Goal: Task Accomplishment & Management: Manage account settings

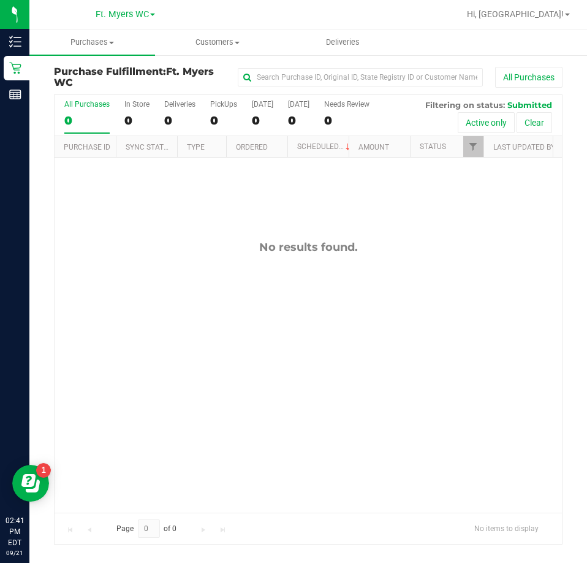
click at [197, 277] on div "No results found." at bounding box center [309, 376] width 508 height 437
click at [101, 37] on span "Purchases" at bounding box center [92, 42] width 126 height 11
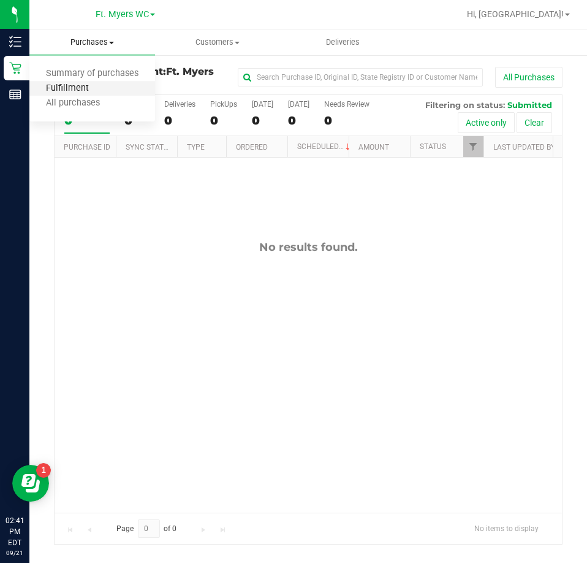
click at [98, 85] on span "Fulfillment" at bounding box center [67, 88] width 76 height 10
click at [94, 36] on uib-tab-heading "Purchases Summary of purchases Fulfillment All purchases" at bounding box center [92, 42] width 126 height 26
click at [96, 88] on span "Fulfillment" at bounding box center [67, 88] width 76 height 10
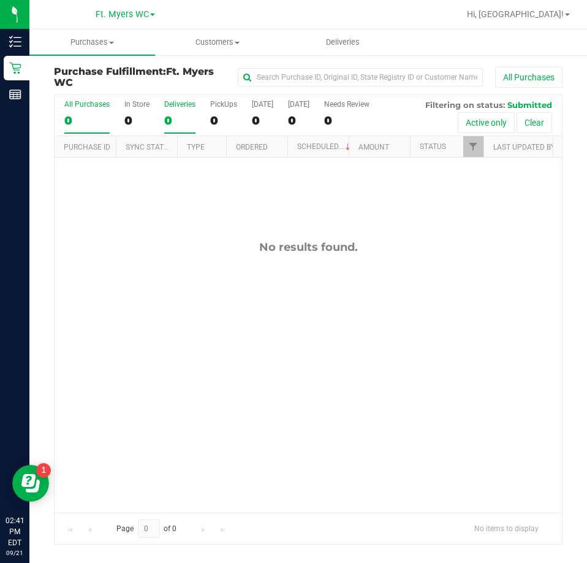
click at [175, 107] on div "Deliveries" at bounding box center [179, 104] width 31 height 9
click at [0, 0] on input "Deliveries 0" at bounding box center [0, 0] width 0 height 0
click at [218, 104] on div "PickUps" at bounding box center [223, 104] width 27 height 9
click at [0, 0] on input "PickUps 0" at bounding box center [0, 0] width 0 height 0
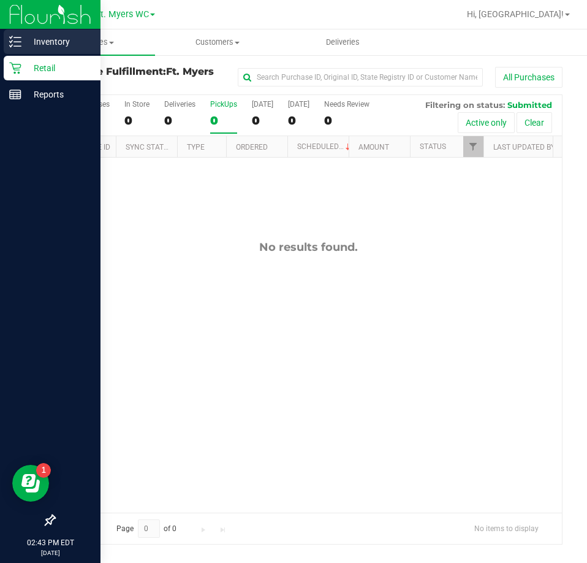
click at [13, 45] on icon at bounding box center [15, 42] width 12 height 12
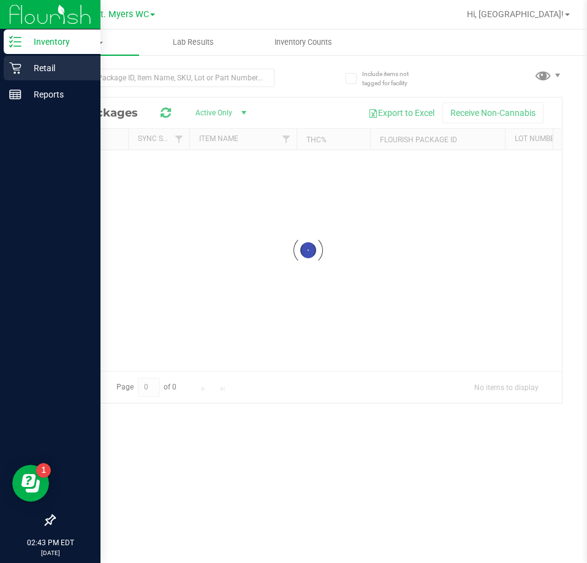
click at [36, 71] on p "Retail" at bounding box center [58, 68] width 74 height 15
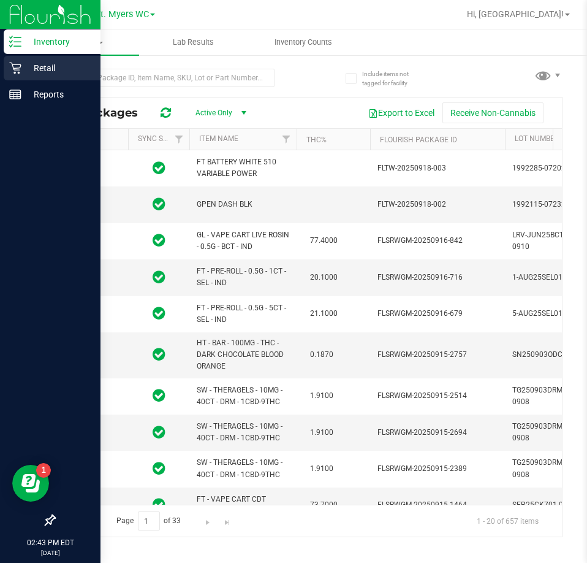
click at [37, 71] on p "Retail" at bounding box center [58, 68] width 74 height 15
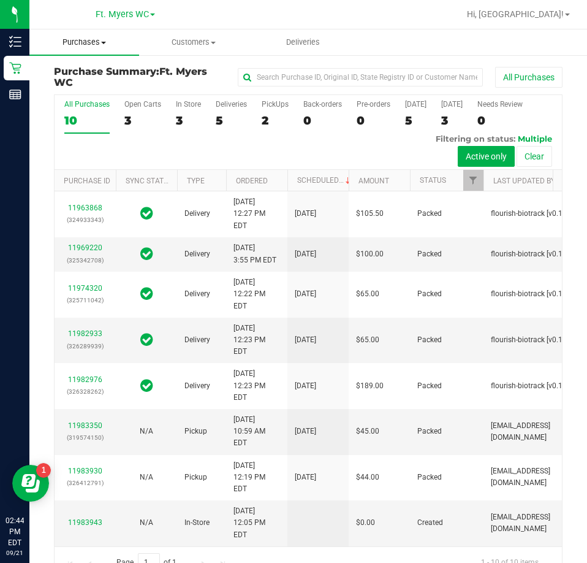
click at [83, 39] on span "Purchases" at bounding box center [84, 42] width 110 height 11
click at [84, 88] on span "Fulfillment" at bounding box center [67, 88] width 76 height 10
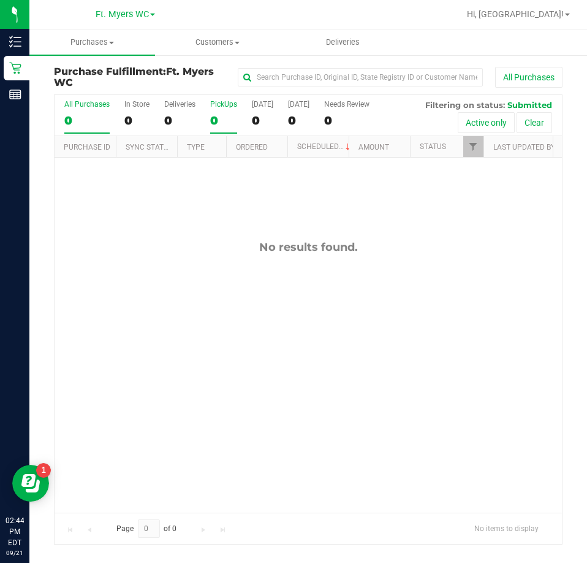
click at [214, 110] on label "PickUps 0" at bounding box center [223, 117] width 27 height 34
click at [0, 0] on input "PickUps 0" at bounding box center [0, 0] width 0 height 0
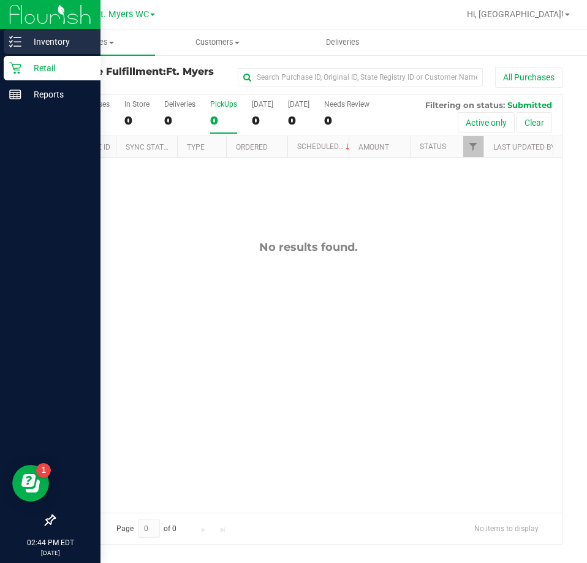
click at [12, 41] on icon at bounding box center [11, 41] width 2 height 2
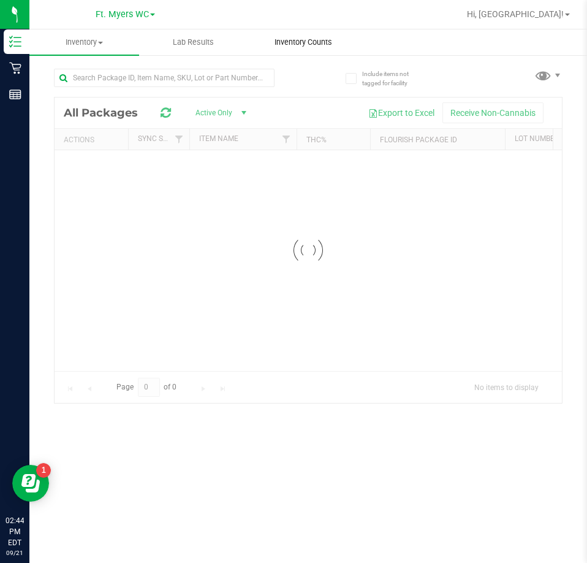
click at [289, 48] on div "Inventory All packages All inventory Waste log Lab Results Inventory Counts" at bounding box center [308, 295] width 558 height 533
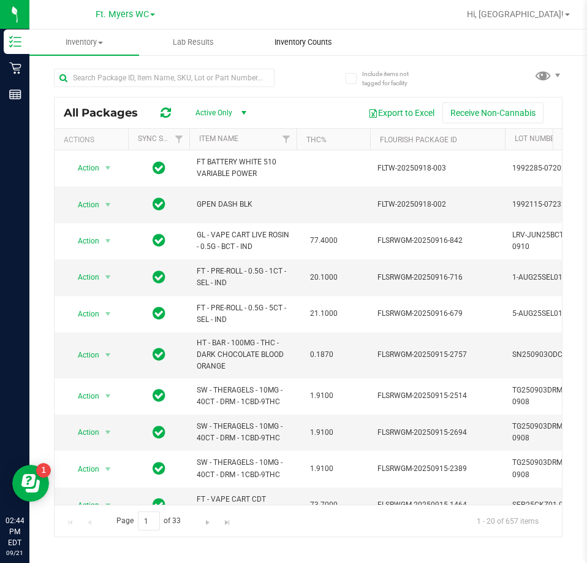
click at [299, 45] on span "Inventory Counts" at bounding box center [303, 42] width 91 height 11
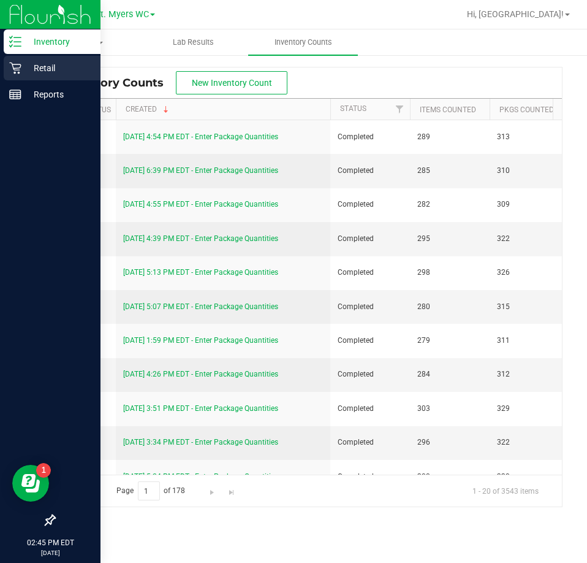
click at [24, 71] on p "Retail" at bounding box center [58, 68] width 74 height 15
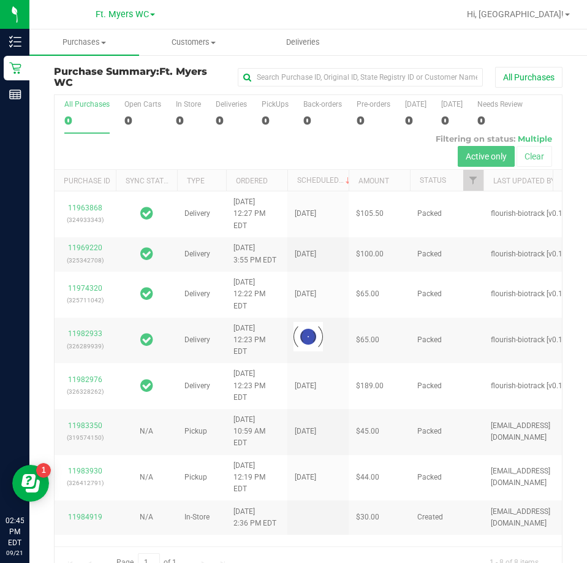
click at [272, 110] on div at bounding box center [309, 336] width 508 height 483
click at [275, 109] on div at bounding box center [309, 336] width 508 height 483
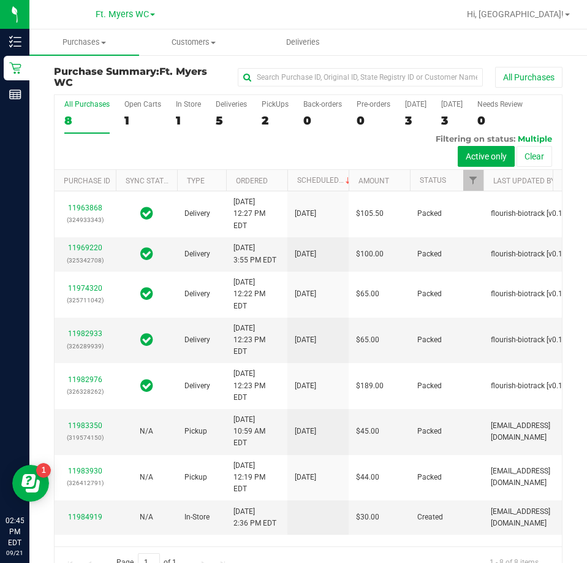
click at [275, 109] on label "PickUps 2" at bounding box center [275, 117] width 27 height 34
click at [0, 0] on input "PickUps 2" at bounding box center [0, 0] width 0 height 0
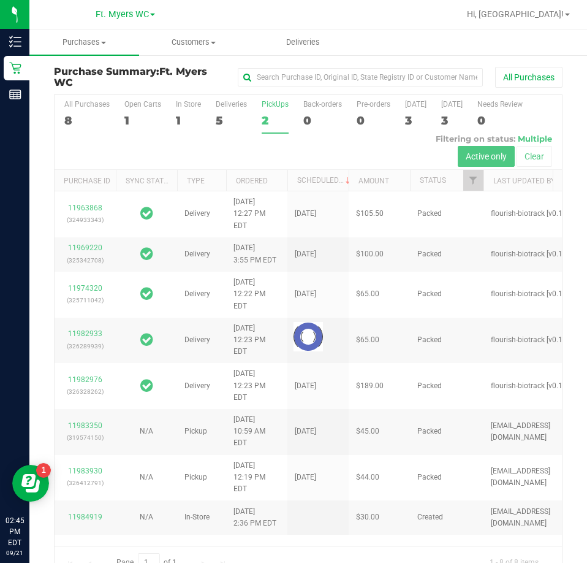
click at [275, 109] on div at bounding box center [309, 336] width 508 height 483
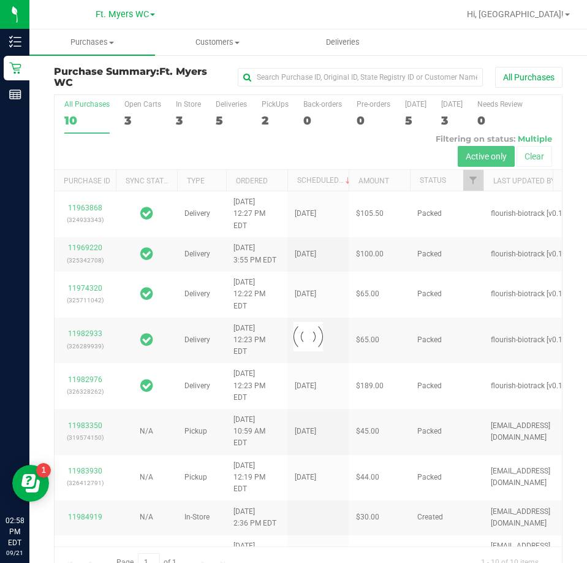
click at [277, 103] on div at bounding box center [309, 336] width 508 height 483
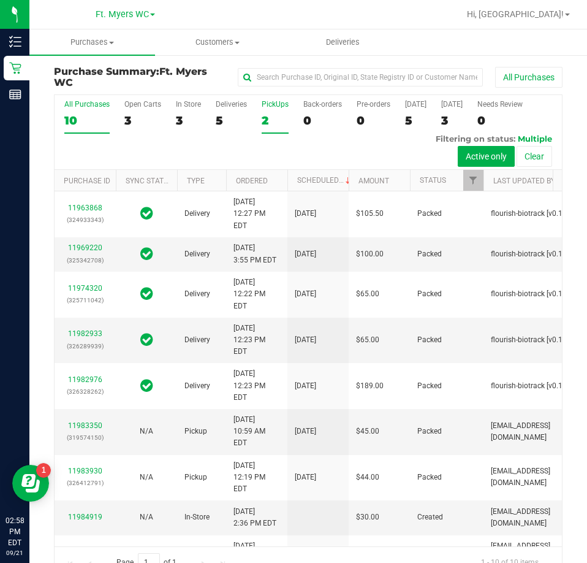
click at [273, 107] on div "PickUps" at bounding box center [275, 104] width 27 height 9
click at [0, 0] on input "PickUps 2" at bounding box center [0, 0] width 0 height 0
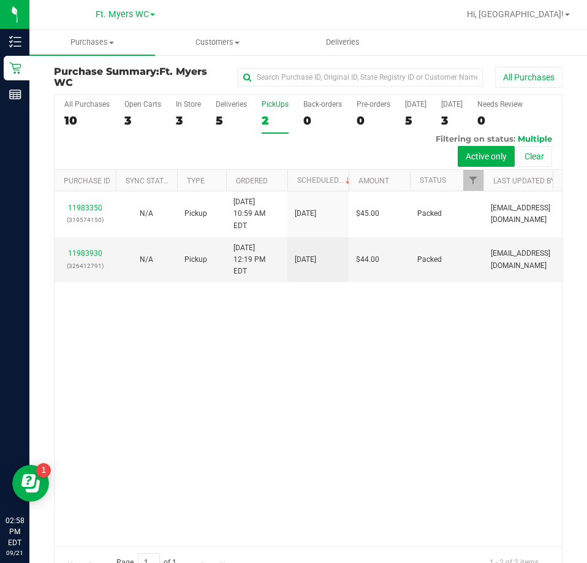
click at [281, 107] on div "PickUps" at bounding box center [275, 104] width 27 height 9
click at [0, 0] on input "PickUps 2" at bounding box center [0, 0] width 0 height 0
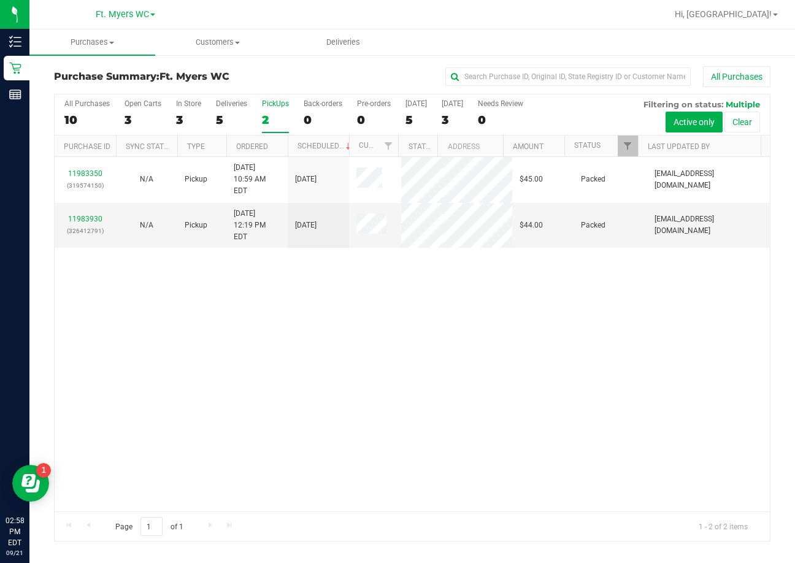
click at [318, 367] on div "11983350 (319574150) N/A Pickup 9/21/2025 10:59 AM EDT 9/21/2025 $45.00 Packed …" at bounding box center [412, 334] width 715 height 354
click at [81, 52] on uib-tab-heading "Purchases Summary of purchases Fulfillment All purchases" at bounding box center [92, 42] width 126 height 26
click at [80, 80] on li "Summary of purchases" at bounding box center [92, 74] width 126 height 15
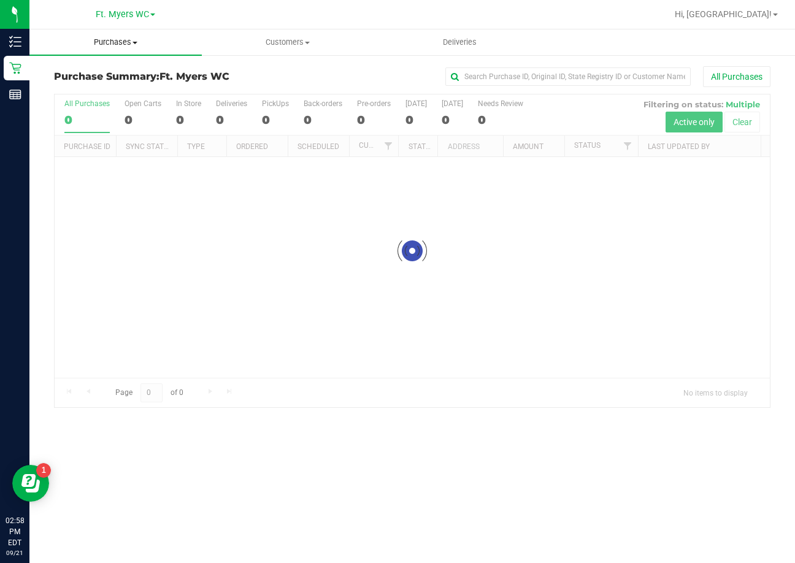
click at [103, 42] on span "Purchases" at bounding box center [115, 42] width 172 height 11
click at [78, 89] on span "Fulfillment" at bounding box center [67, 88] width 76 height 10
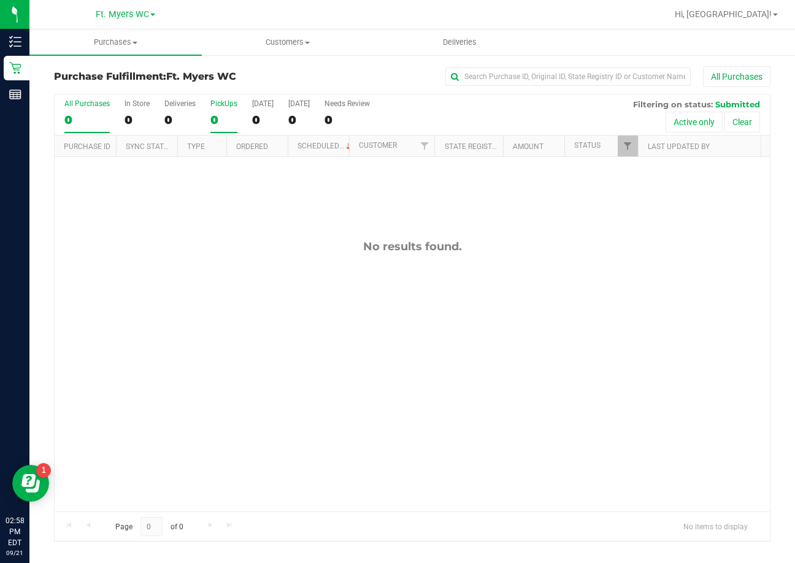
click at [219, 111] on label "PickUps 0" at bounding box center [223, 116] width 27 height 34
click at [0, 0] on input "PickUps 0" at bounding box center [0, 0] width 0 height 0
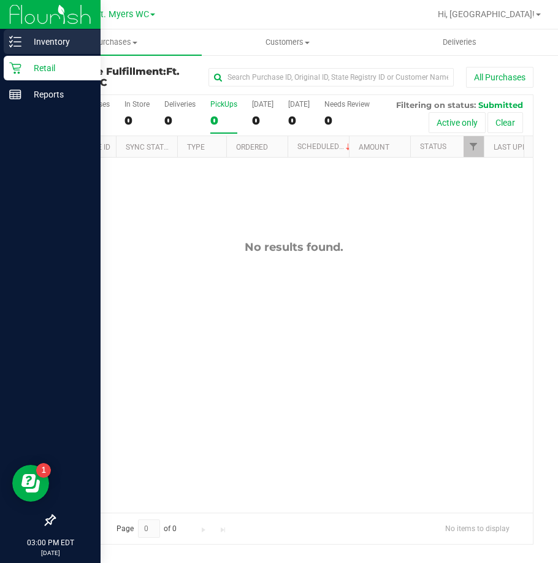
click at [18, 35] on div "Inventory" at bounding box center [52, 41] width 97 height 25
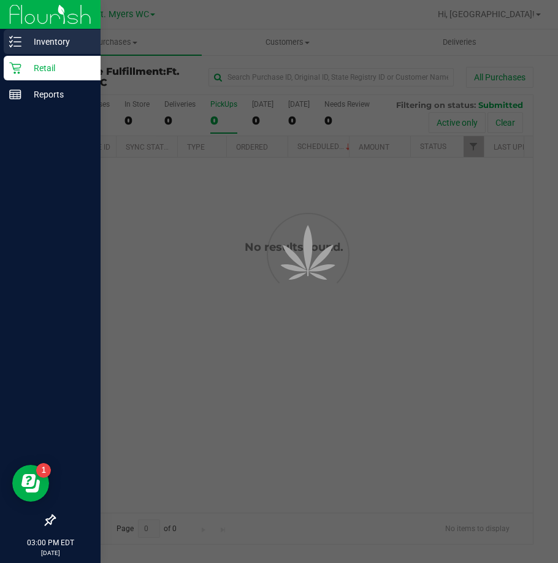
click at [19, 42] on line at bounding box center [17, 42] width 7 height 0
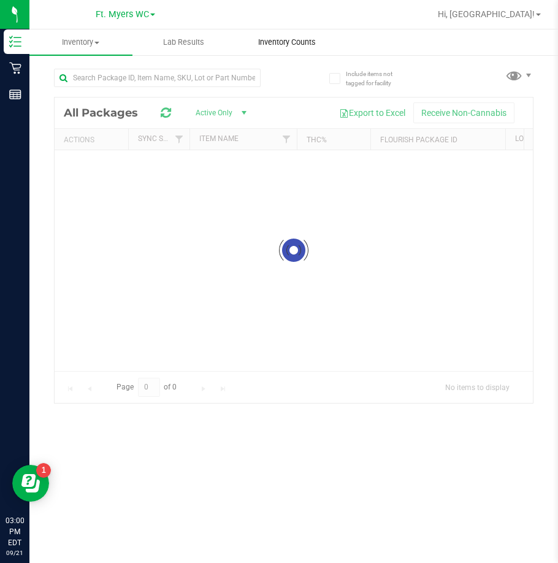
click at [264, 37] on span "Inventory Counts" at bounding box center [287, 42] width 91 height 11
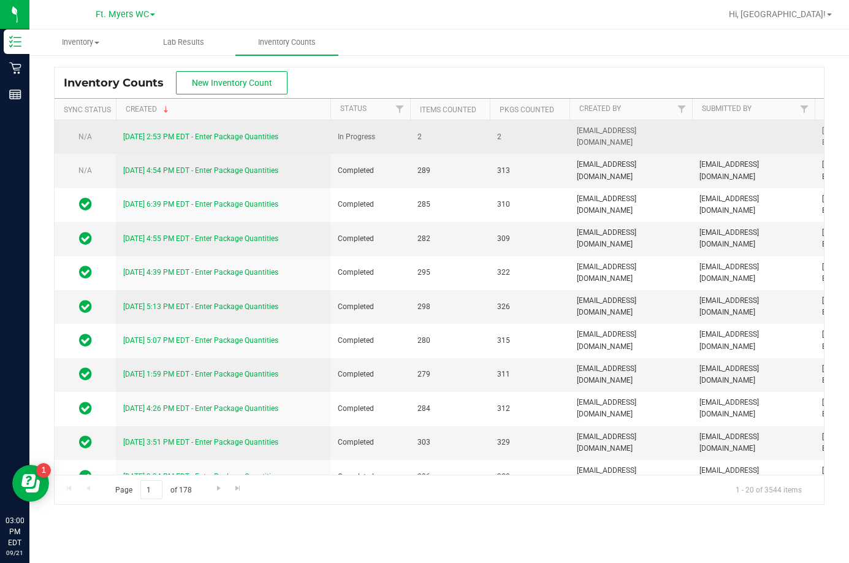
click at [194, 137] on link "9/21/25 2:53 PM EDT - Enter Package Quantities" at bounding box center [200, 136] width 155 height 9
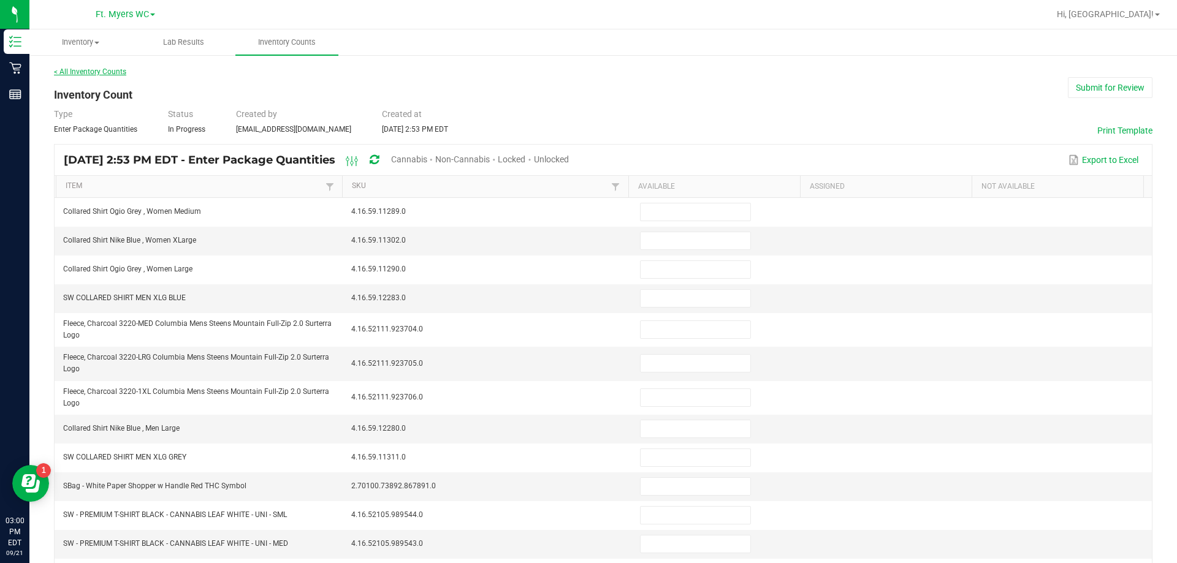
click at [98, 74] on link "< All Inventory Counts" at bounding box center [90, 71] width 72 height 9
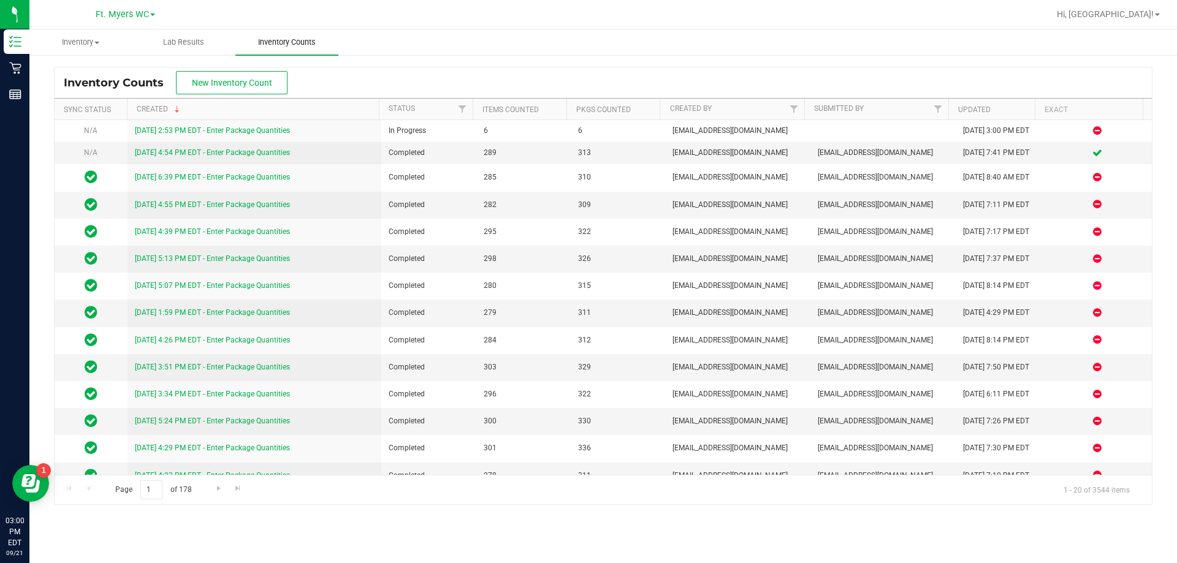
click at [270, 39] on span "Inventory Counts" at bounding box center [287, 42] width 91 height 11
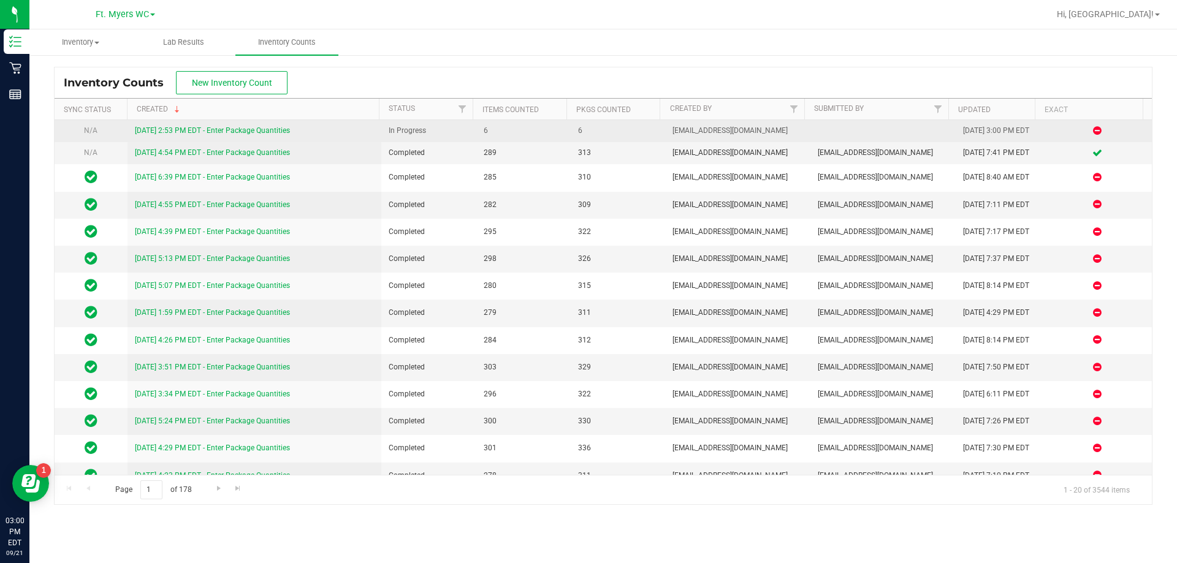
click at [181, 131] on link "9/21/25 2:53 PM EDT - Enter Package Quantities" at bounding box center [212, 130] width 155 height 9
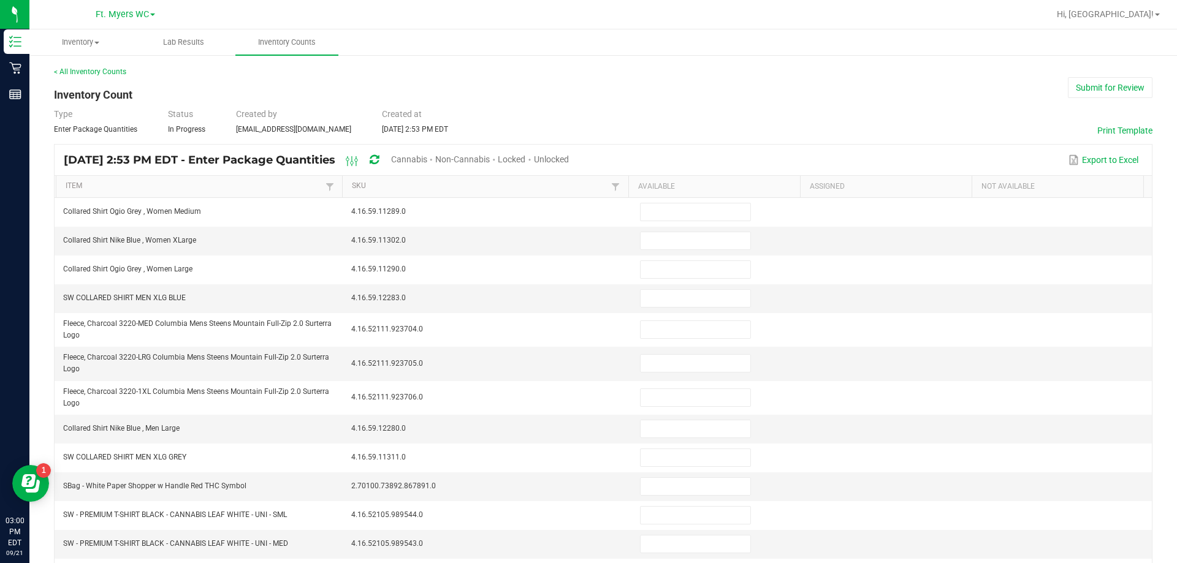
click at [569, 157] on span "Unlocked" at bounding box center [551, 160] width 35 height 10
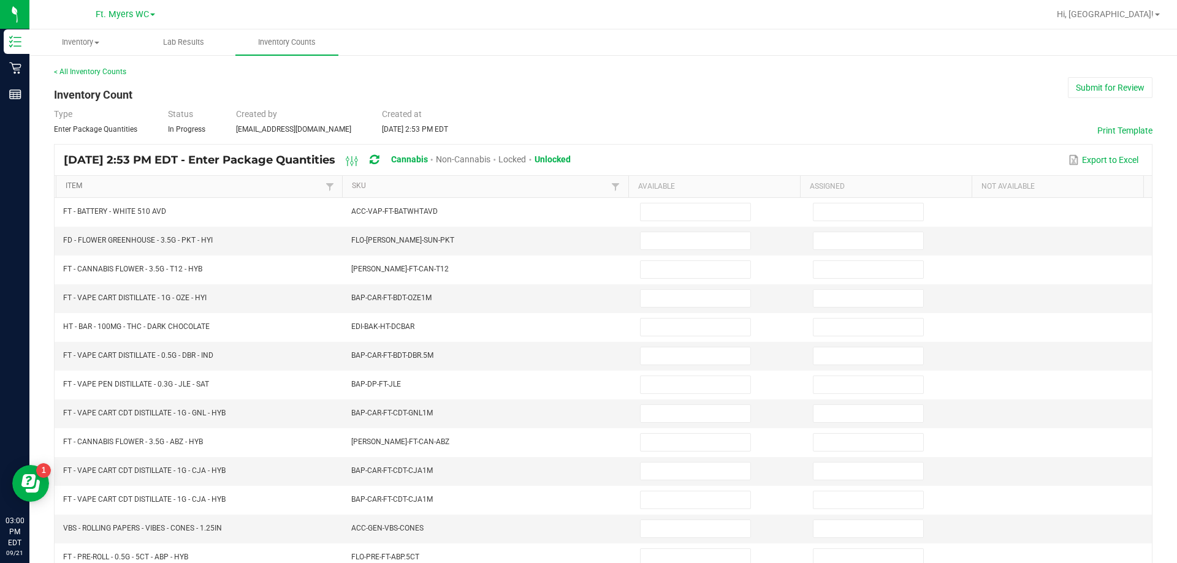
click at [69, 186] on link "Item" at bounding box center [194, 186] width 256 height 10
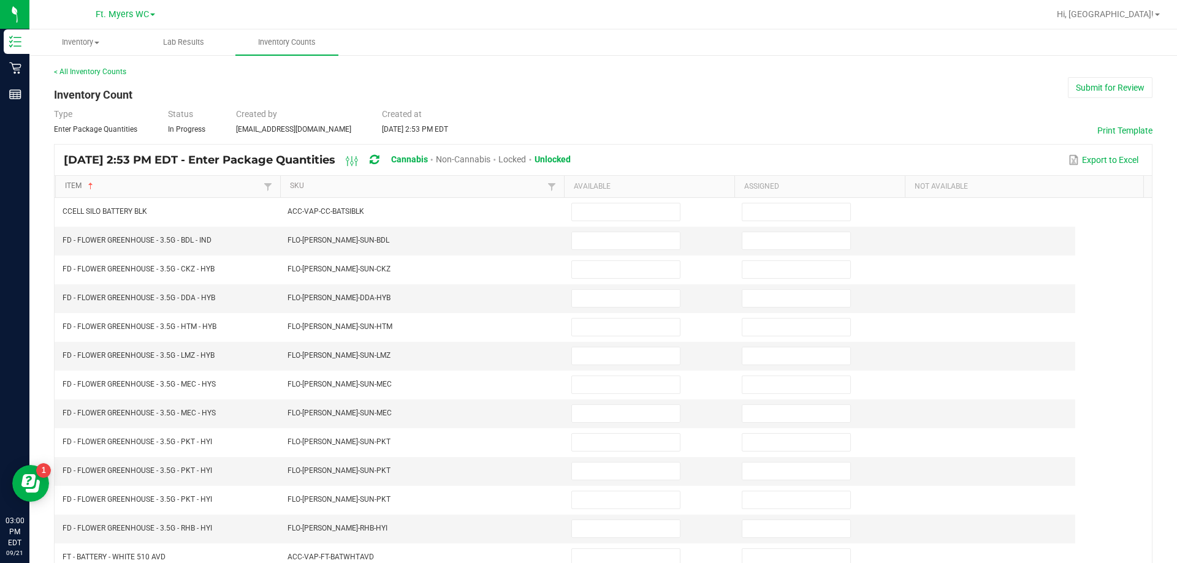
click at [279, 199] on div "Item Sorted Ascending SKU Available Assigned Not Available CCELL SILO BATTERY B…" at bounding box center [603, 475] width 1097 height 598
click at [587, 244] on input at bounding box center [626, 240] width 108 height 17
click at [587, 239] on input at bounding box center [626, 240] width 108 height 17
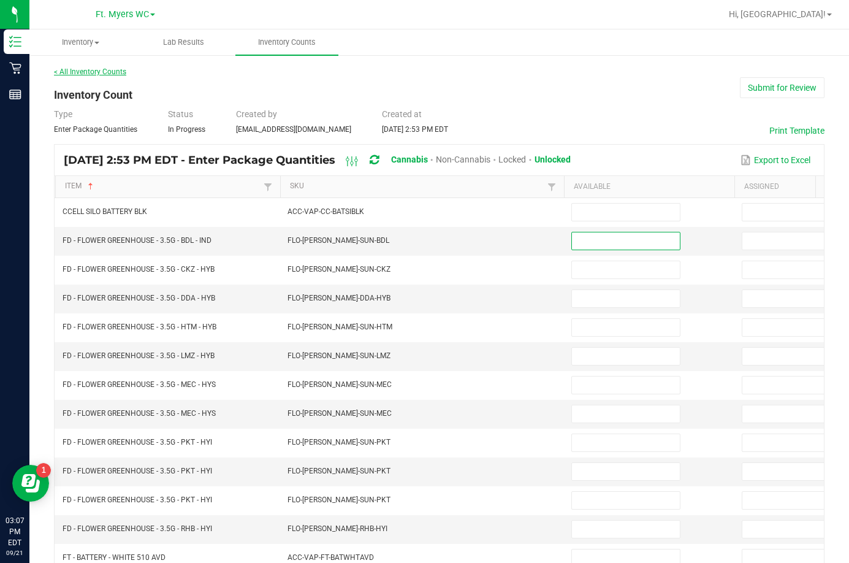
click at [63, 74] on link "< All Inventory Counts" at bounding box center [90, 71] width 72 height 9
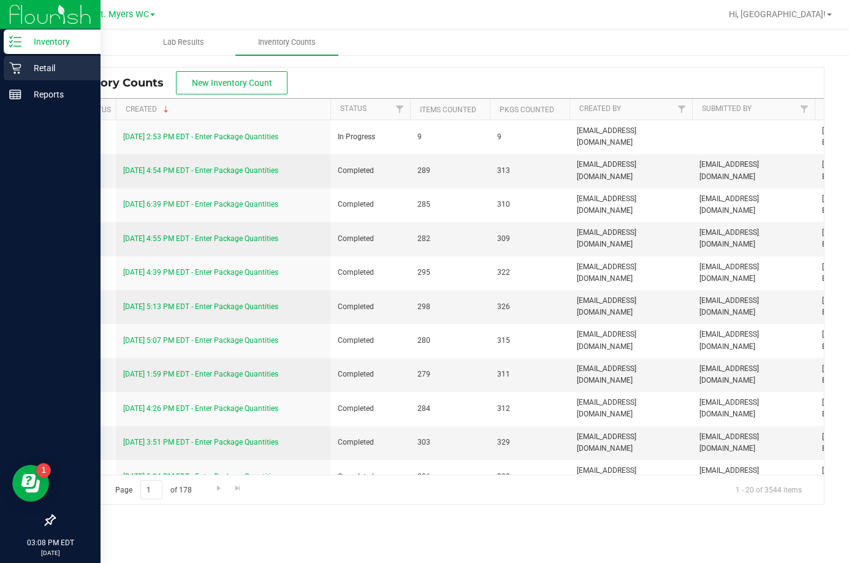
click at [19, 71] on icon at bounding box center [15, 68] width 12 height 12
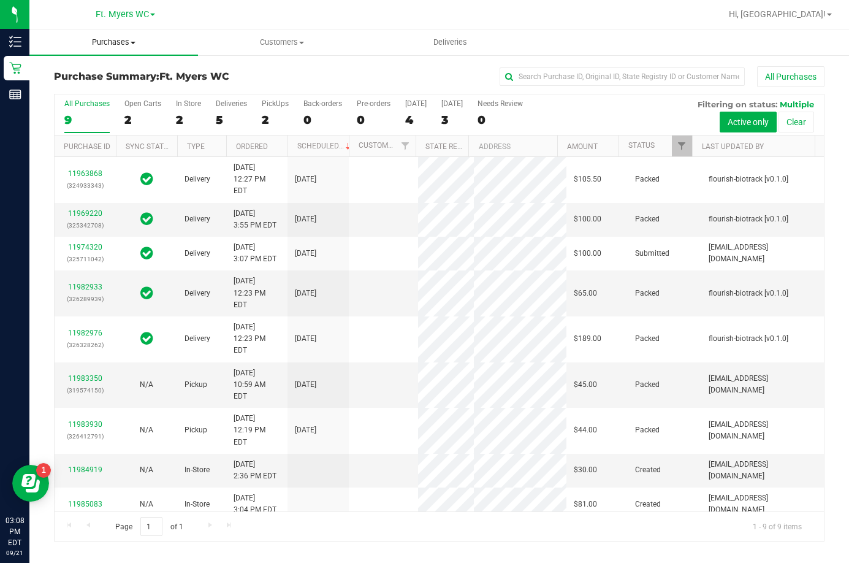
click at [102, 52] on uib-tab-heading "Purchases Summary of purchases Fulfillment All purchases" at bounding box center [113, 42] width 169 height 26
click at [79, 86] on span "Fulfillment" at bounding box center [67, 88] width 76 height 10
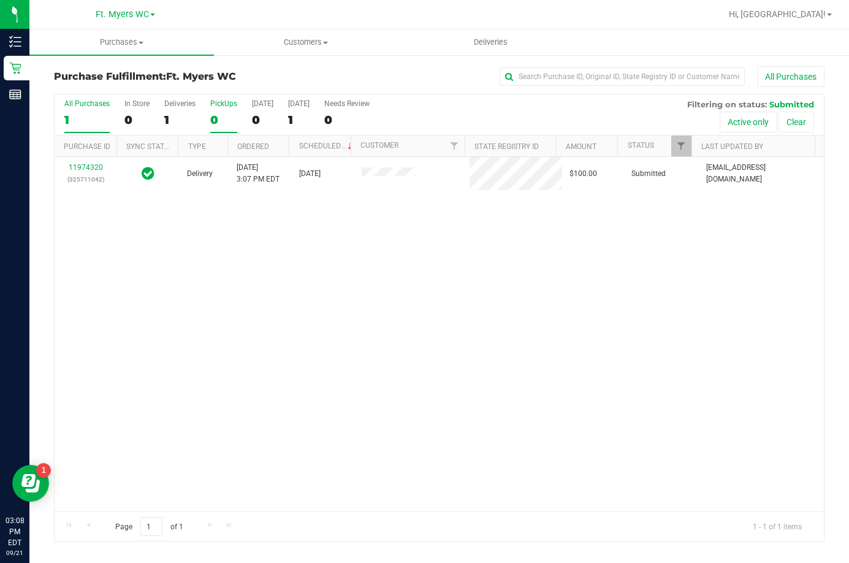
click at [227, 104] on div "PickUps" at bounding box center [223, 103] width 27 height 9
click at [0, 0] on input "PickUps 0" at bounding box center [0, 0] width 0 height 0
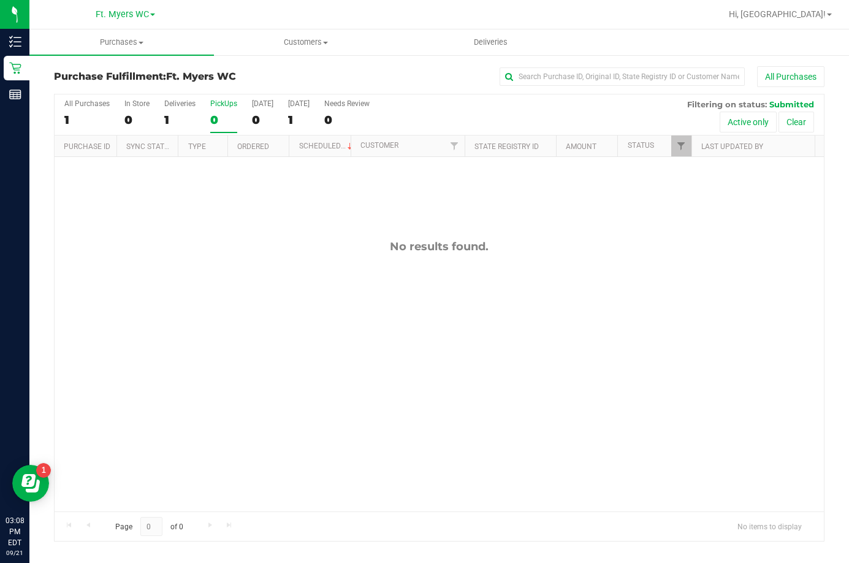
click at [222, 105] on div "PickUps" at bounding box center [223, 103] width 27 height 9
click at [0, 0] on input "PickUps 0" at bounding box center [0, 0] width 0 height 0
click at [181, 109] on label "Deliveries 1" at bounding box center [179, 116] width 31 height 34
click at [0, 0] on input "Deliveries 1" at bounding box center [0, 0] width 0 height 0
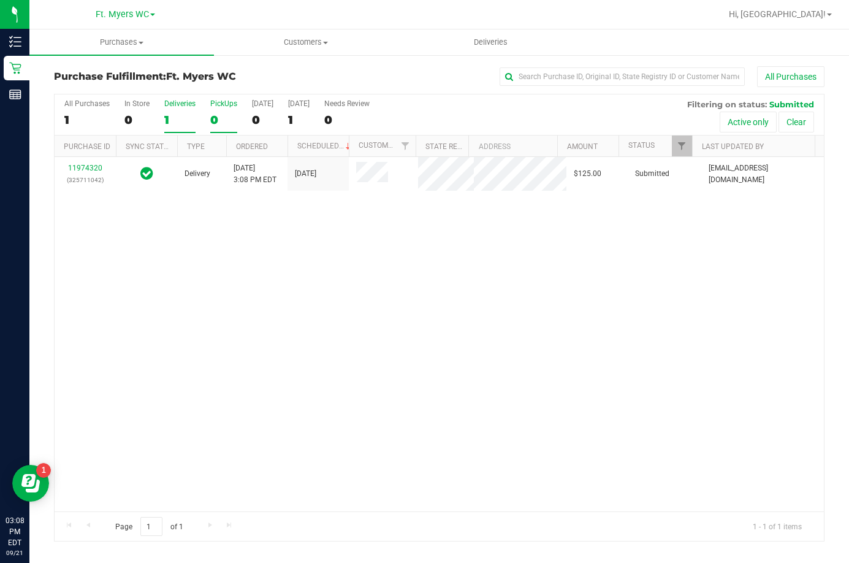
click at [221, 102] on div "PickUps" at bounding box center [223, 103] width 27 height 9
click at [0, 0] on input "PickUps 0" at bounding box center [0, 0] width 0 height 0
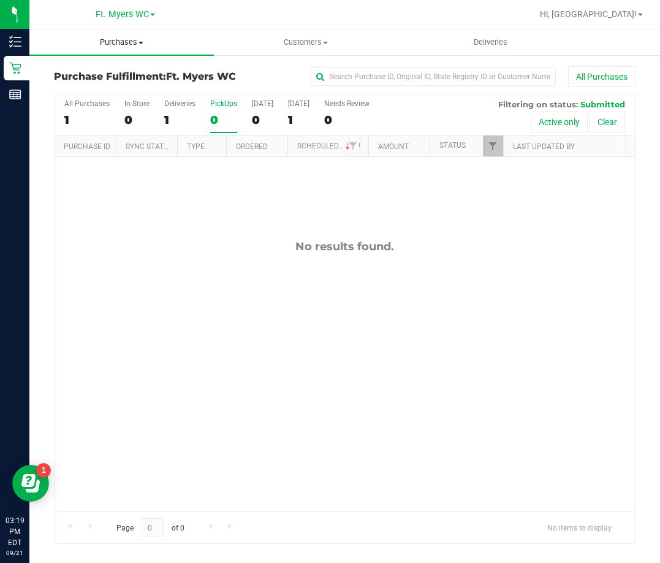
click at [126, 45] on span "Purchases" at bounding box center [121, 42] width 185 height 11
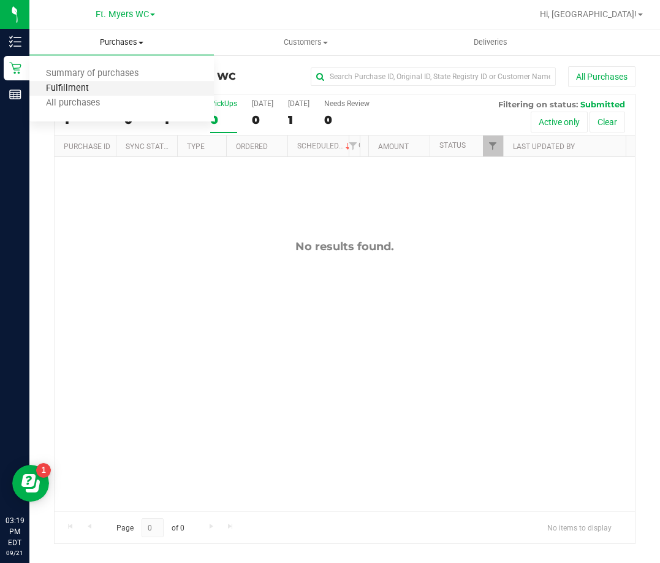
click at [82, 86] on span "Fulfillment" at bounding box center [67, 88] width 76 height 10
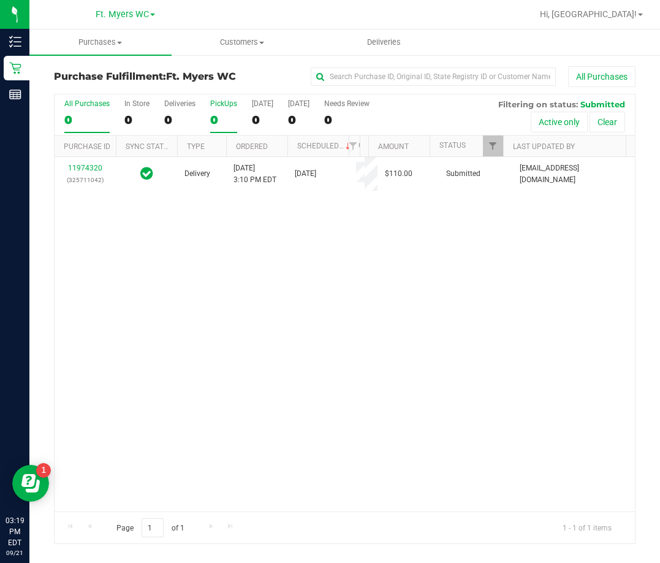
click at [221, 103] on div "PickUps" at bounding box center [223, 103] width 27 height 9
click at [0, 0] on input "PickUps 0" at bounding box center [0, 0] width 0 height 0
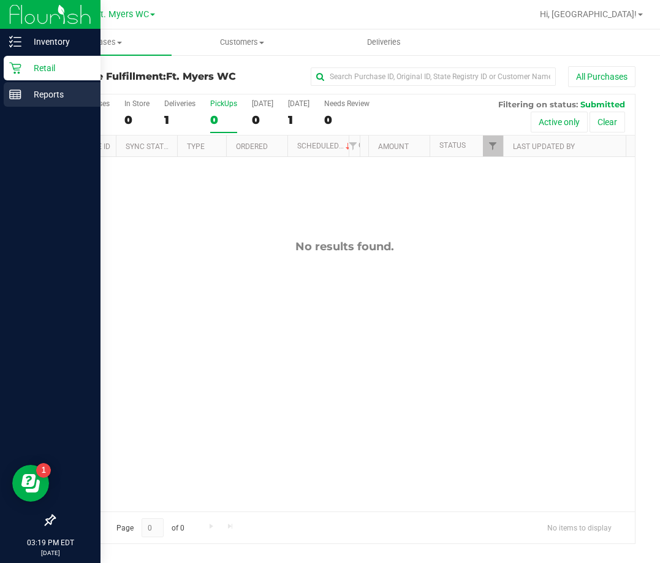
click at [27, 95] on p "Reports" at bounding box center [58, 94] width 74 height 15
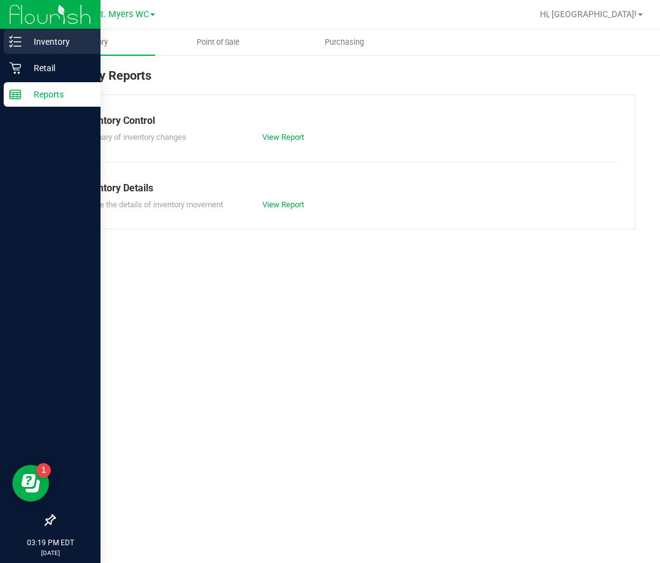
click at [50, 42] on p "Inventory" at bounding box center [58, 41] width 74 height 15
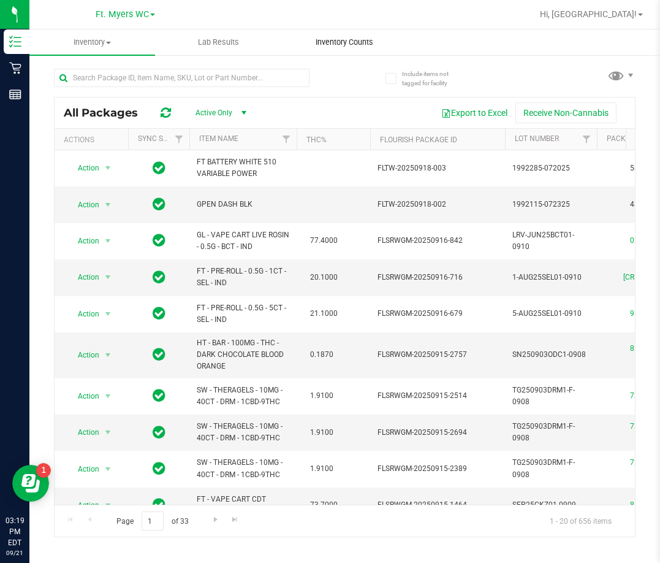
click at [345, 44] on span "Inventory Counts" at bounding box center [344, 42] width 91 height 11
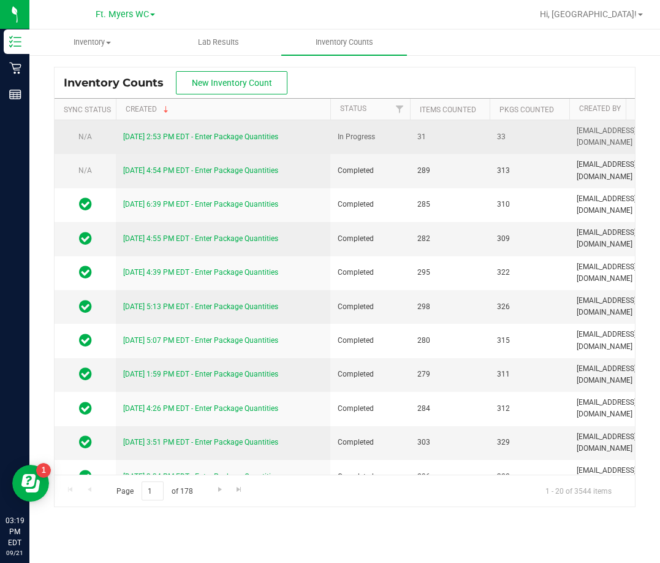
click at [174, 135] on link "9/21/25 2:53 PM EDT - Enter Package Quantities" at bounding box center [200, 136] width 155 height 9
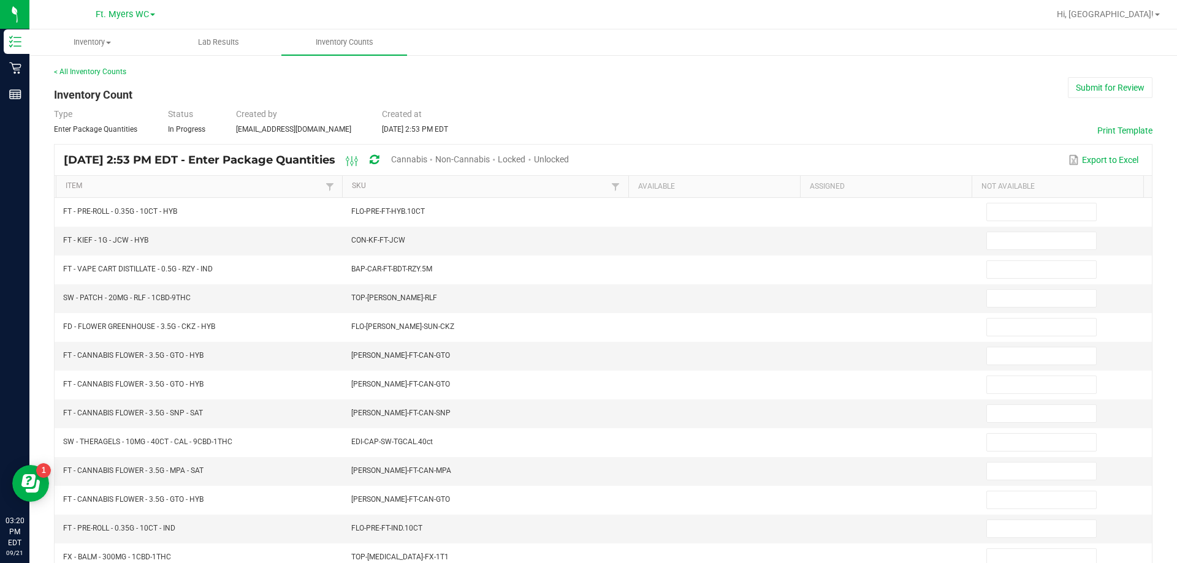
click at [569, 161] on span "Unlocked" at bounding box center [551, 160] width 35 height 10
type input "3"
type input "0"
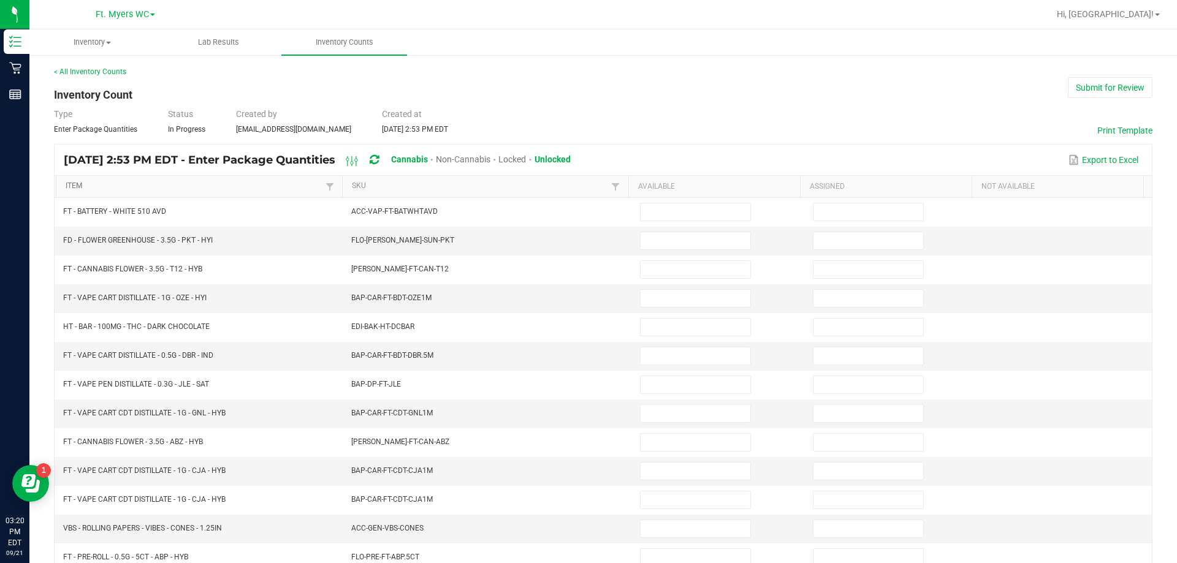
click at [81, 185] on link "Item" at bounding box center [194, 186] width 256 height 10
click at [587, 242] on input at bounding box center [696, 240] width 110 height 17
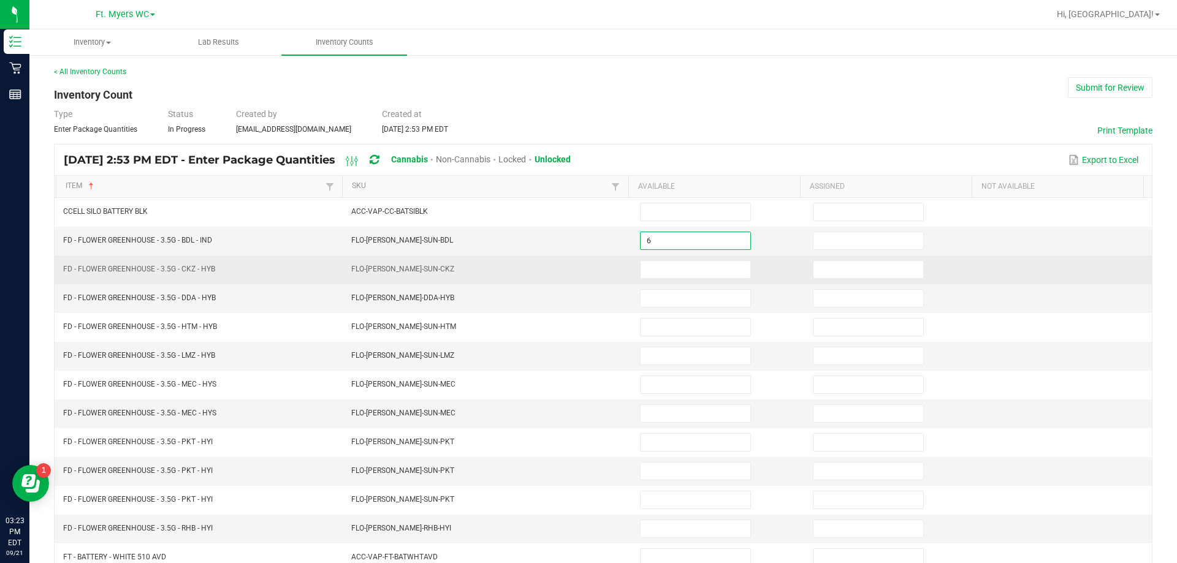
type input "6"
click at [587, 280] on td at bounding box center [719, 270] width 173 height 29
click at [587, 273] on input at bounding box center [696, 269] width 110 height 17
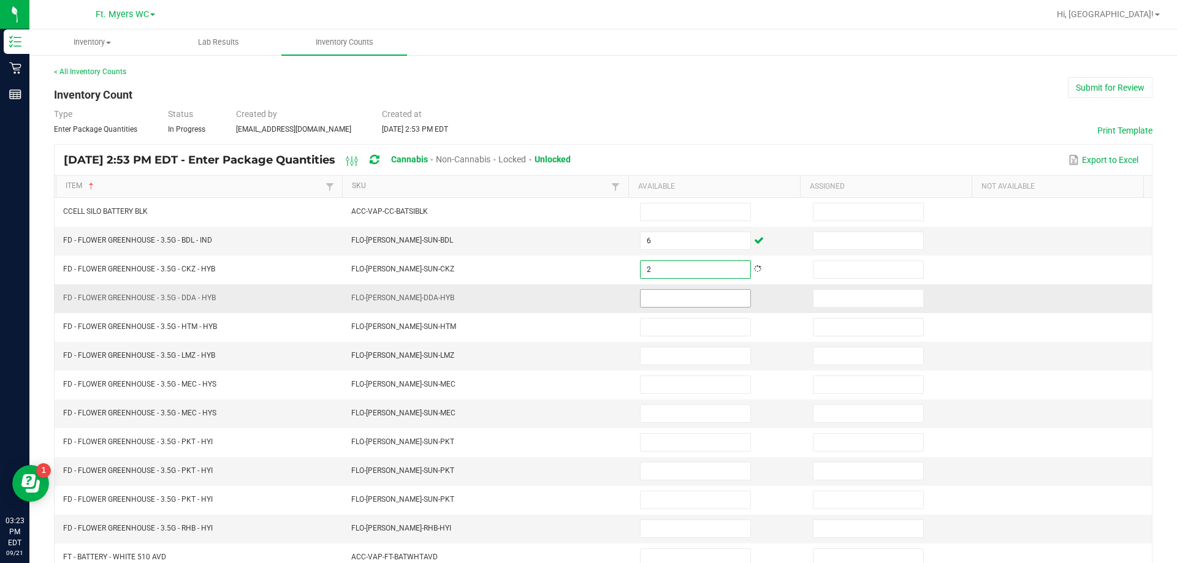
type input "2"
click at [587, 304] on input at bounding box center [696, 298] width 110 height 17
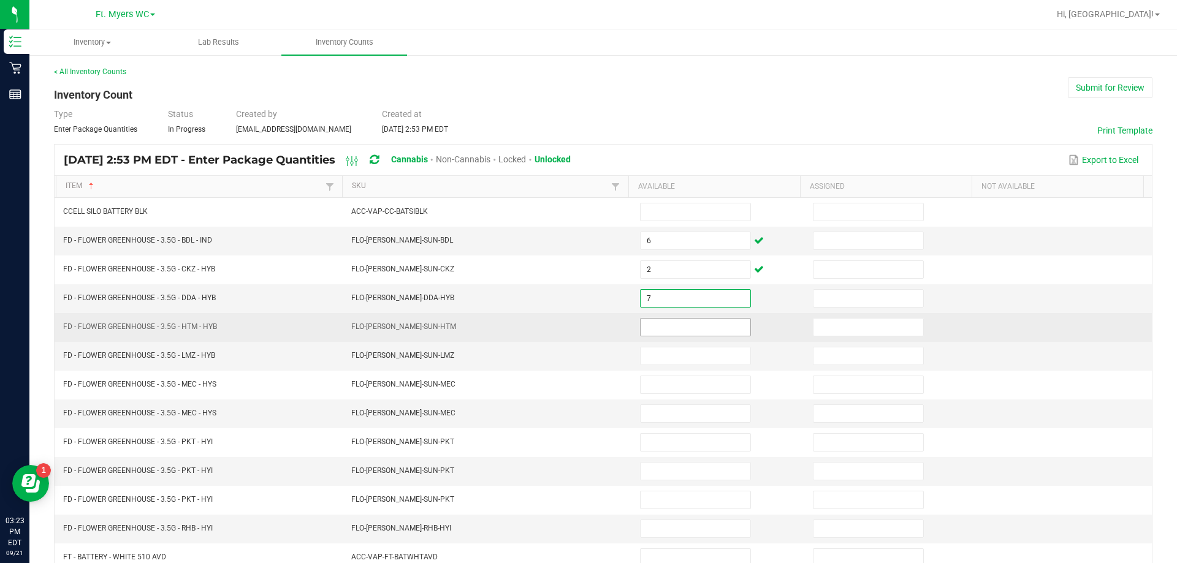
type input "7"
drag, startPoint x: 705, startPoint y: 321, endPoint x: 704, endPoint y: 335, distance: 14.8
click at [587, 325] on input at bounding box center [696, 327] width 110 height 17
click at [587, 338] on td at bounding box center [719, 327] width 173 height 29
click at [587, 326] on input at bounding box center [696, 327] width 110 height 17
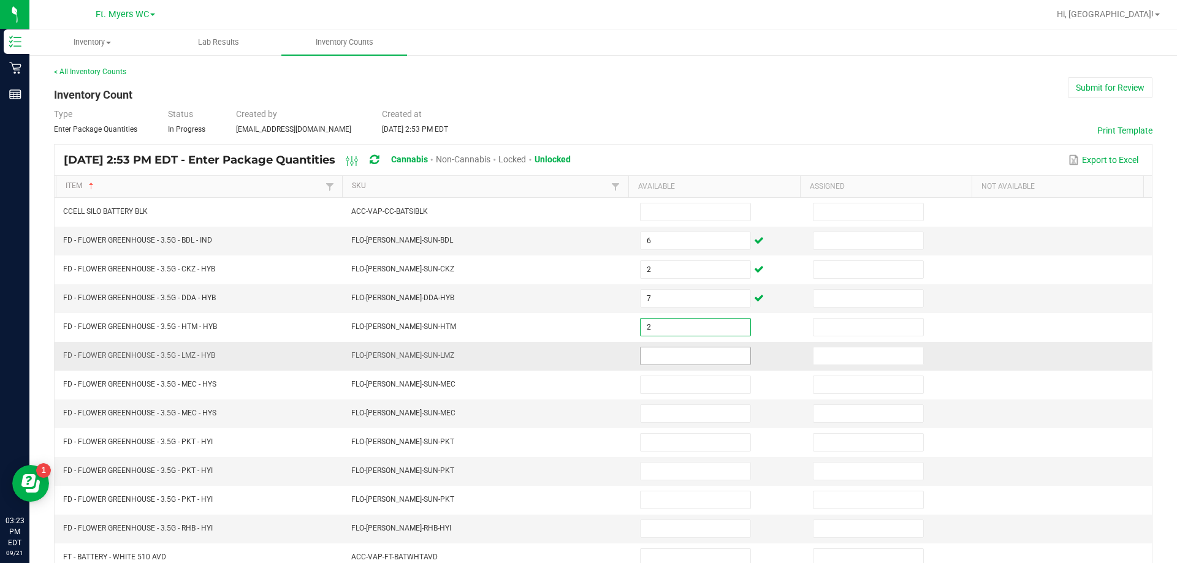
type input "2"
click at [587, 357] on input at bounding box center [696, 356] width 110 height 17
type input "0"
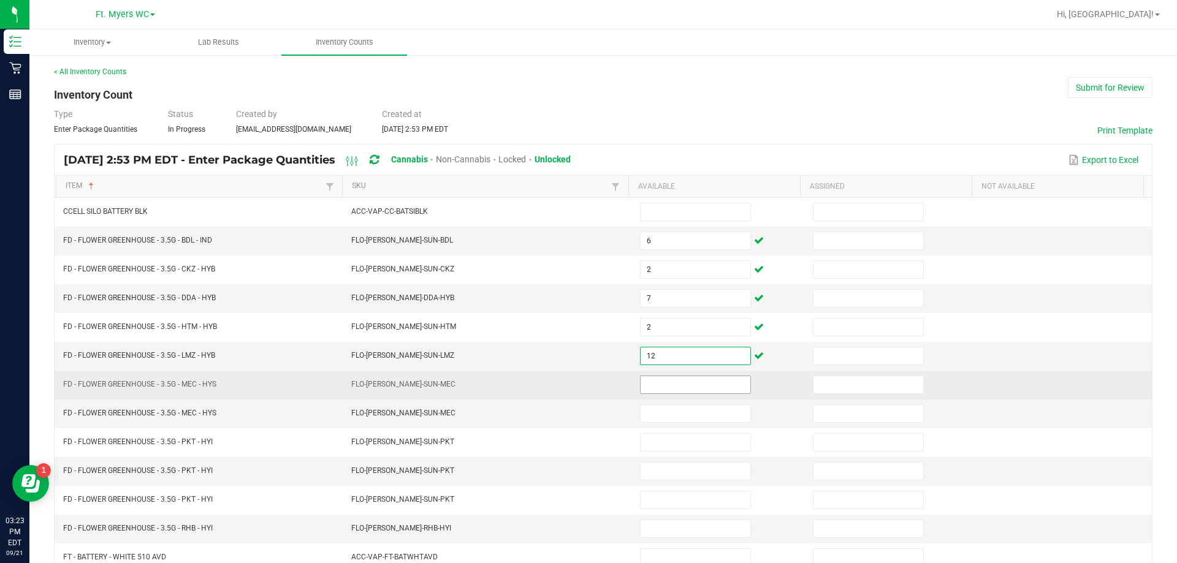
type input "12"
click at [587, 389] on input at bounding box center [696, 384] width 110 height 17
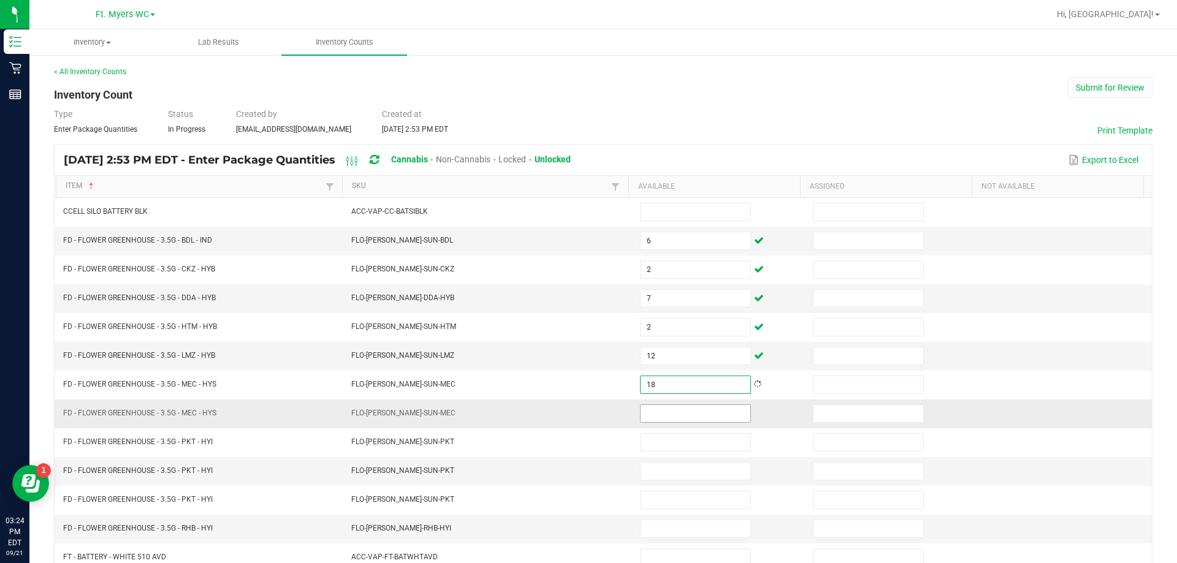
type input "18"
click at [587, 405] on input at bounding box center [696, 413] width 110 height 17
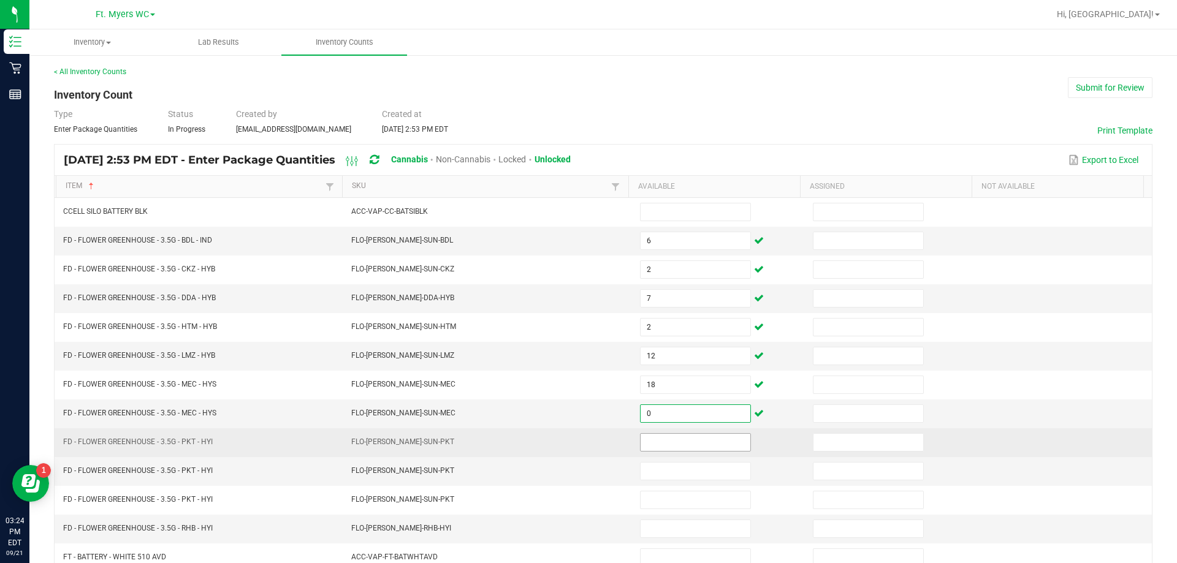
type input "0"
click at [587, 438] on input at bounding box center [696, 442] width 110 height 17
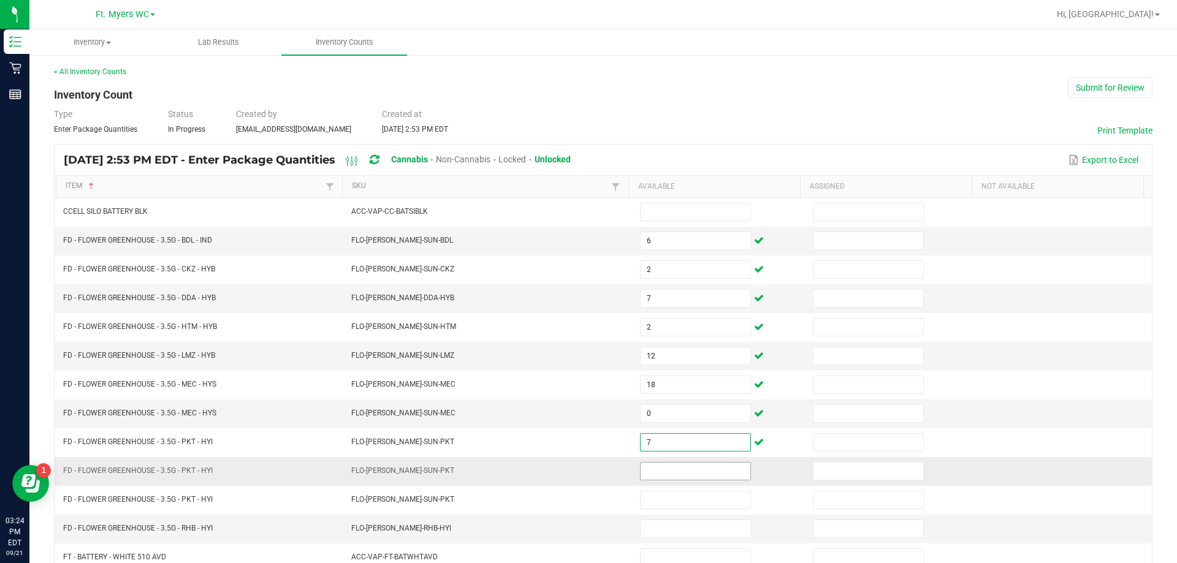
type input "7"
click at [587, 464] on input at bounding box center [696, 471] width 110 height 17
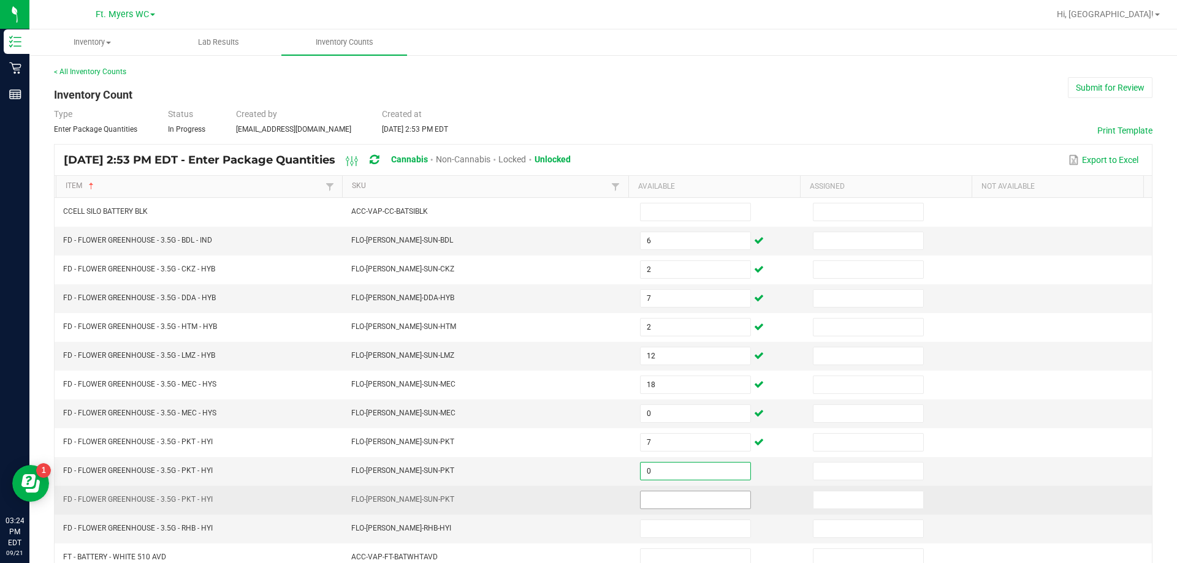
type input "0"
click at [587, 502] on input at bounding box center [696, 500] width 110 height 17
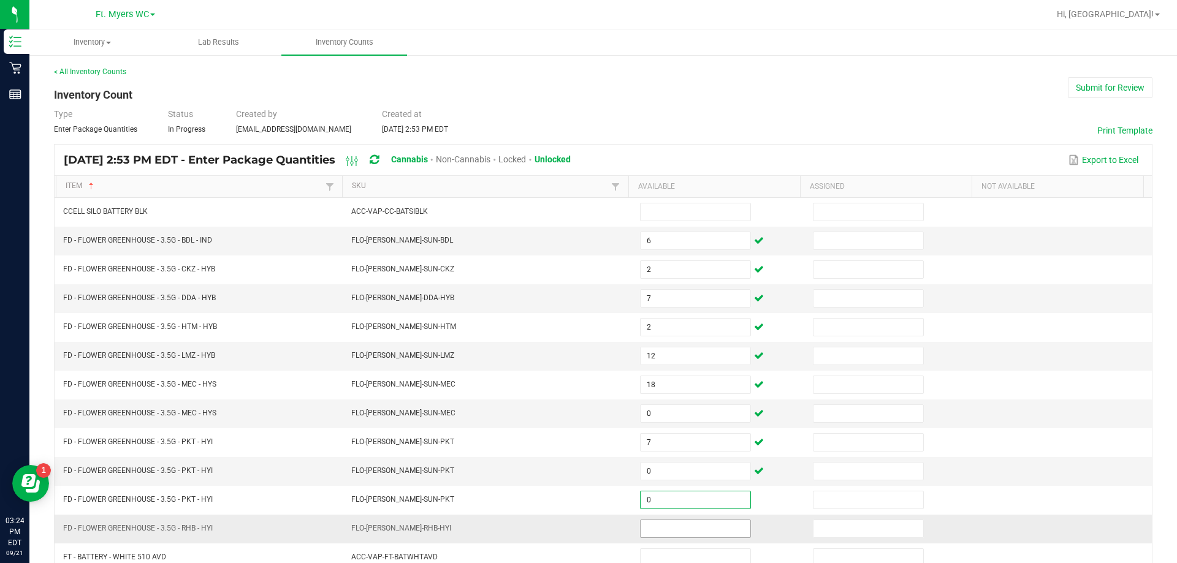
type input "0"
click at [587, 526] on input at bounding box center [696, 529] width 110 height 17
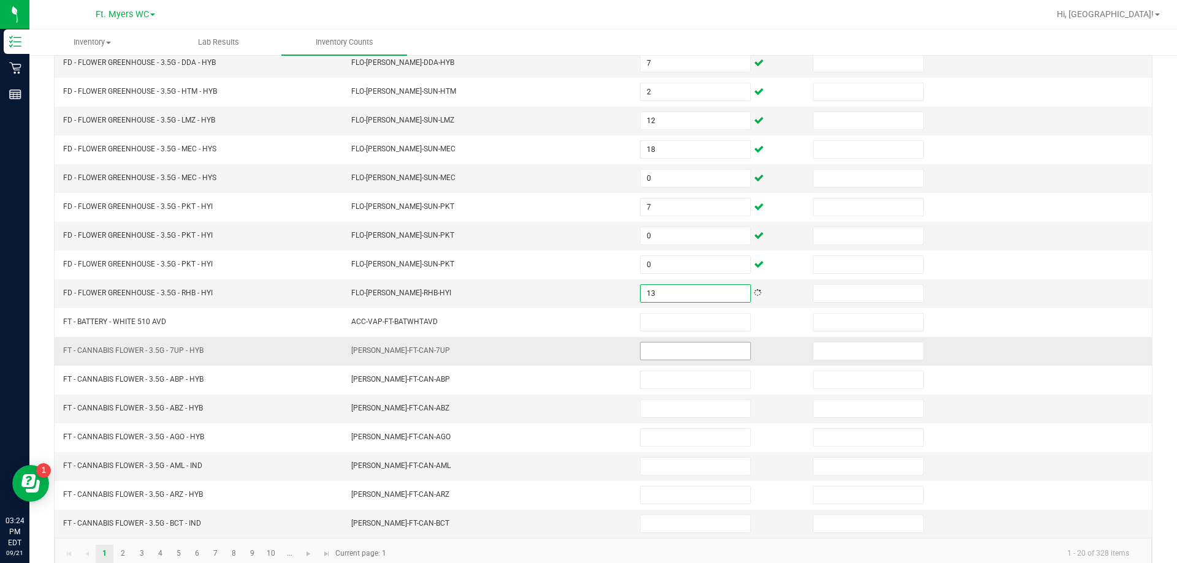
scroll to position [245, 0]
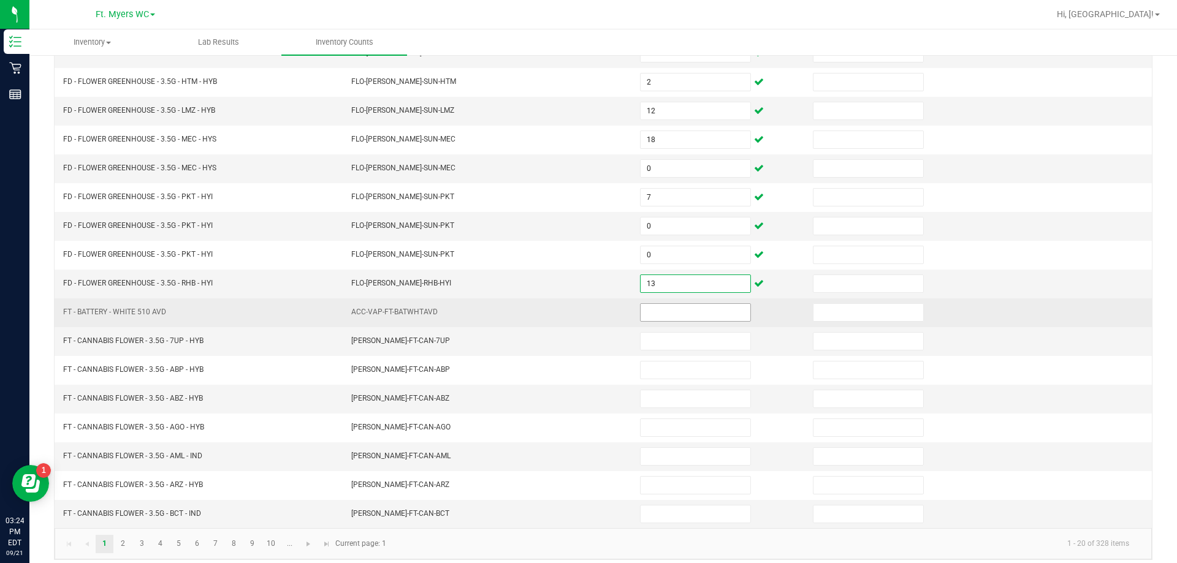
type input "13"
click at [587, 316] on input at bounding box center [696, 312] width 110 height 17
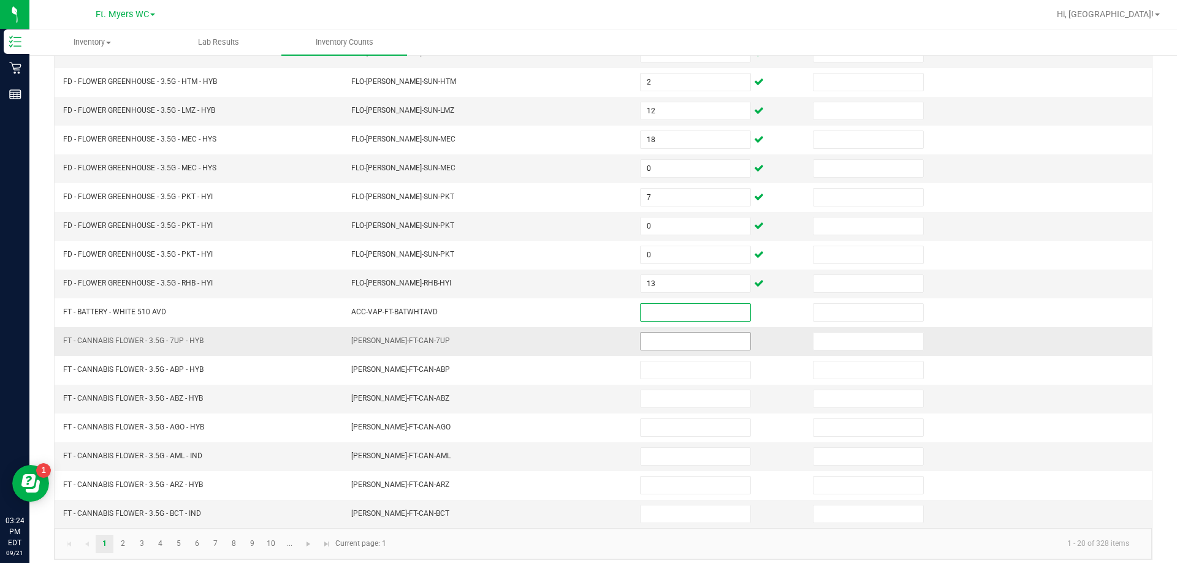
click at [587, 340] on input at bounding box center [696, 341] width 110 height 17
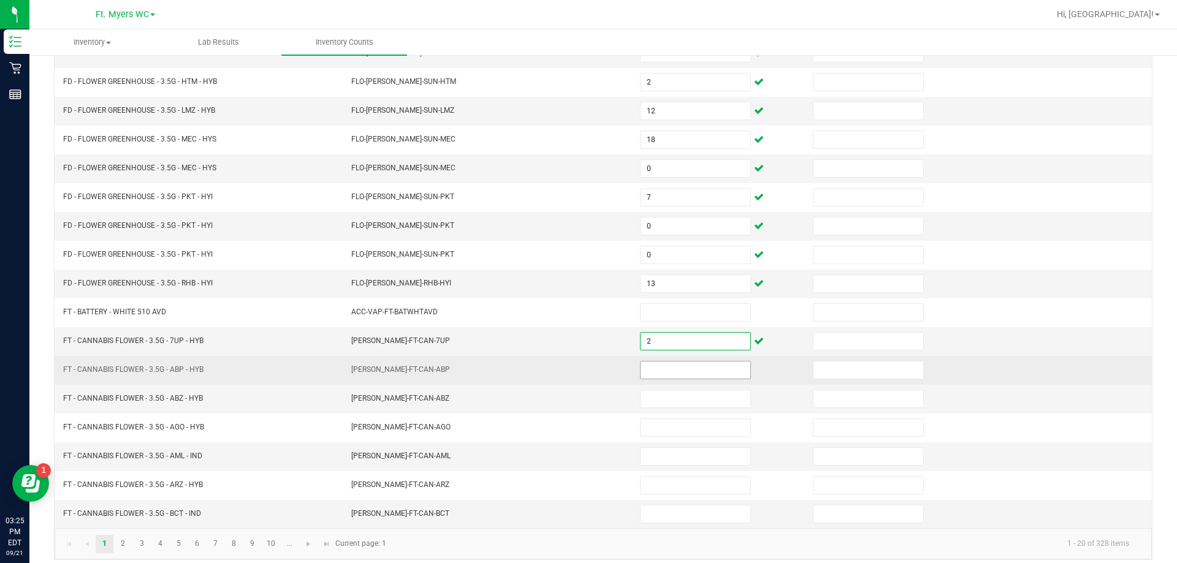
type input "2"
click at [587, 372] on input at bounding box center [696, 370] width 110 height 17
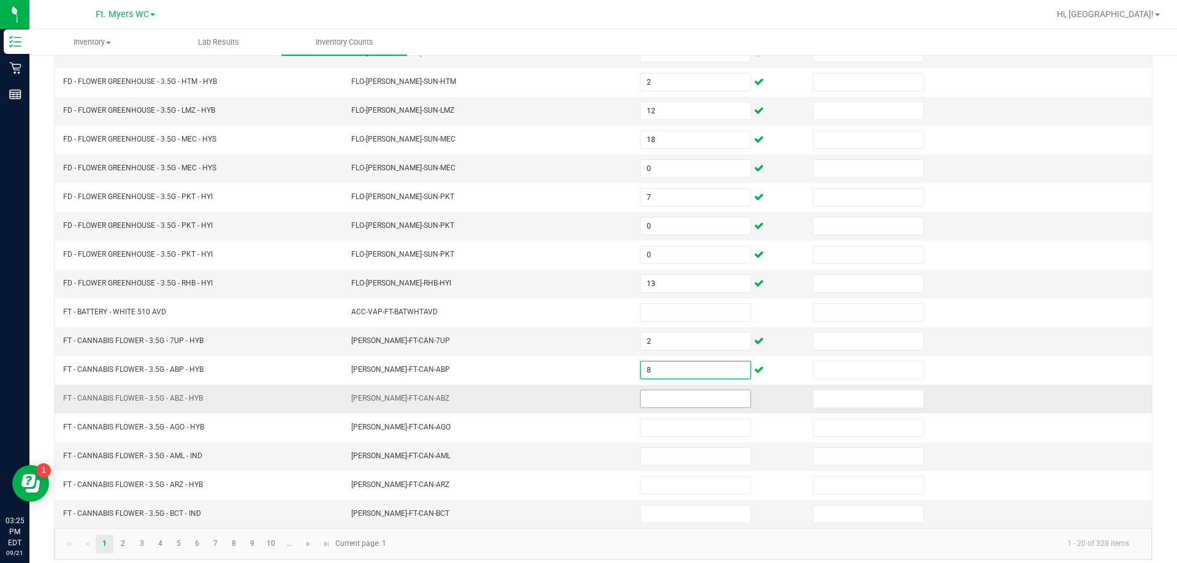
type input "8"
click at [587, 394] on input at bounding box center [696, 399] width 110 height 17
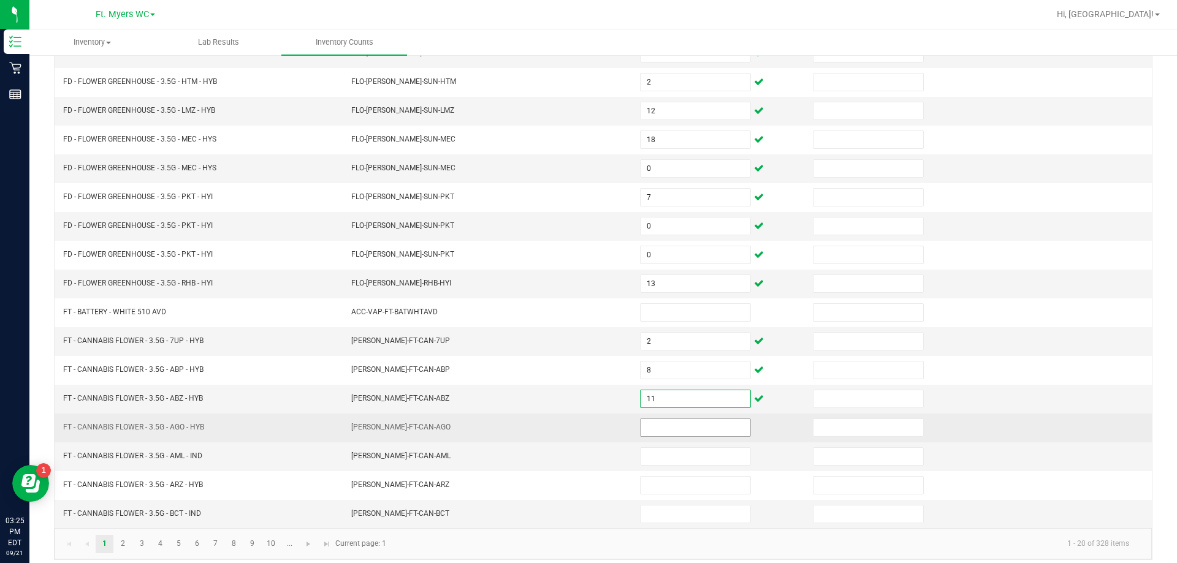
type input "11"
click at [587, 425] on input at bounding box center [696, 427] width 110 height 17
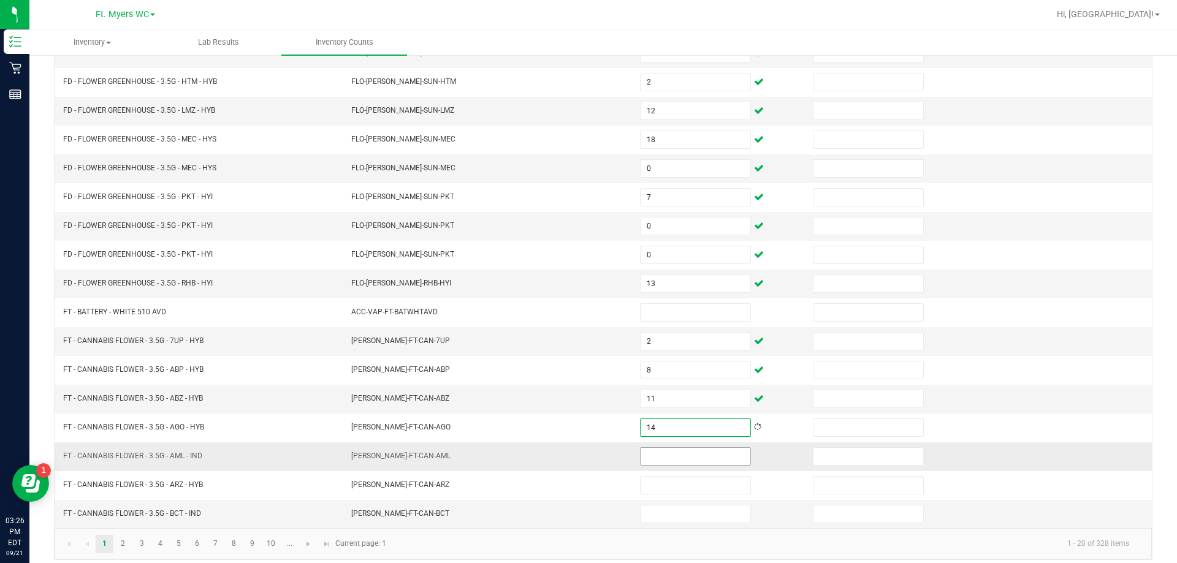
type input "14"
click at [587, 462] on input at bounding box center [696, 456] width 110 height 17
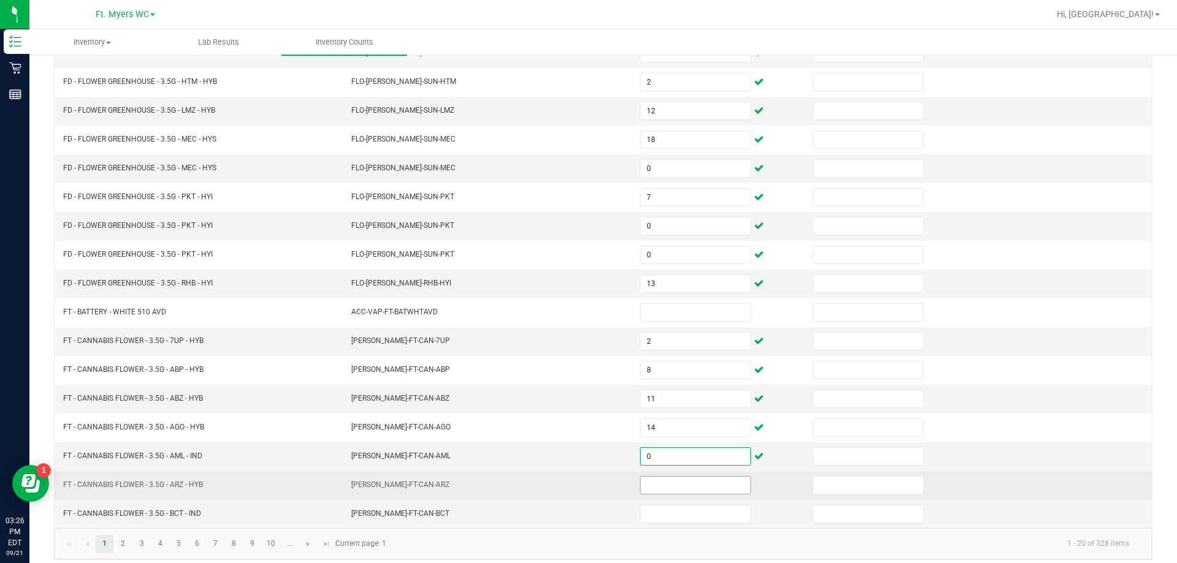
type input "0"
click at [587, 477] on input at bounding box center [696, 485] width 110 height 17
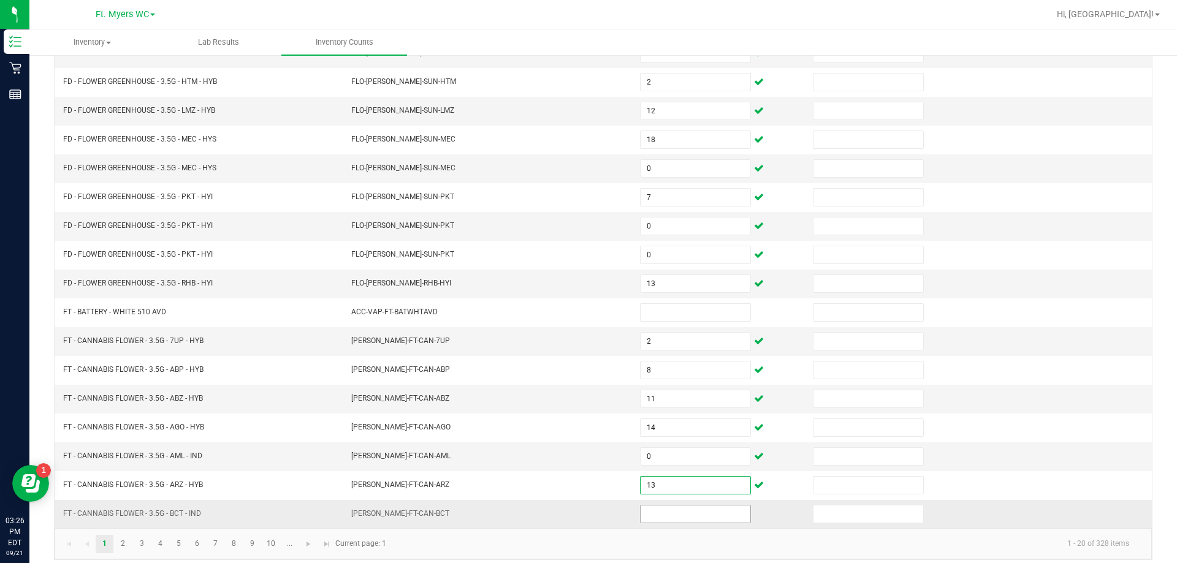
type input "13"
click at [587, 513] on input at bounding box center [696, 514] width 110 height 17
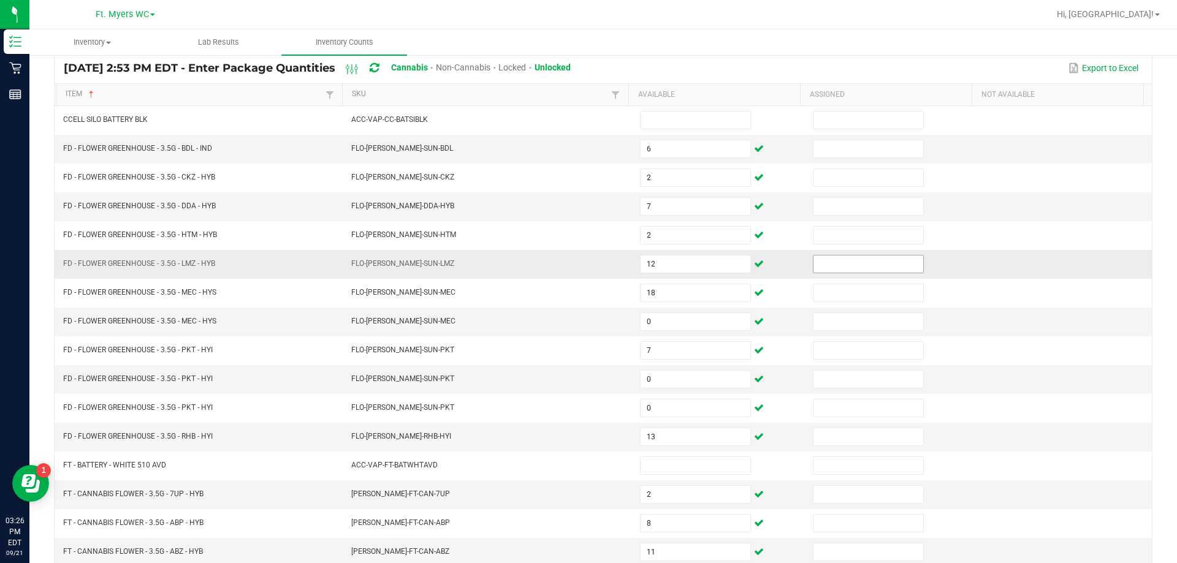
scroll to position [0, 0]
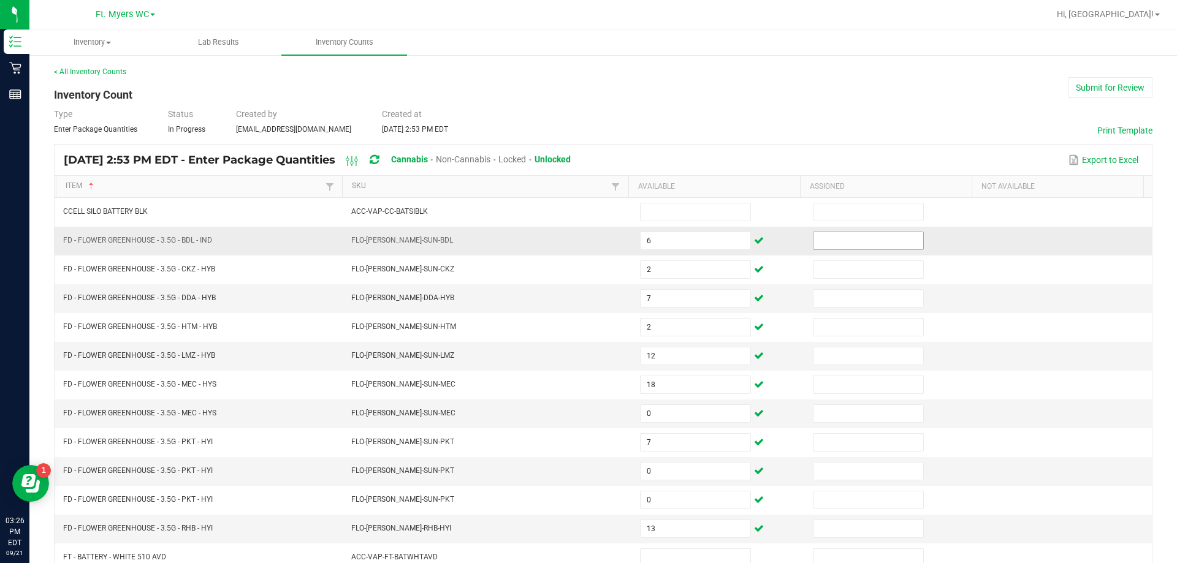
type input "0"
click at [587, 246] on input at bounding box center [869, 240] width 110 height 17
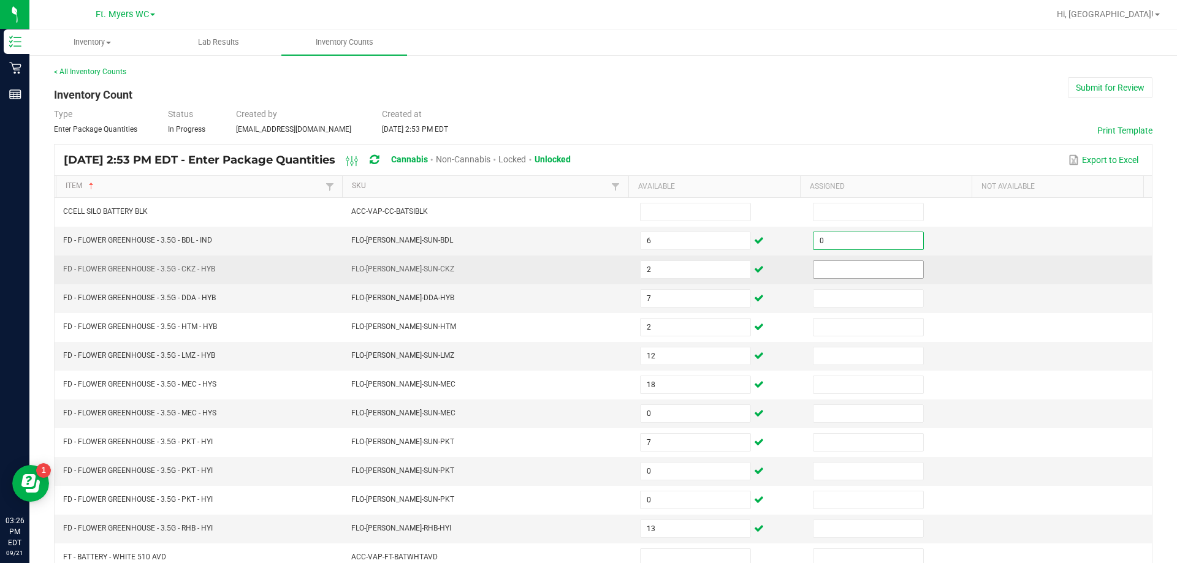
type input "0"
click at [587, 274] on input at bounding box center [869, 269] width 110 height 17
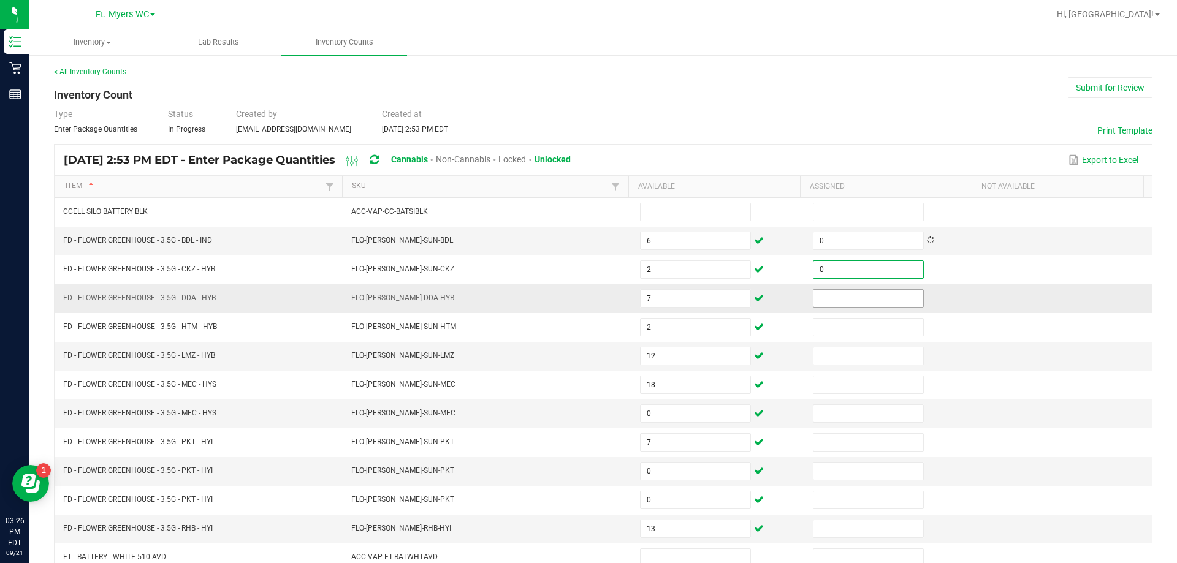
type input "0"
click at [587, 295] on input at bounding box center [869, 298] width 110 height 17
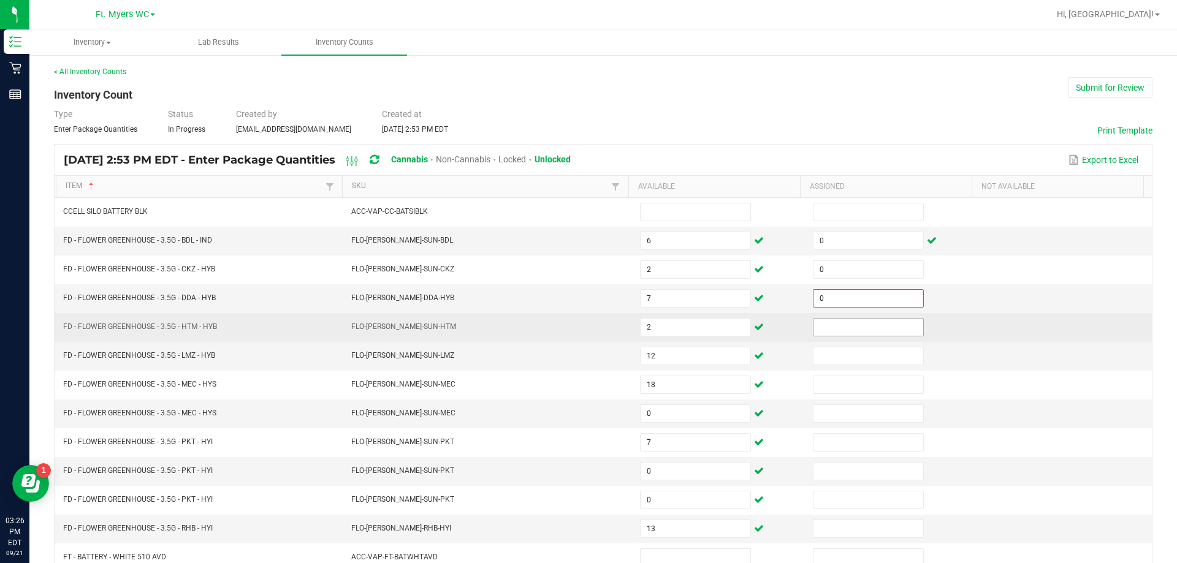
type input "0"
click at [587, 324] on input at bounding box center [869, 327] width 110 height 17
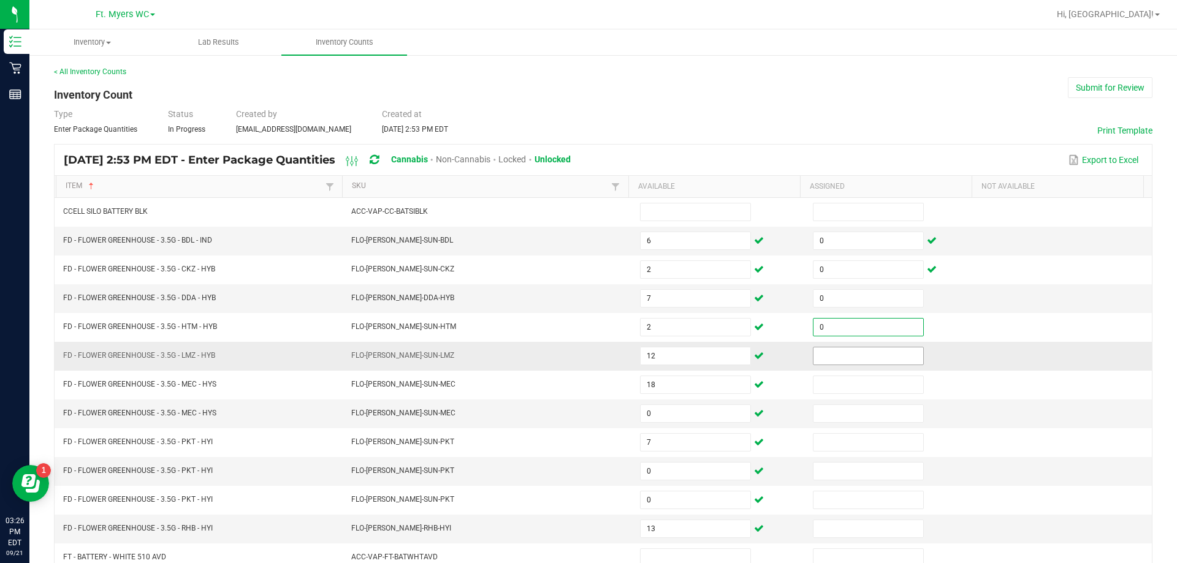
type input "0"
click at [587, 351] on input at bounding box center [869, 356] width 110 height 17
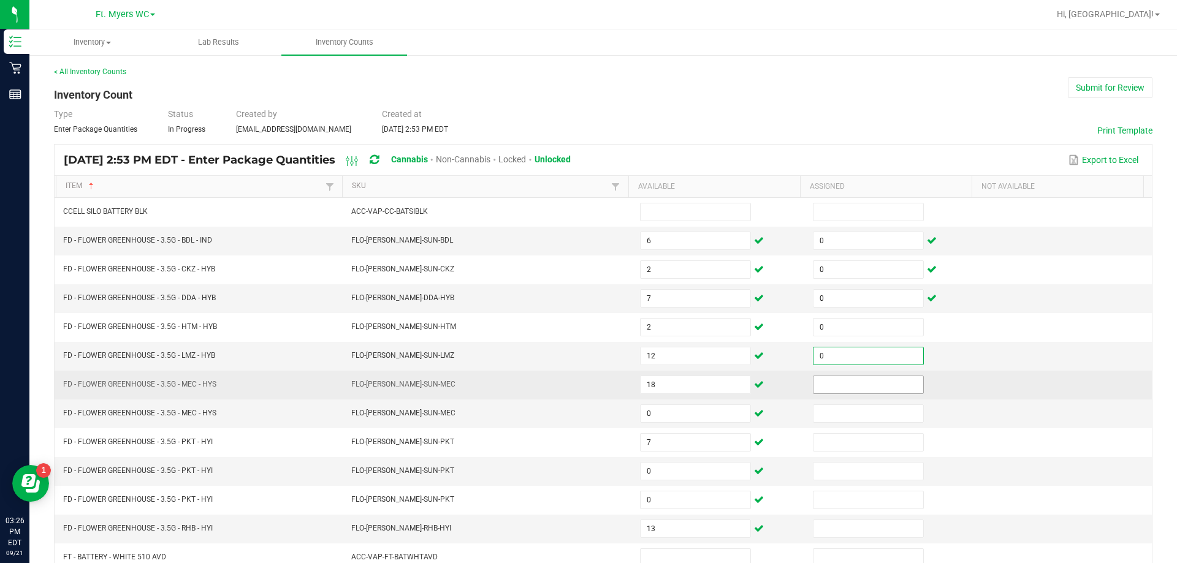
type input "0"
click at [587, 381] on input at bounding box center [869, 384] width 110 height 17
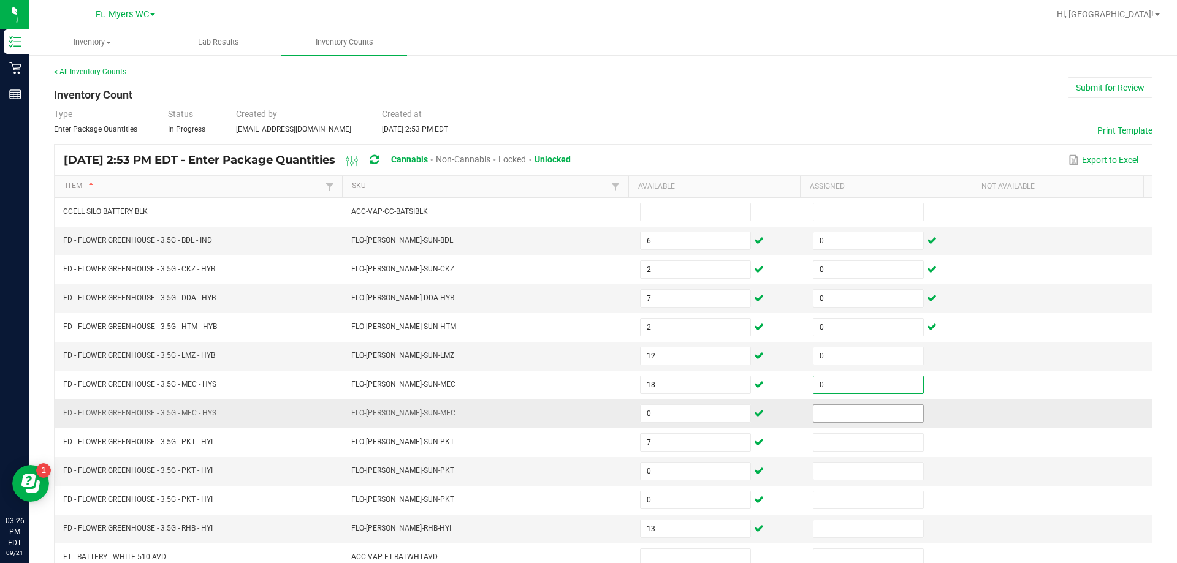
type input "0"
click at [587, 411] on input at bounding box center [869, 413] width 110 height 17
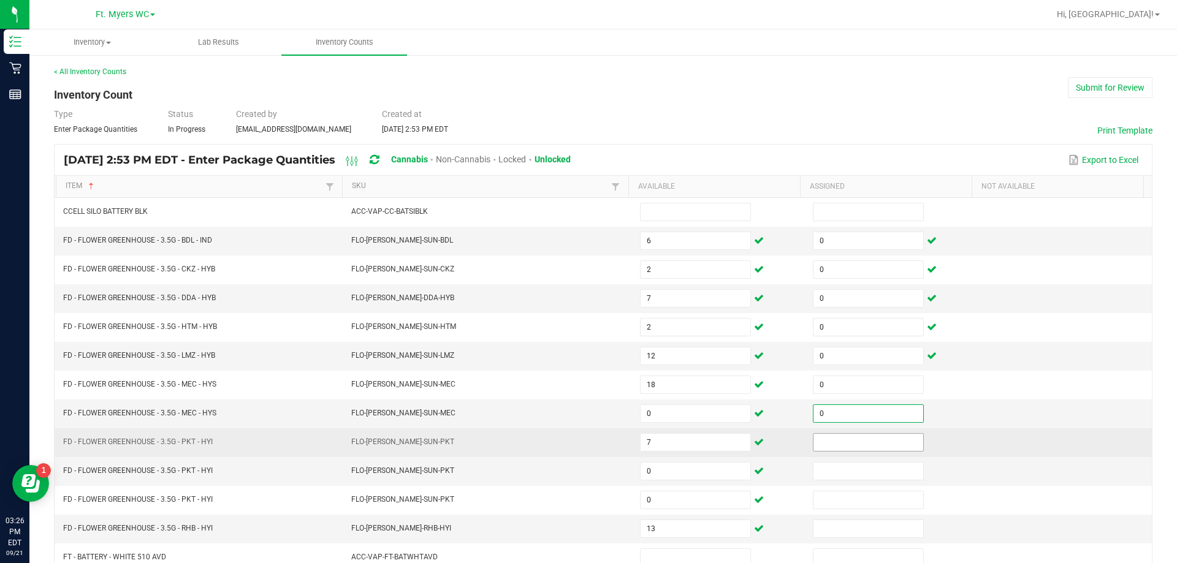
type input "0"
click at [587, 440] on input at bounding box center [869, 442] width 110 height 17
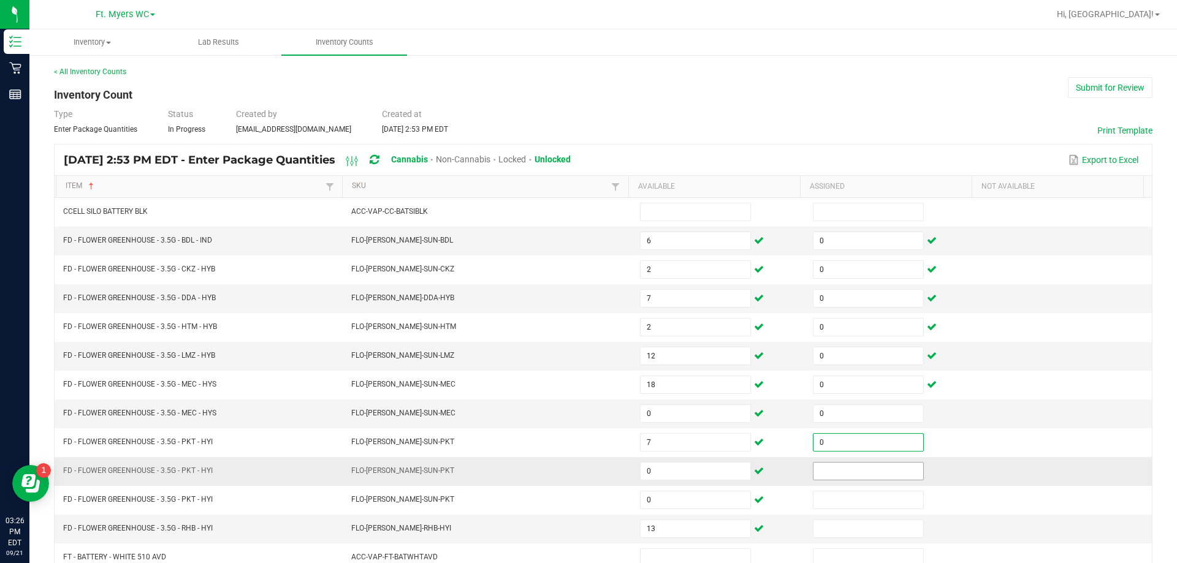
type input "0"
click at [587, 473] on input at bounding box center [869, 471] width 110 height 17
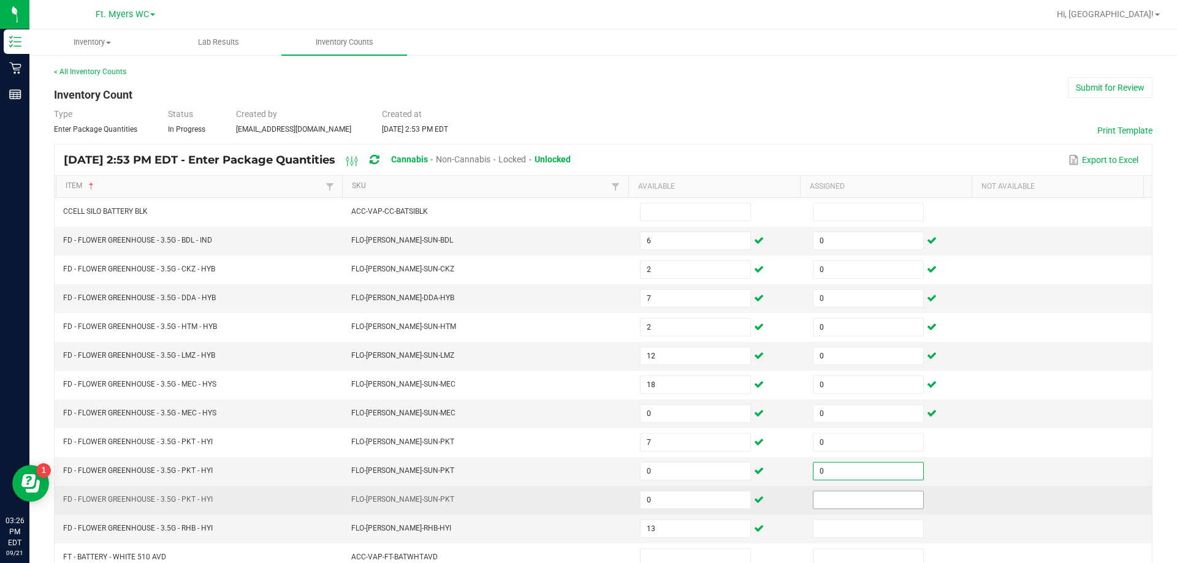
type input "0"
click at [587, 491] on span at bounding box center [868, 500] width 111 height 18
click at [587, 506] on input at bounding box center [869, 500] width 110 height 17
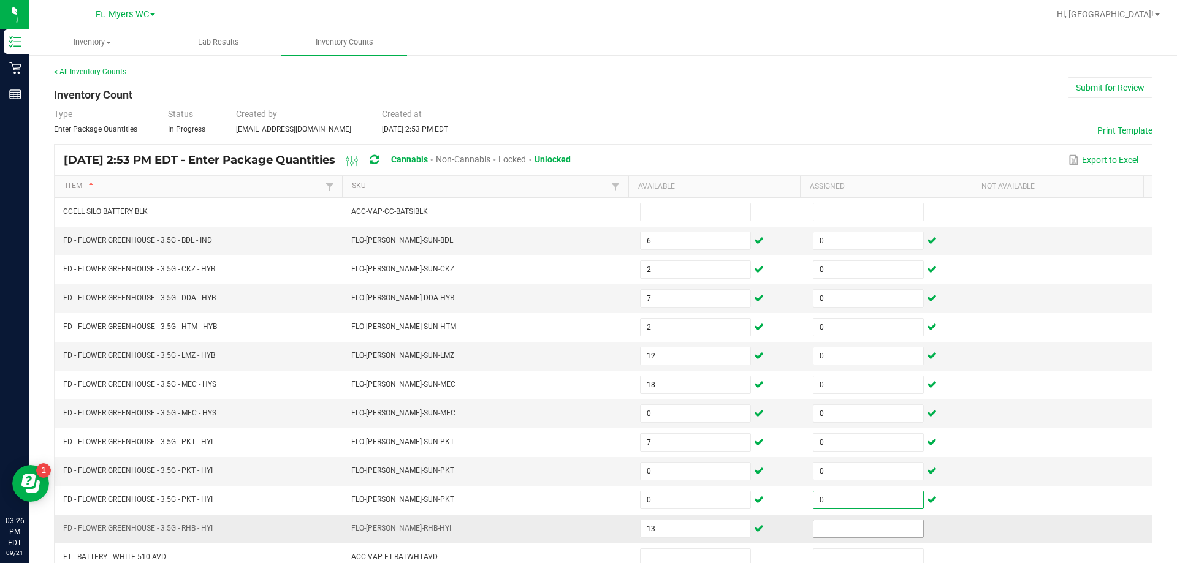
type input "0"
click at [587, 525] on input at bounding box center [869, 529] width 110 height 17
click at [587, 537] on input at bounding box center [869, 529] width 110 height 17
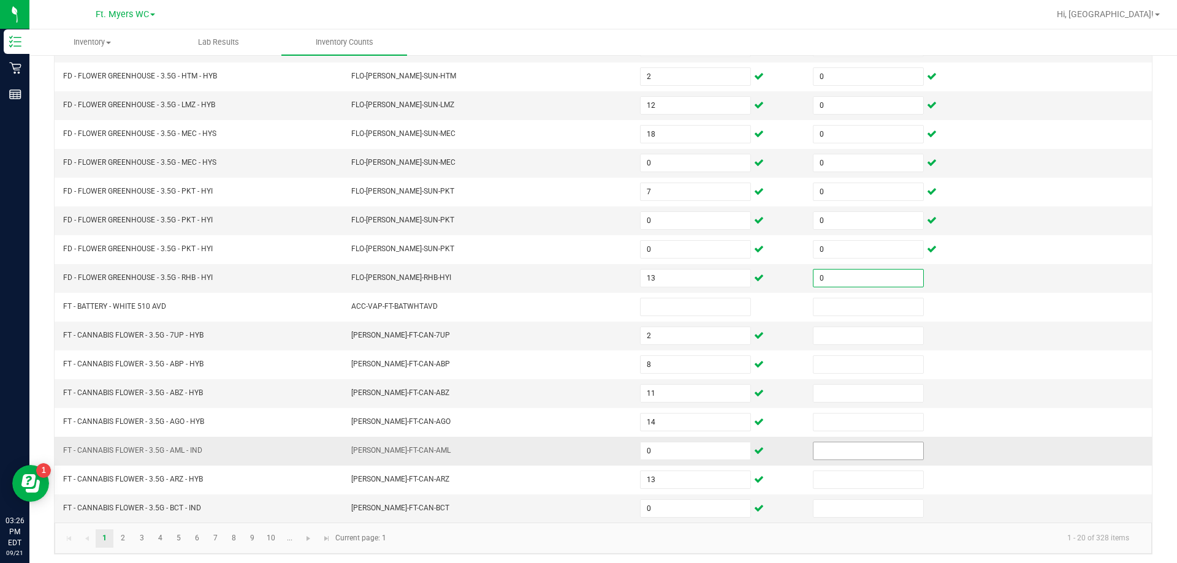
scroll to position [254, 0]
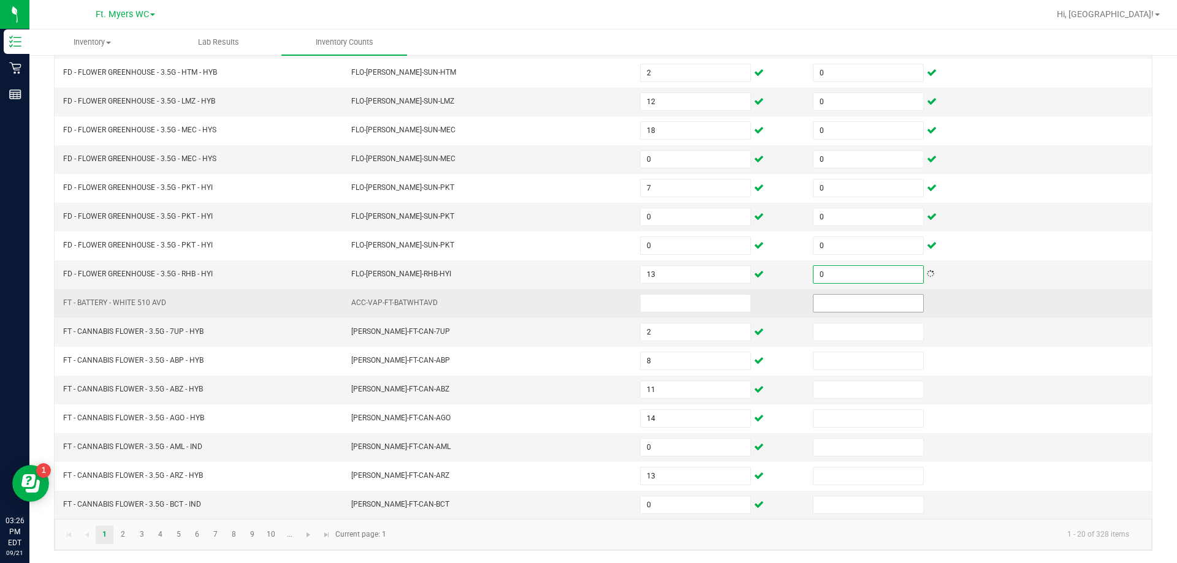
type input "0"
click at [587, 300] on input at bounding box center [869, 303] width 110 height 17
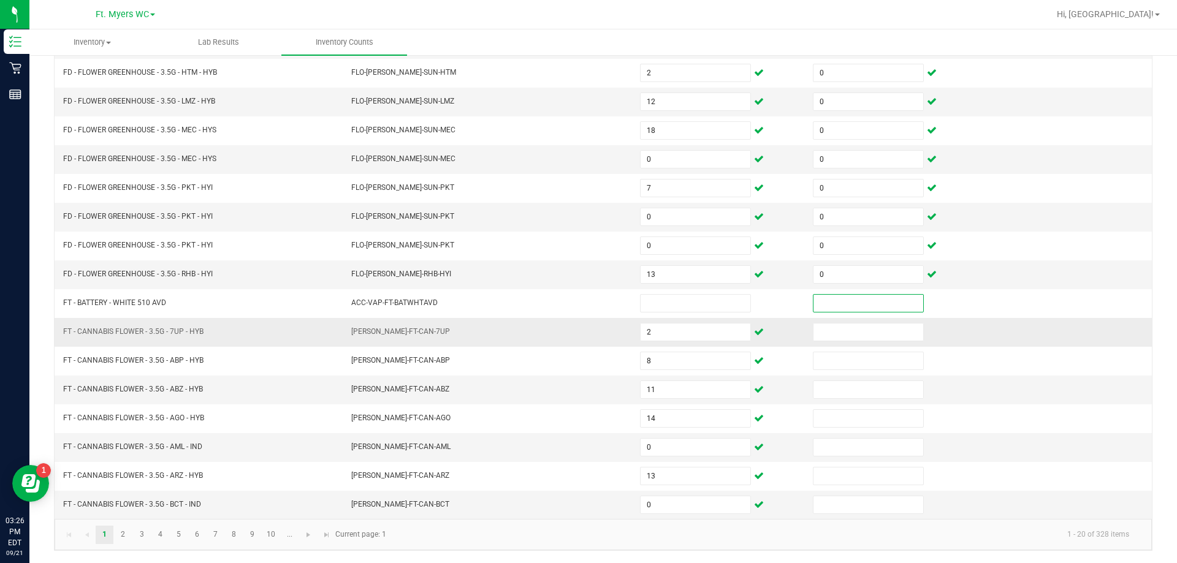
type input "0"
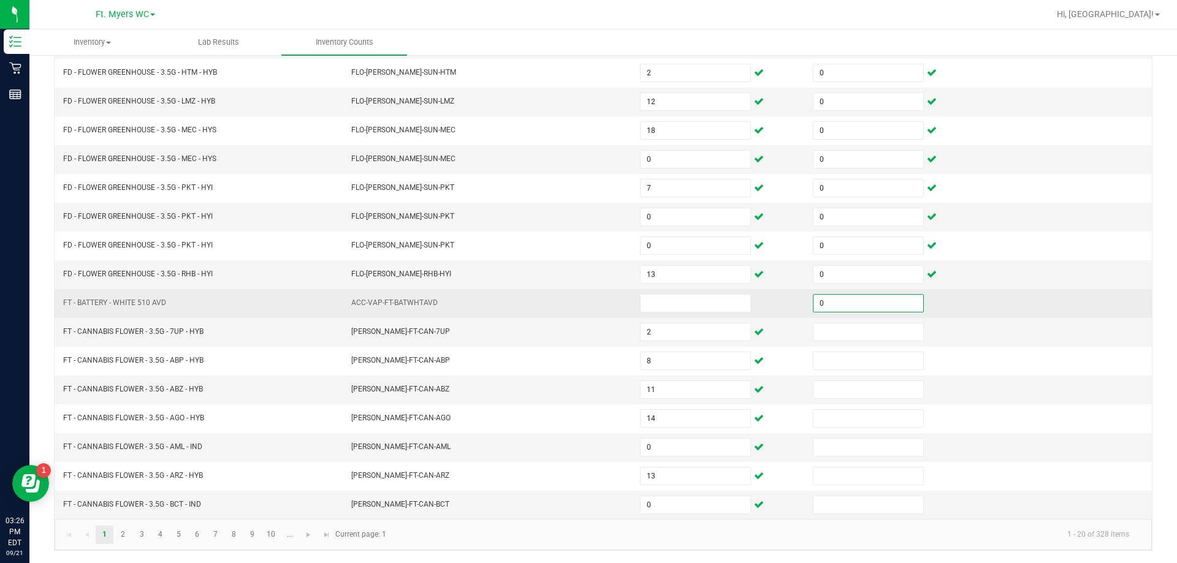
click at [587, 310] on input "0" at bounding box center [869, 303] width 110 height 17
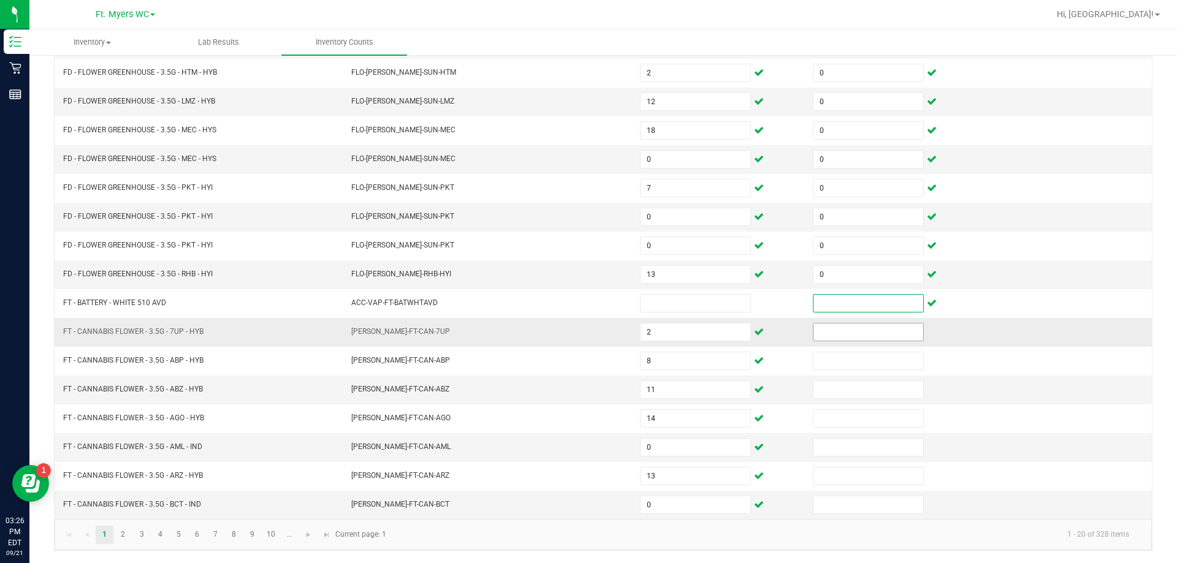
click at [587, 341] on span at bounding box center [868, 332] width 111 height 18
click at [587, 337] on input at bounding box center [869, 332] width 110 height 17
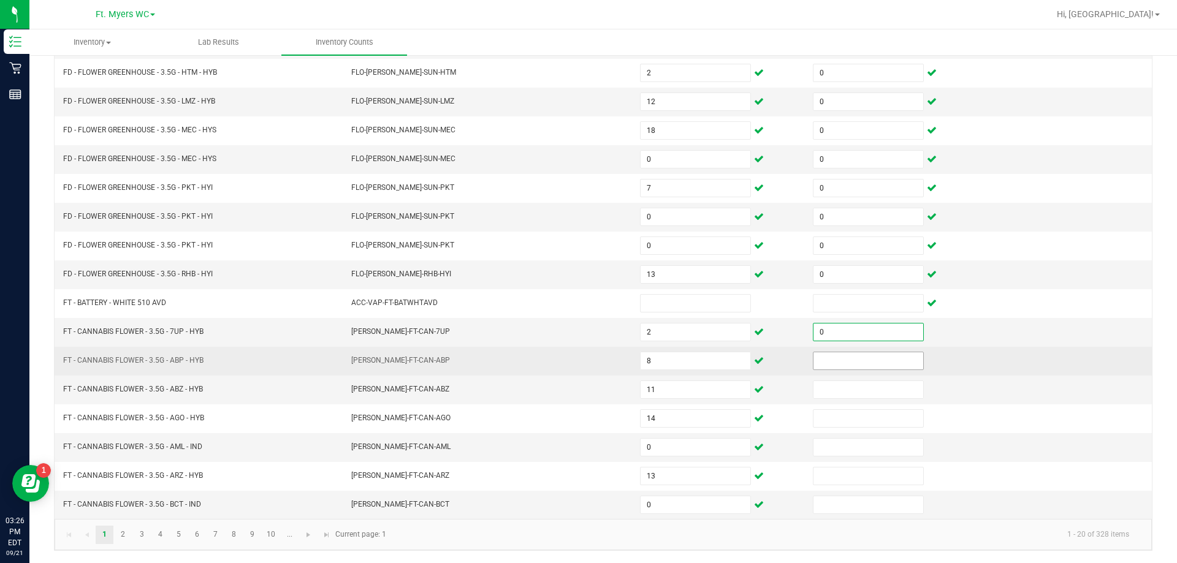
type input "0"
click at [587, 361] on input at bounding box center [869, 361] width 110 height 17
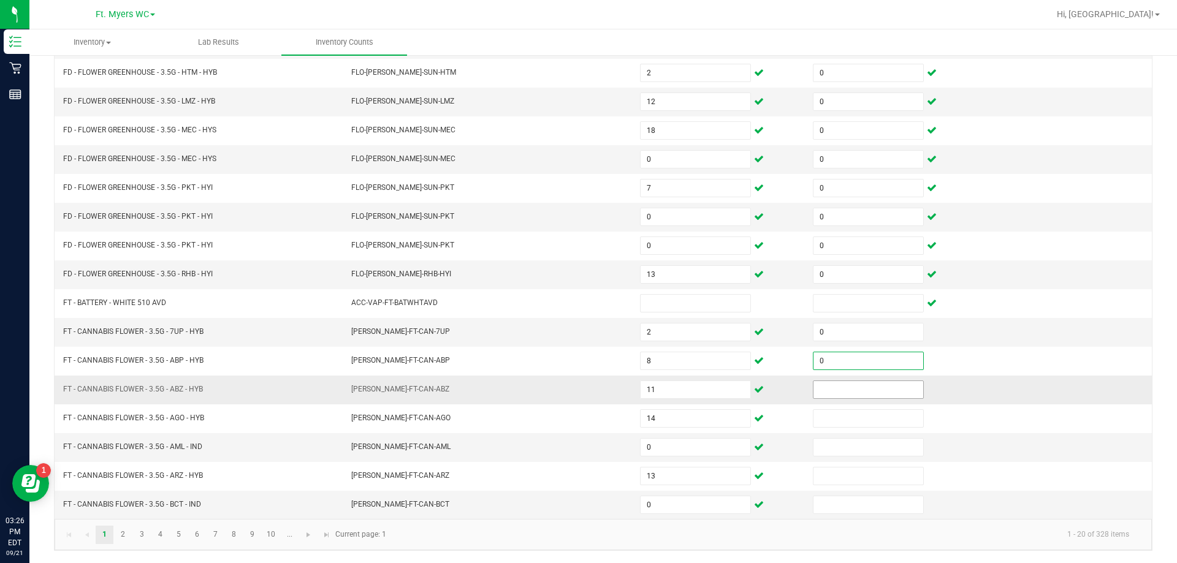
type input "0"
click at [587, 389] on input at bounding box center [869, 389] width 110 height 17
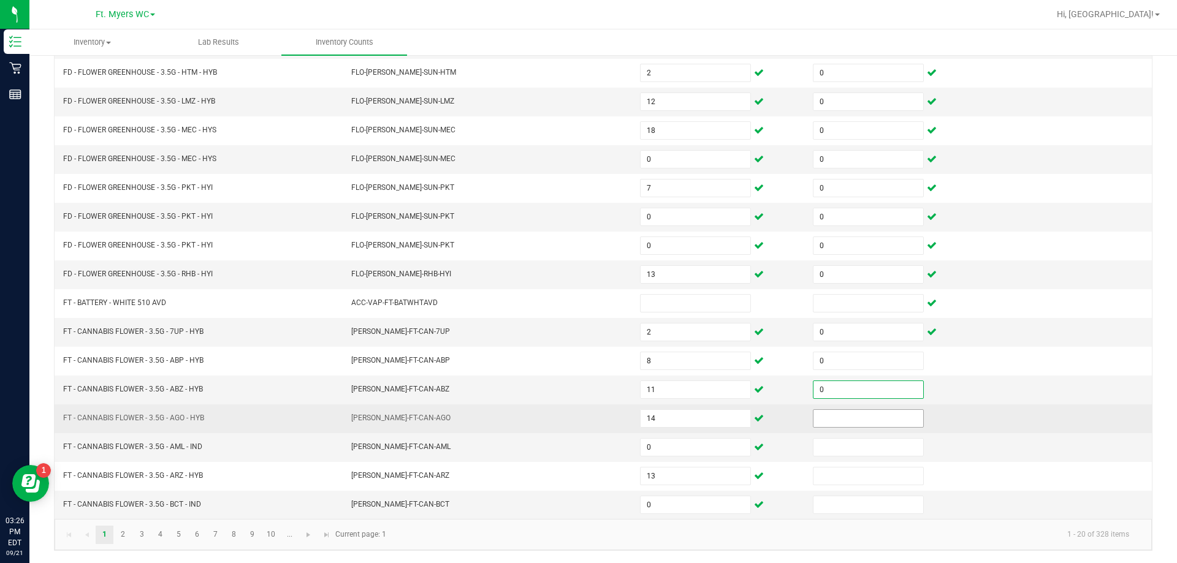
type input "0"
click at [587, 413] on input at bounding box center [869, 418] width 110 height 17
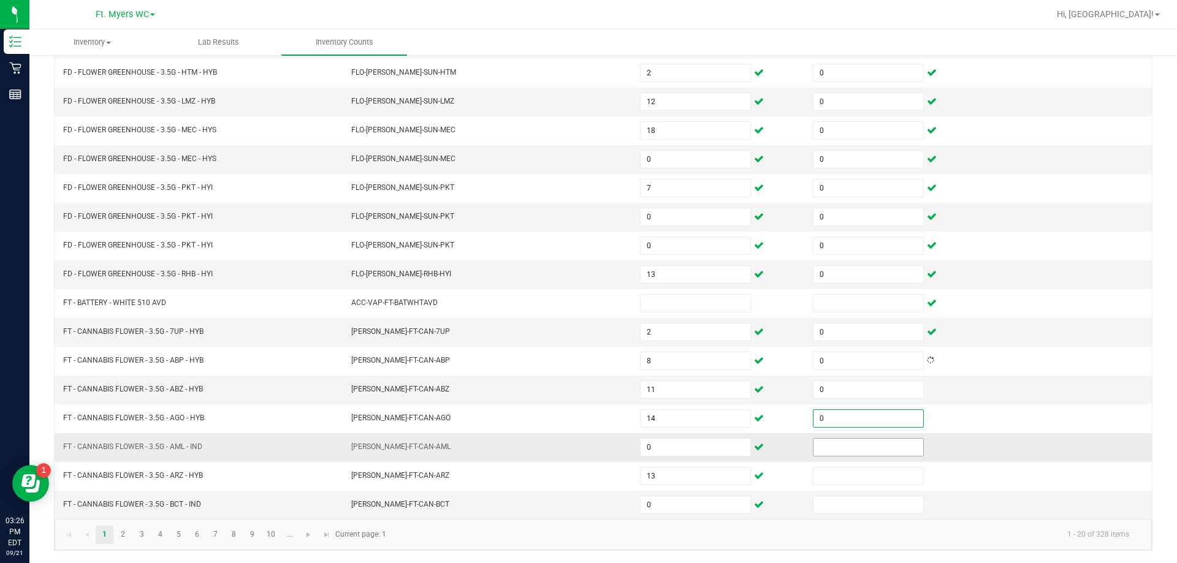
type input "0"
click at [587, 446] on input at bounding box center [869, 447] width 110 height 17
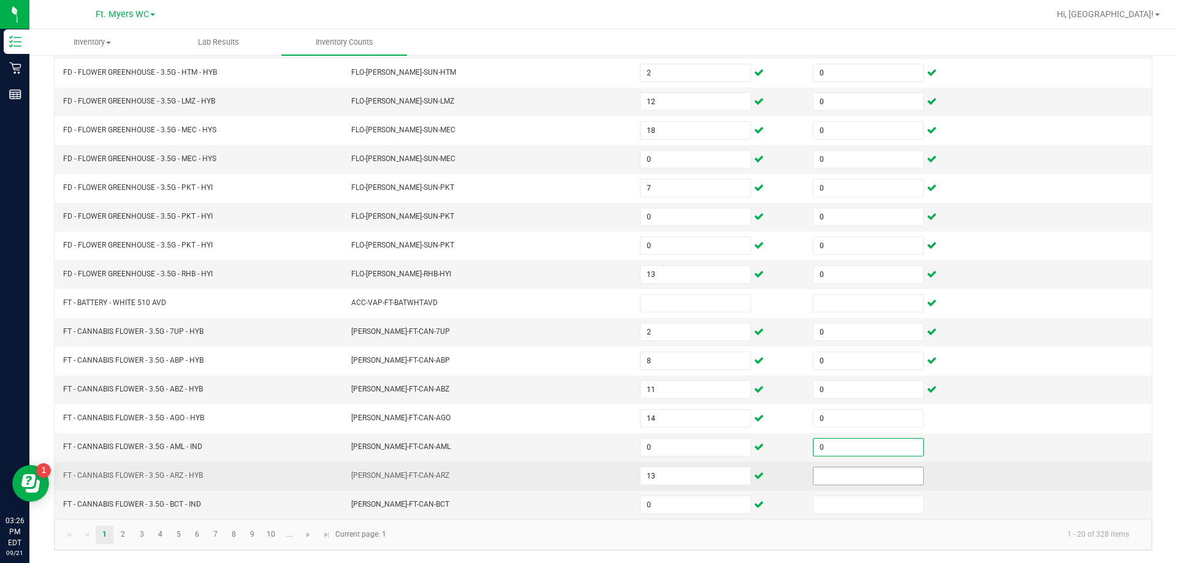
type input "0"
click at [587, 476] on input at bounding box center [869, 476] width 110 height 17
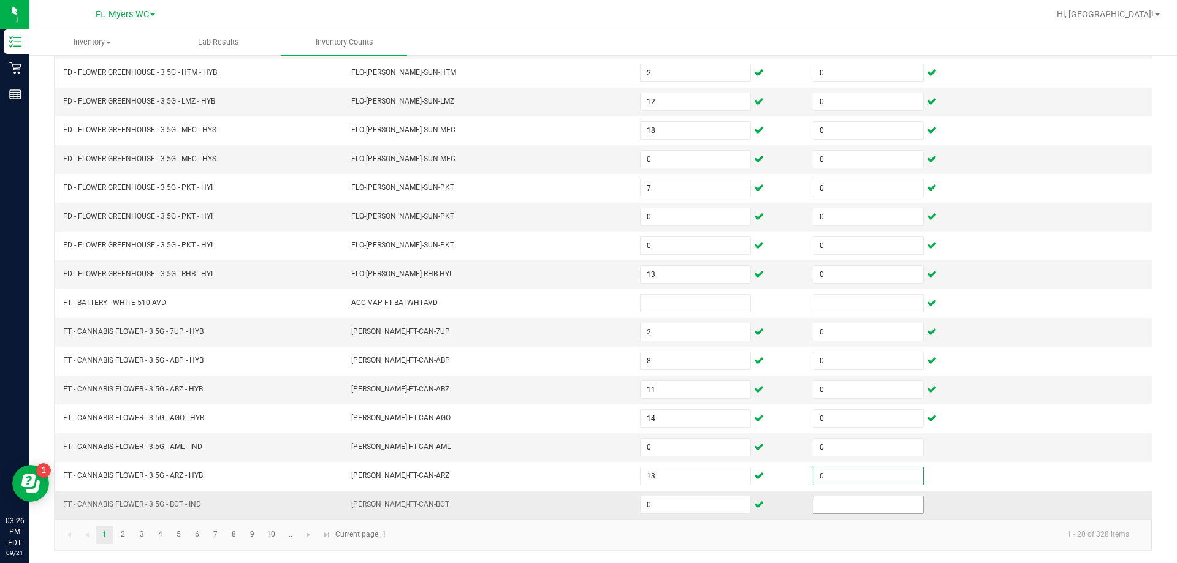
type input "0"
click at [587, 511] on input at bounding box center [869, 505] width 110 height 17
type input "0"
click at [126, 535] on link "2" at bounding box center [123, 535] width 18 height 18
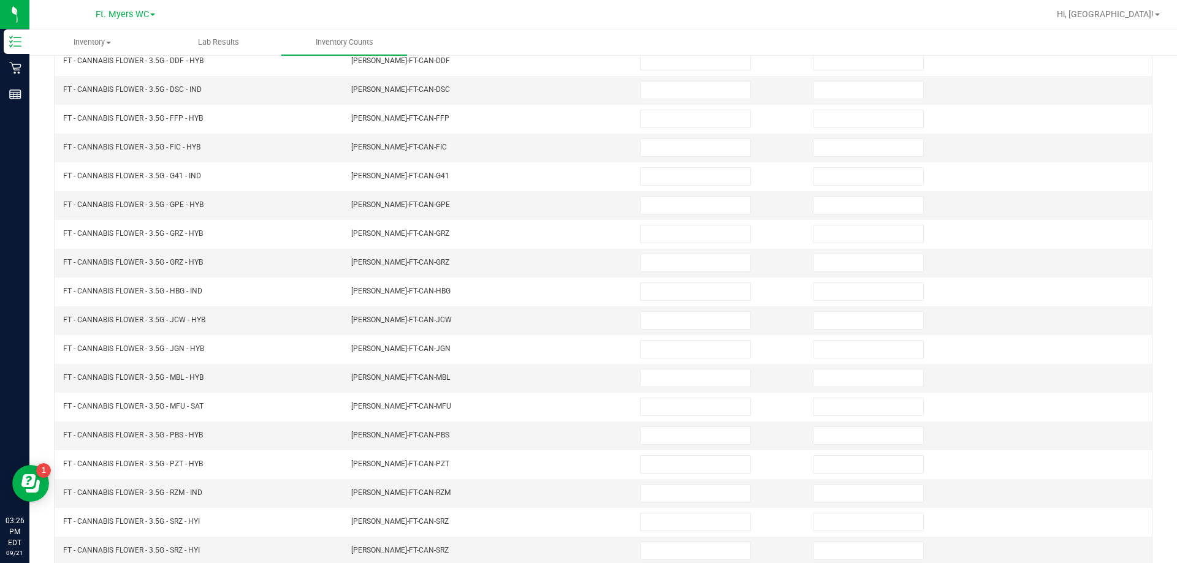
scroll to position [9, 0]
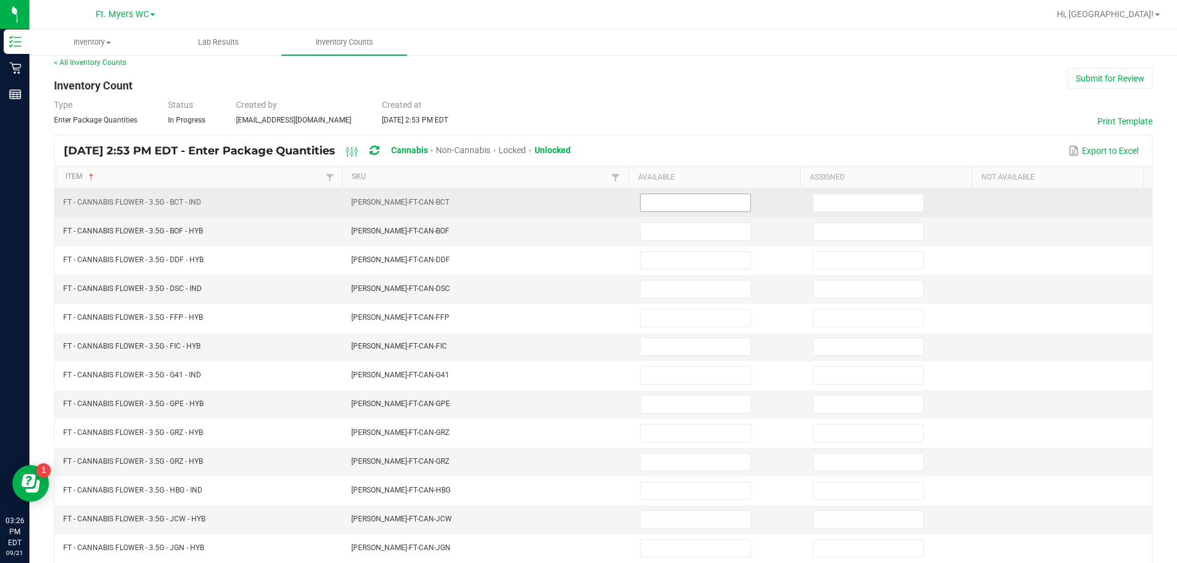
click at [587, 211] on input at bounding box center [696, 202] width 110 height 17
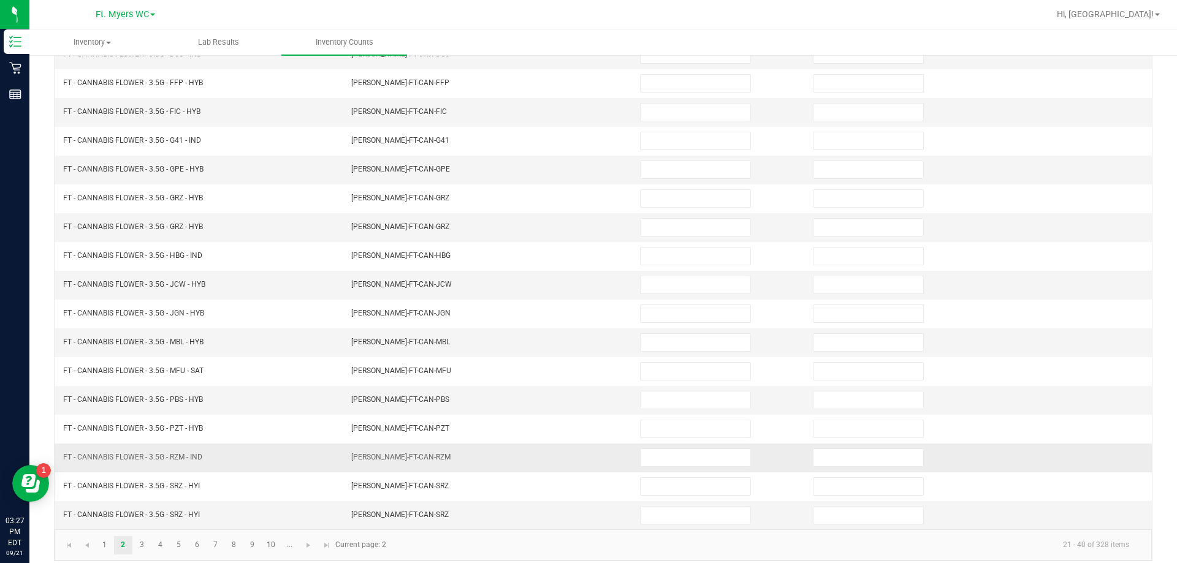
scroll to position [254, 0]
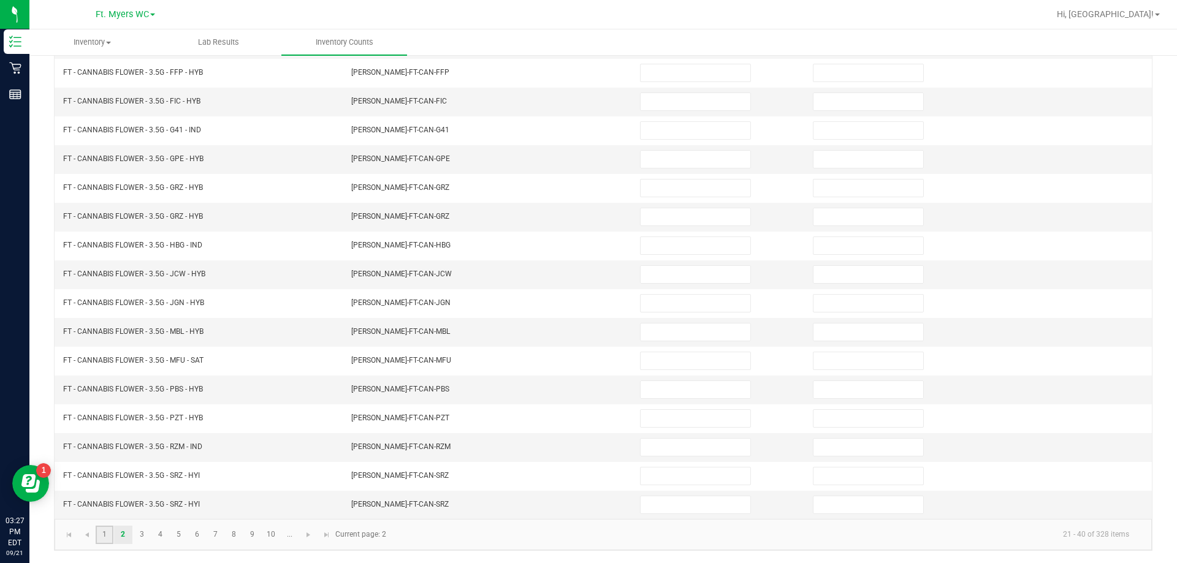
click at [105, 531] on link "1" at bounding box center [105, 535] width 18 height 18
type input "11"
type input "0"
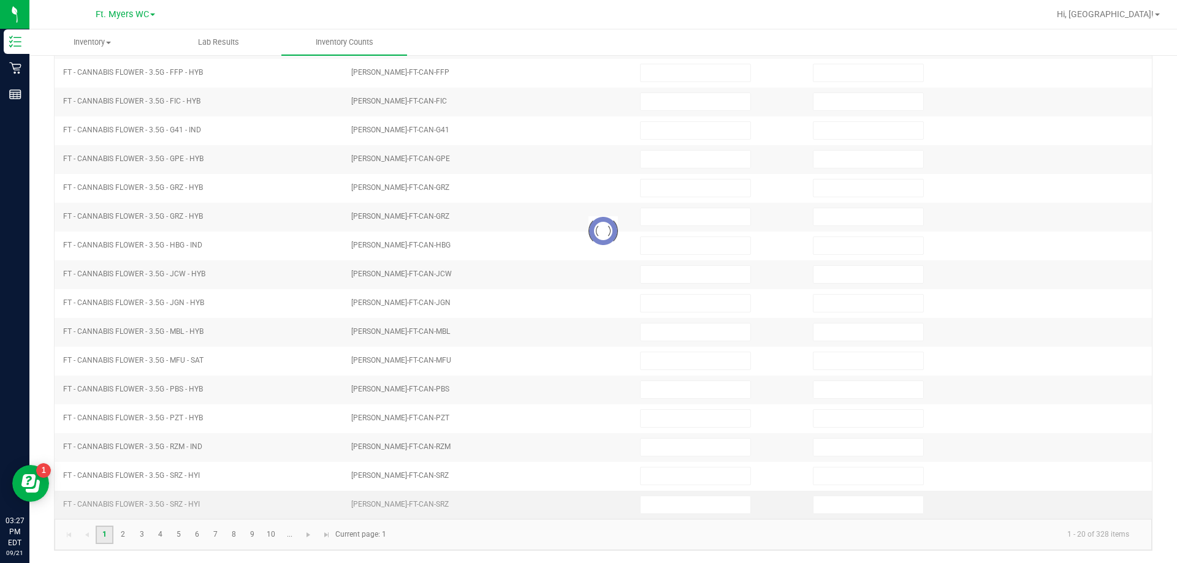
type input "14"
type input "0"
type input "13"
type input "0"
type input "6"
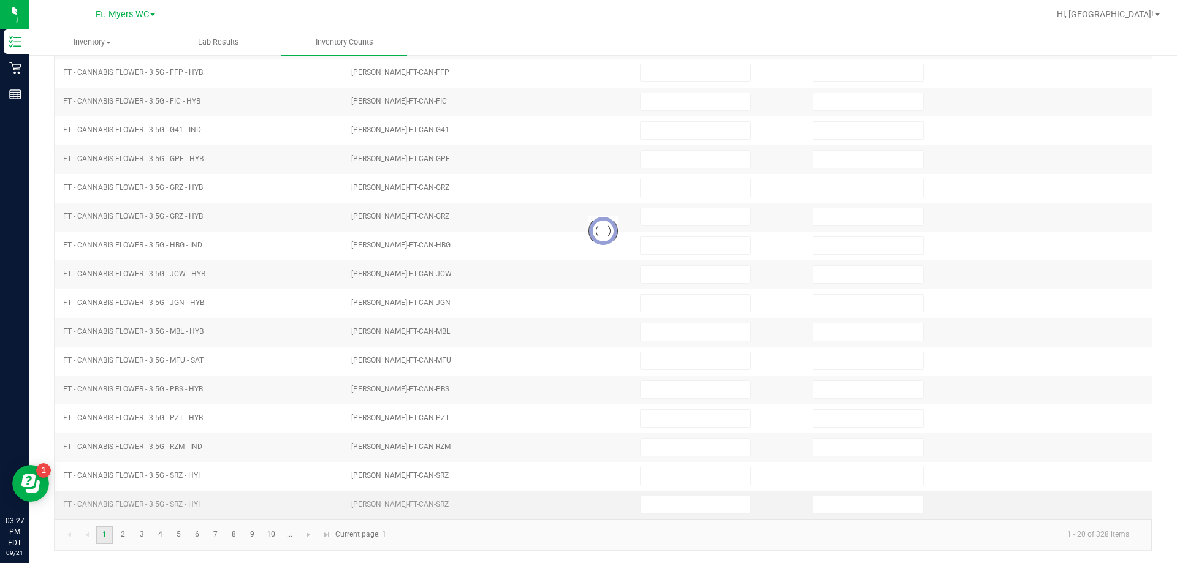
type input "0"
type input "2"
type input "0"
type input "7"
type input "0"
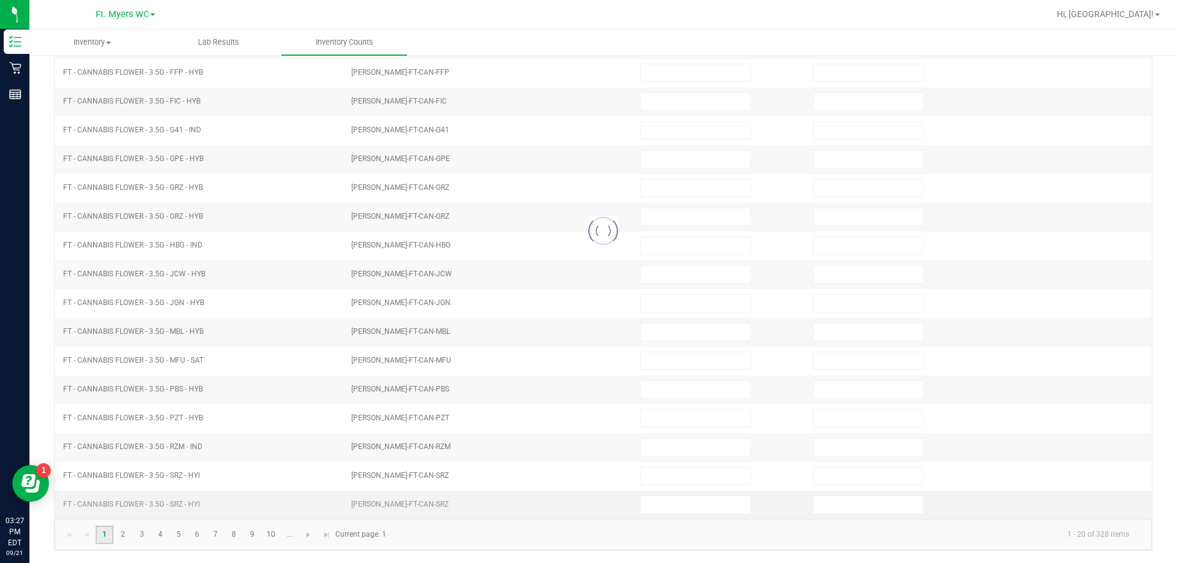
type input "2"
type input "0"
type input "12"
type input "0"
type input "18"
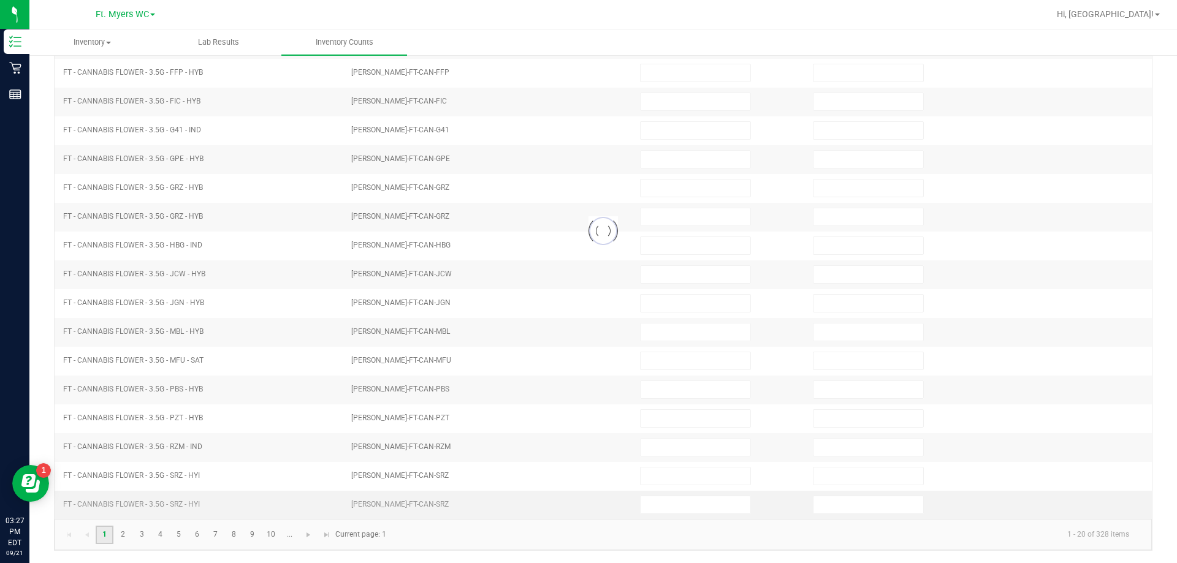
type input "0"
type input "7"
type input "0"
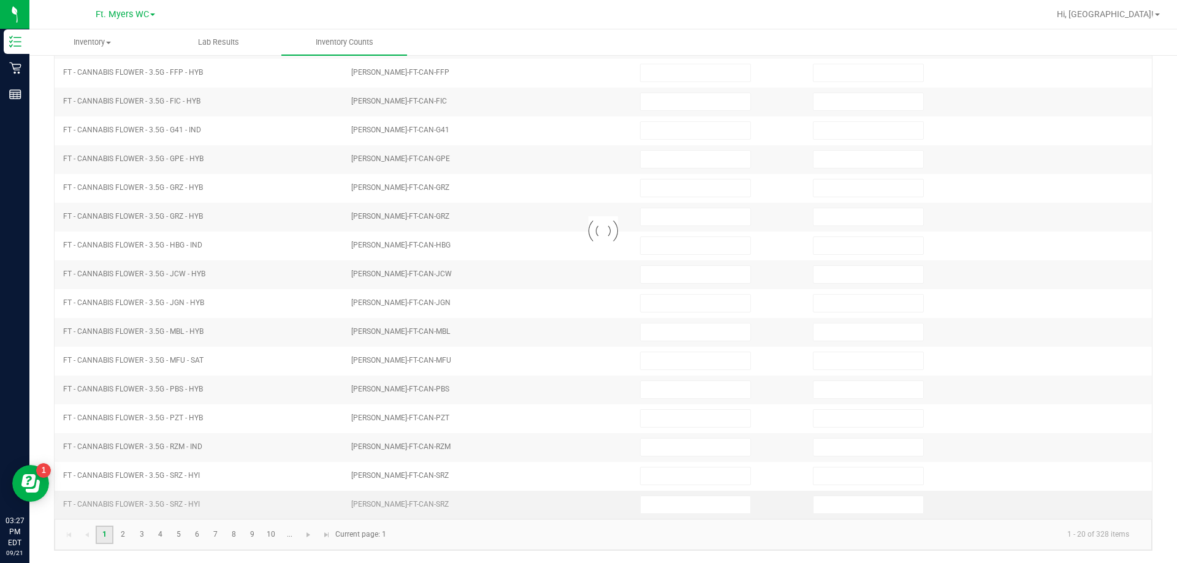
type input "0"
type input "13"
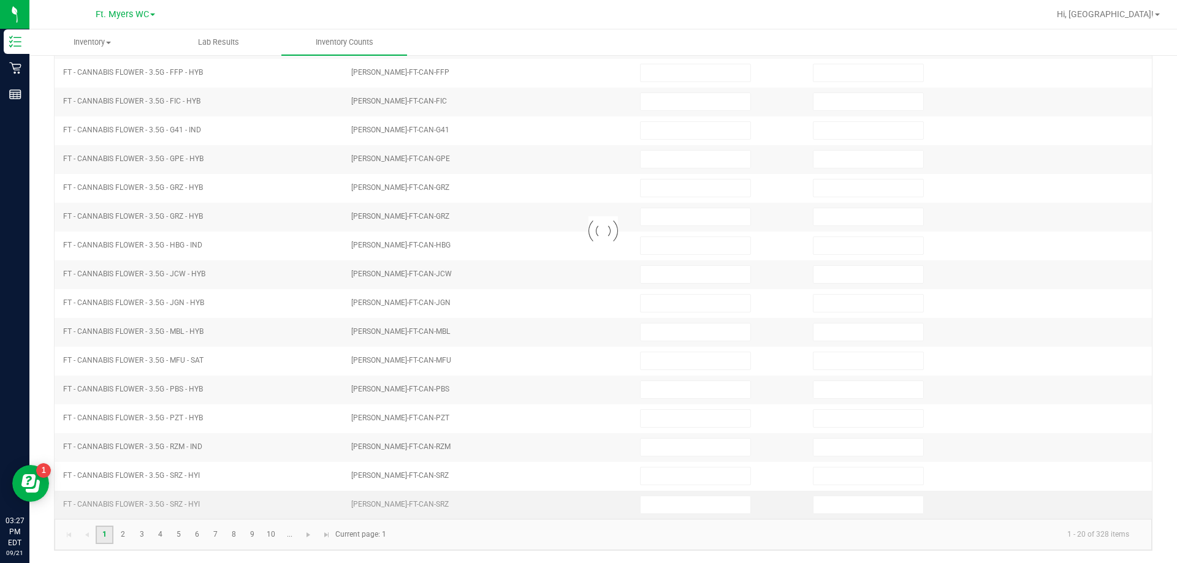
type input "0"
type input "2"
type input "0"
type input "8"
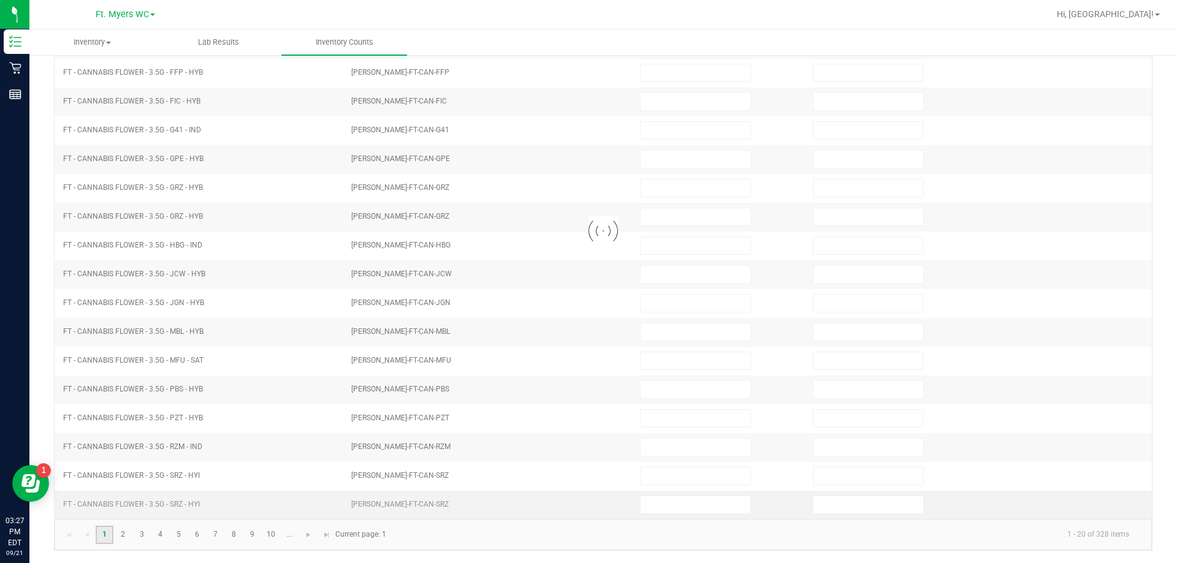
type input "0"
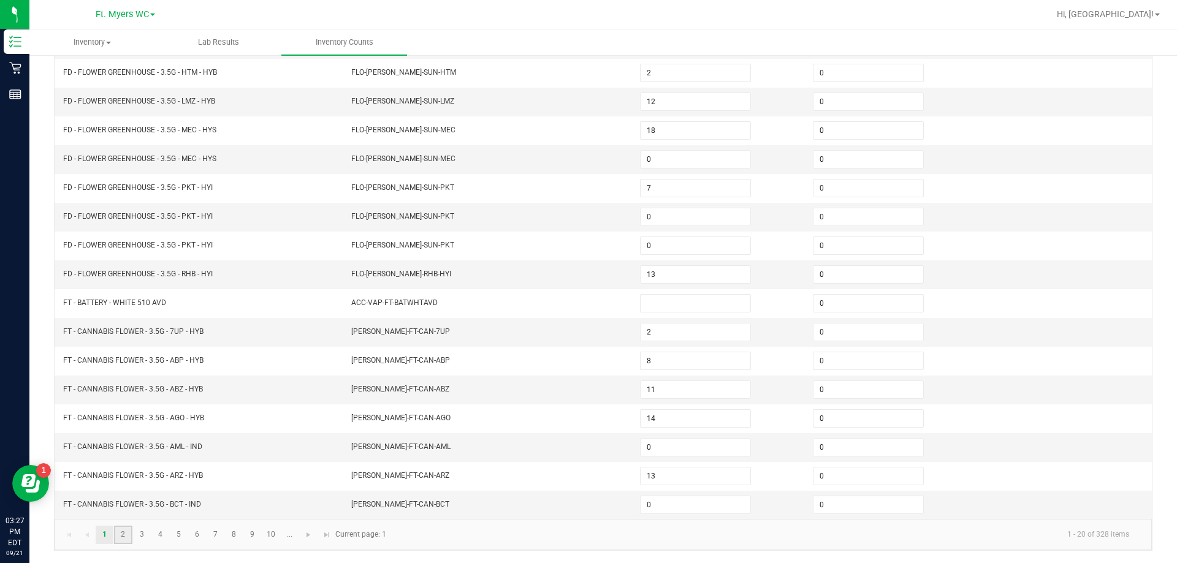
click at [125, 542] on link "2" at bounding box center [123, 535] width 18 height 18
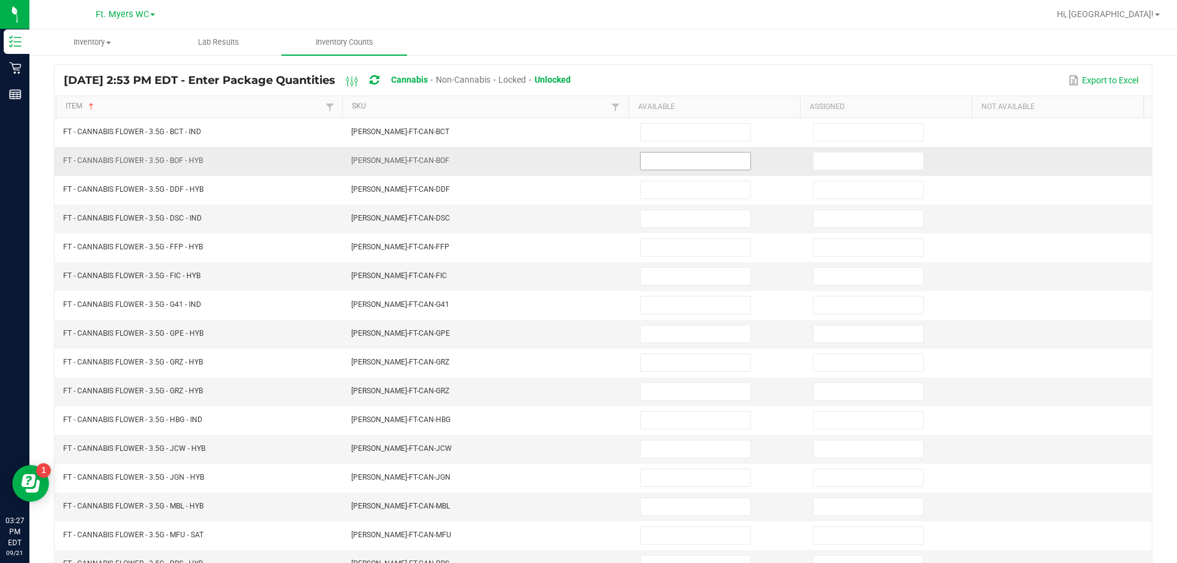
scroll to position [71, 0]
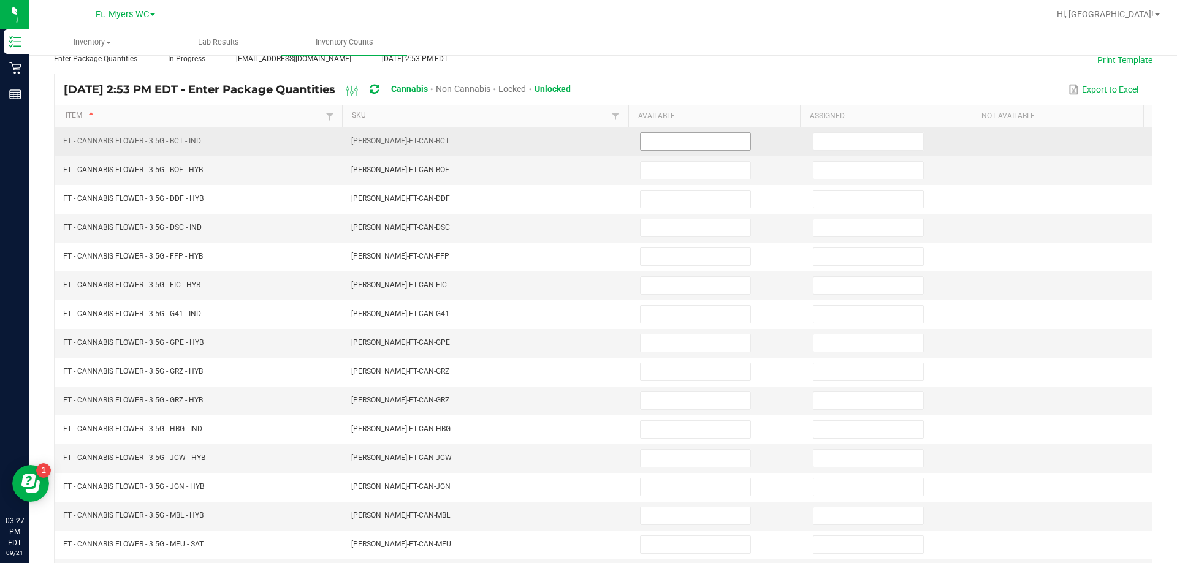
click at [587, 150] on input at bounding box center [696, 141] width 110 height 17
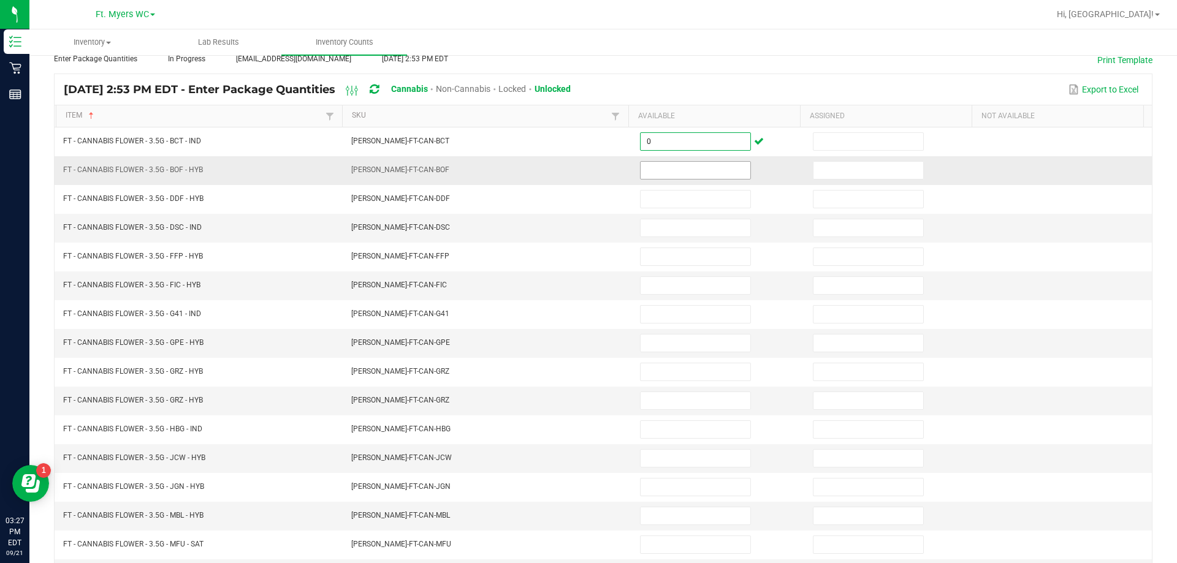
type input "0"
click at [587, 172] on input at bounding box center [696, 170] width 110 height 17
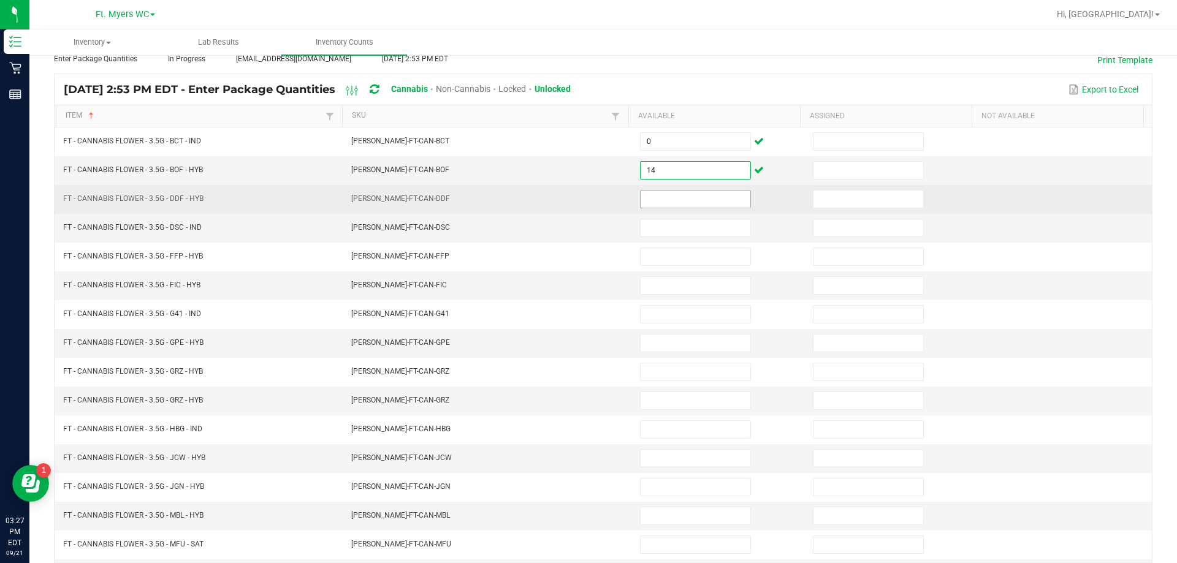
type input "14"
click at [587, 201] on input at bounding box center [696, 199] width 110 height 17
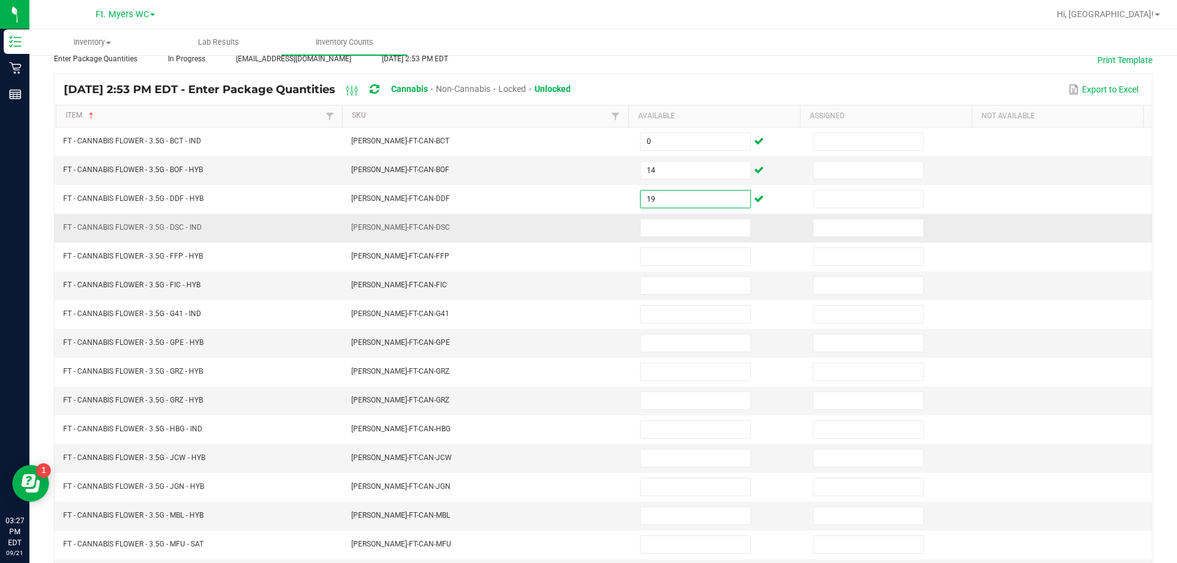
type input "19"
click at [587, 239] on td at bounding box center [719, 228] width 173 height 29
click at [587, 232] on input at bounding box center [696, 227] width 110 height 17
type input "0"
click at [587, 241] on td "0" at bounding box center [719, 228] width 173 height 29
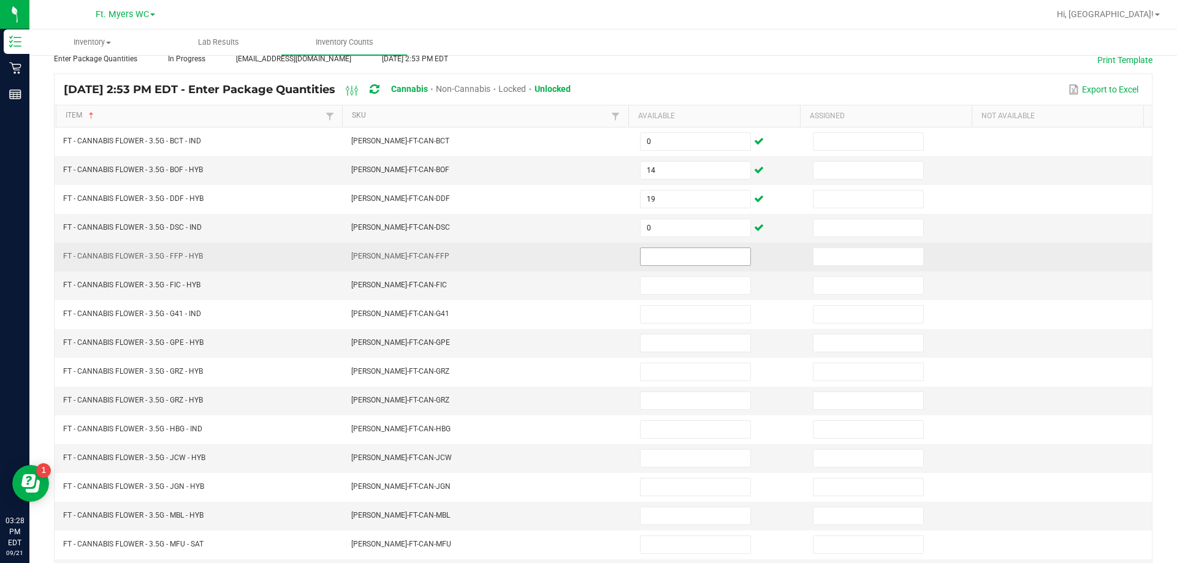
click at [587, 258] on input at bounding box center [696, 256] width 110 height 17
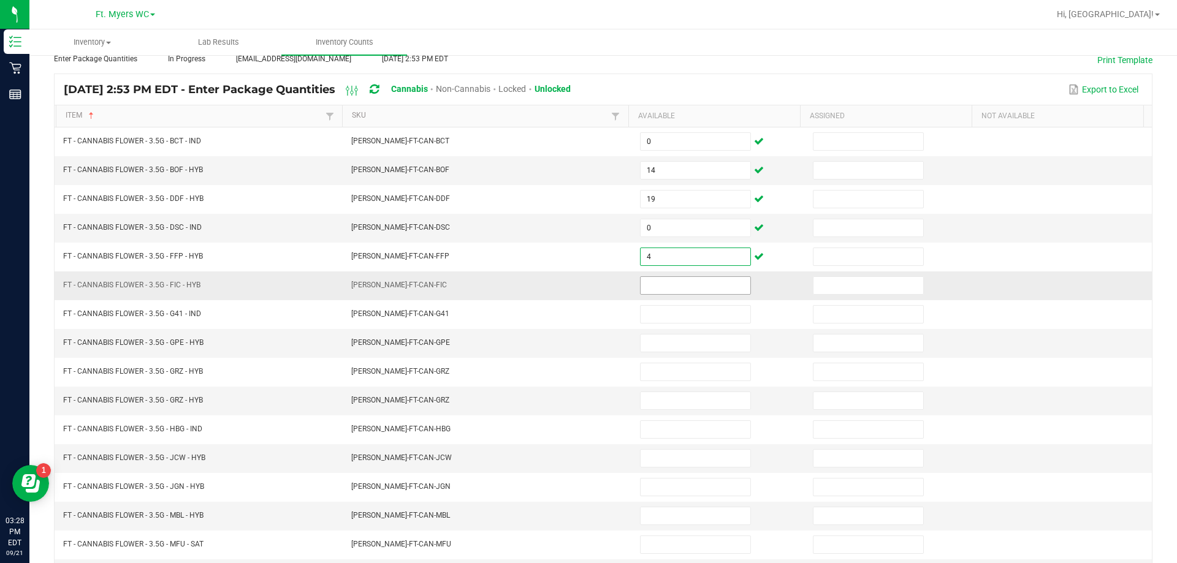
type input "4"
click at [587, 290] on input at bounding box center [696, 285] width 110 height 17
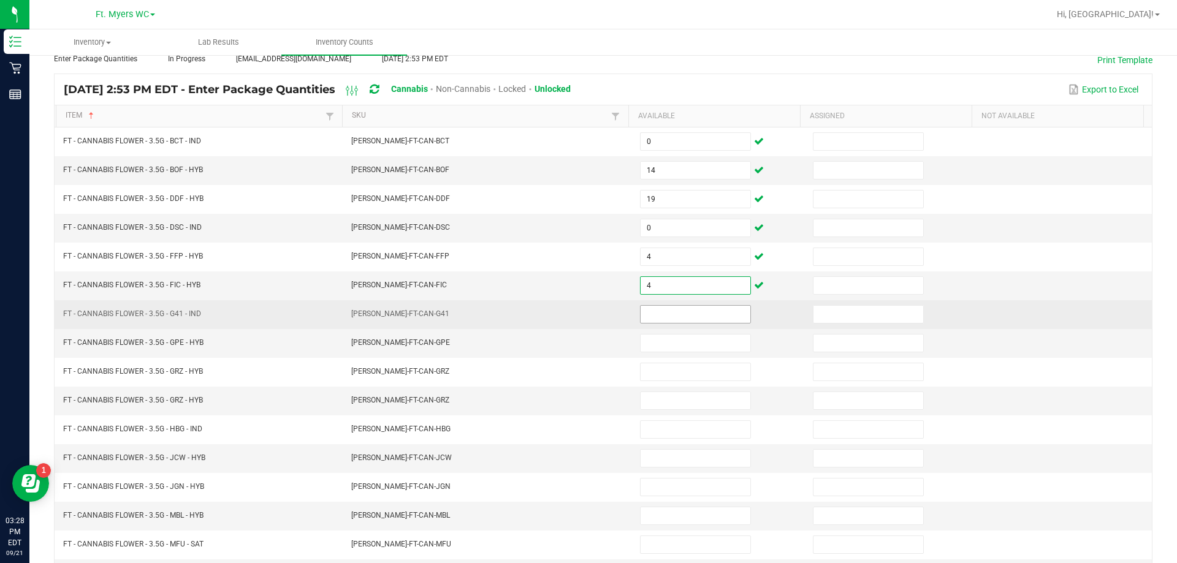
type input "4"
click at [587, 315] on input at bounding box center [696, 314] width 110 height 17
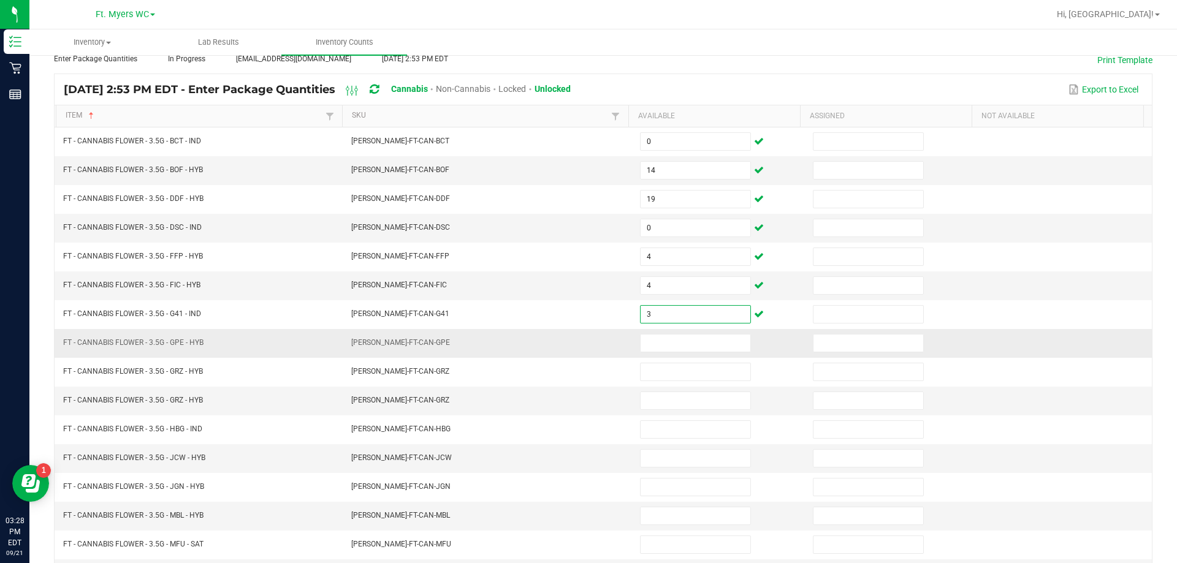
type input "3"
click at [587, 354] on td at bounding box center [719, 343] width 173 height 29
click at [587, 349] on input at bounding box center [696, 343] width 110 height 17
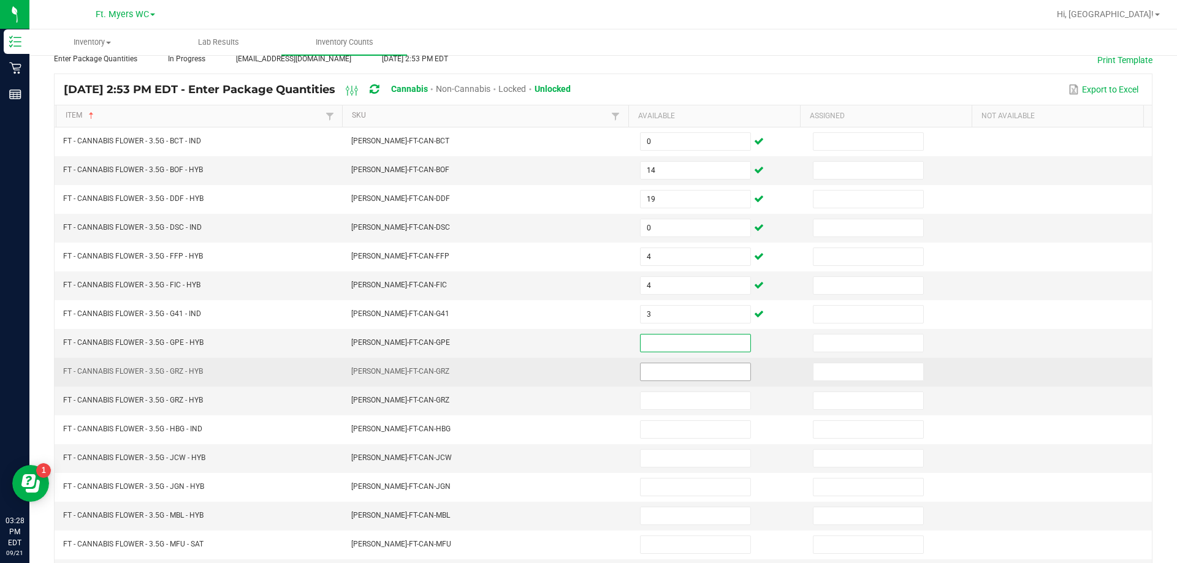
drag, startPoint x: 708, startPoint y: 345, endPoint x: 713, endPoint y: 365, distance: 21.0
click at [587, 345] on input at bounding box center [696, 343] width 110 height 17
type input "3"
click at [587, 378] on input at bounding box center [696, 372] width 110 height 17
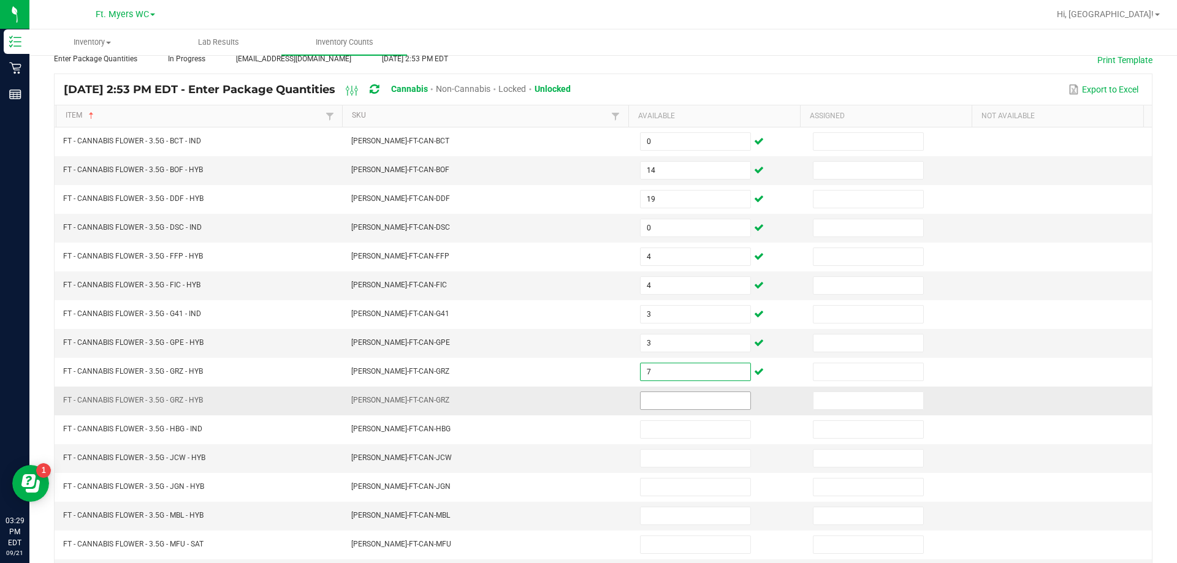
type input "7"
click at [587, 403] on input at bounding box center [696, 400] width 110 height 17
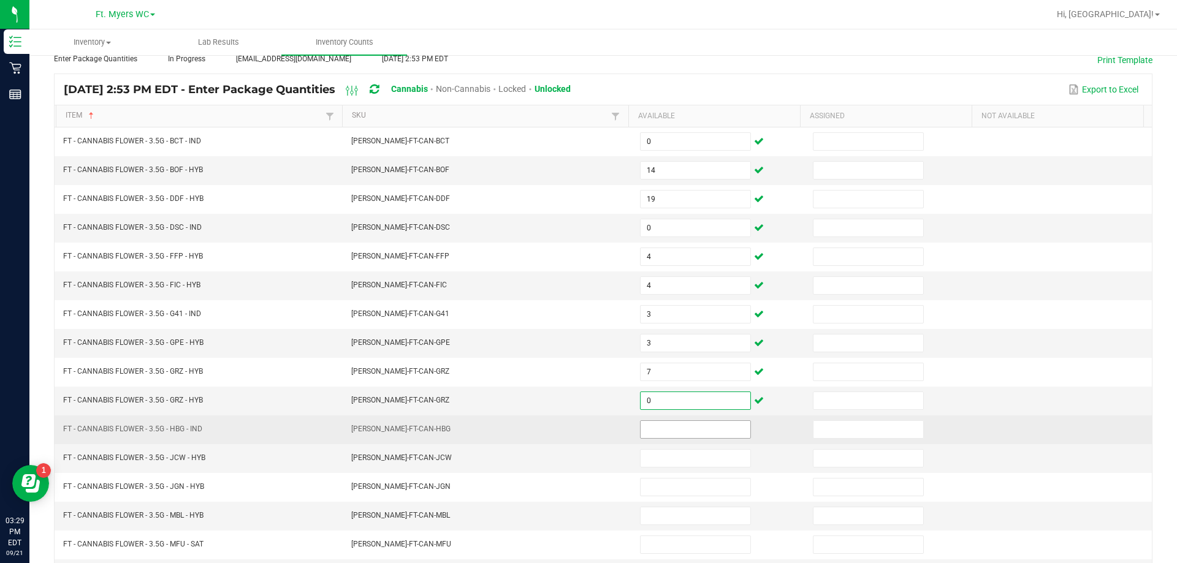
type input "0"
click at [587, 433] on input at bounding box center [696, 429] width 110 height 17
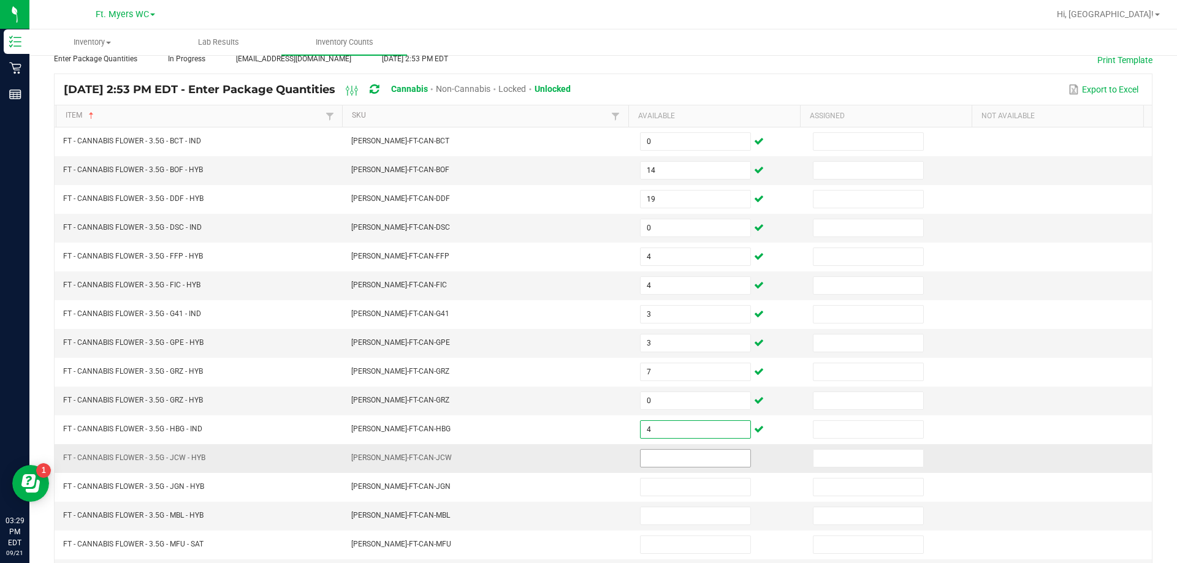
type input "4"
click at [587, 459] on input at bounding box center [696, 458] width 110 height 17
click at [587, 461] on input at bounding box center [696, 458] width 110 height 17
click at [587, 457] on input "2" at bounding box center [696, 458] width 110 height 17
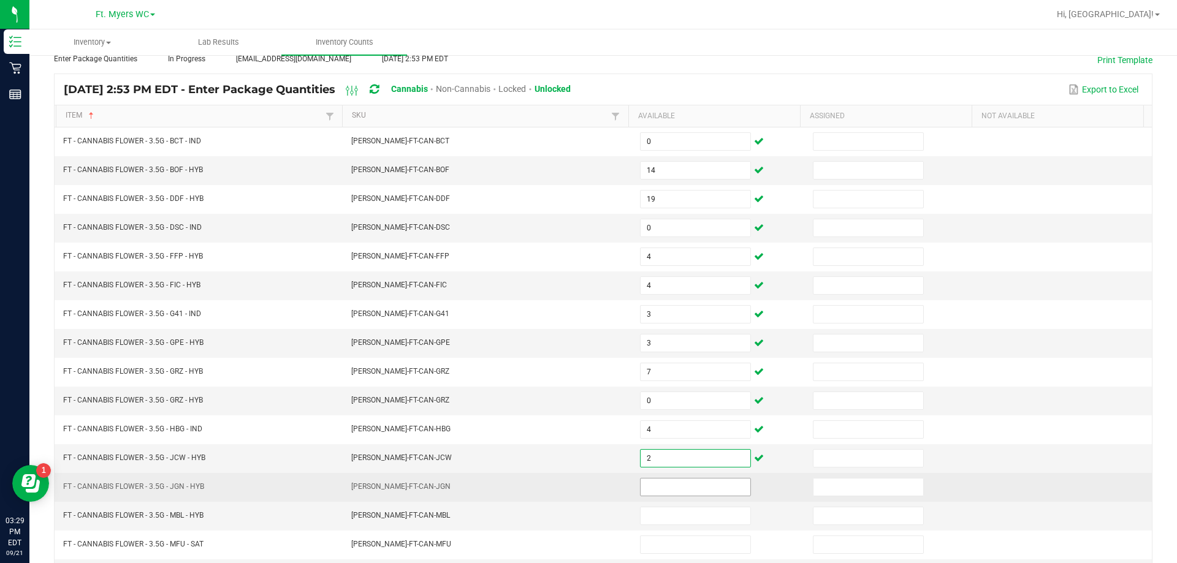
type input "2"
click at [587, 489] on input at bounding box center [696, 487] width 110 height 17
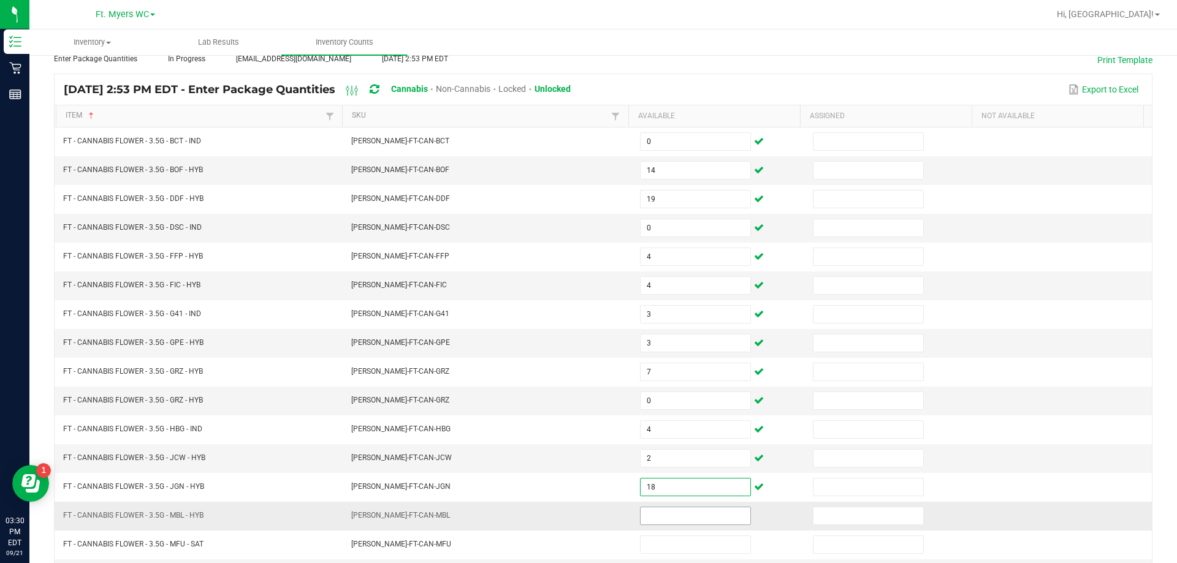
type input "18"
click at [587, 516] on input at bounding box center [696, 516] width 110 height 17
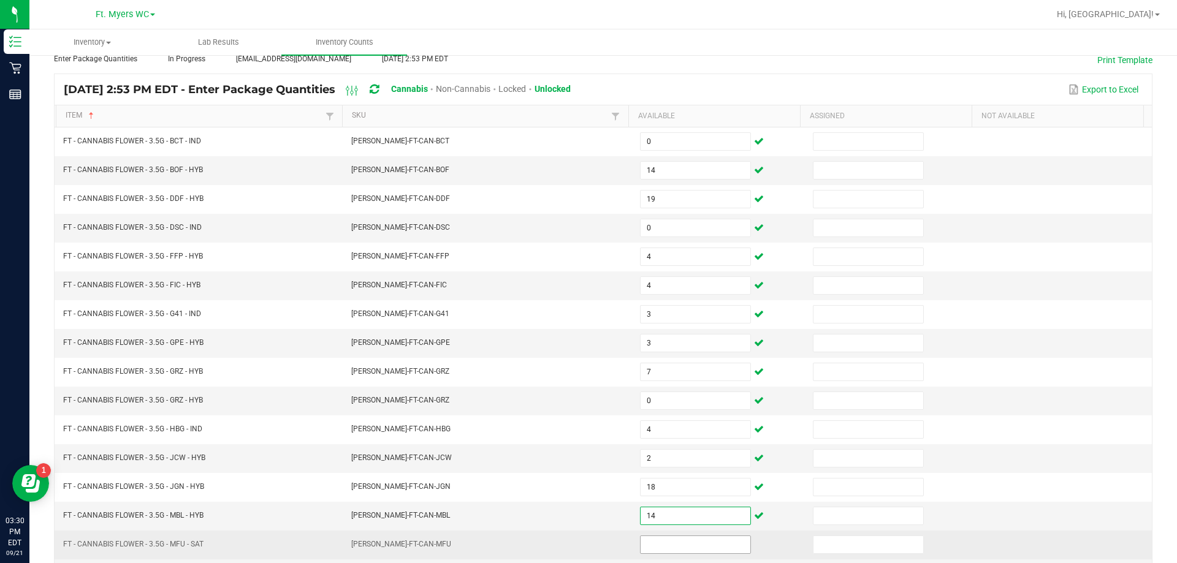
type input "14"
click at [587, 545] on input at bounding box center [696, 544] width 110 height 17
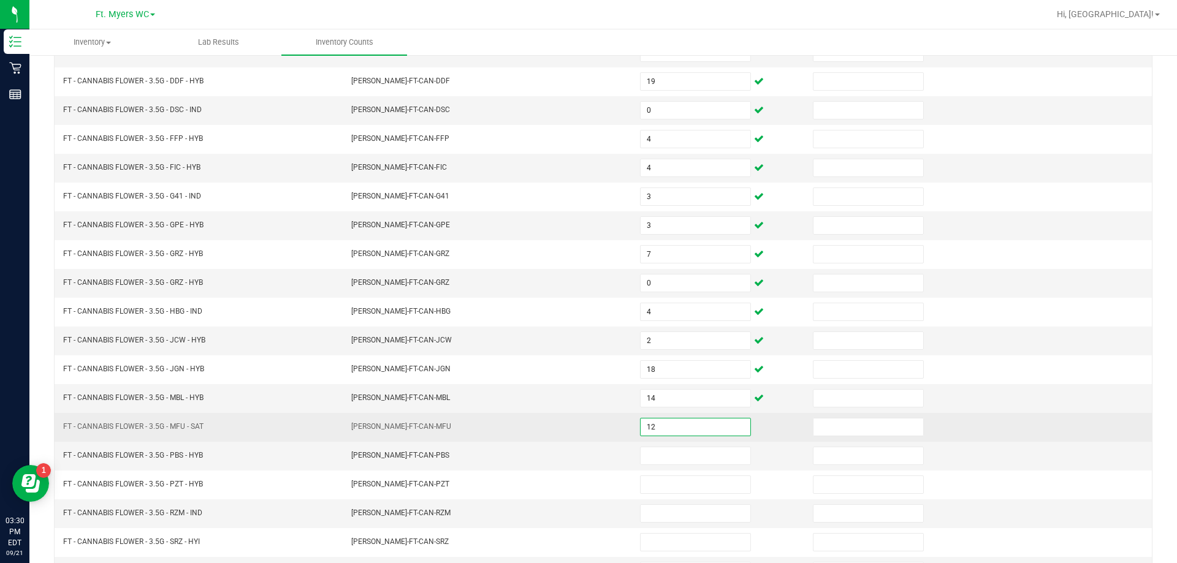
scroll to position [254, 0]
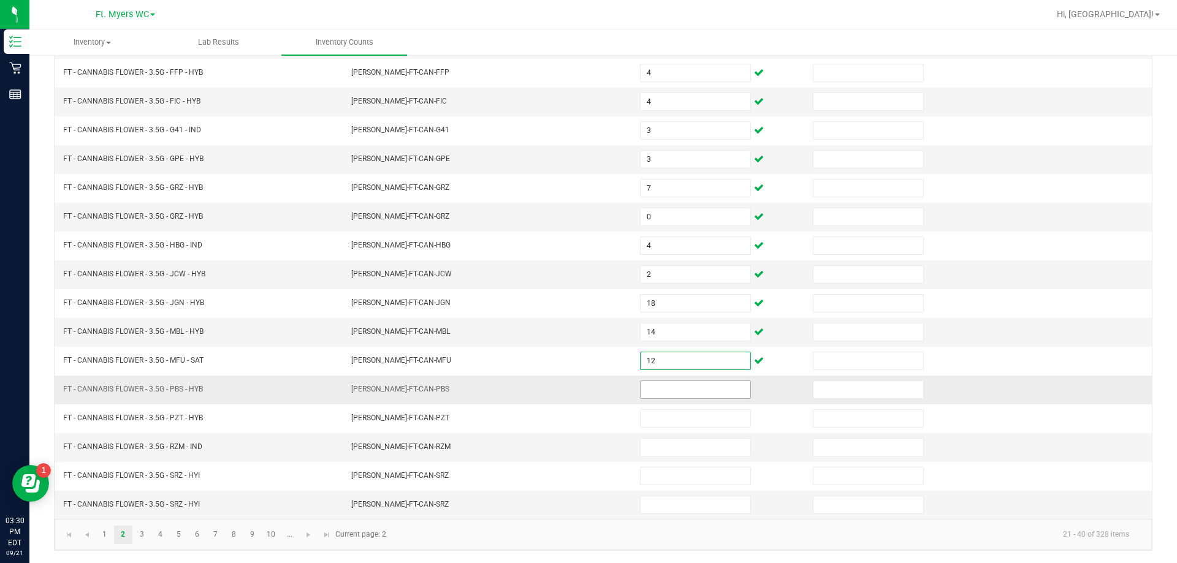
type input "12"
click at [587, 391] on input at bounding box center [696, 389] width 110 height 17
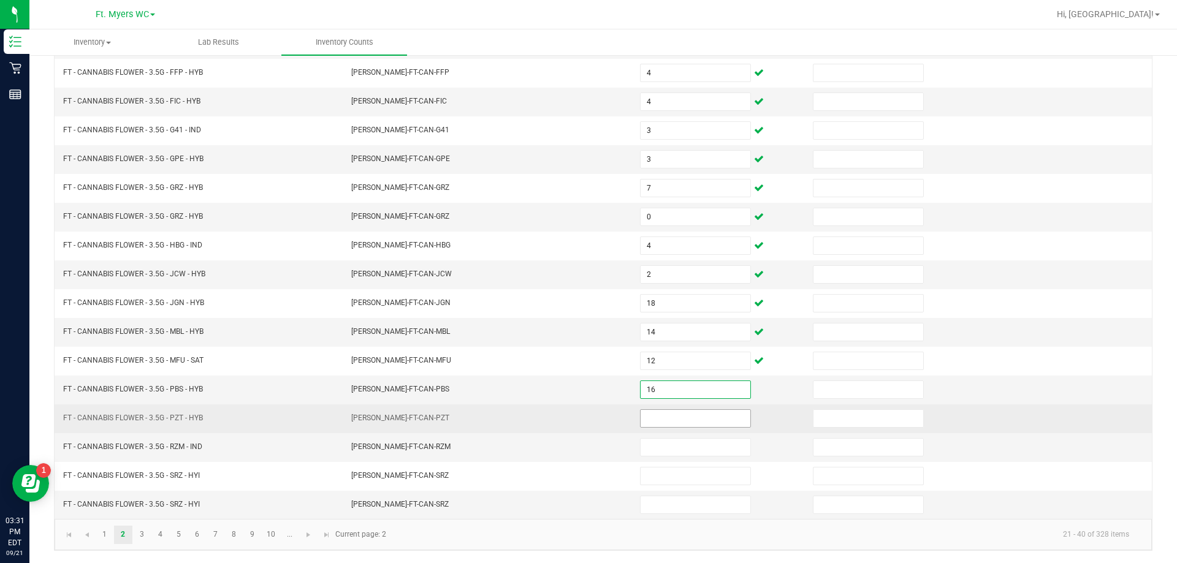
type input "16"
click at [587, 424] on input at bounding box center [696, 418] width 110 height 17
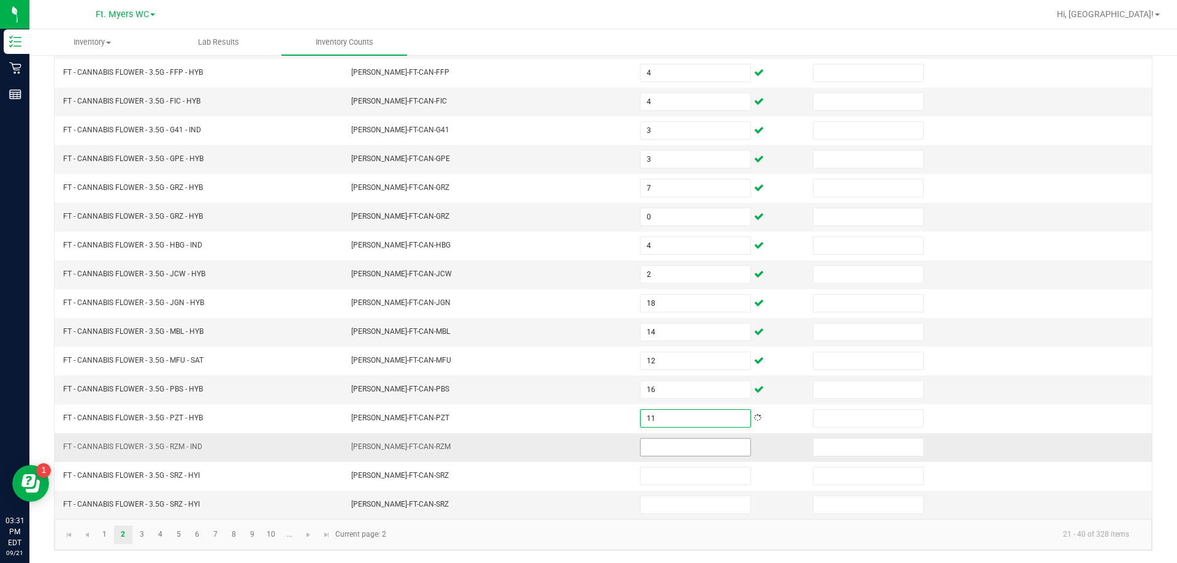
type input "11"
click at [587, 446] on input at bounding box center [696, 447] width 110 height 17
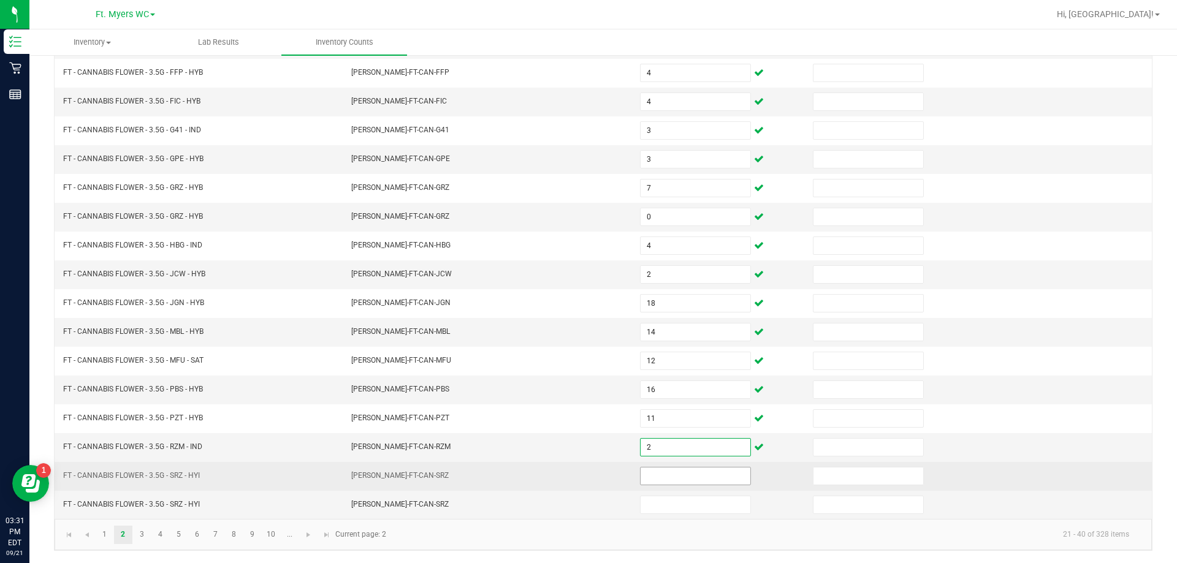
type input "2"
click at [587, 476] on input at bounding box center [696, 476] width 110 height 17
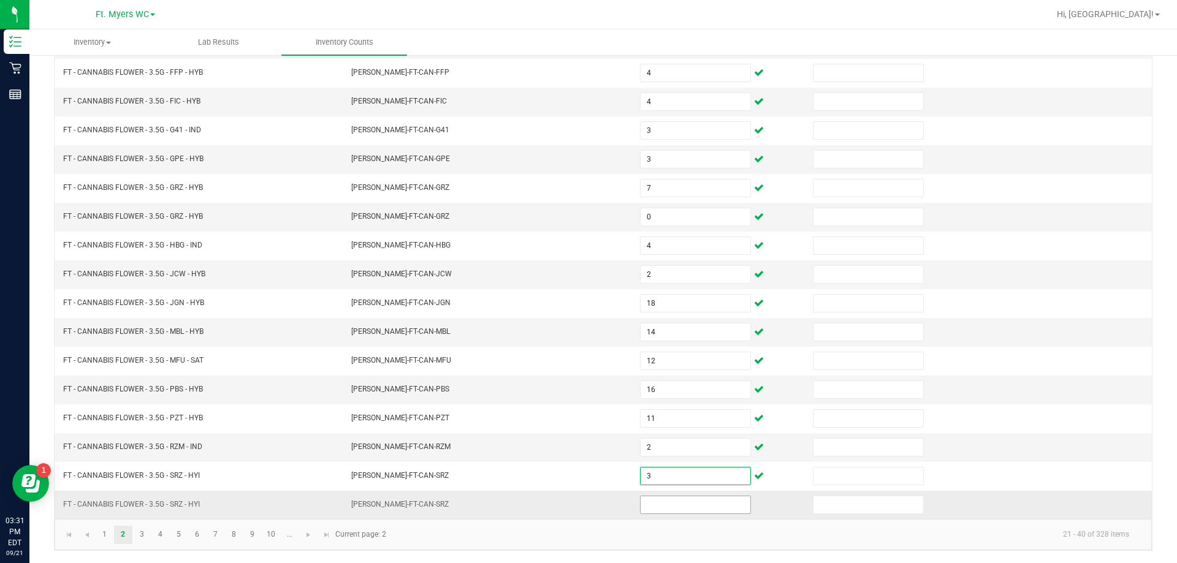
type input "3"
click at [587, 503] on input at bounding box center [696, 505] width 110 height 17
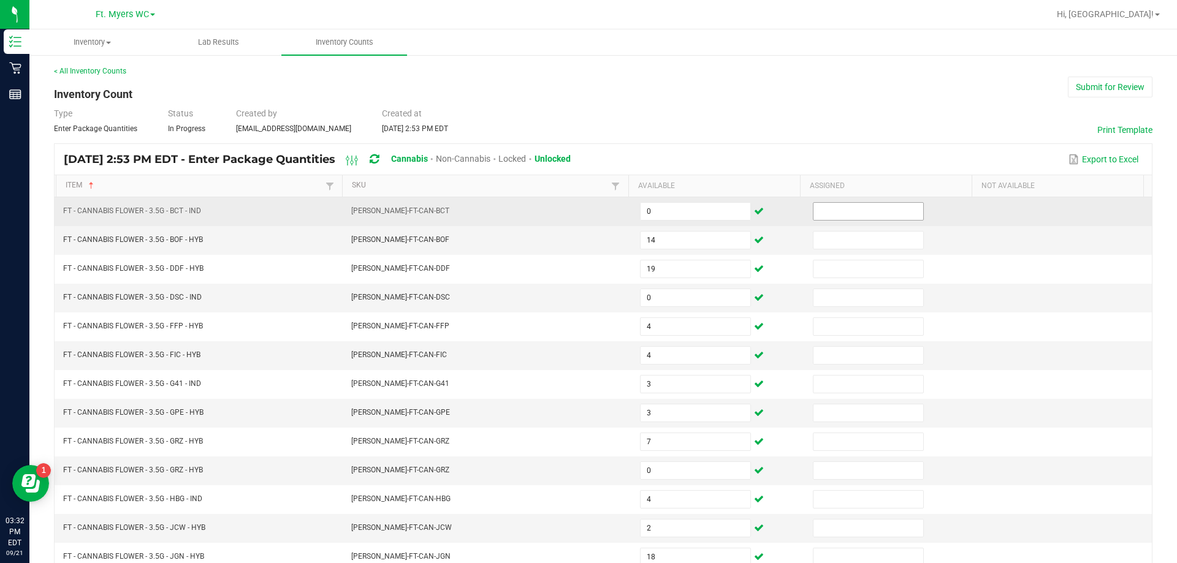
scroll to position [0, 0]
type input "16"
click at [587, 215] on input at bounding box center [869, 212] width 110 height 17
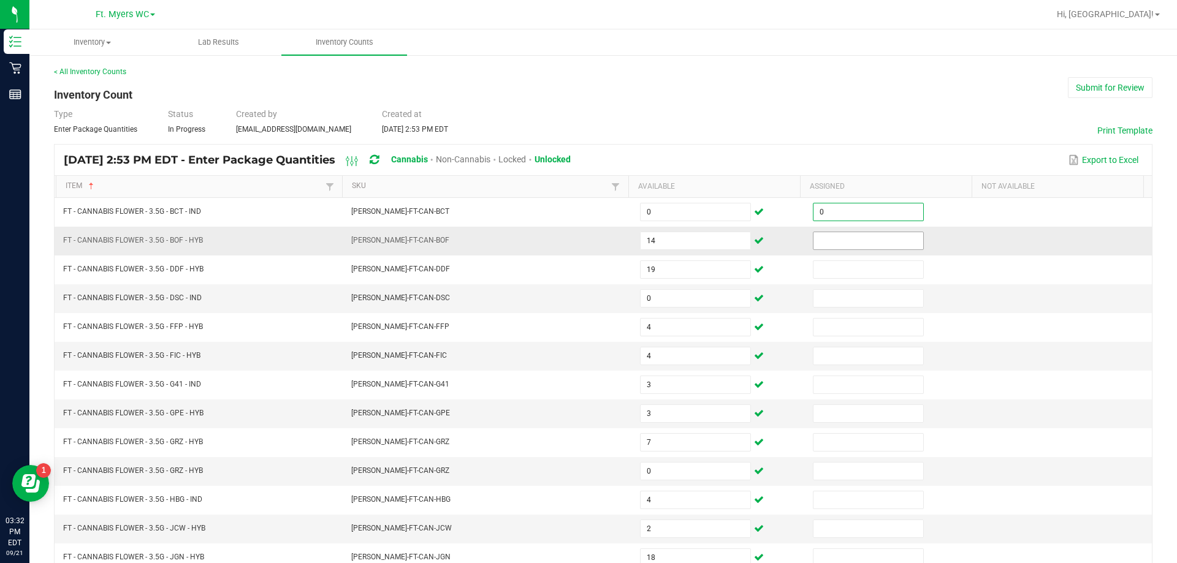
type input "0"
click at [587, 237] on input at bounding box center [869, 240] width 110 height 17
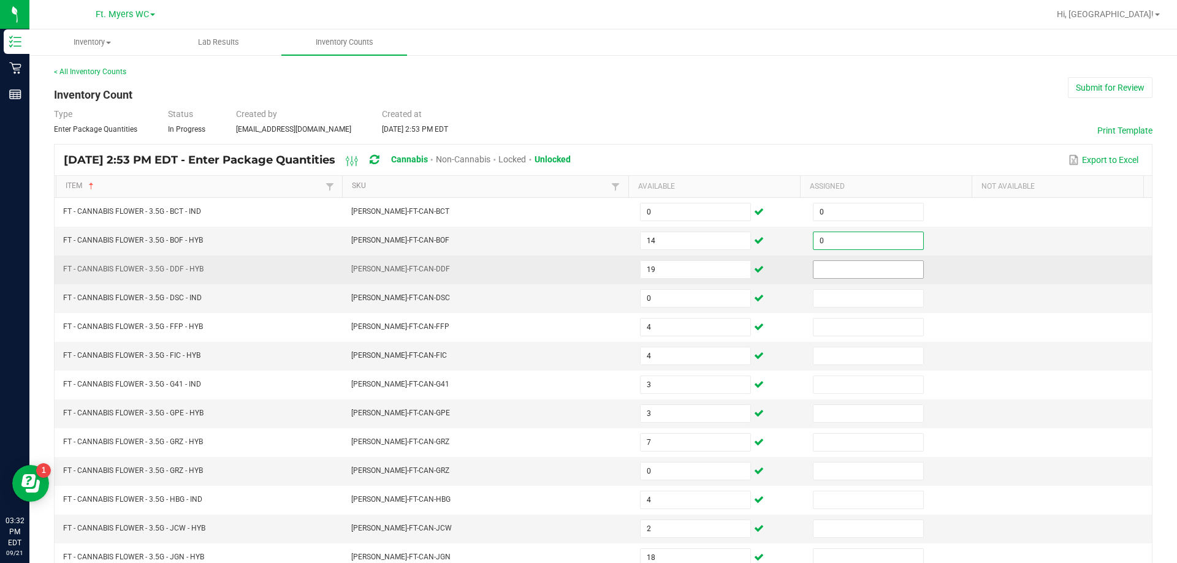
type input "0"
click at [587, 264] on input at bounding box center [869, 269] width 110 height 17
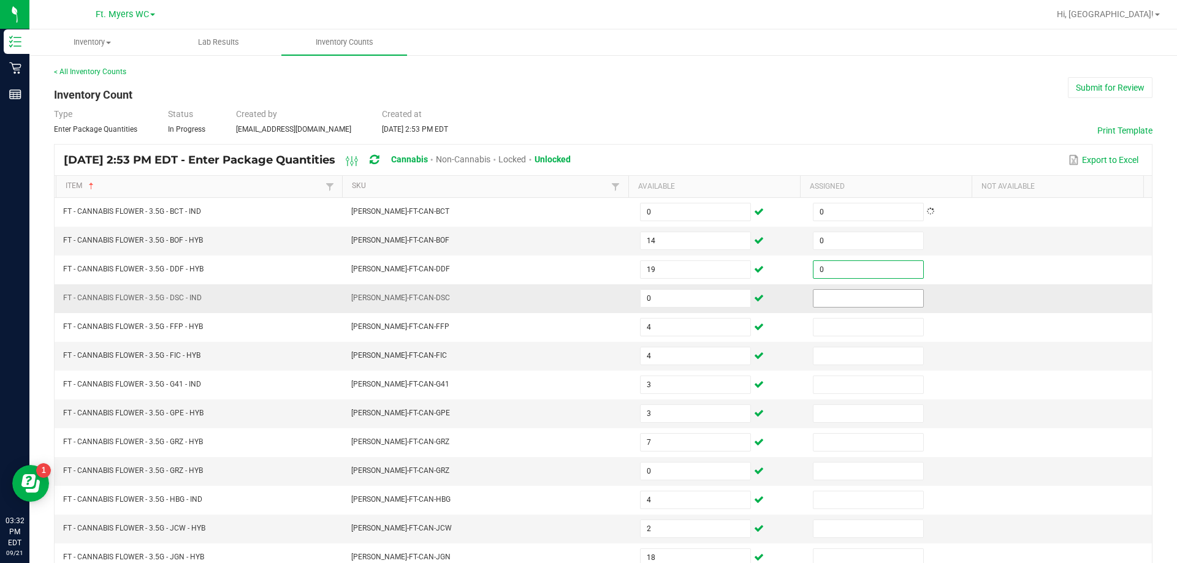
type input "0"
click at [587, 295] on input at bounding box center [869, 298] width 110 height 17
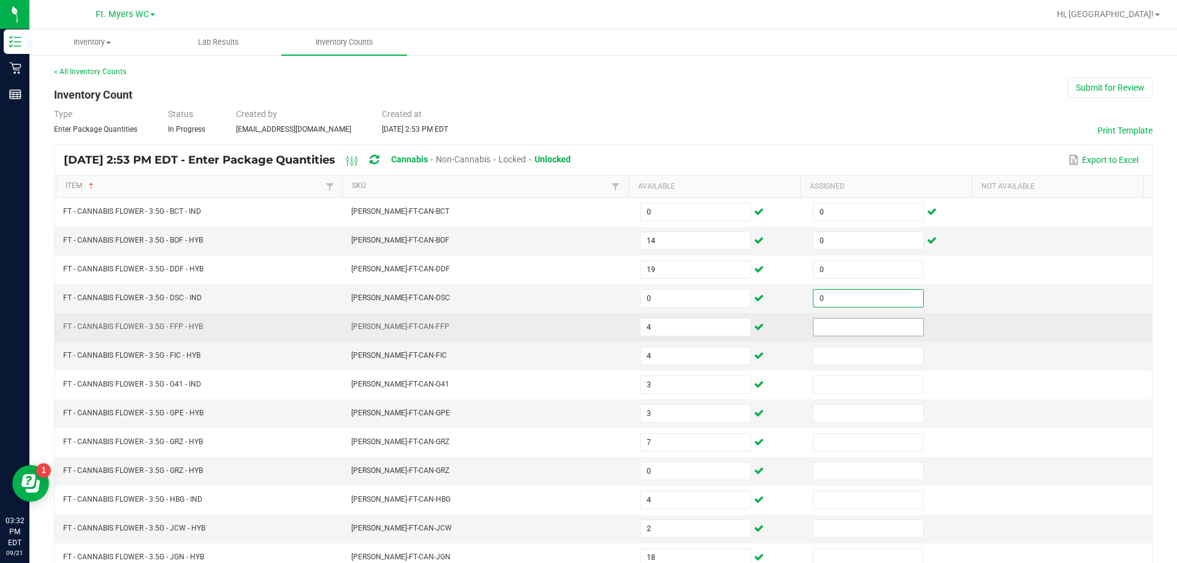
type input "0"
click at [587, 328] on input at bounding box center [869, 327] width 110 height 17
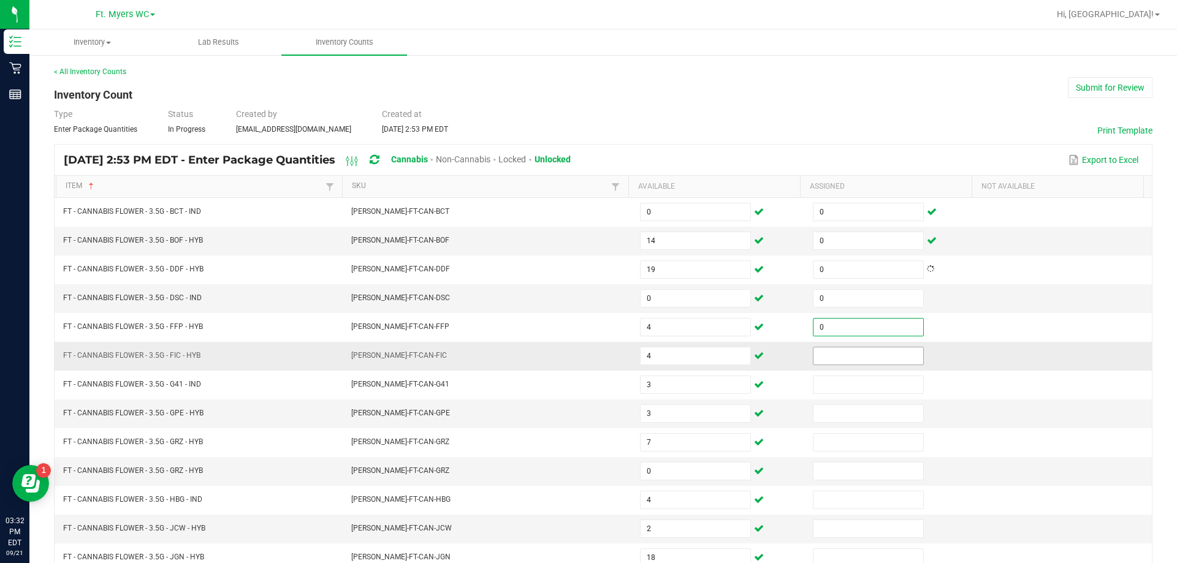
type input "0"
click at [587, 351] on input at bounding box center [869, 356] width 110 height 17
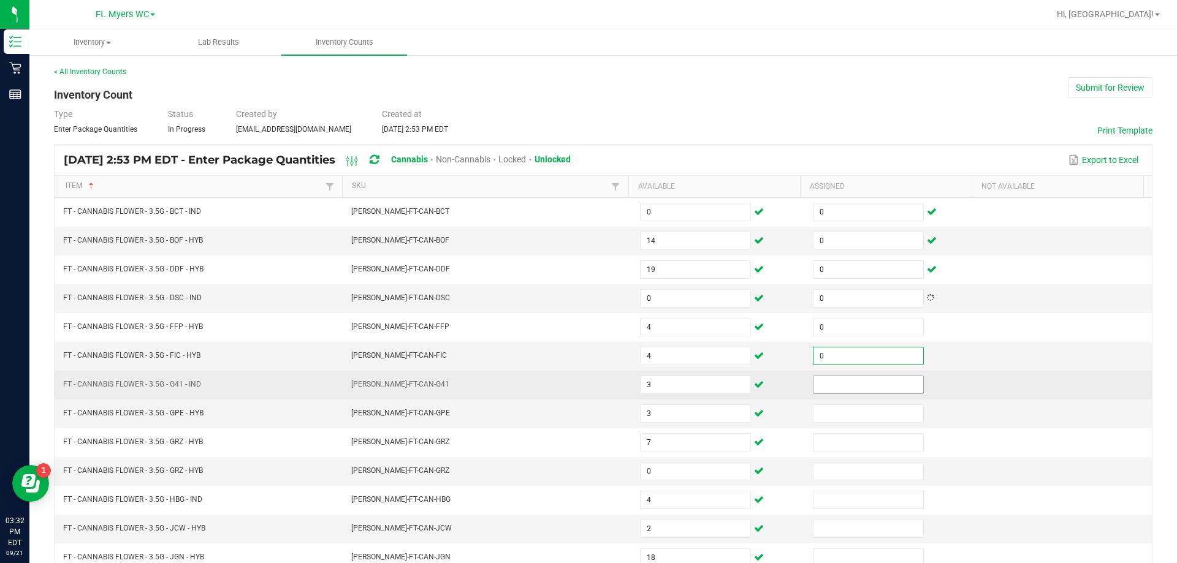
type input "0"
click at [587, 380] on input at bounding box center [869, 384] width 110 height 17
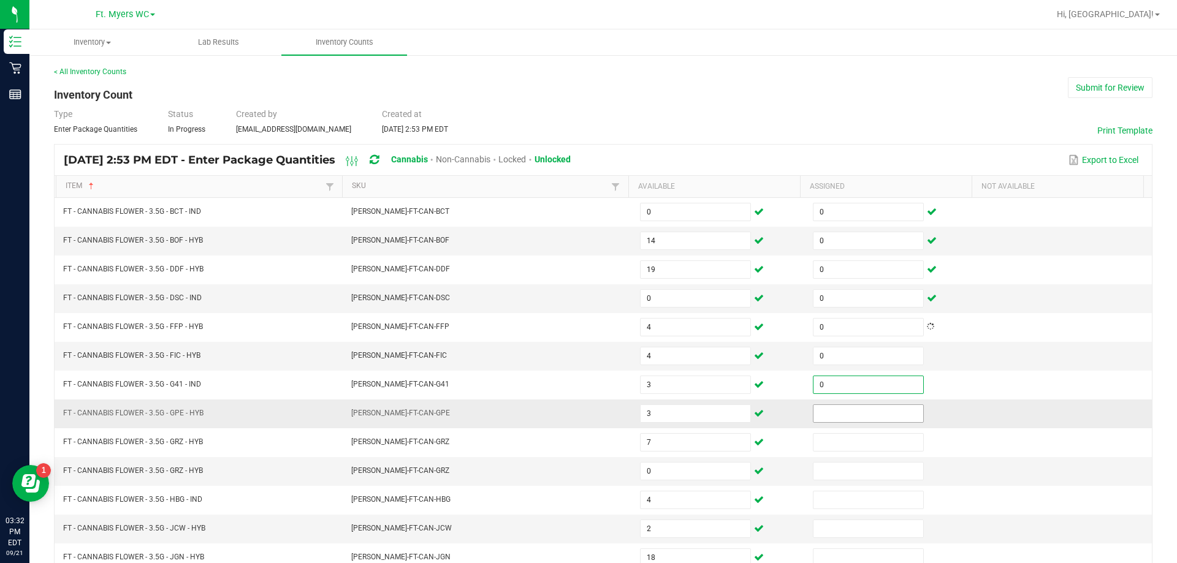
type input "0"
click at [587, 405] on input at bounding box center [869, 413] width 110 height 17
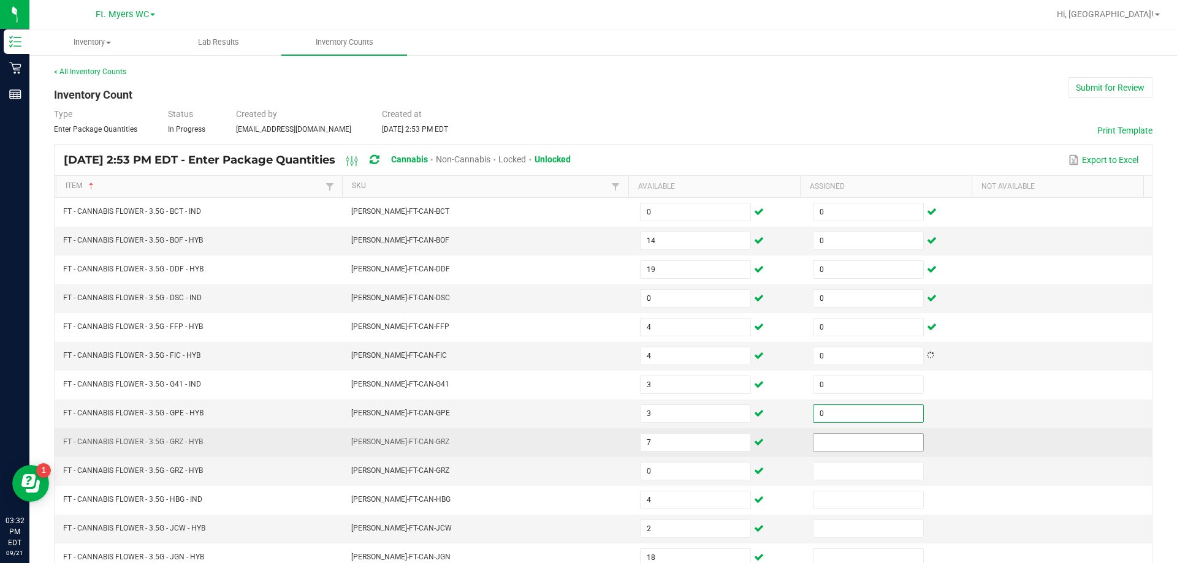
type input "0"
click at [587, 440] on input at bounding box center [869, 442] width 110 height 17
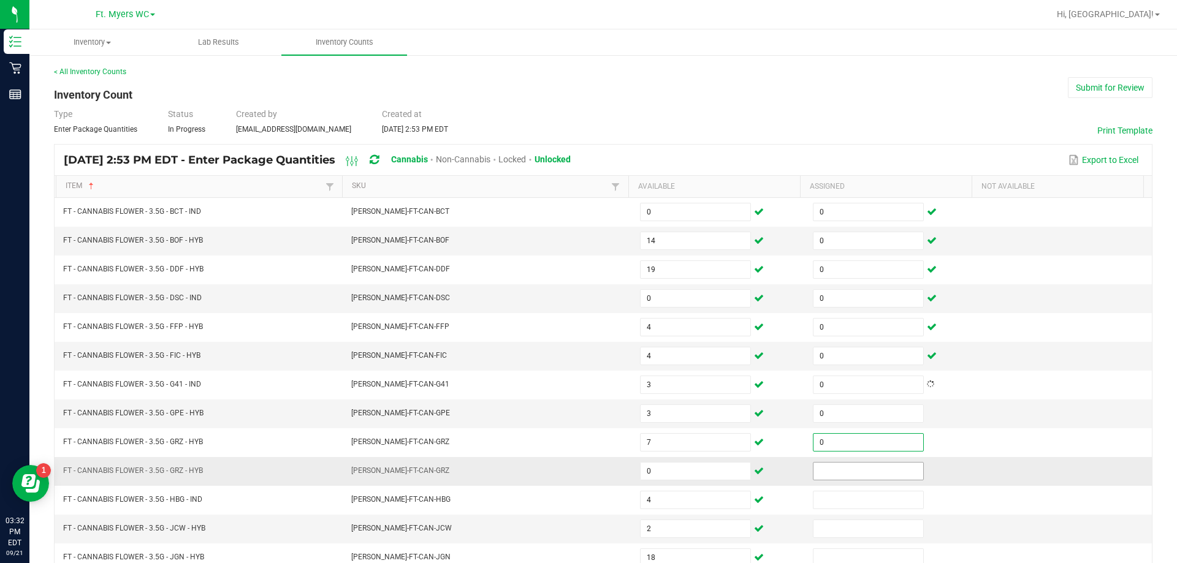
type input "0"
click at [587, 478] on input "0" at bounding box center [869, 471] width 110 height 17
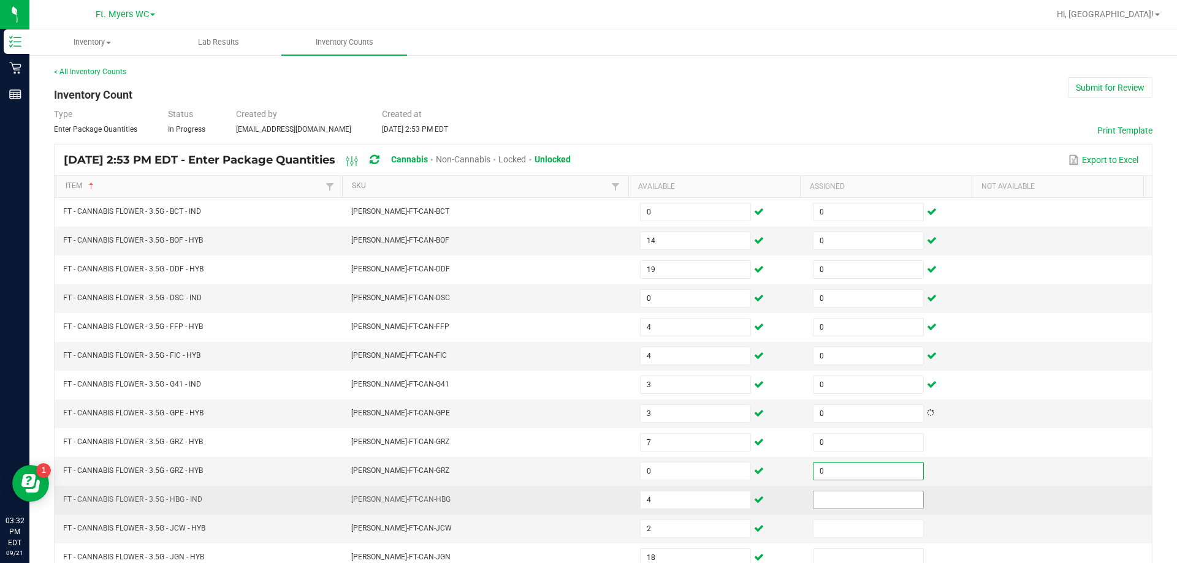
type input "0"
click at [587, 506] on input at bounding box center [869, 500] width 110 height 17
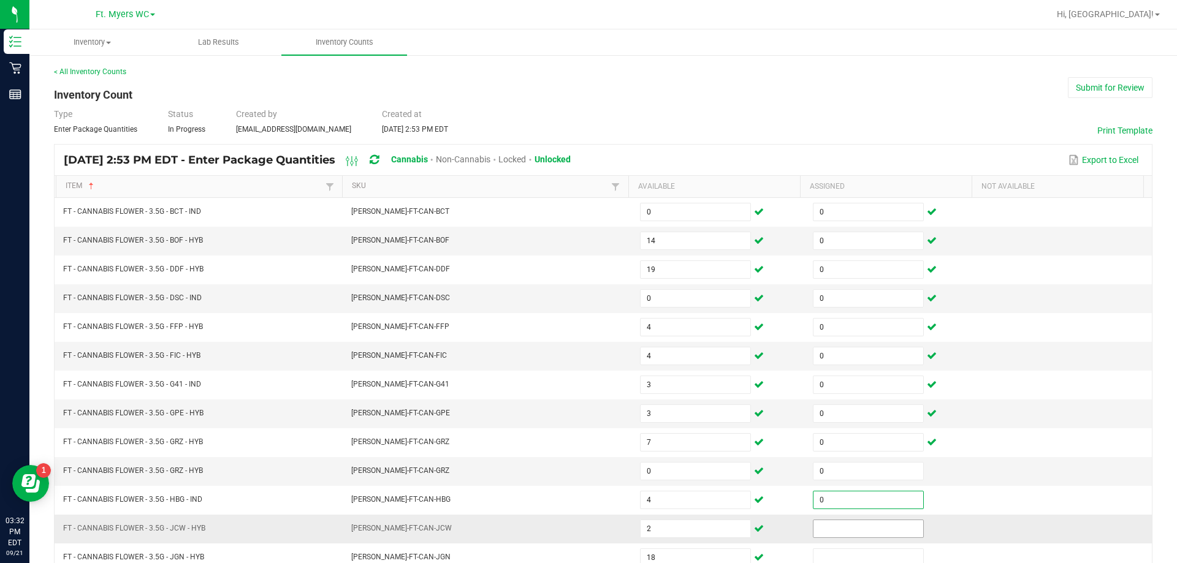
type input "0"
click at [587, 533] on input at bounding box center [869, 529] width 110 height 17
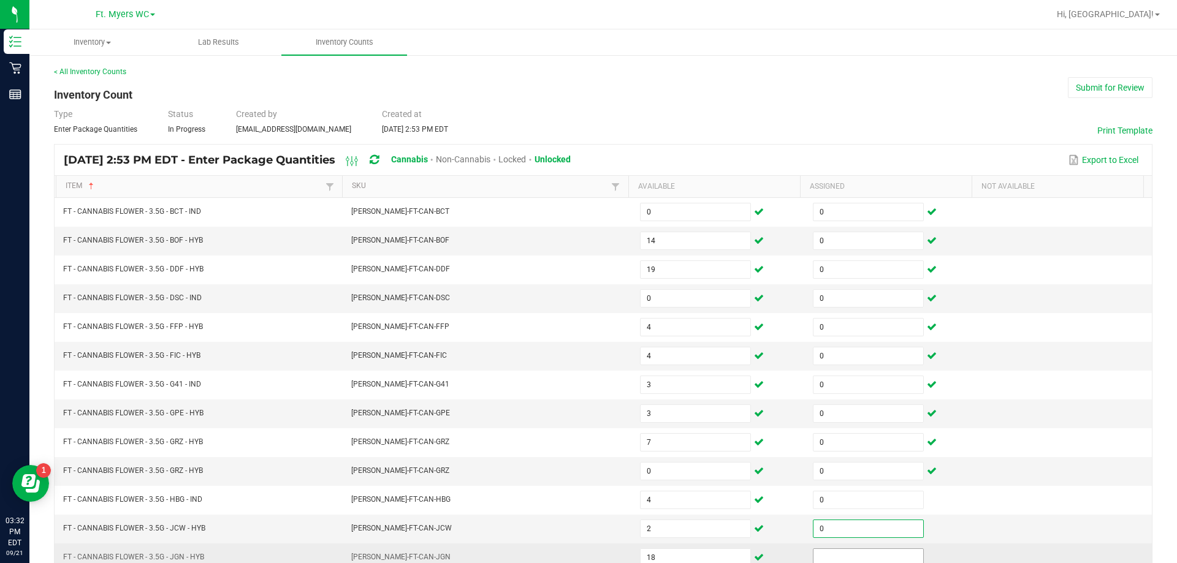
type input "0"
click at [587, 552] on input at bounding box center [869, 557] width 110 height 17
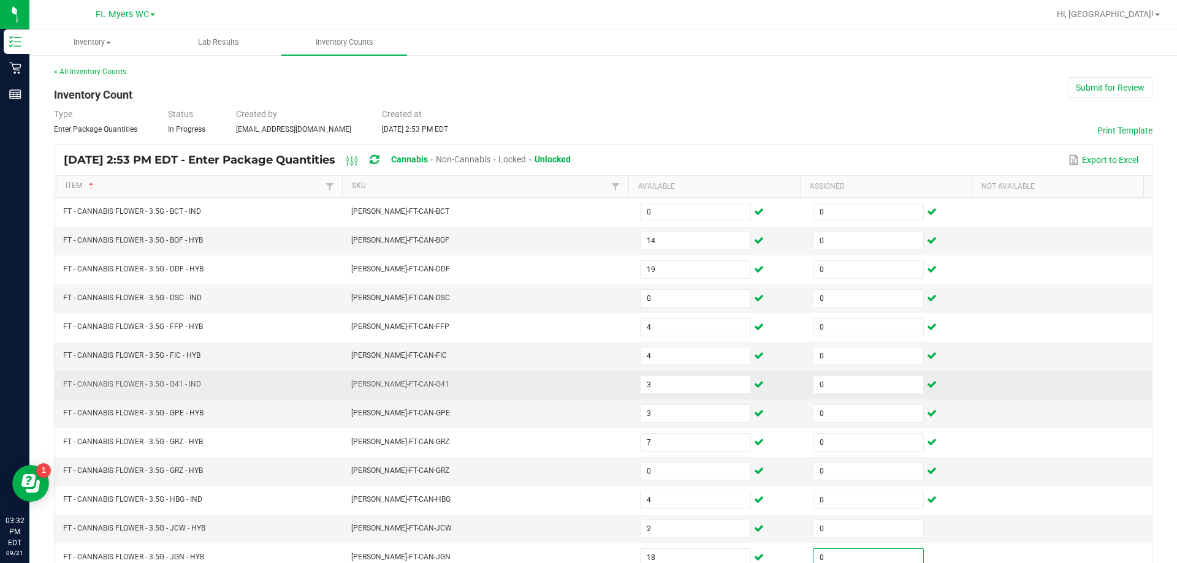
scroll to position [254, 0]
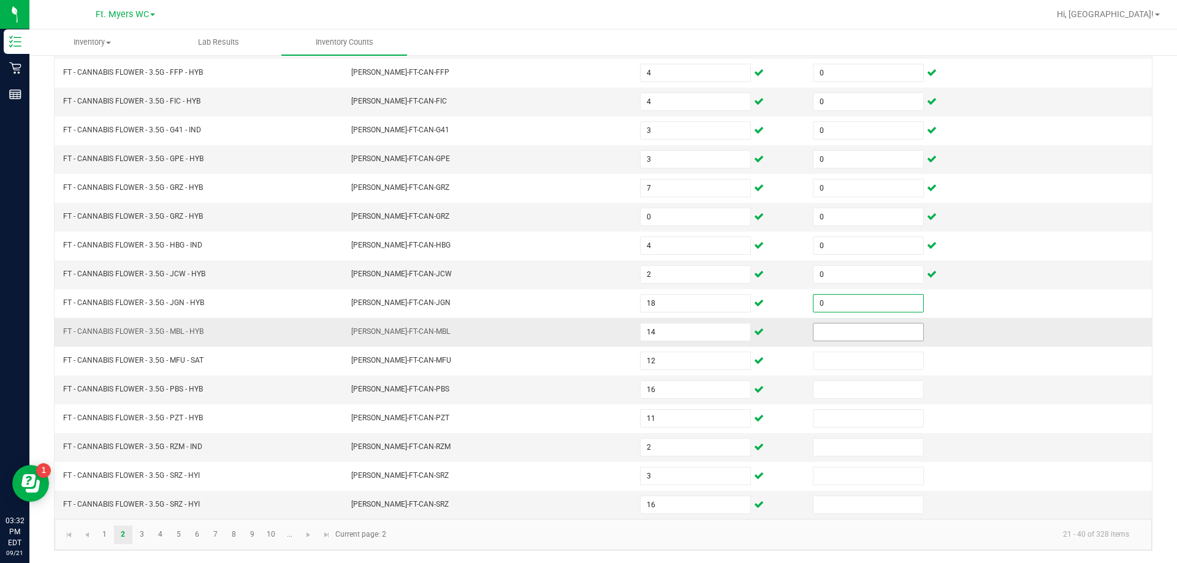
type input "0"
click at [587, 336] on input at bounding box center [869, 332] width 110 height 17
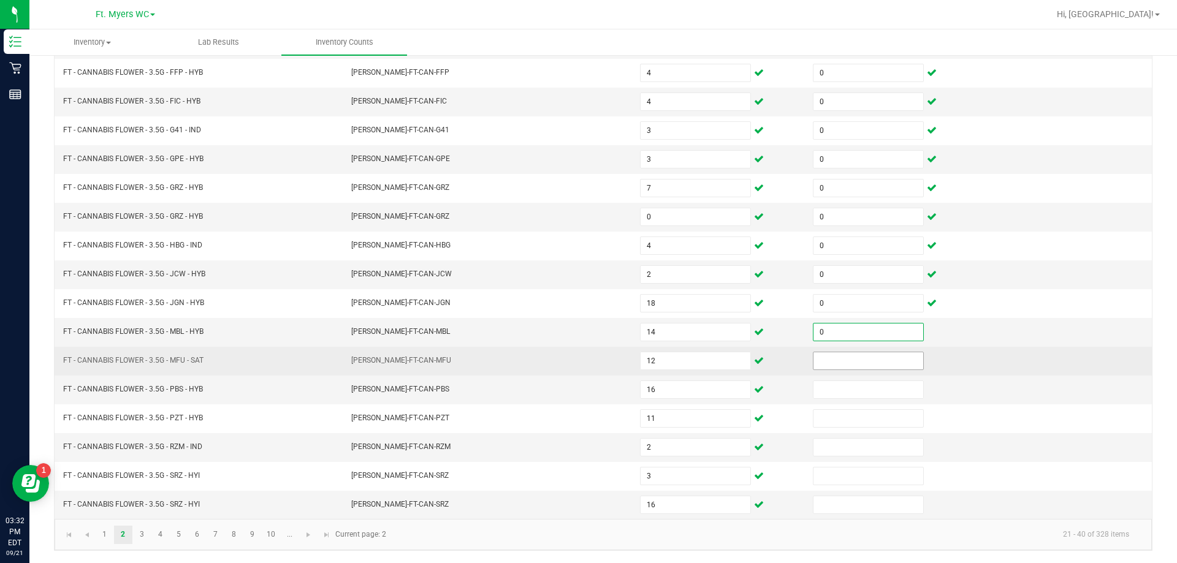
type input "0"
click at [587, 364] on input at bounding box center [869, 361] width 110 height 17
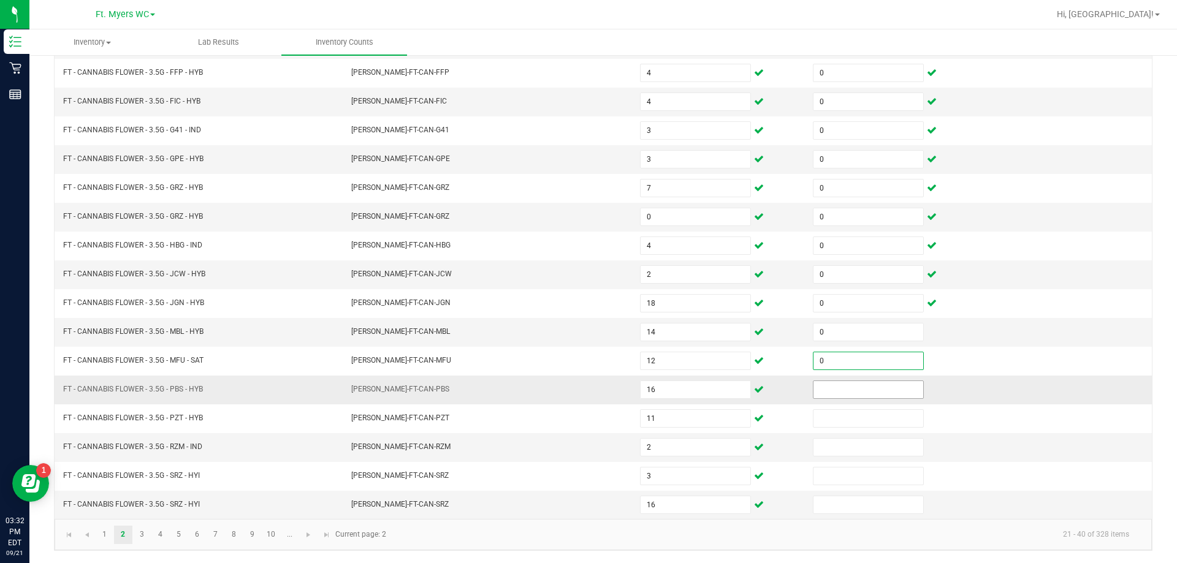
type input "0"
click at [587, 397] on input at bounding box center [869, 389] width 110 height 17
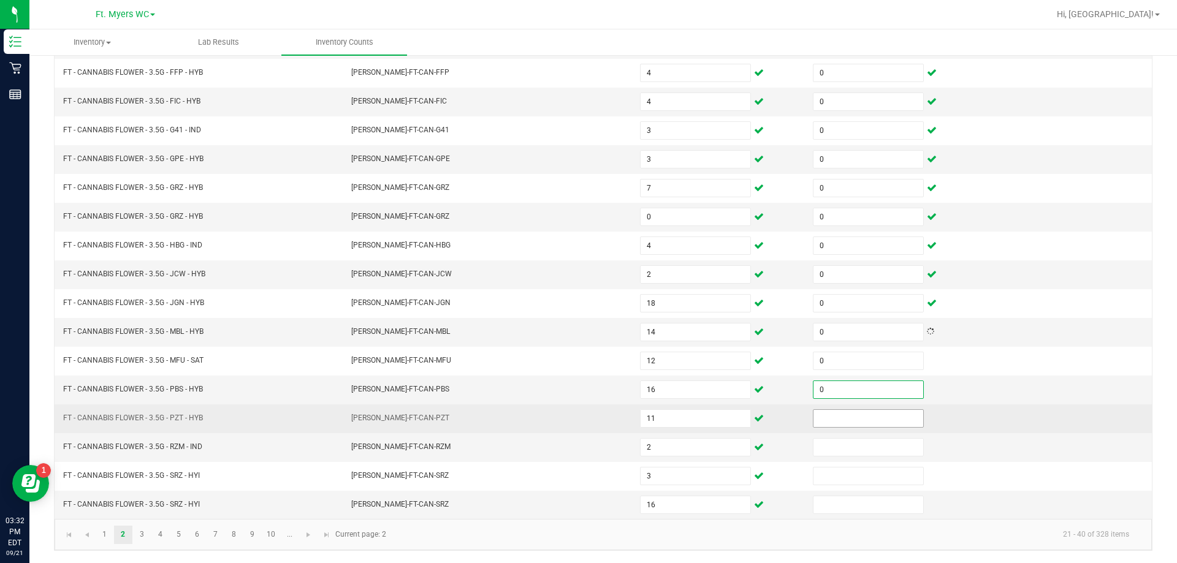
type input "0"
click at [587, 421] on input at bounding box center [869, 418] width 110 height 17
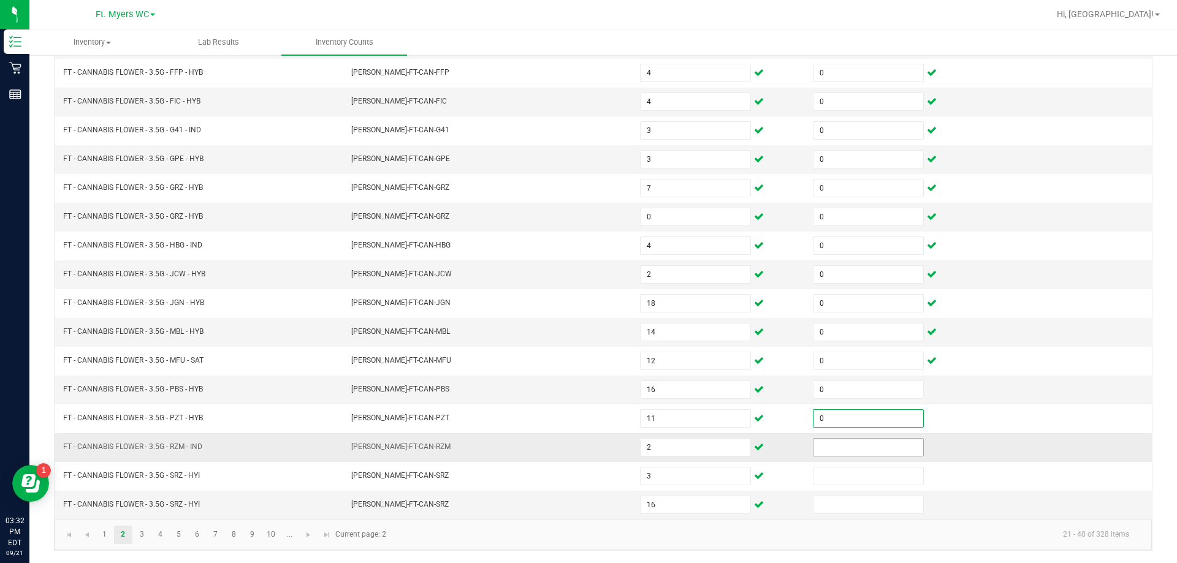
type input "0"
click at [587, 453] on input at bounding box center [869, 447] width 110 height 17
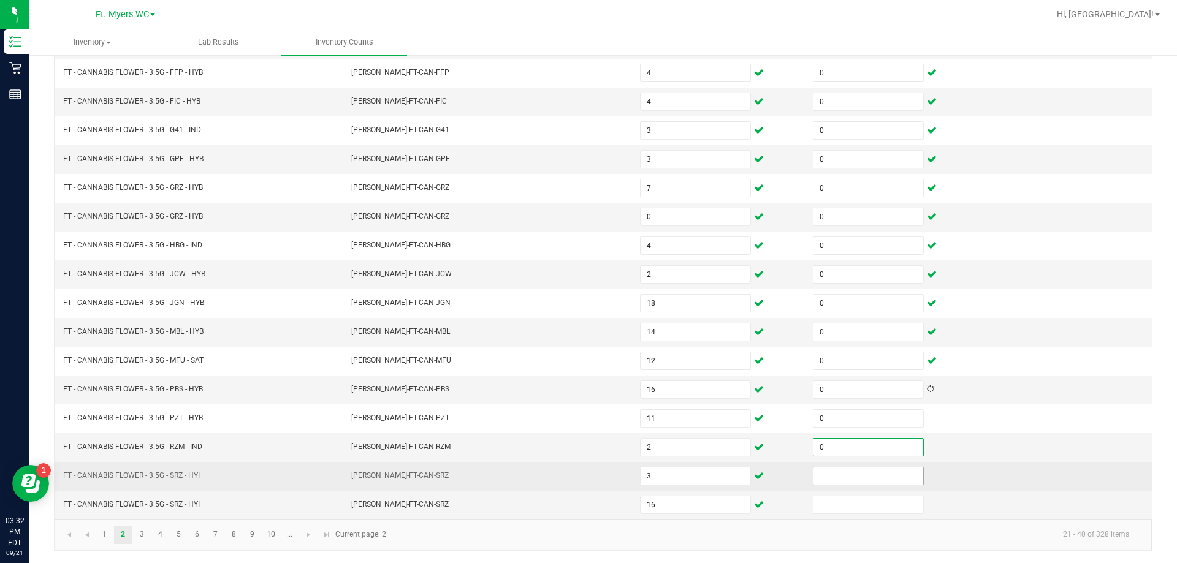
type input "0"
click at [587, 479] on input at bounding box center [869, 476] width 110 height 17
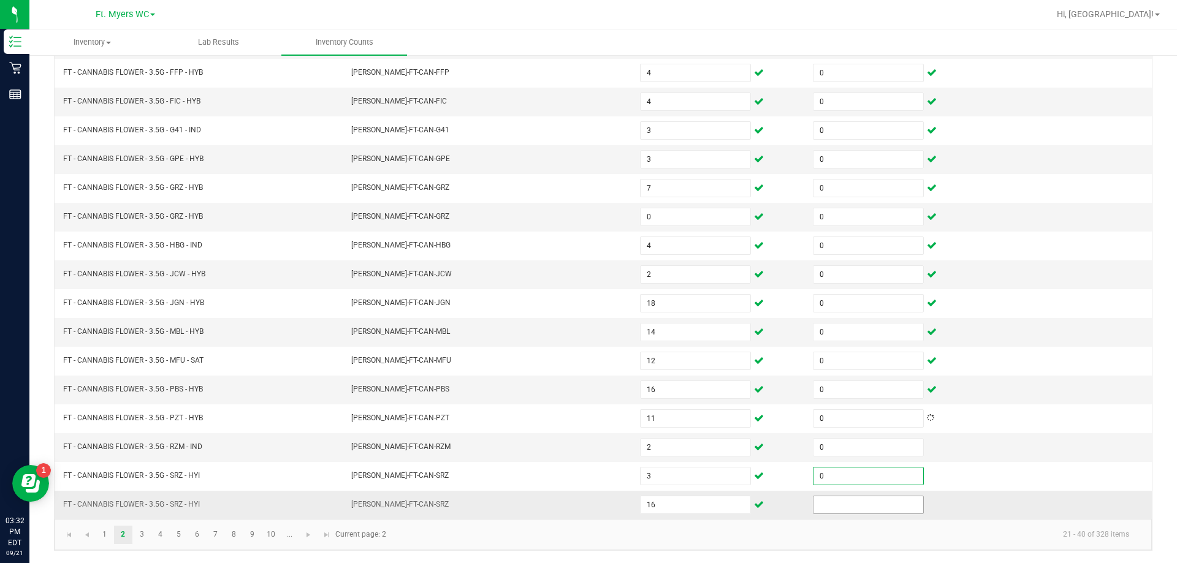
type input "0"
click at [587, 502] on input at bounding box center [869, 505] width 110 height 17
type input "0"
click at [140, 540] on link "3" at bounding box center [142, 535] width 18 height 18
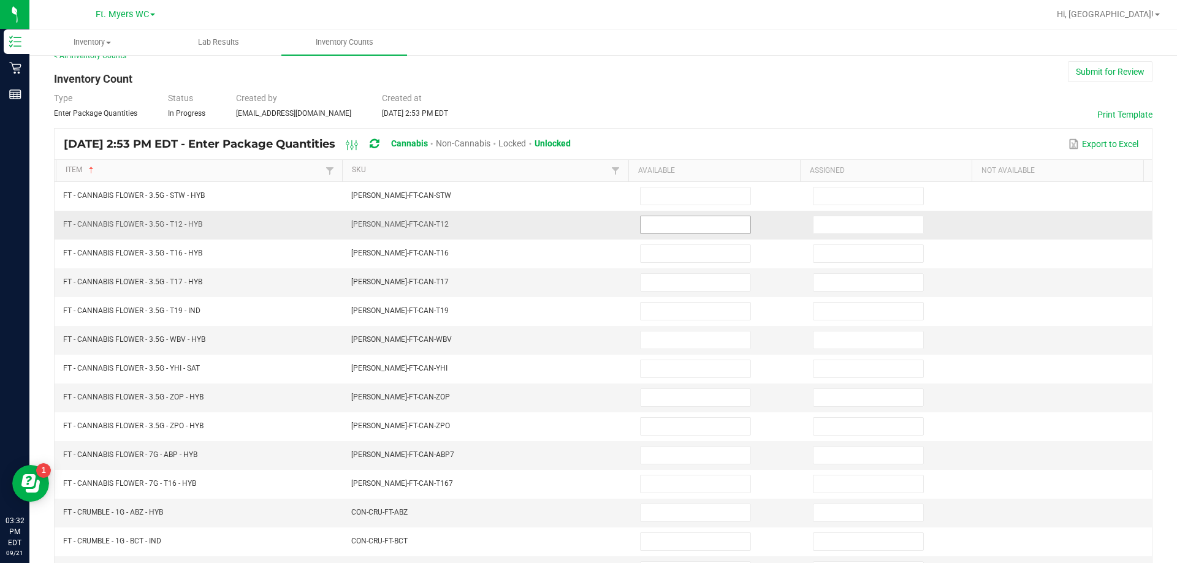
scroll to position [0, 0]
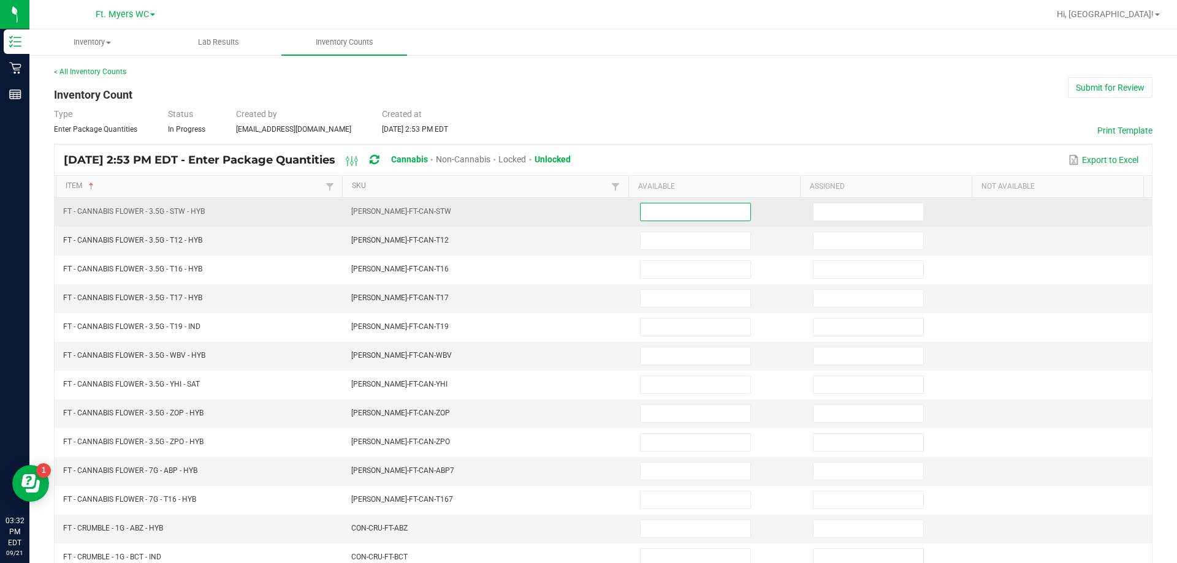
click at [587, 216] on input at bounding box center [696, 212] width 110 height 17
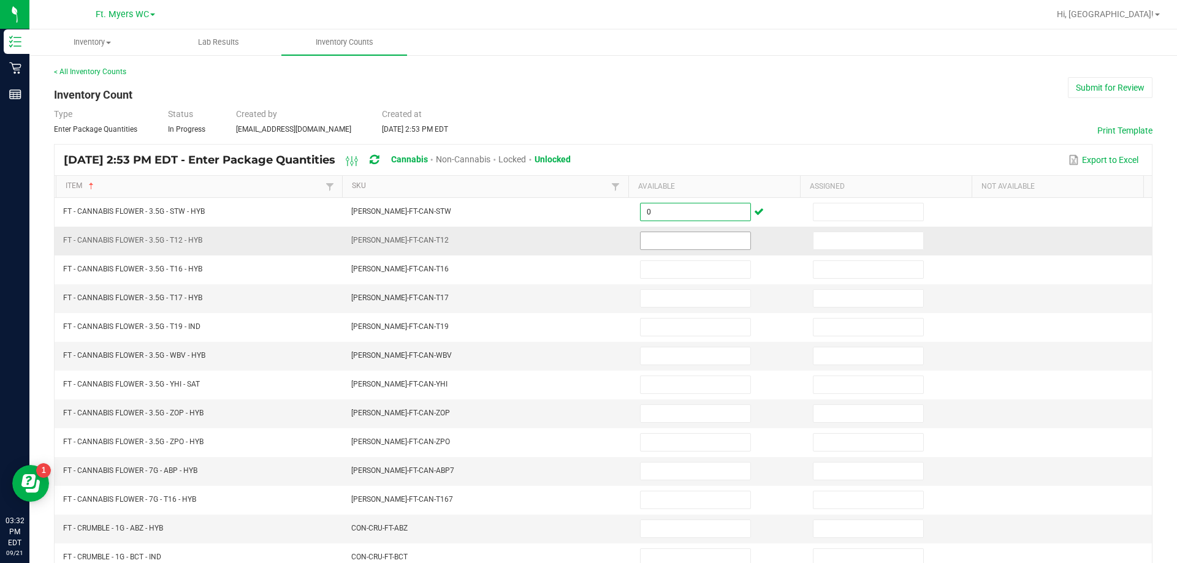
click at [587, 237] on input at bounding box center [696, 240] width 110 height 17
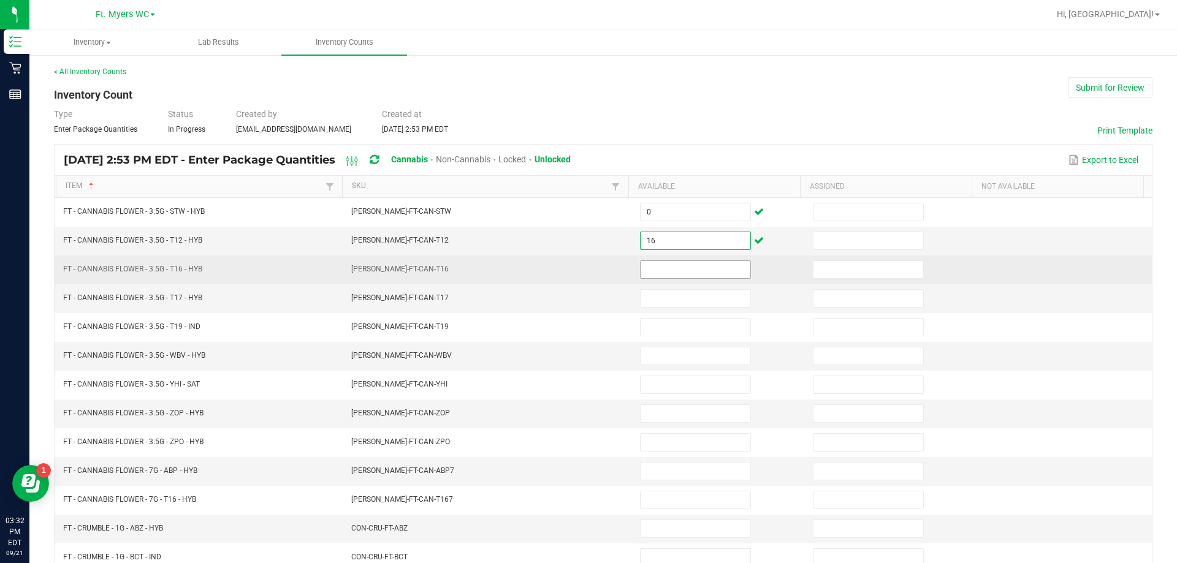
click at [587, 265] on input at bounding box center [696, 269] width 110 height 17
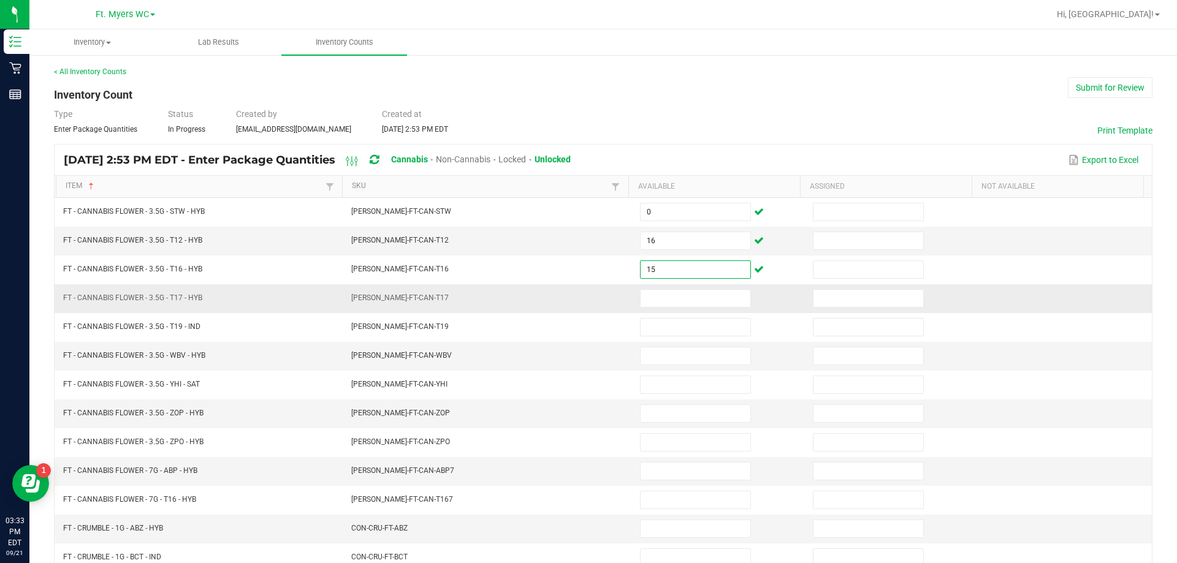
click at [587, 308] on td at bounding box center [719, 298] width 173 height 29
click at [587, 302] on input at bounding box center [696, 298] width 110 height 17
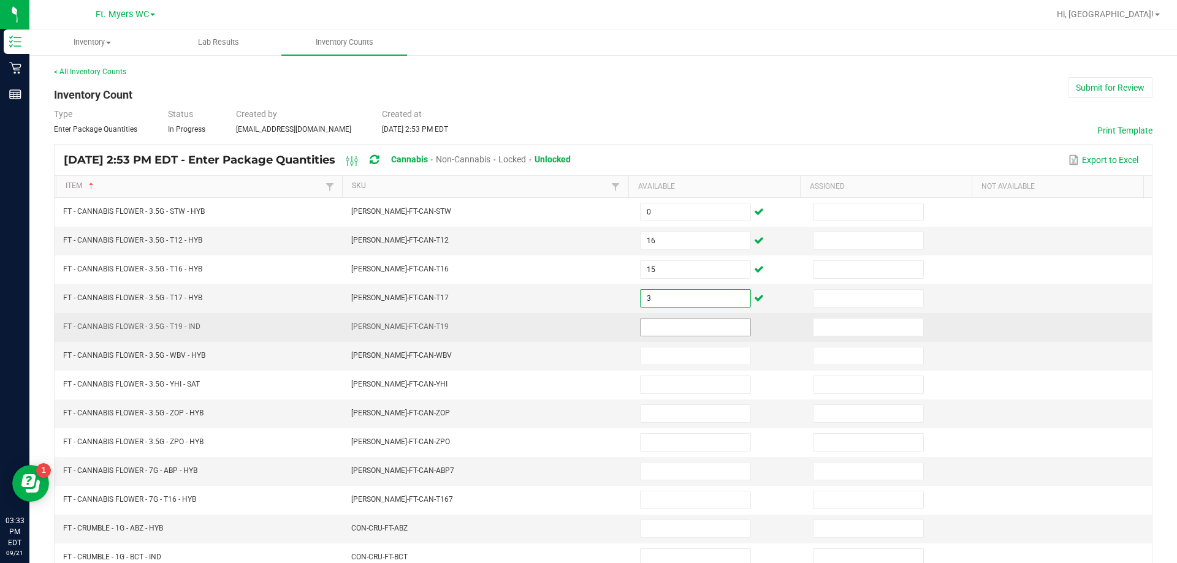
click at [587, 323] on input at bounding box center [696, 327] width 110 height 17
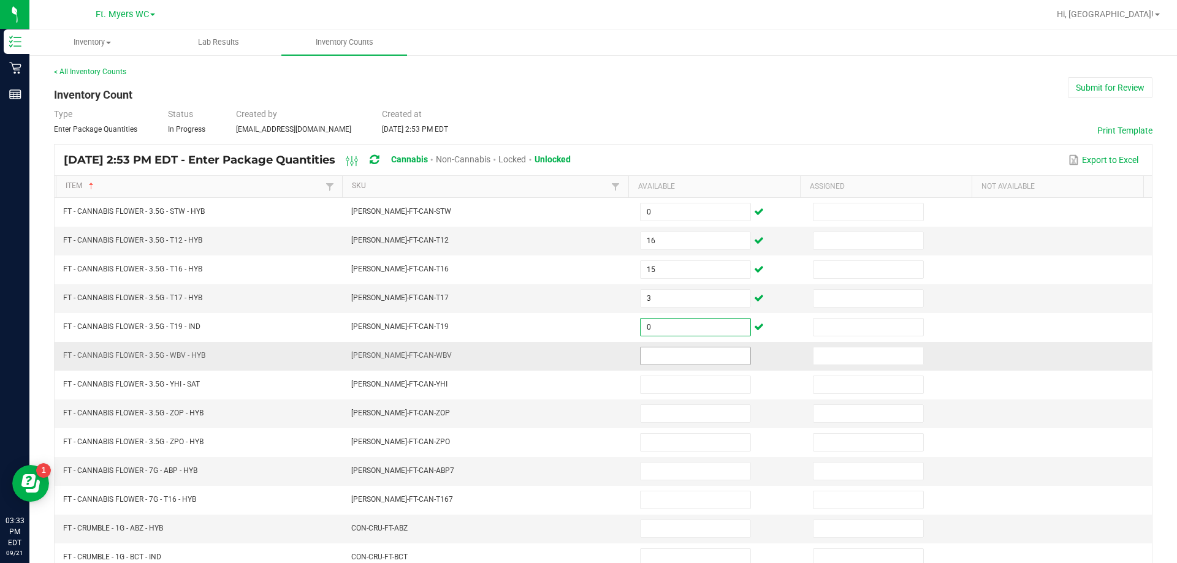
click at [587, 357] on input at bounding box center [696, 356] width 110 height 17
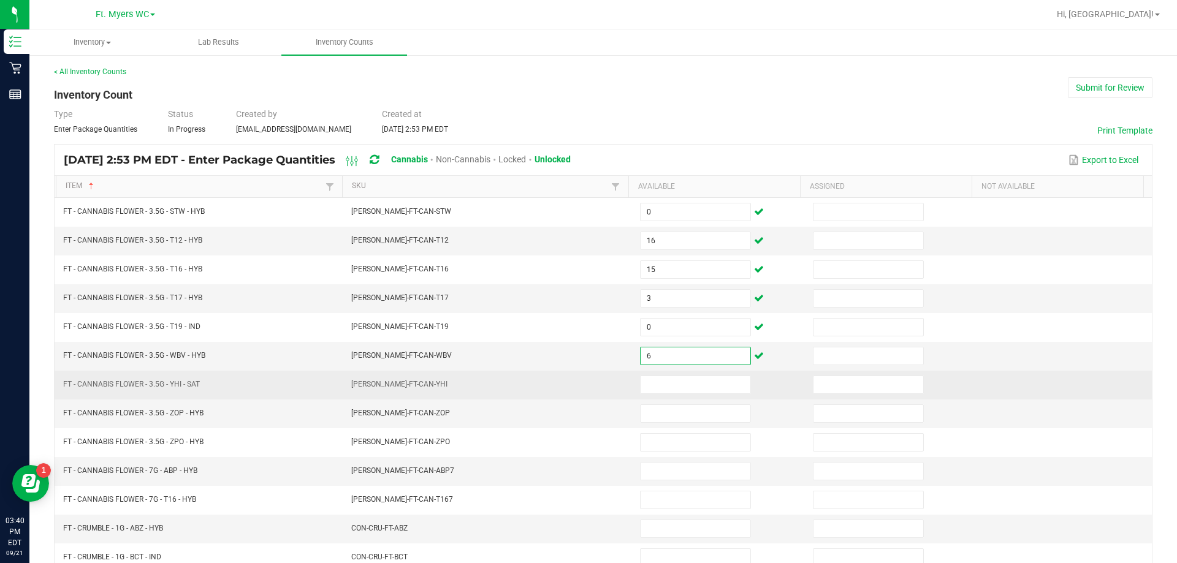
click at [587, 395] on td at bounding box center [719, 385] width 173 height 29
click at [587, 383] on input at bounding box center [696, 384] width 110 height 17
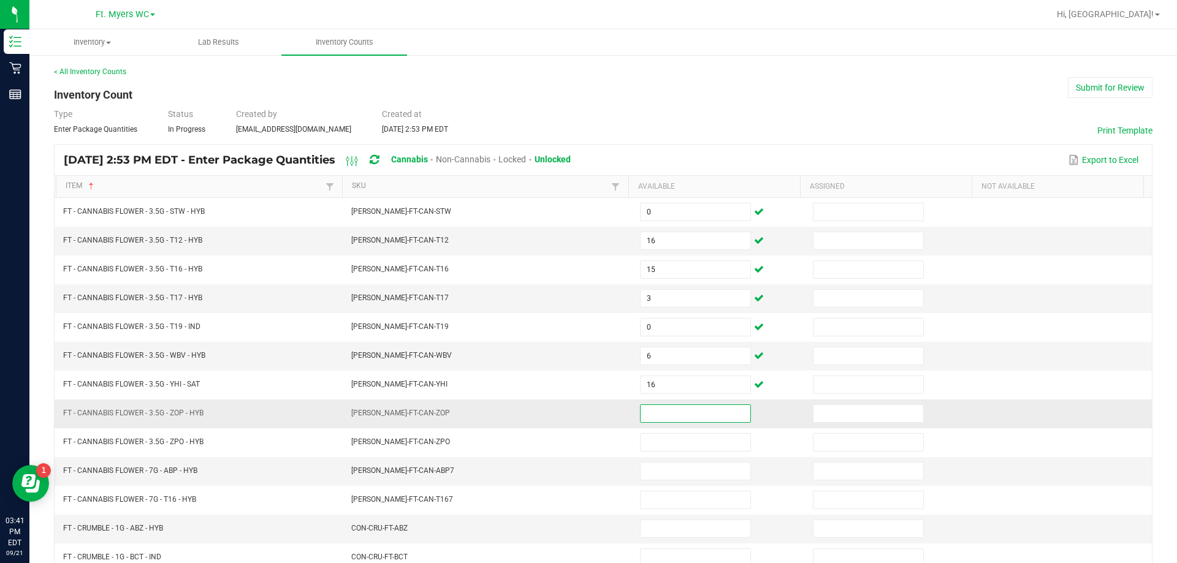
click at [587, 410] on input at bounding box center [696, 413] width 110 height 17
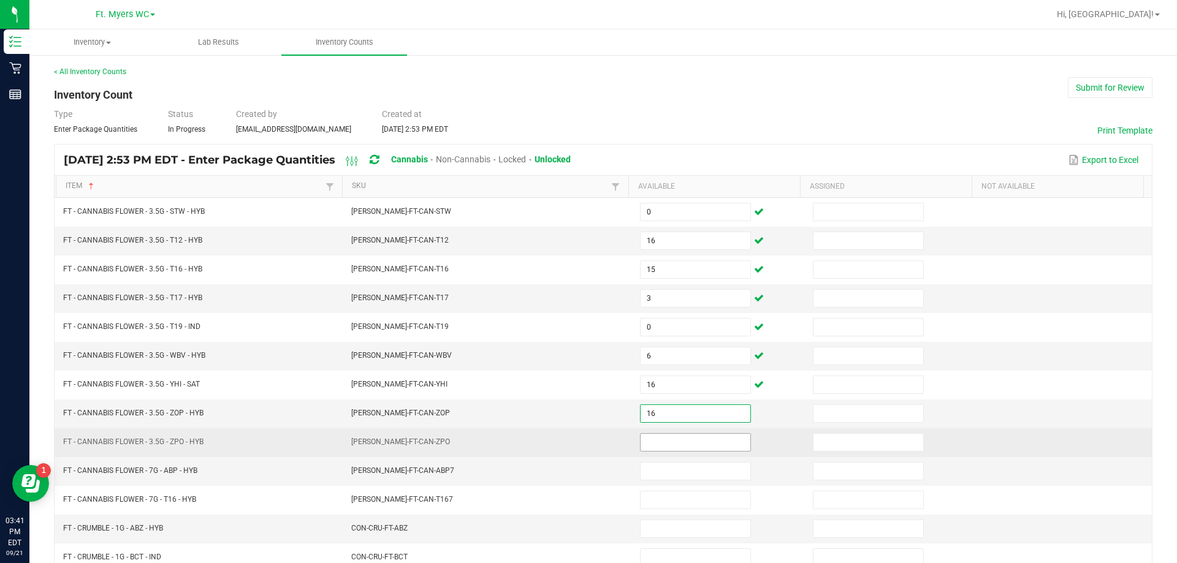
click at [587, 438] on input at bounding box center [696, 442] width 110 height 17
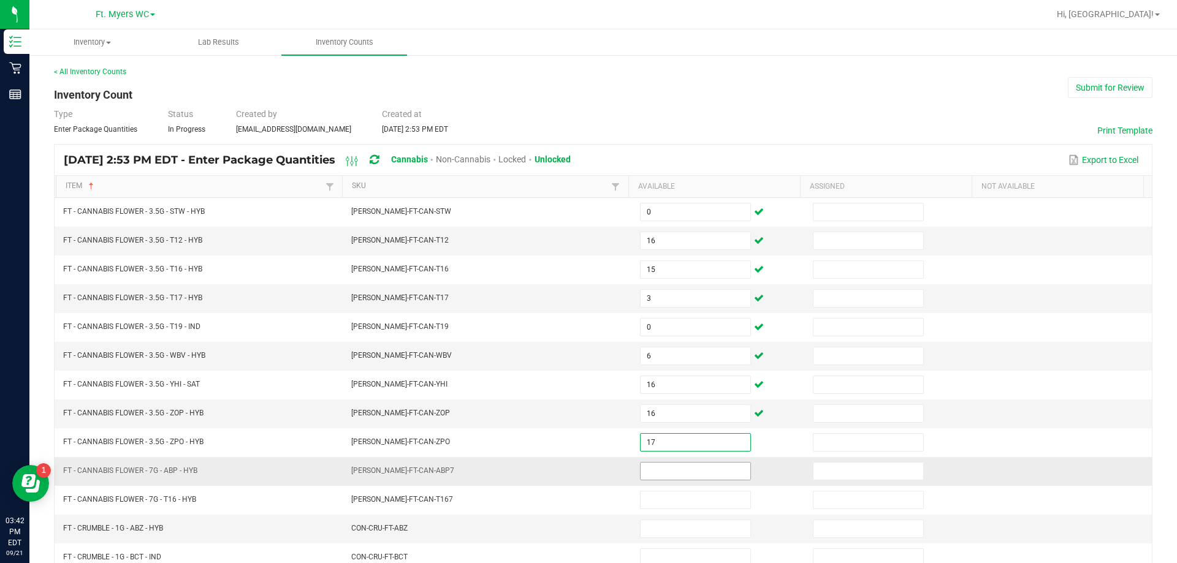
click at [587, 468] on input at bounding box center [696, 471] width 110 height 17
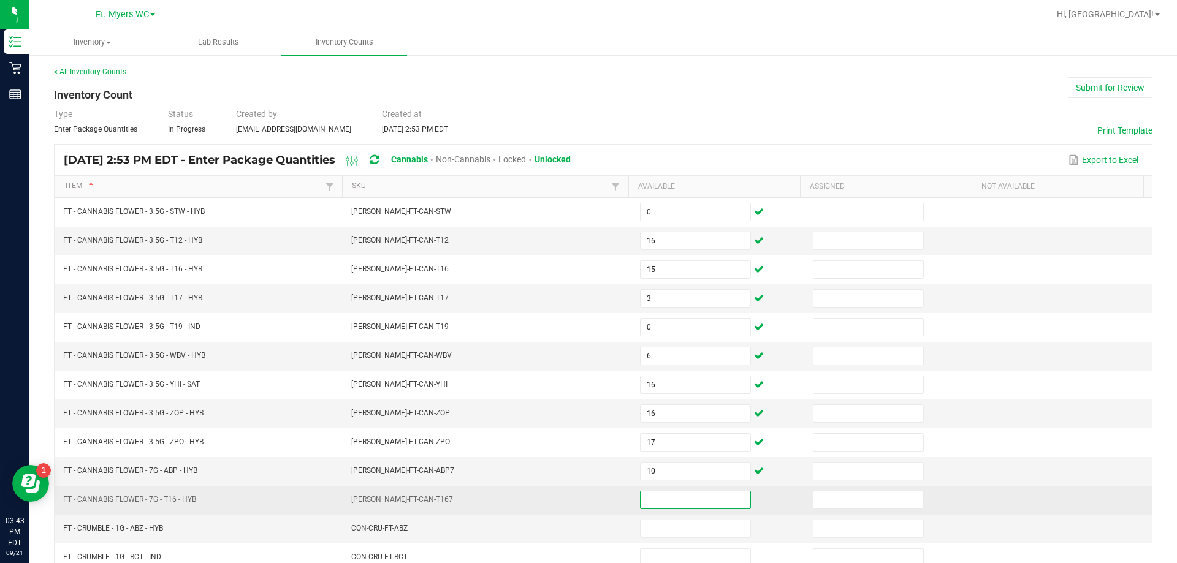
click at [587, 500] on input at bounding box center [696, 500] width 110 height 17
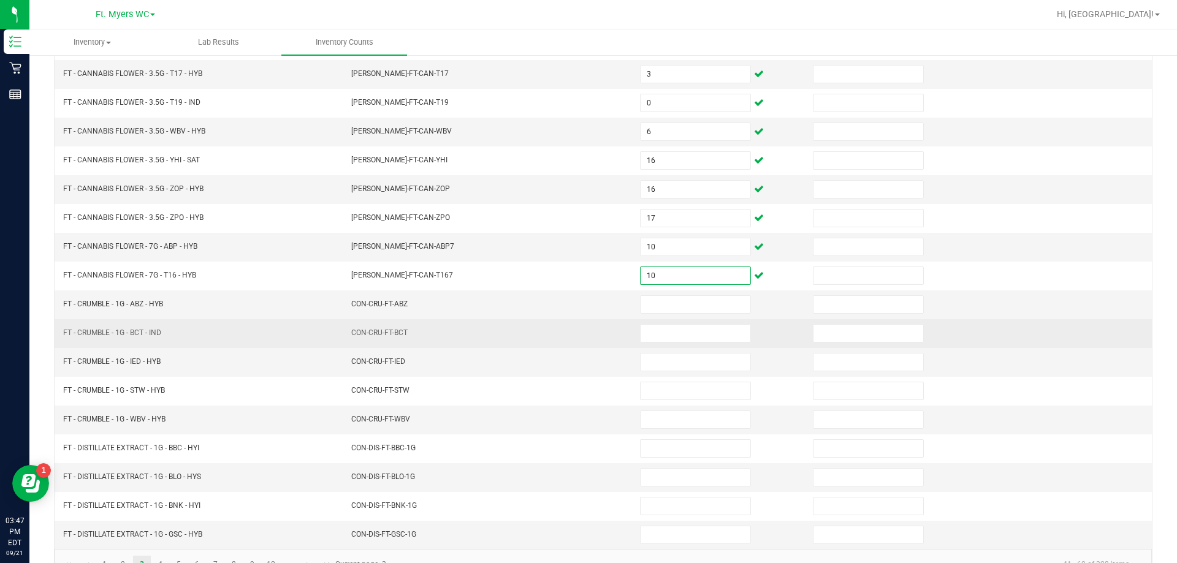
scroll to position [245, 0]
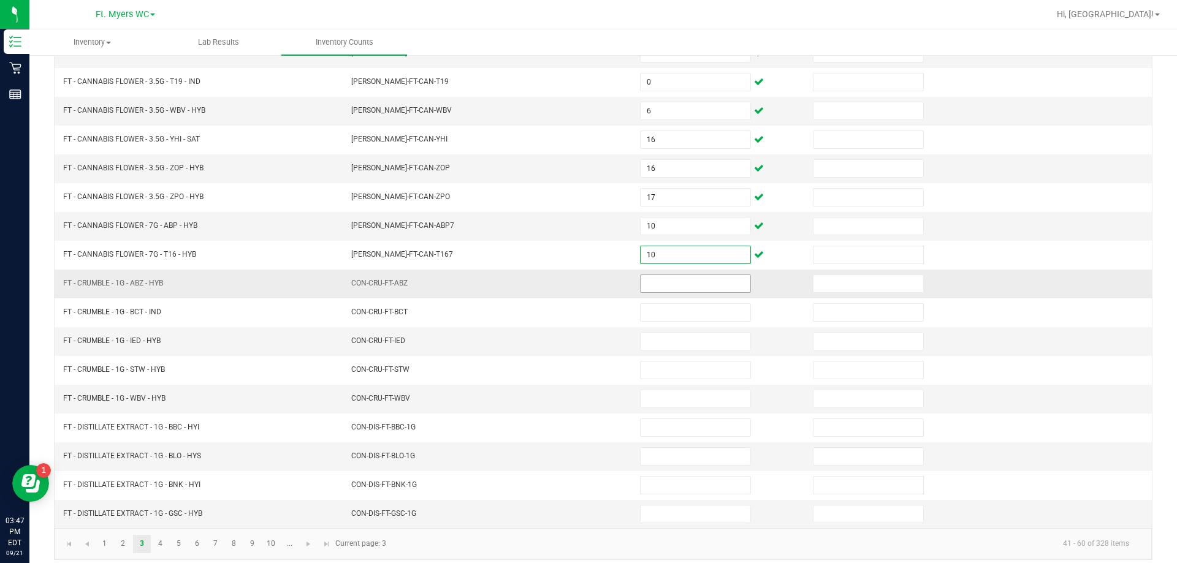
click at [587, 282] on input at bounding box center [696, 283] width 110 height 17
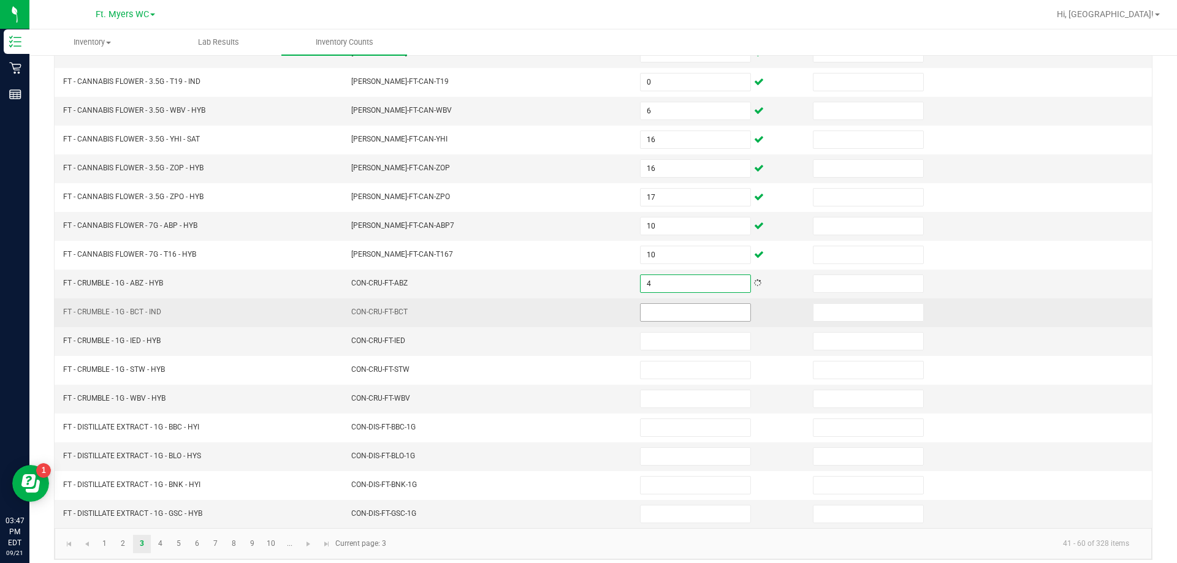
click at [587, 308] on input at bounding box center [696, 312] width 110 height 17
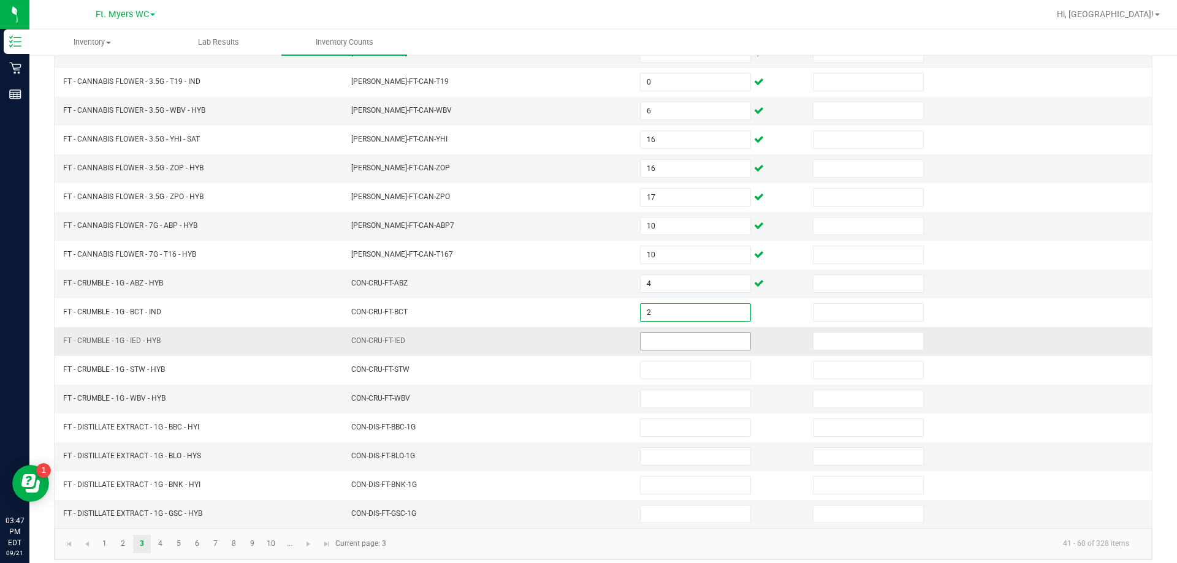
click at [587, 337] on input at bounding box center [696, 341] width 110 height 17
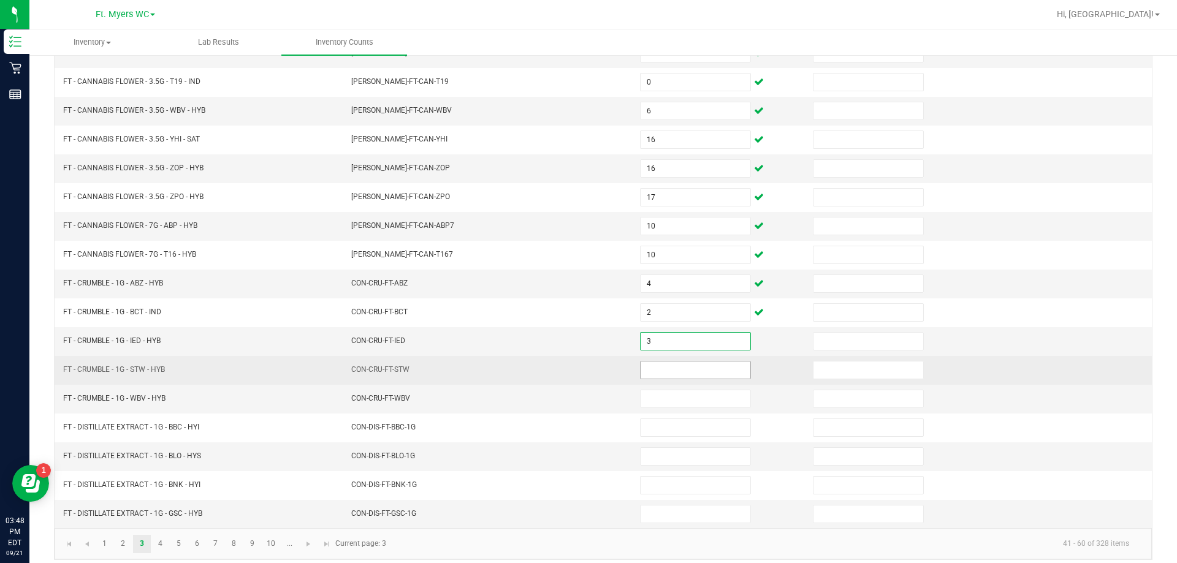
click at [587, 362] on input at bounding box center [696, 370] width 110 height 17
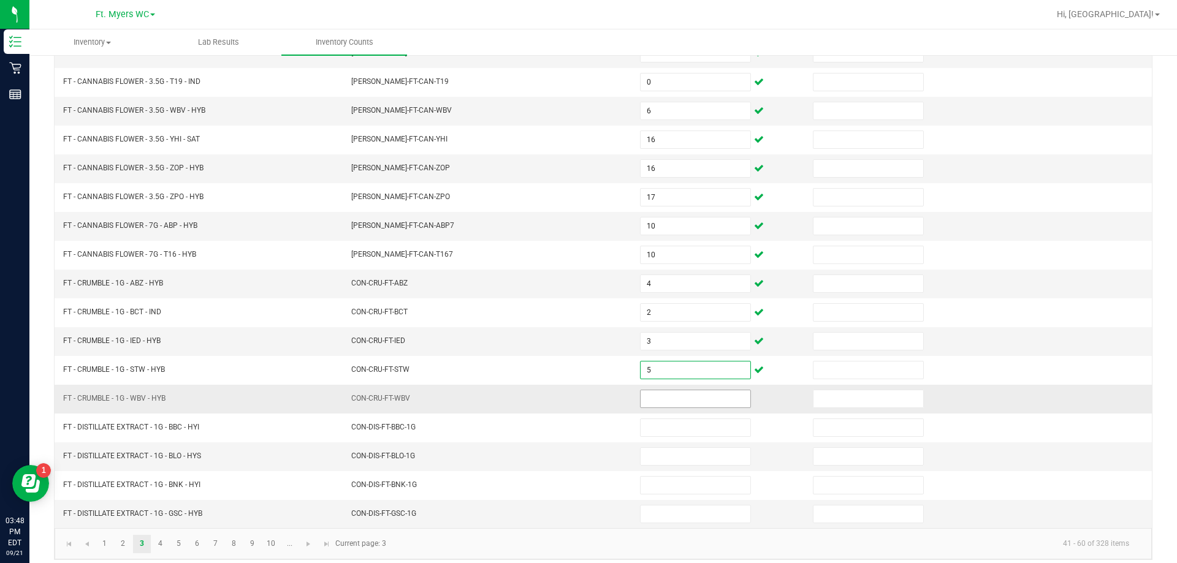
click at [587, 403] on input at bounding box center [696, 399] width 110 height 17
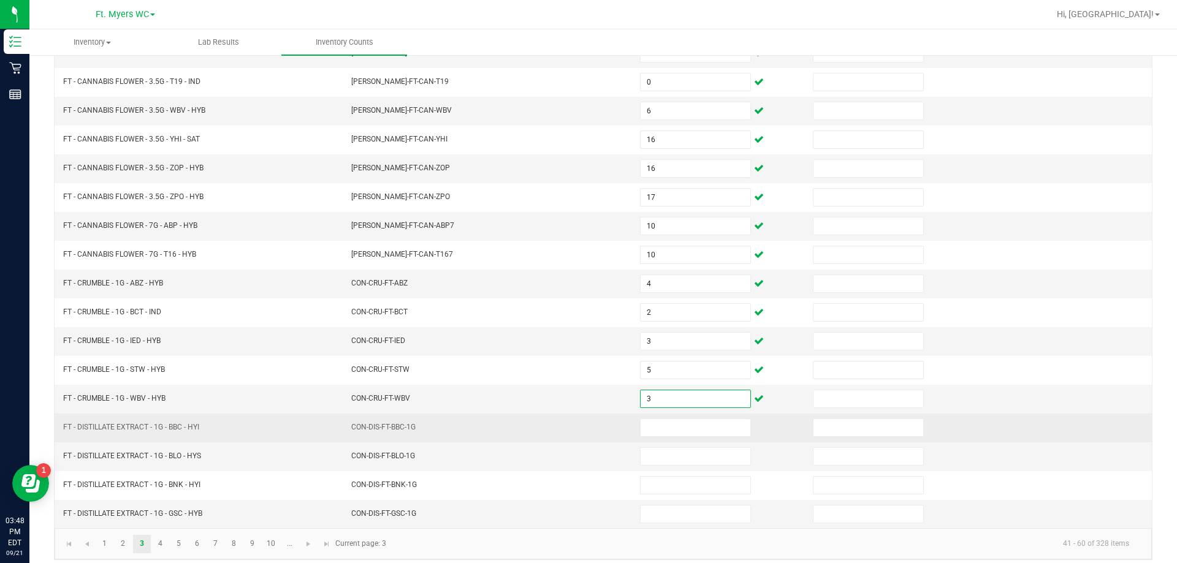
click at [587, 414] on td at bounding box center [719, 428] width 173 height 29
click at [587, 422] on input at bounding box center [696, 427] width 110 height 17
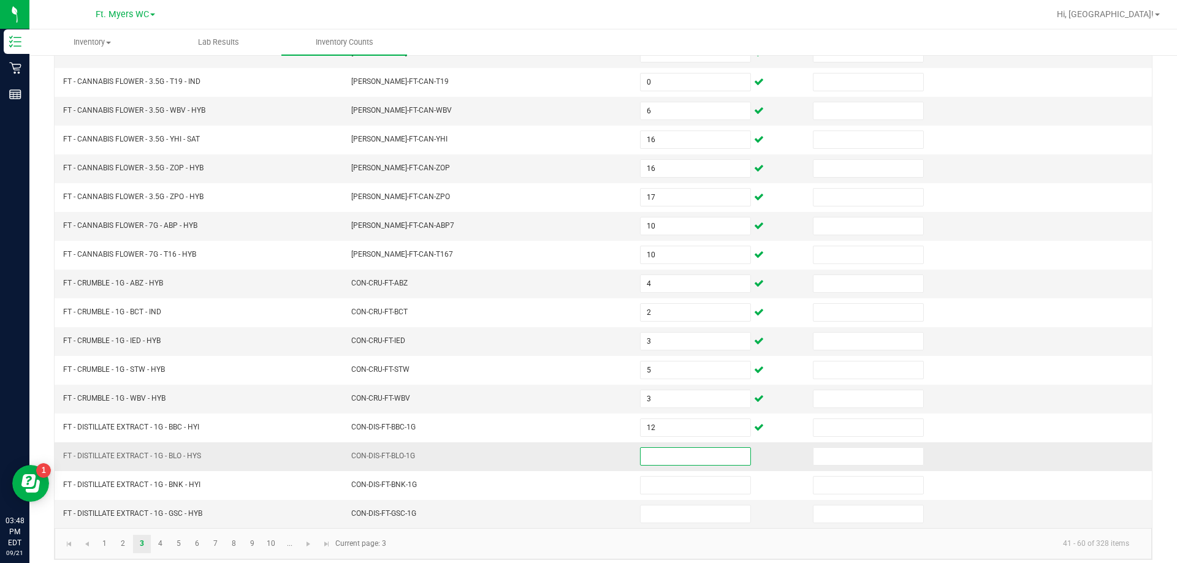
click at [587, 457] on input at bounding box center [696, 456] width 110 height 17
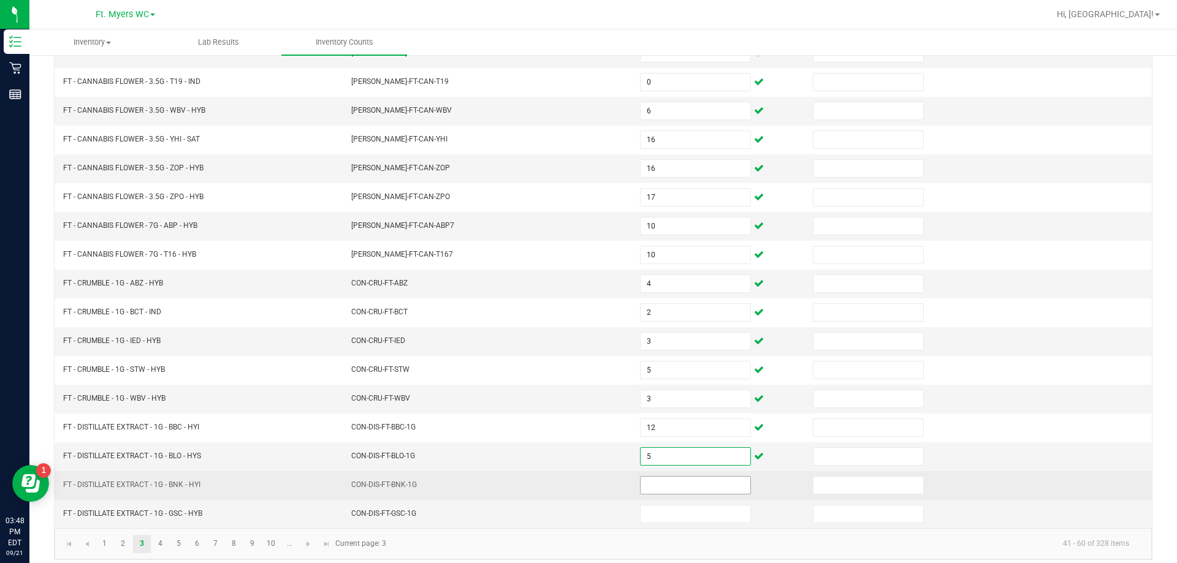
click at [587, 479] on input at bounding box center [696, 485] width 110 height 17
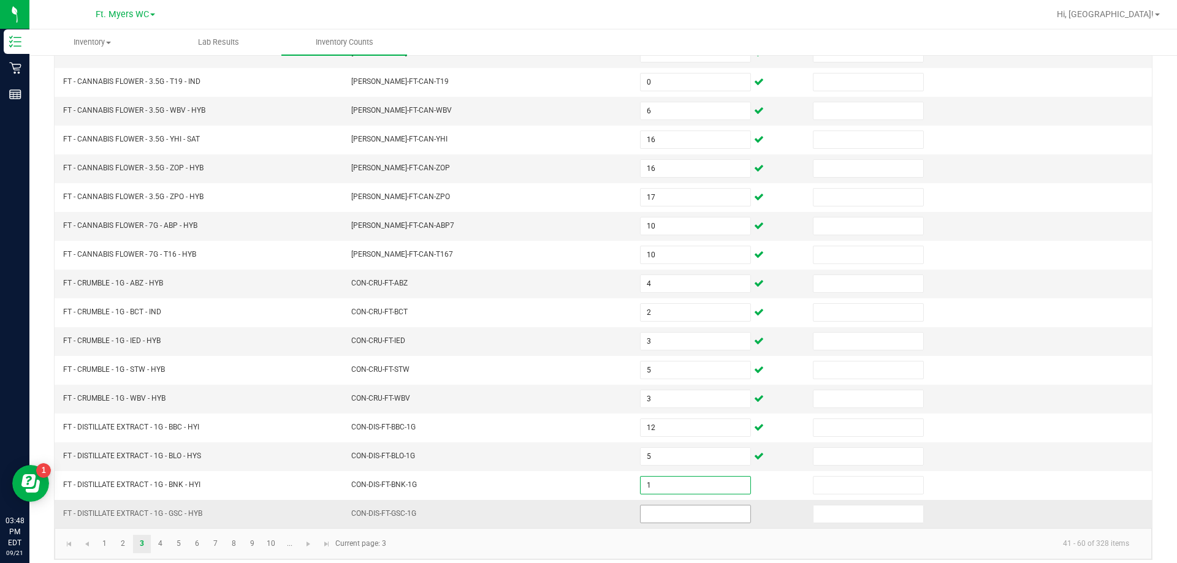
click at [587, 513] on input at bounding box center [696, 514] width 110 height 17
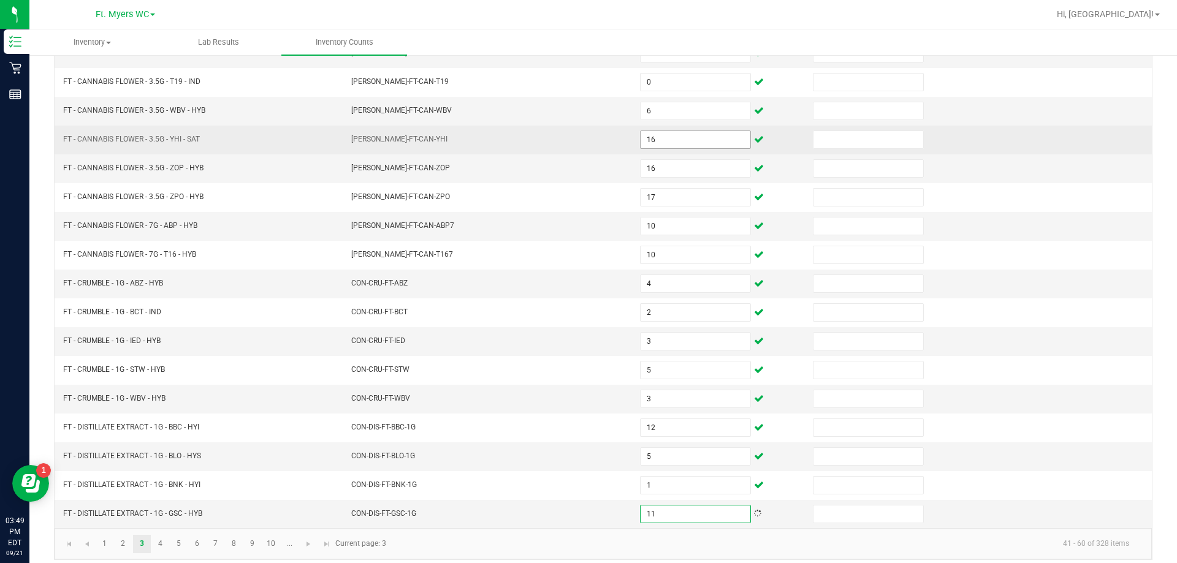
scroll to position [0, 0]
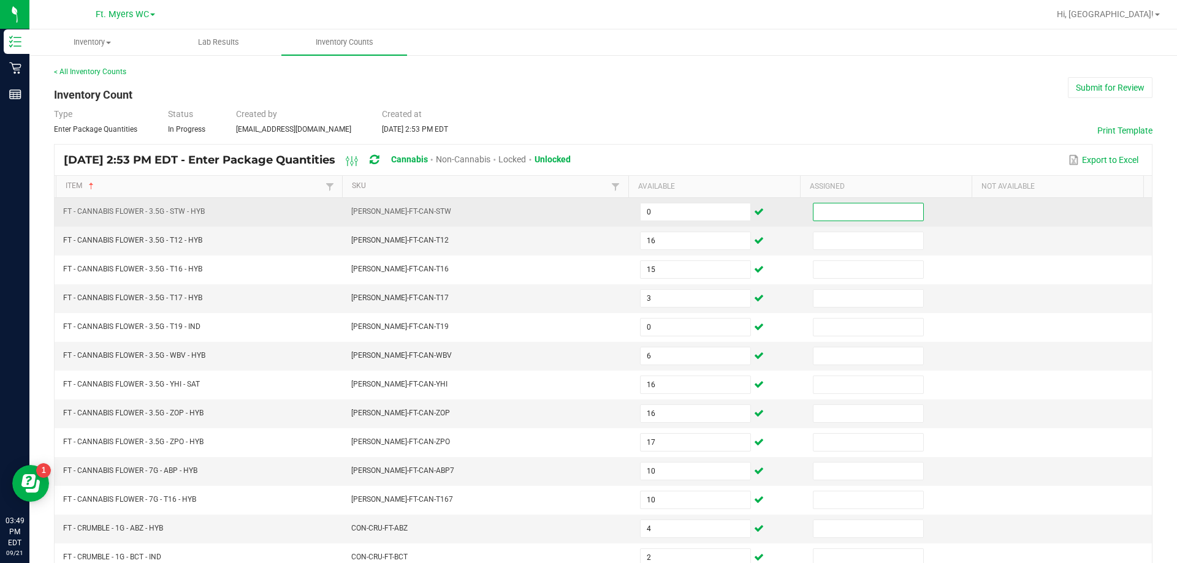
click at [587, 211] on input at bounding box center [869, 212] width 110 height 17
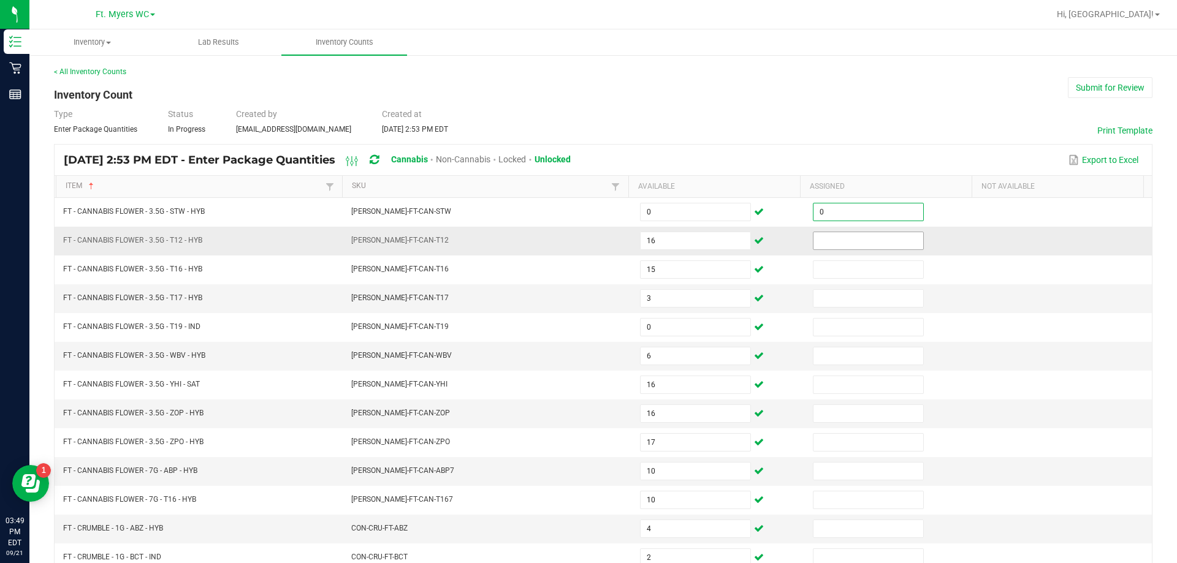
click at [587, 237] on input at bounding box center [869, 240] width 110 height 17
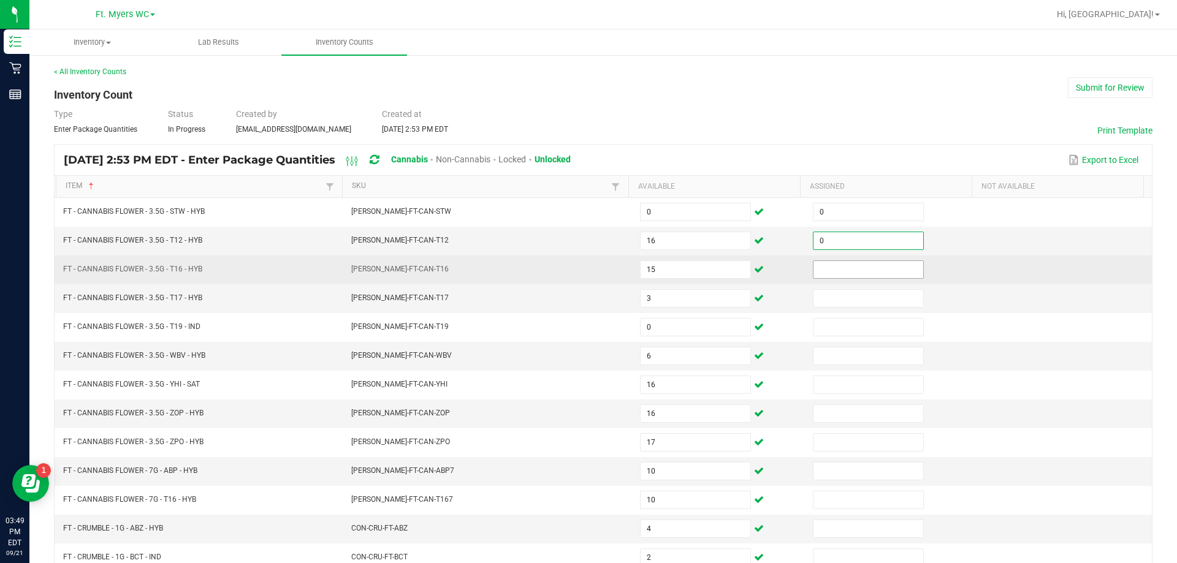
click at [587, 269] on input at bounding box center [869, 269] width 110 height 17
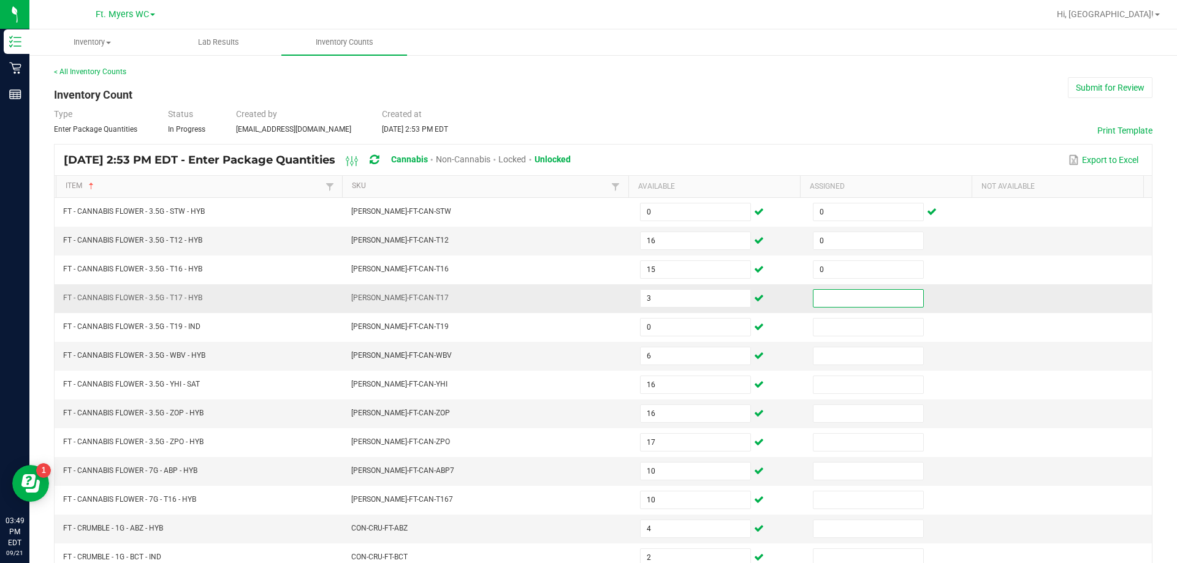
click at [587, 301] on input at bounding box center [869, 298] width 110 height 17
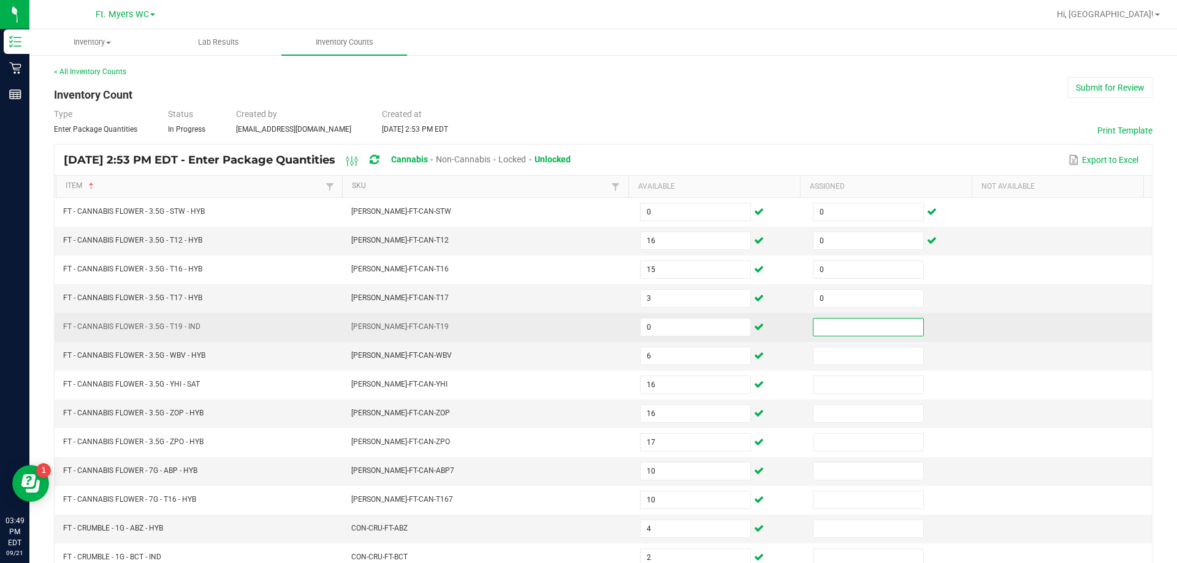
click at [587, 323] on input at bounding box center [869, 327] width 110 height 17
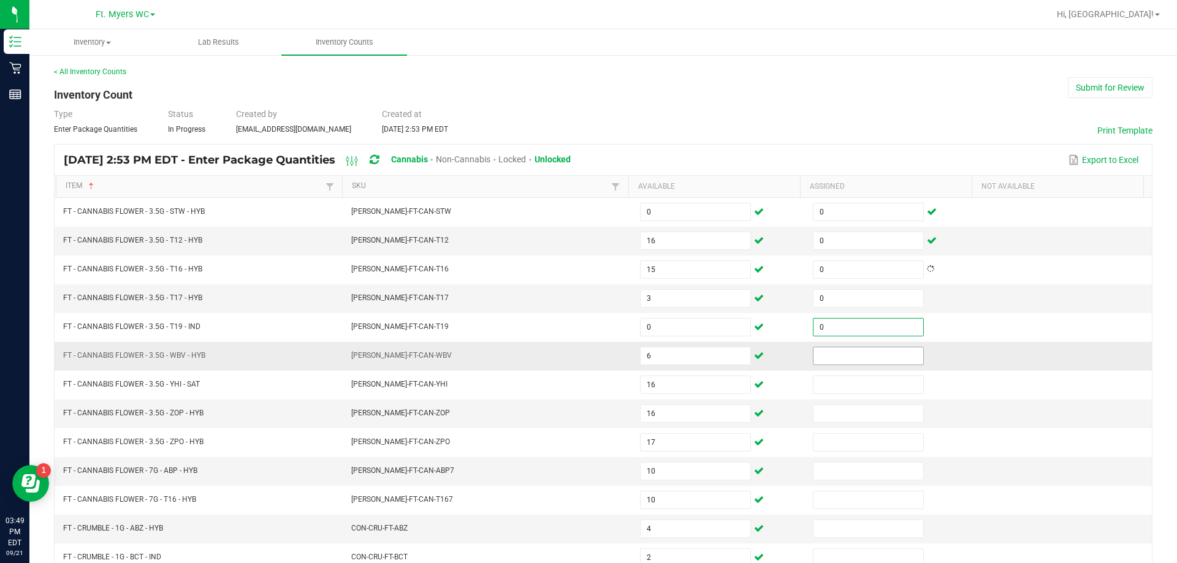
click at [587, 356] on input at bounding box center [869, 356] width 110 height 17
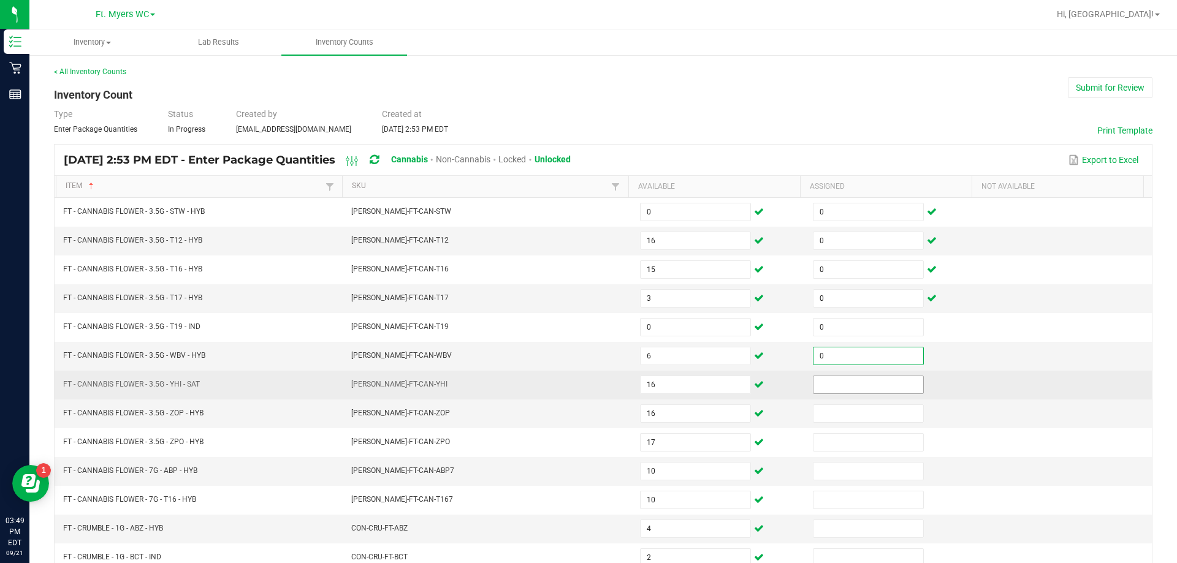
click at [587, 387] on input at bounding box center [869, 384] width 110 height 17
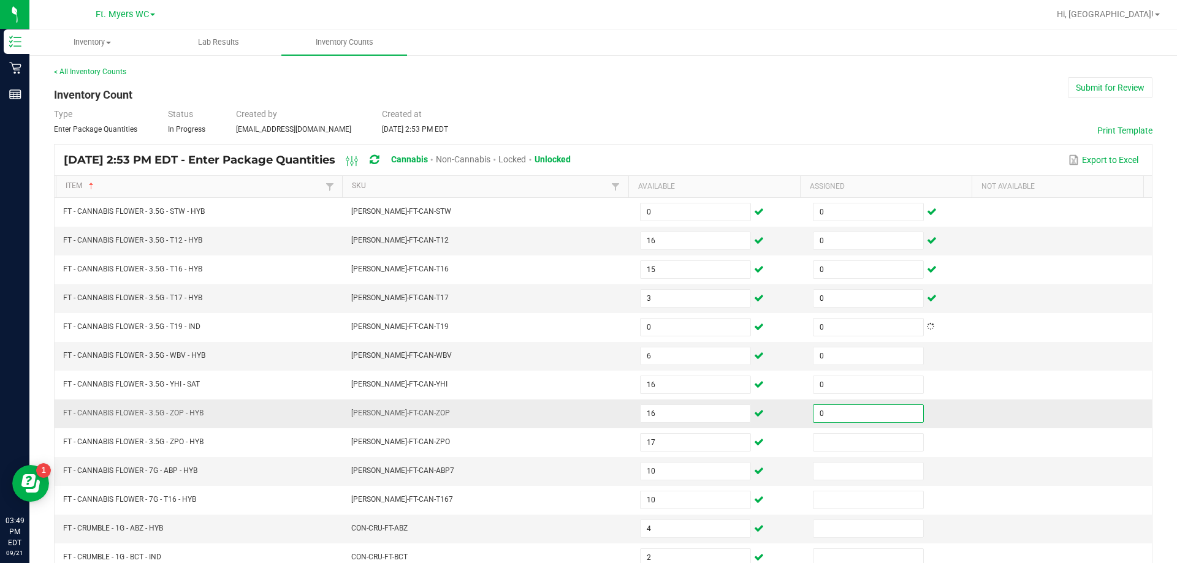
click at [587, 414] on input "0" at bounding box center [869, 413] width 110 height 17
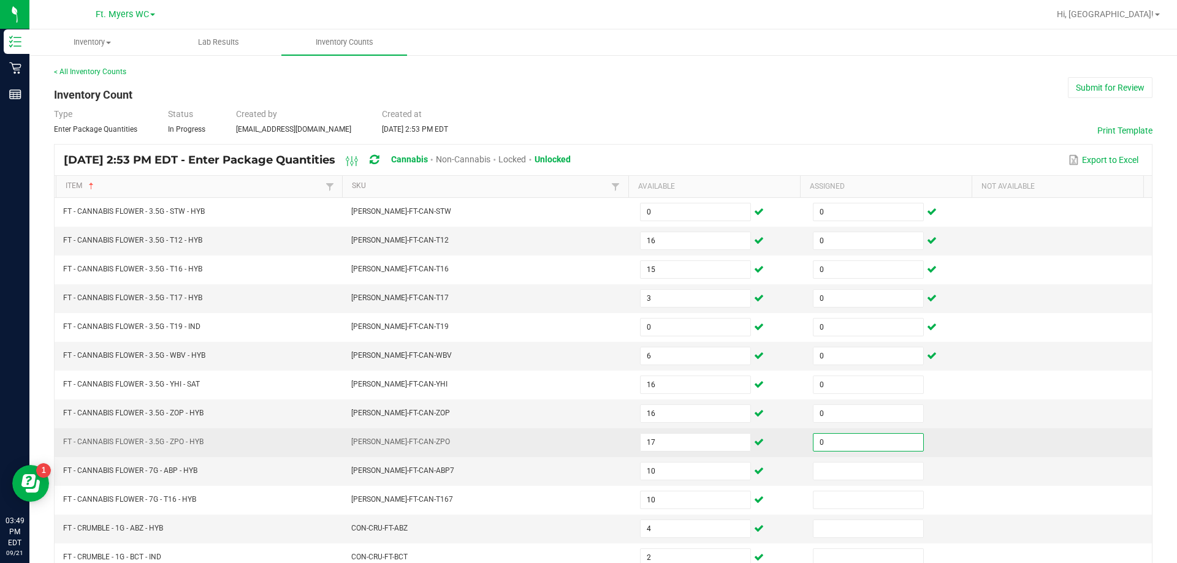
click at [587, 445] on input "0" at bounding box center [869, 442] width 110 height 17
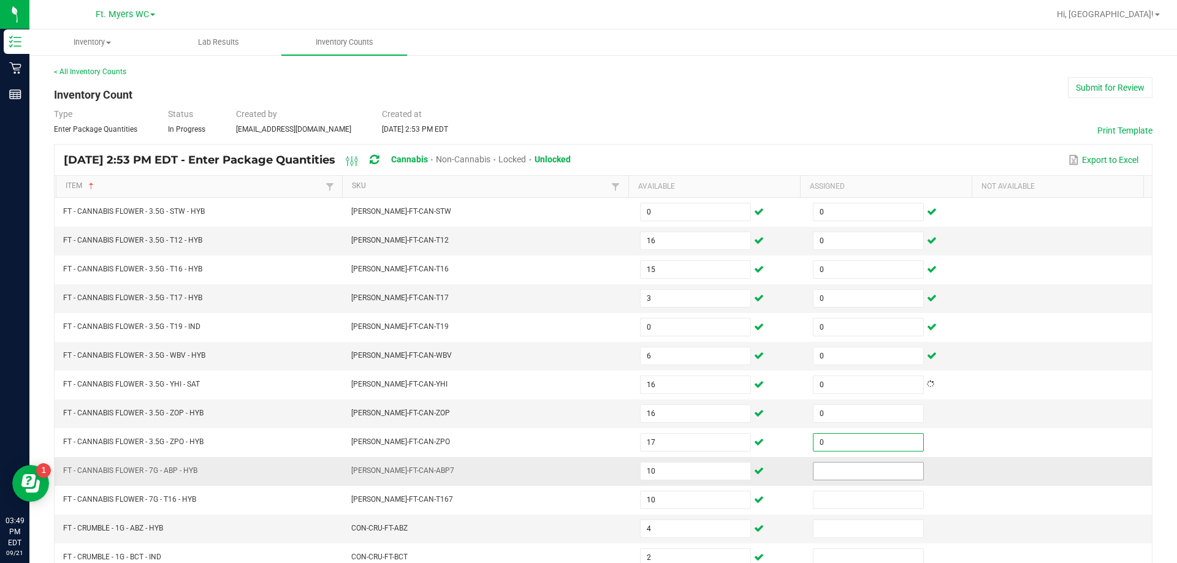
click at [587, 478] on input at bounding box center [869, 471] width 110 height 17
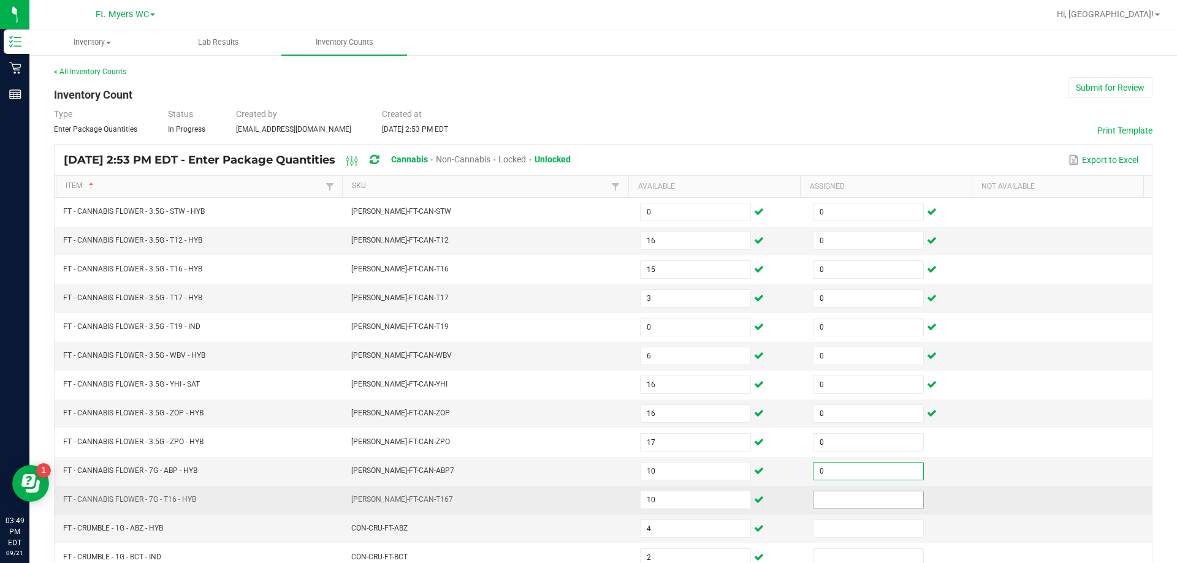
click at [587, 505] on input at bounding box center [869, 500] width 110 height 17
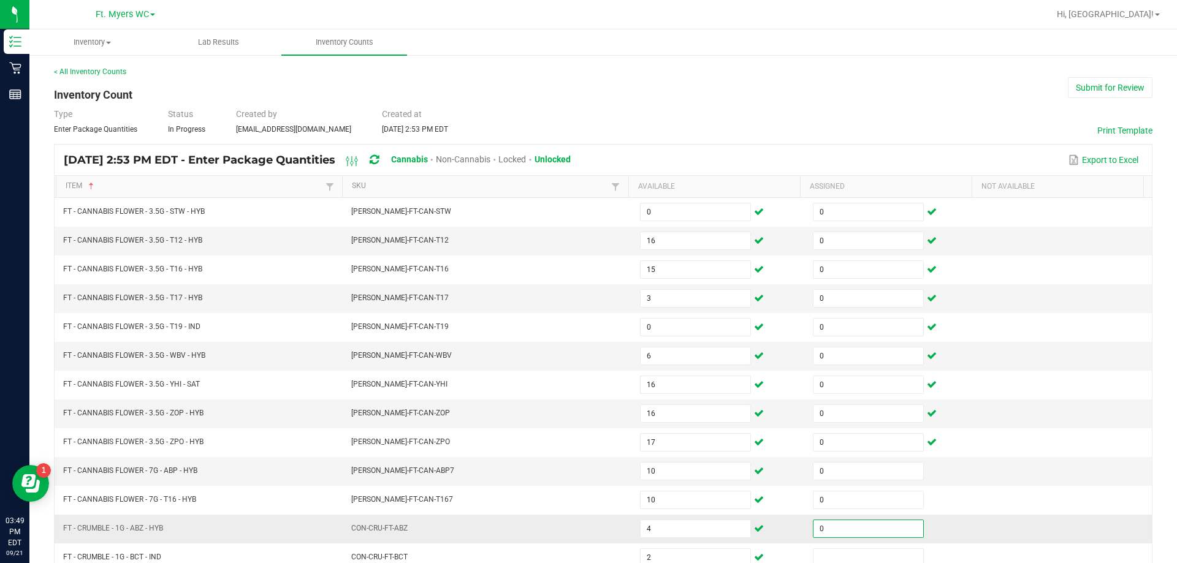
click at [587, 525] on input "0" at bounding box center [869, 529] width 110 height 17
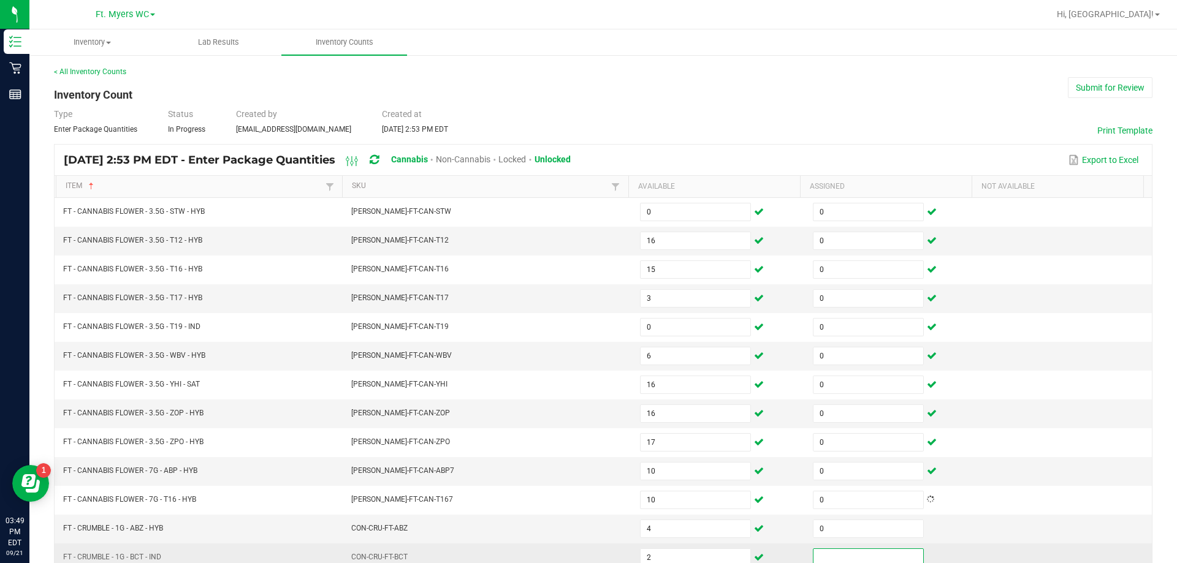
click at [587, 552] on input at bounding box center [869, 557] width 110 height 17
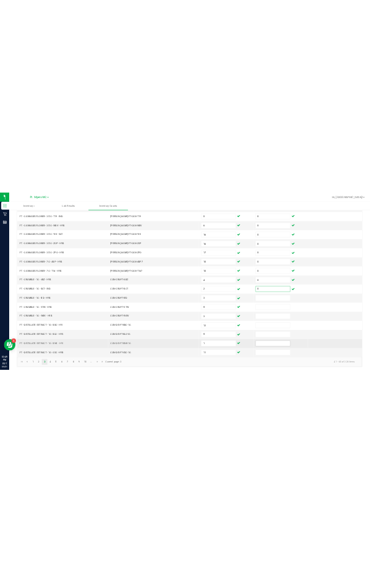
scroll to position [254, 0]
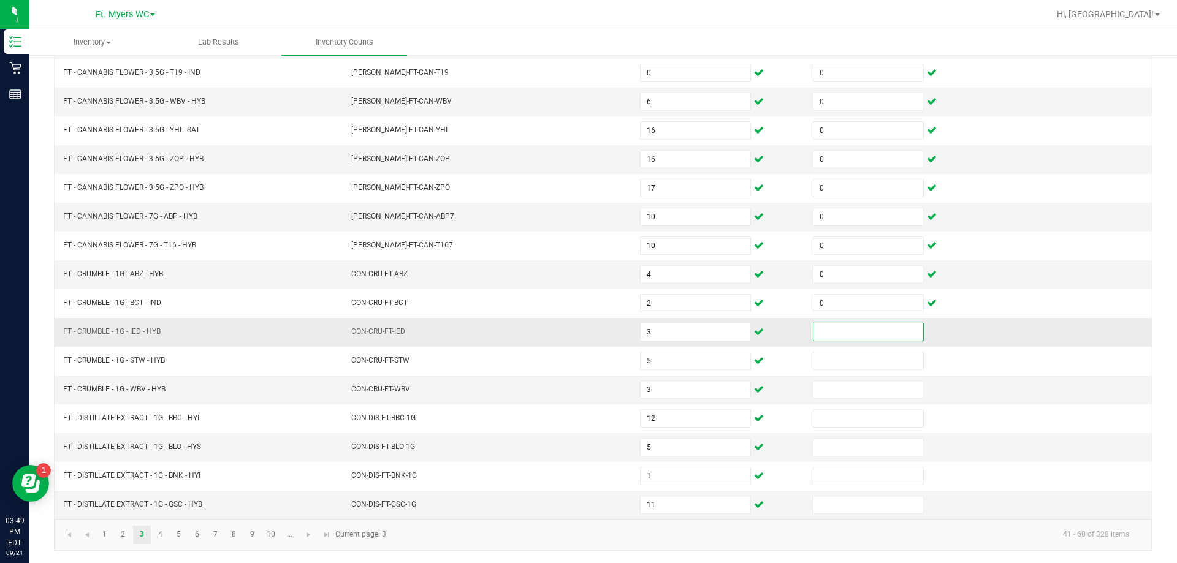
click at [587, 327] on input at bounding box center [869, 332] width 110 height 17
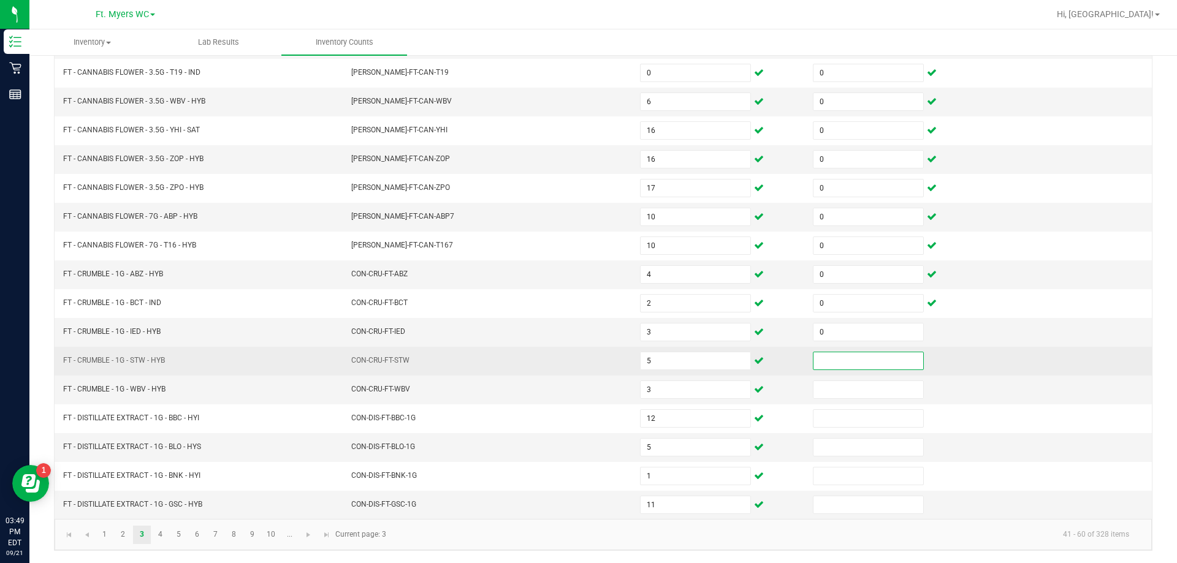
click at [587, 368] on input at bounding box center [869, 361] width 110 height 17
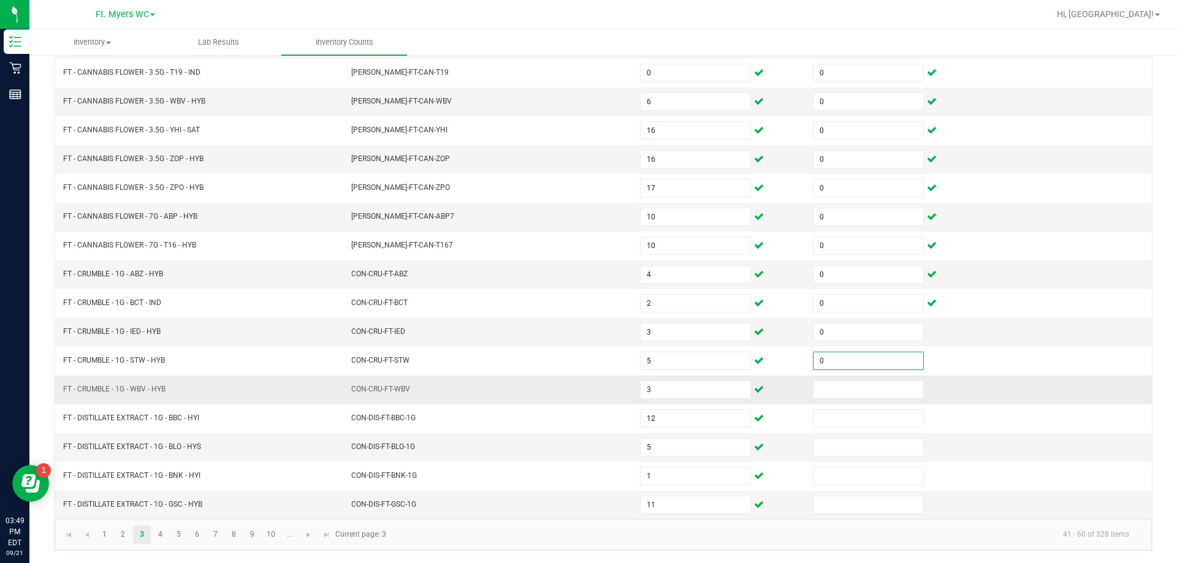
click at [587, 400] on td at bounding box center [892, 390] width 173 height 29
click at [587, 394] on input at bounding box center [869, 389] width 110 height 17
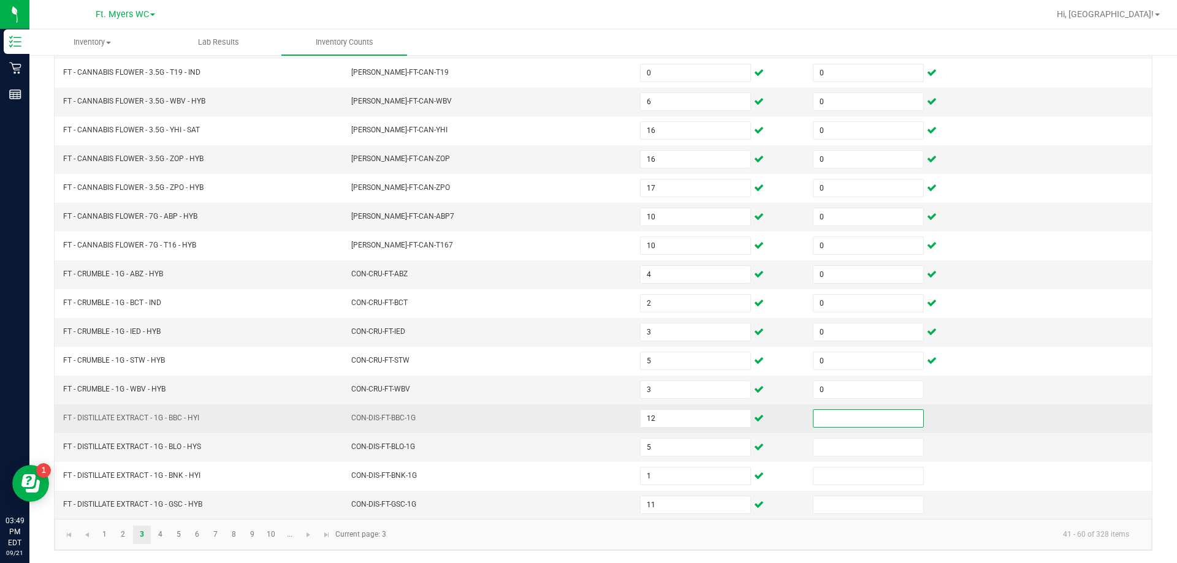
click at [587, 415] on input at bounding box center [869, 418] width 110 height 17
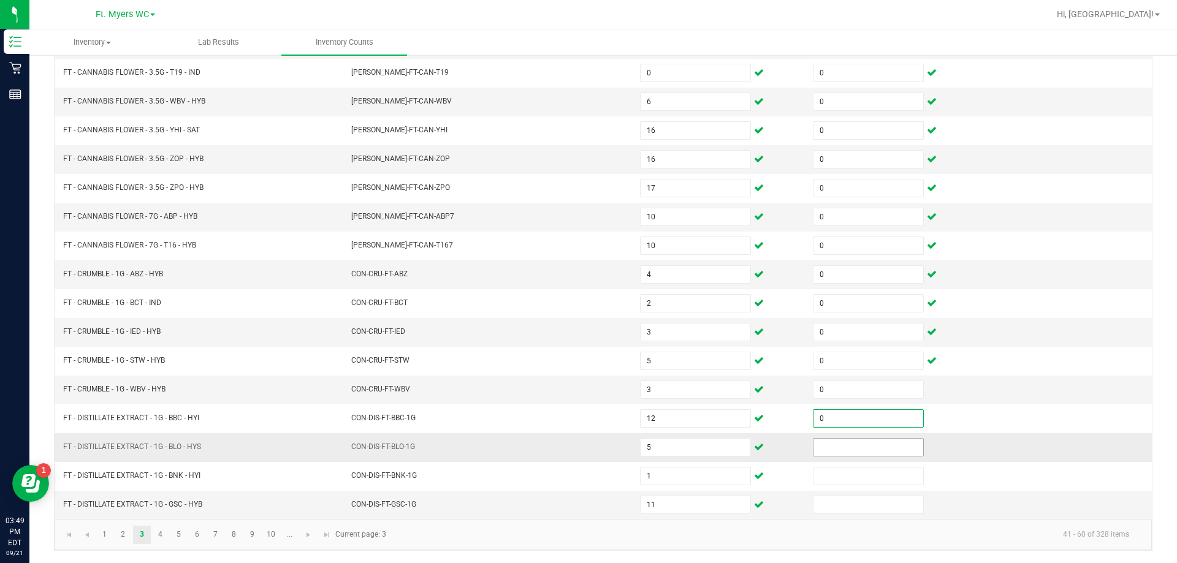
click at [587, 449] on input at bounding box center [869, 447] width 110 height 17
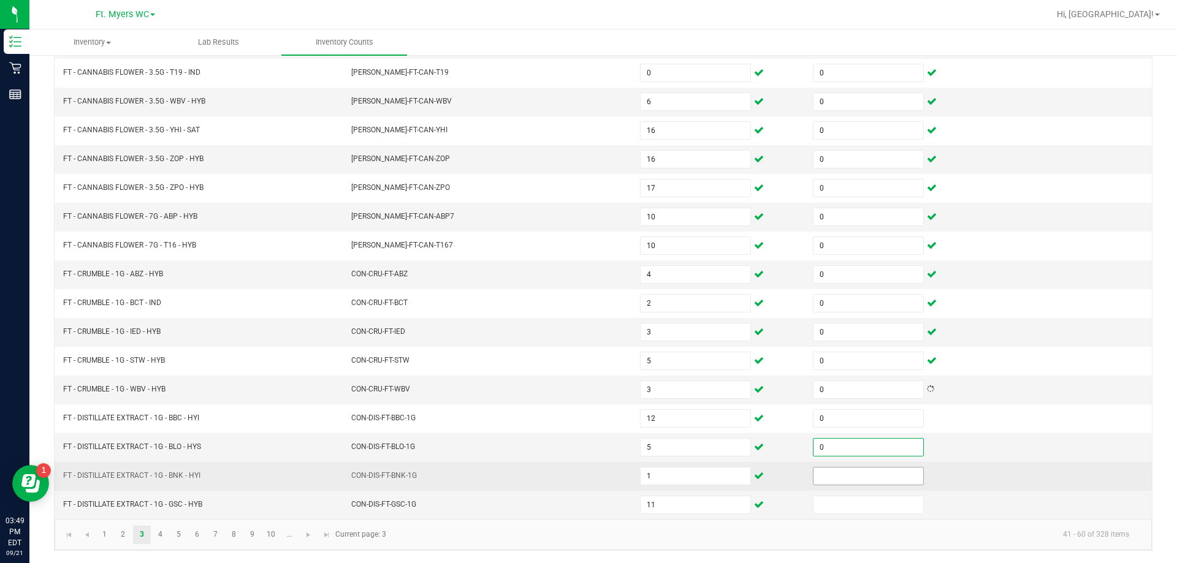
click at [587, 479] on input at bounding box center [869, 476] width 110 height 17
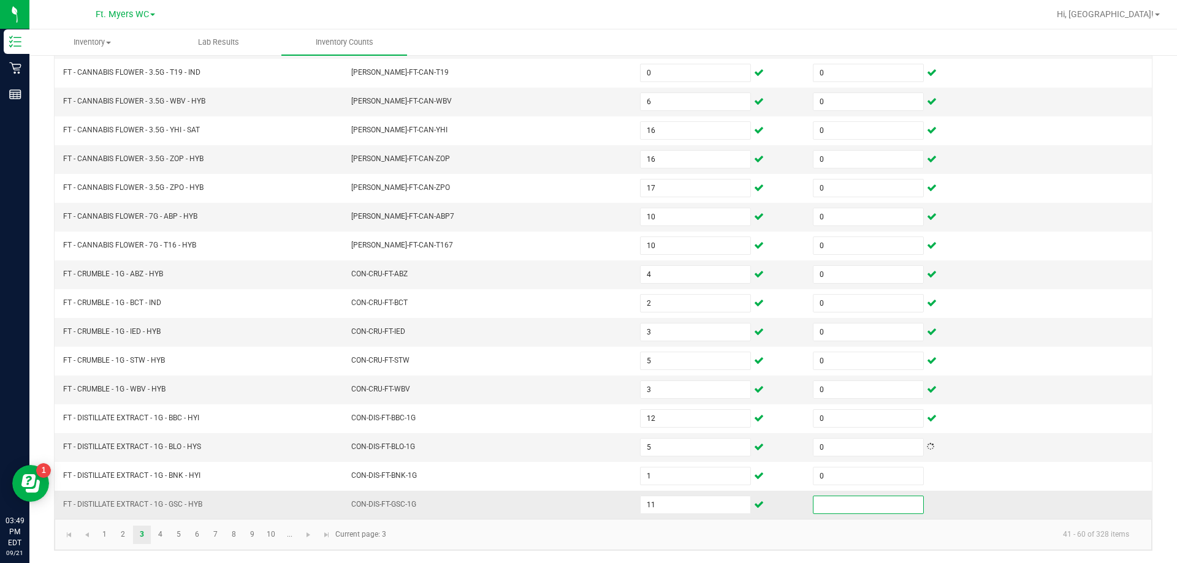
click at [587, 503] on input at bounding box center [869, 505] width 110 height 17
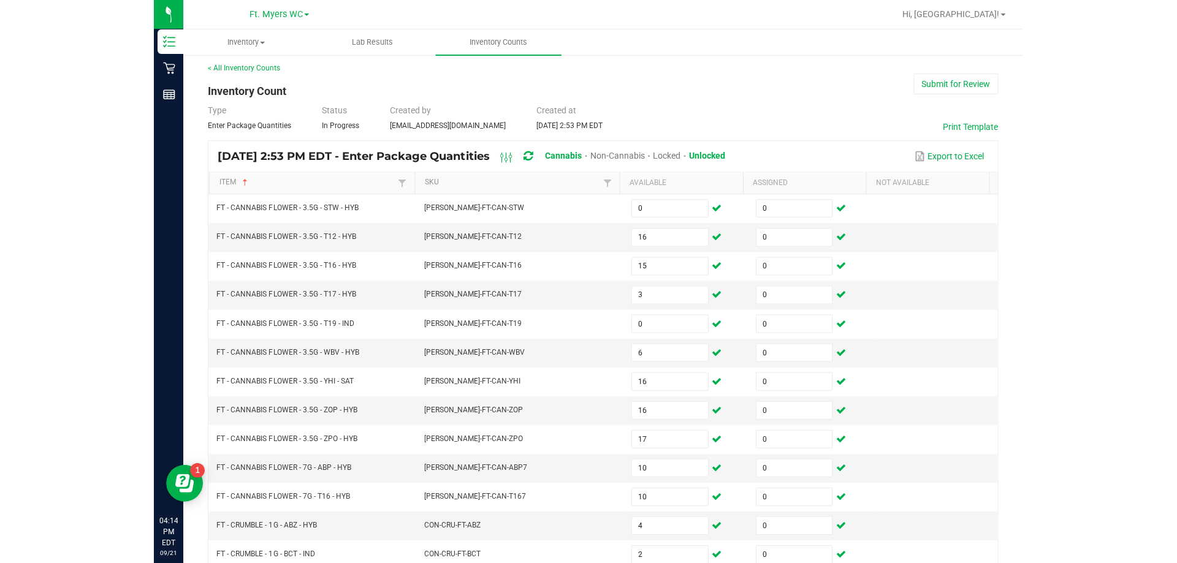
scroll to position [0, 0]
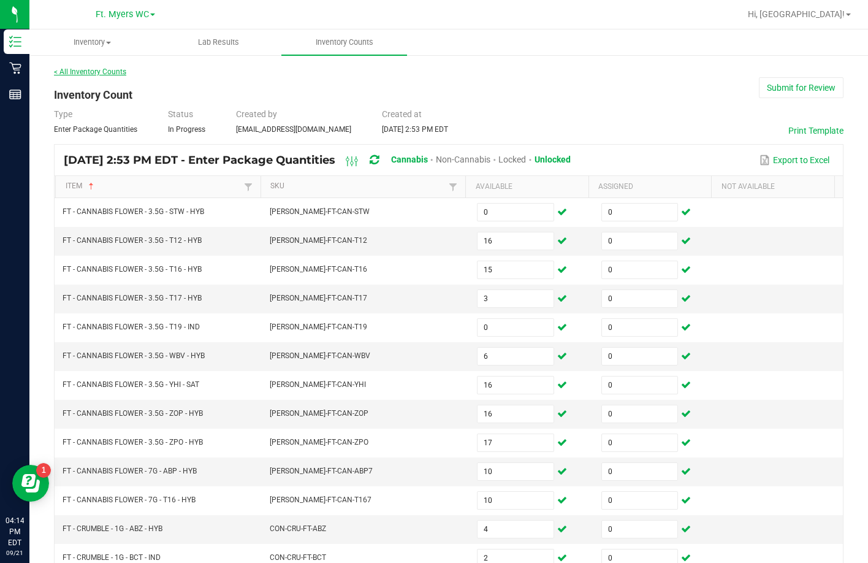
click at [70, 72] on link "< All Inventory Counts" at bounding box center [90, 71] width 72 height 9
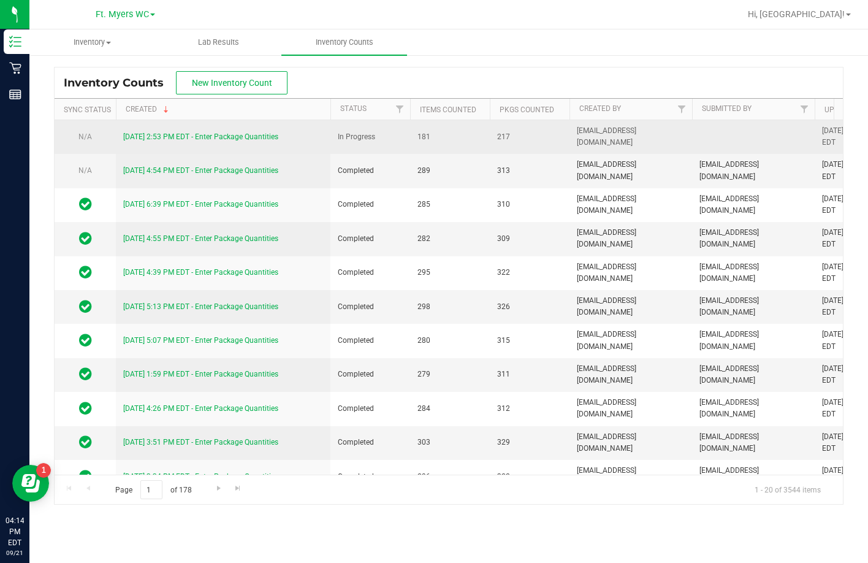
click at [159, 136] on link "9/21/25 2:53 PM EDT - Enter Package Quantities" at bounding box center [200, 136] width 155 height 9
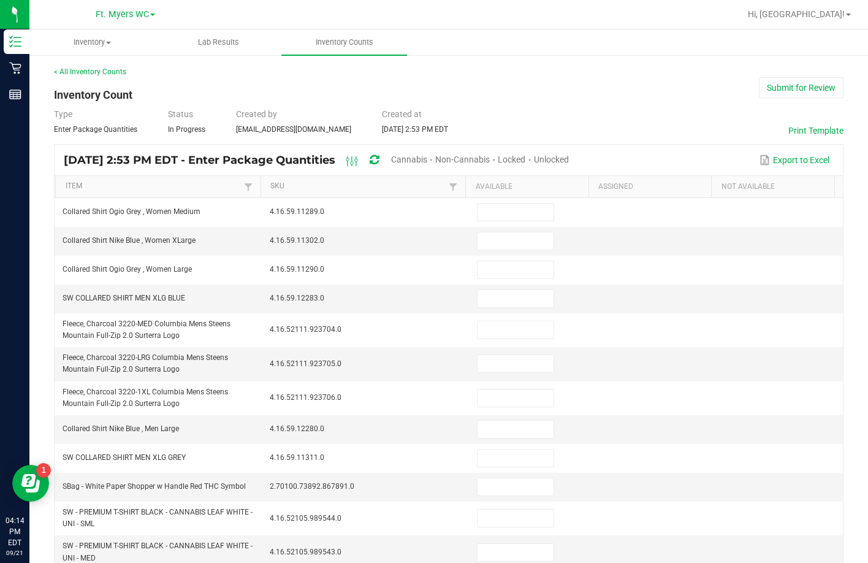
click at [569, 161] on span "Unlocked" at bounding box center [551, 160] width 35 height 10
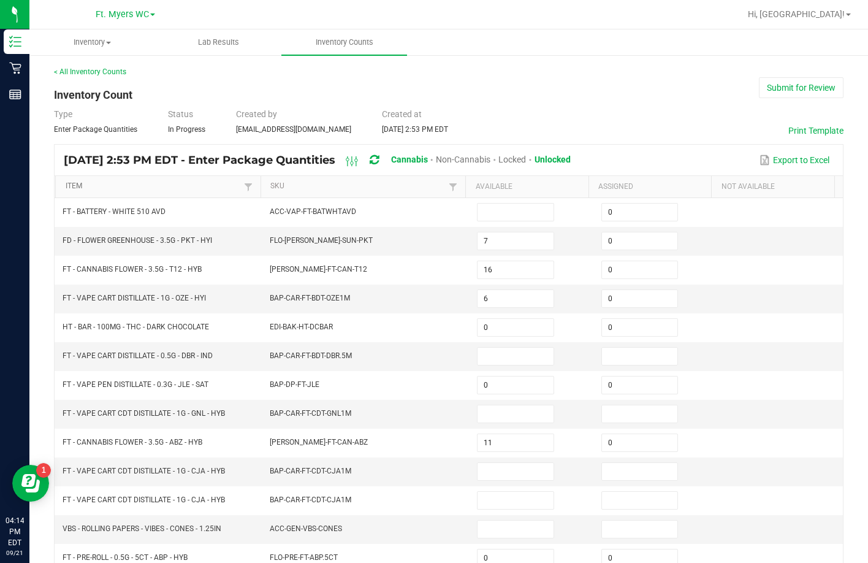
click at [76, 187] on link "Item" at bounding box center [153, 186] width 175 height 10
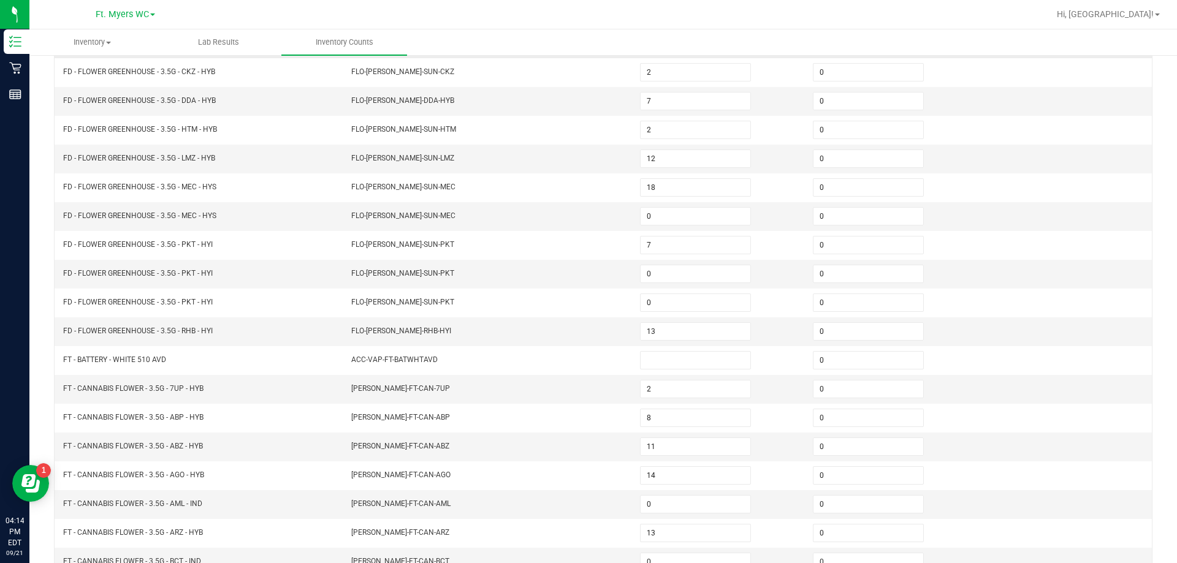
scroll to position [254, 0]
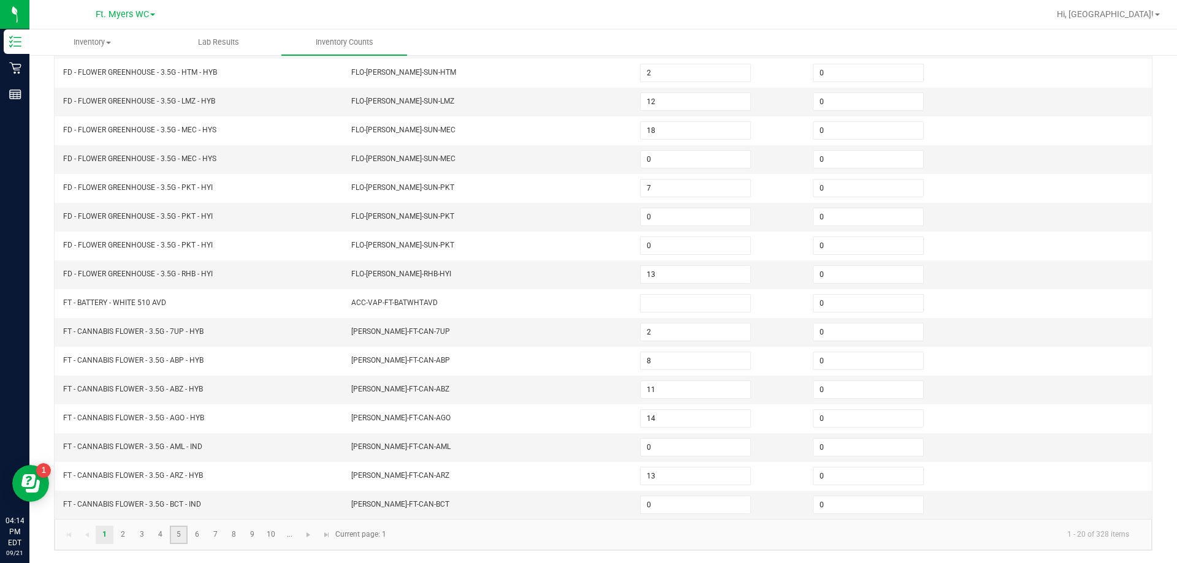
click at [175, 532] on link "5" at bounding box center [179, 535] width 18 height 18
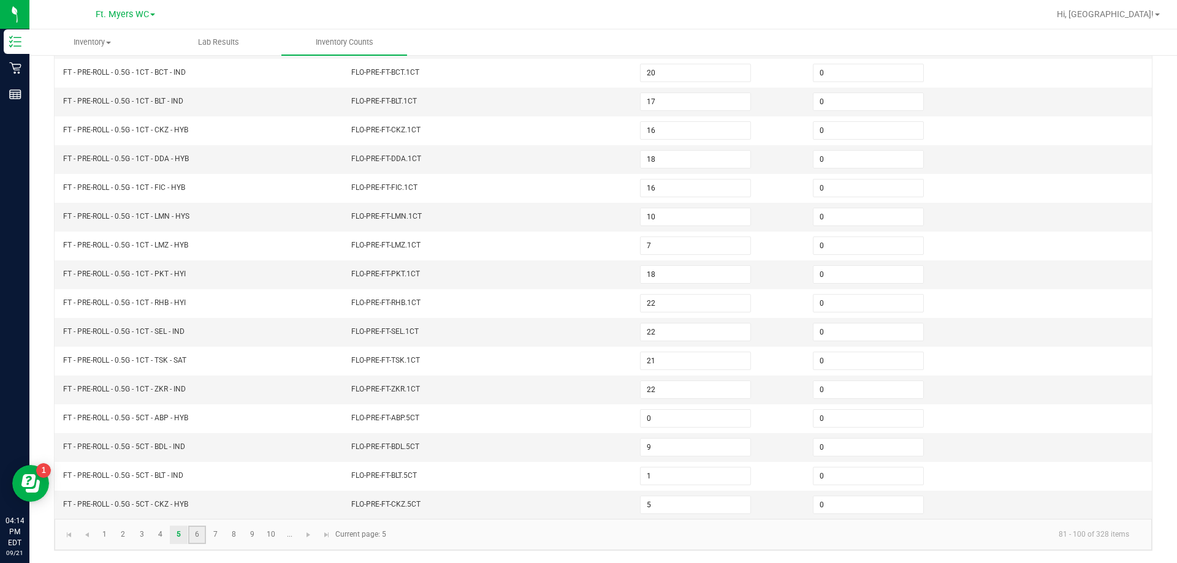
click at [194, 535] on link "6" at bounding box center [197, 535] width 18 height 18
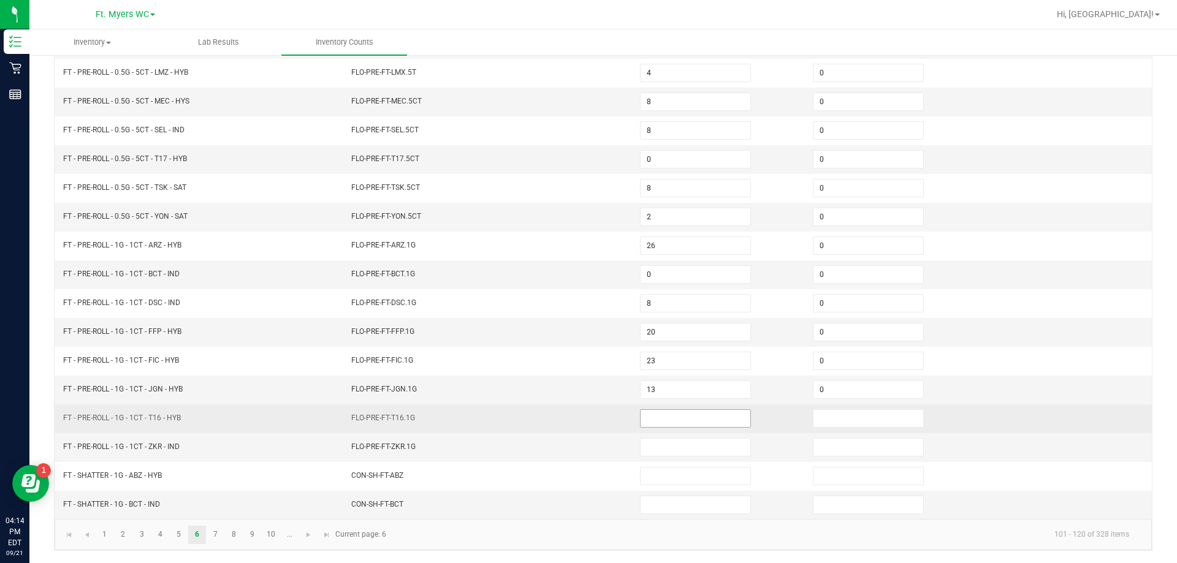
click at [587, 414] on input at bounding box center [696, 418] width 110 height 17
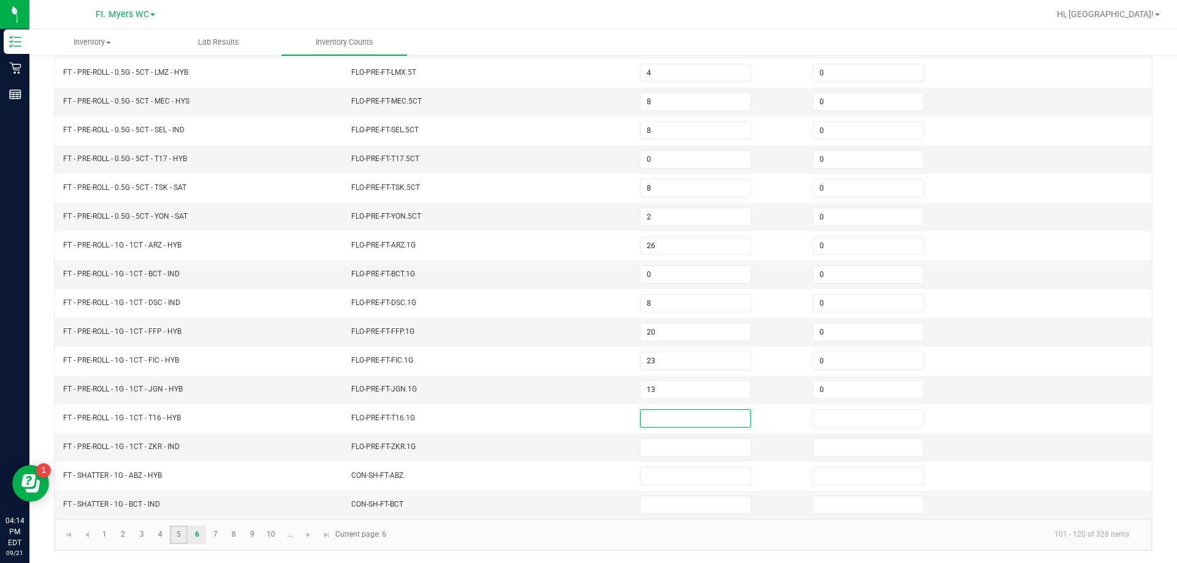
click at [178, 537] on link "5" at bounding box center [179, 535] width 18 height 18
click at [155, 533] on link "4" at bounding box center [160, 535] width 18 height 18
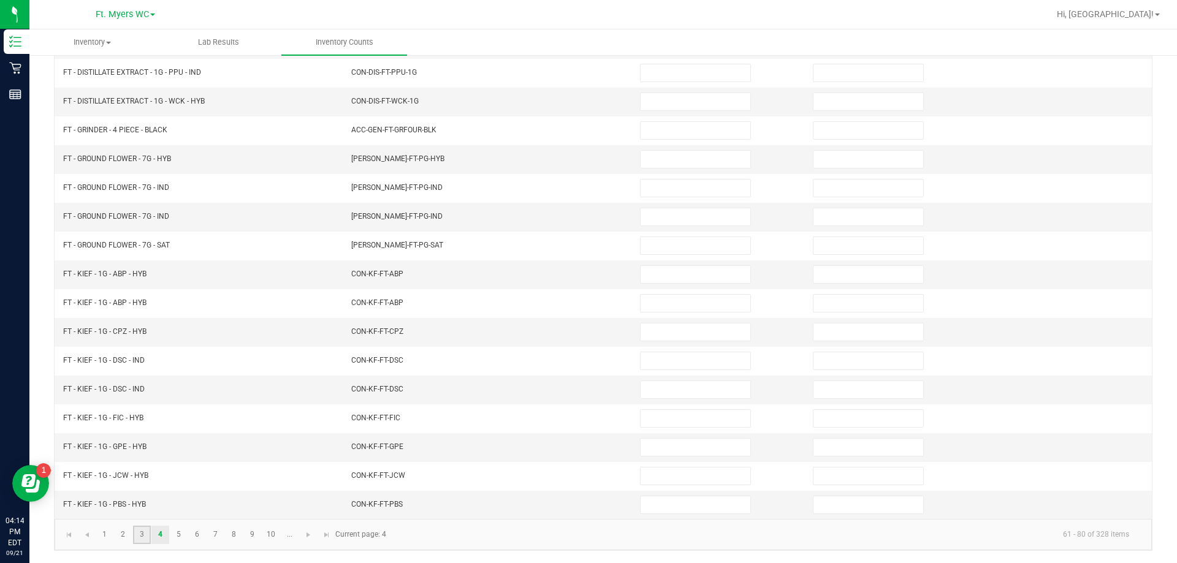
click at [145, 533] on link "3" at bounding box center [142, 535] width 18 height 18
click at [165, 532] on link "4" at bounding box center [160, 535] width 18 height 18
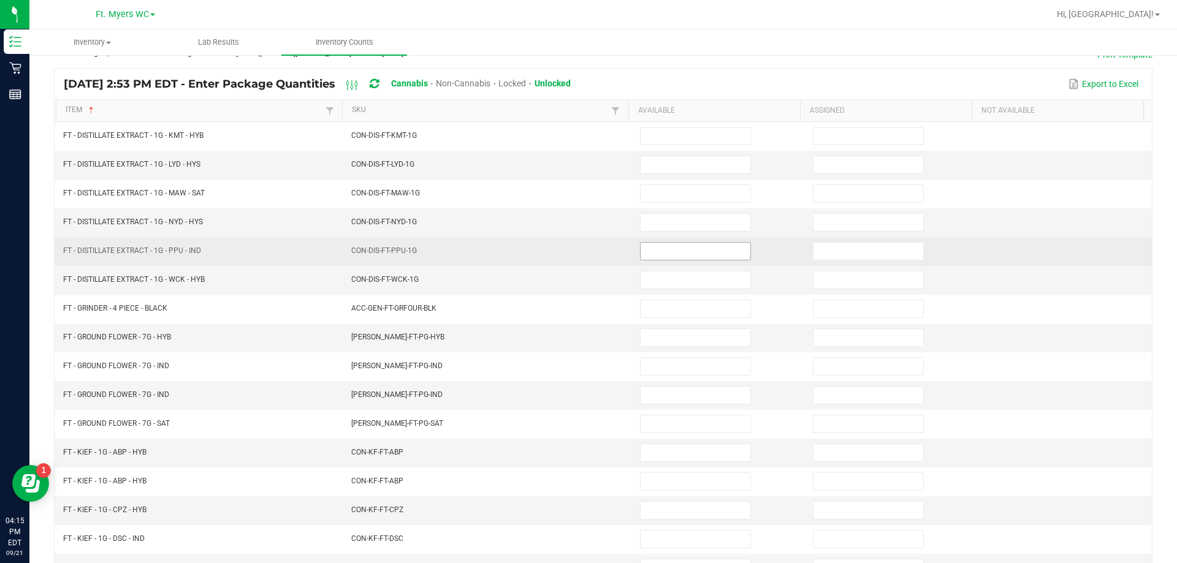
scroll to position [9, 0]
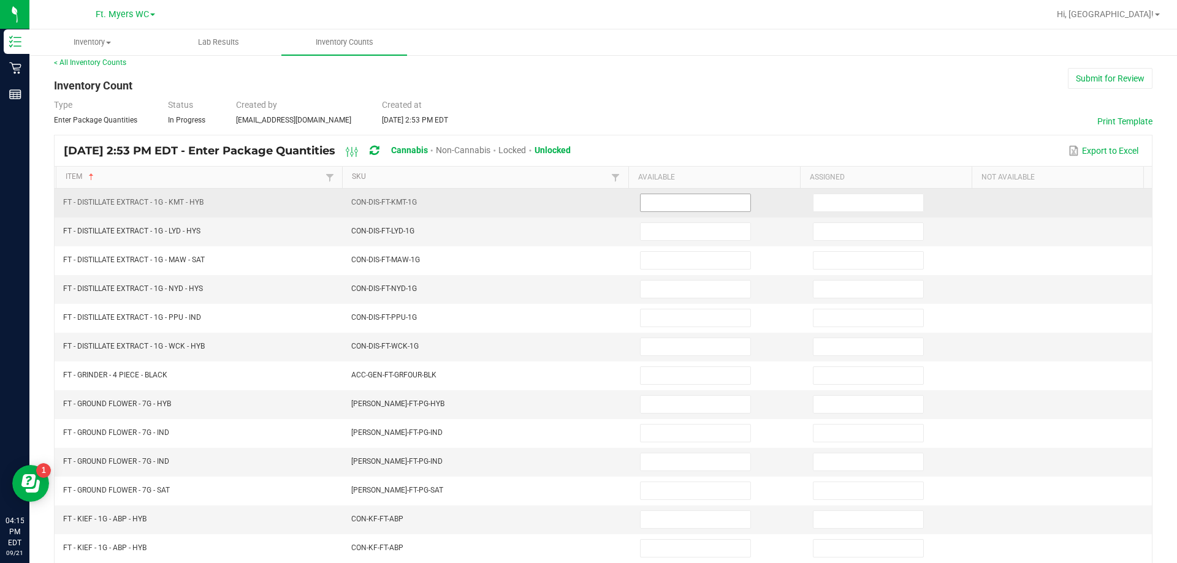
click at [587, 200] on input at bounding box center [696, 202] width 110 height 17
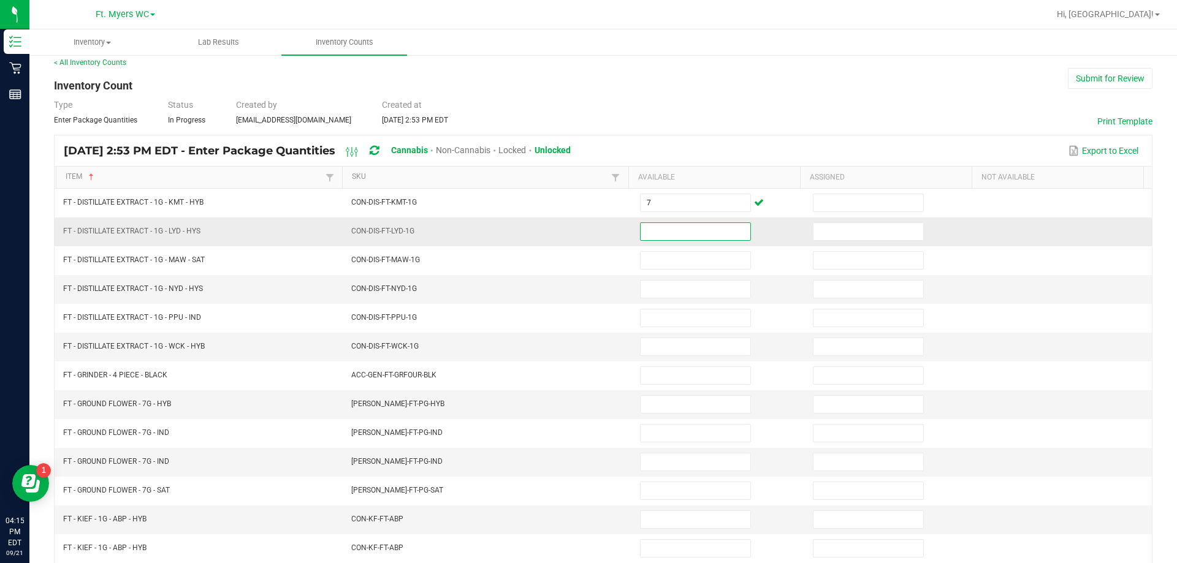
click at [587, 228] on input at bounding box center [696, 231] width 110 height 17
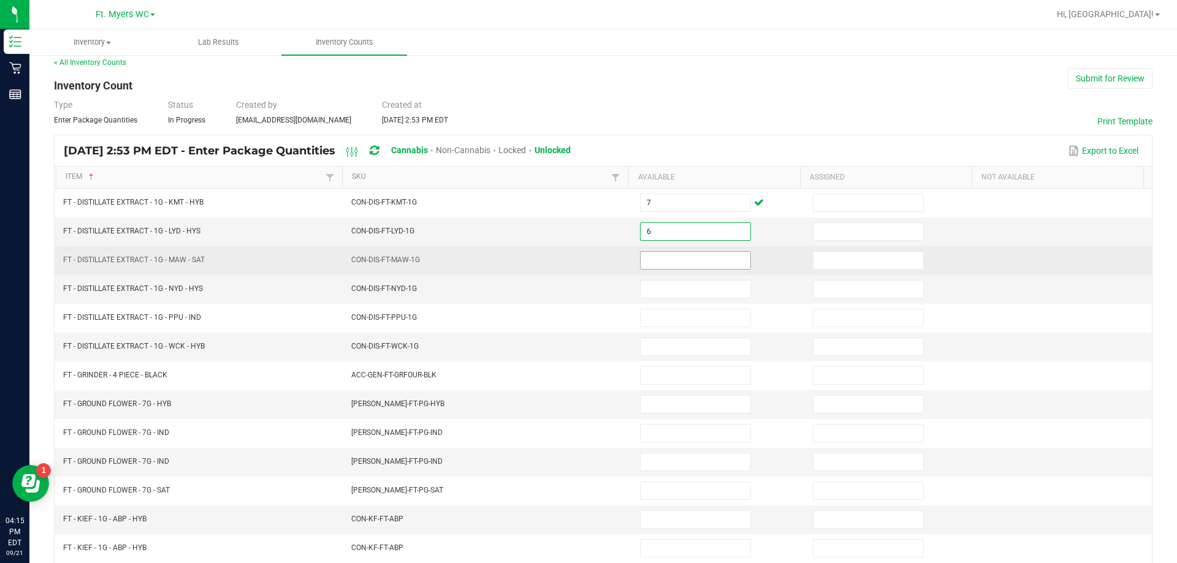
click at [587, 259] on input at bounding box center [696, 260] width 110 height 17
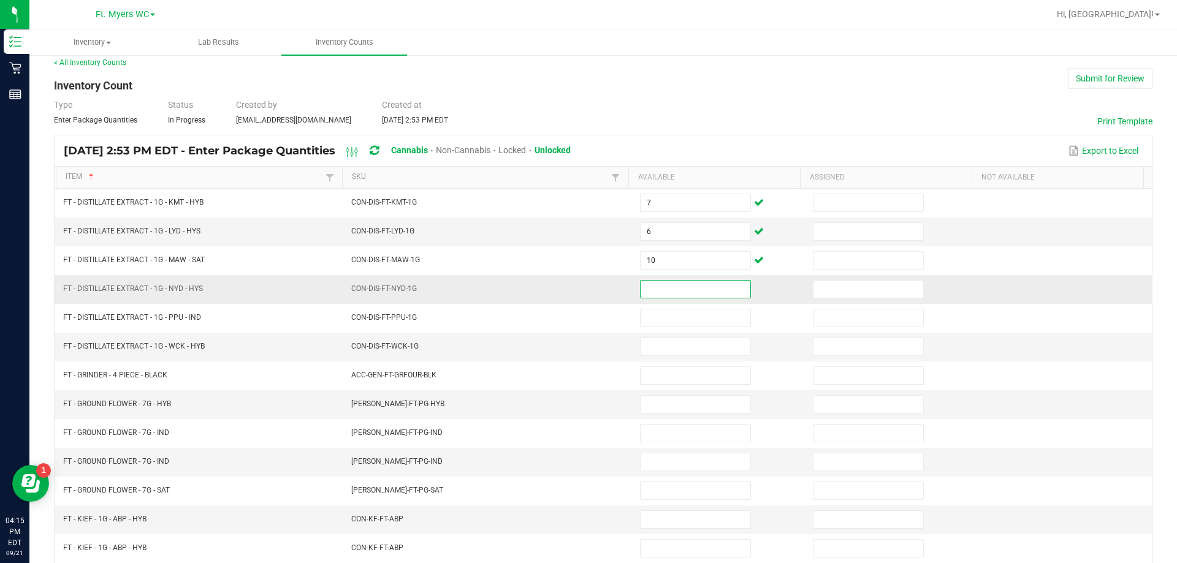
click at [587, 290] on input at bounding box center [696, 289] width 110 height 17
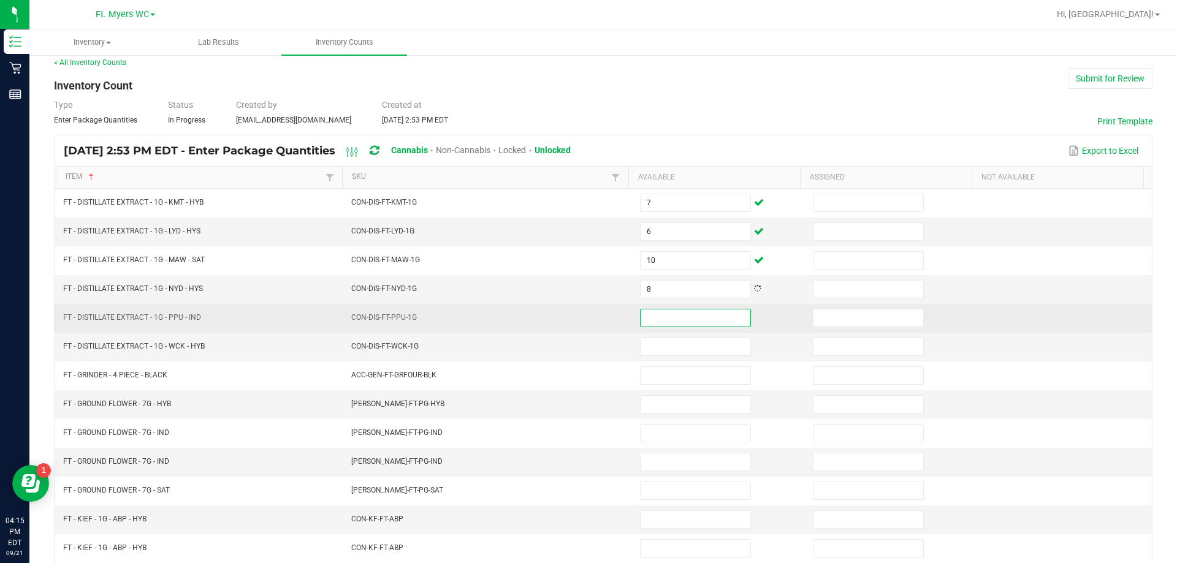
click at [587, 315] on input at bounding box center [696, 318] width 110 height 17
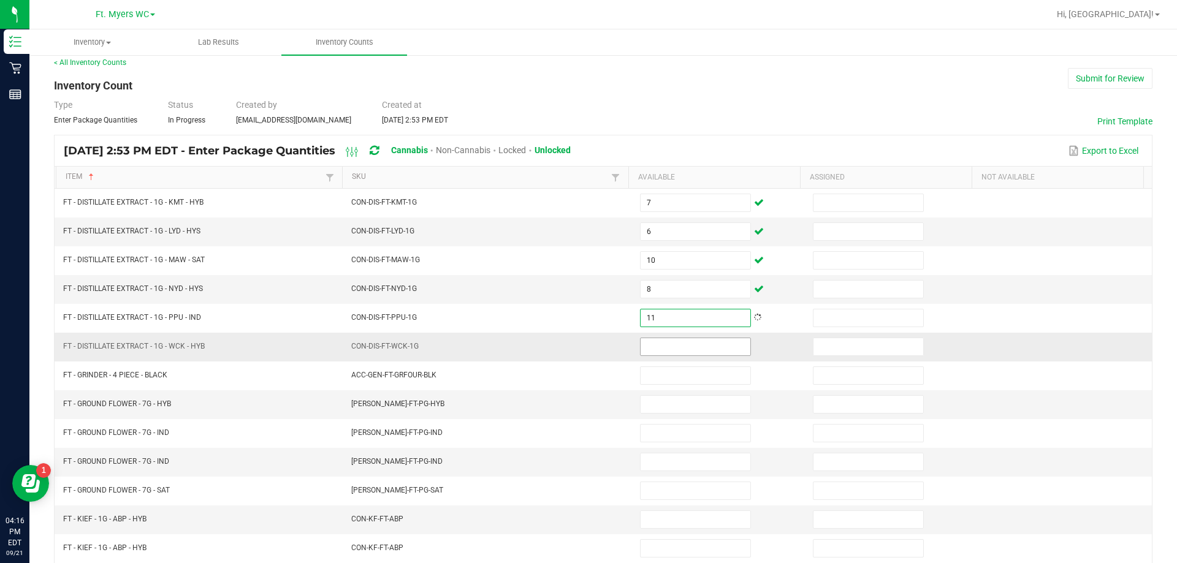
click at [587, 341] on input at bounding box center [696, 346] width 110 height 17
click at [587, 397] on input at bounding box center [696, 404] width 110 height 17
click at [587, 399] on input at bounding box center [696, 404] width 110 height 17
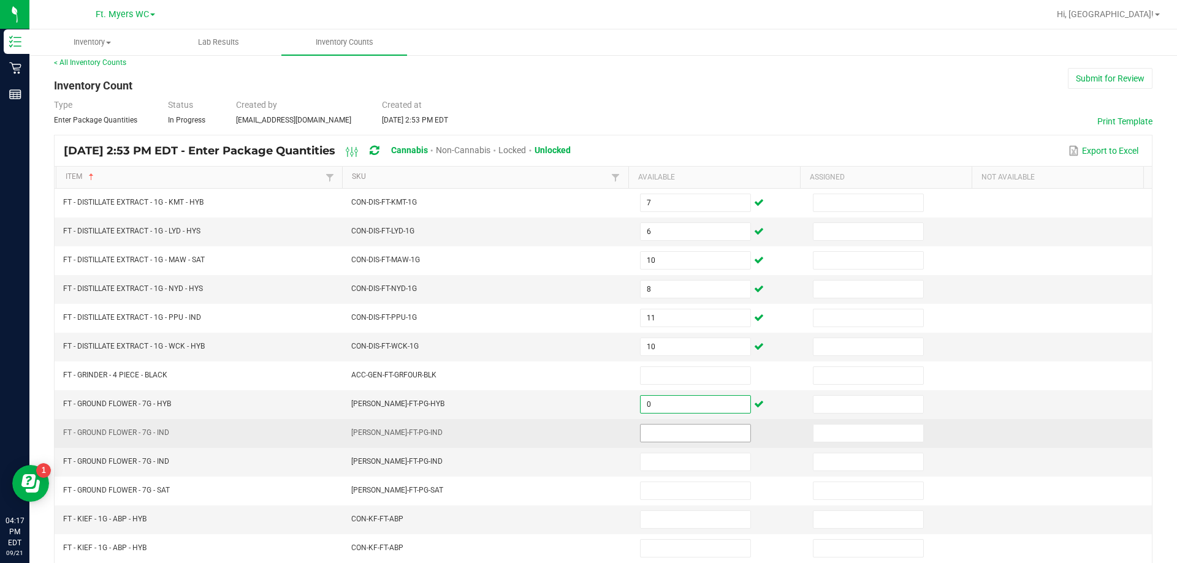
click at [587, 434] on input at bounding box center [696, 433] width 110 height 17
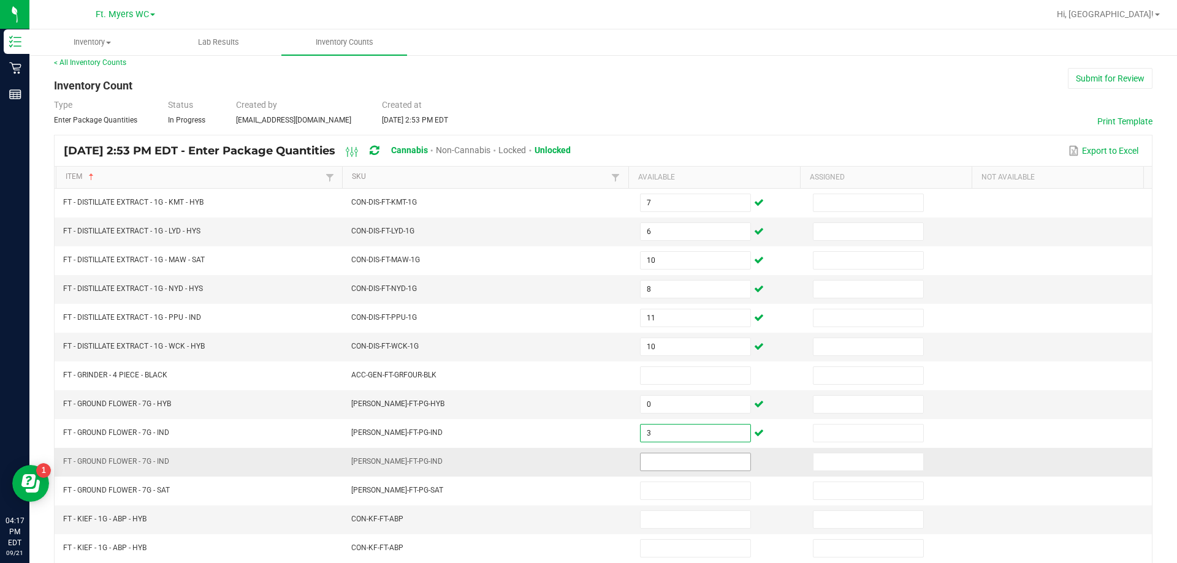
click at [587, 462] on input at bounding box center [696, 462] width 110 height 17
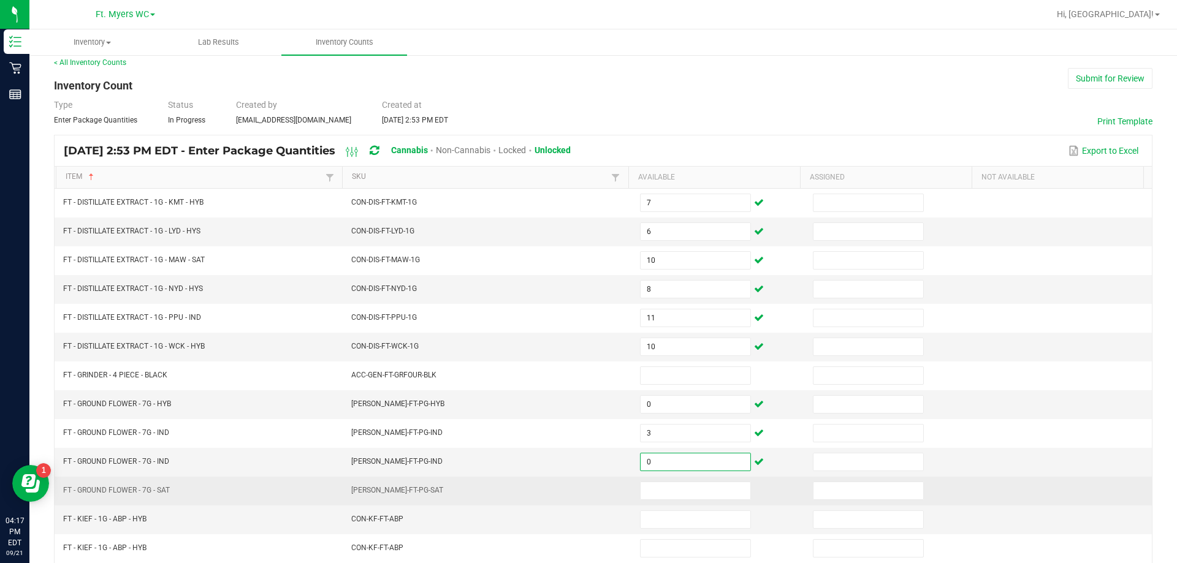
click at [587, 501] on td at bounding box center [719, 491] width 173 height 29
click at [587, 489] on input at bounding box center [696, 491] width 110 height 17
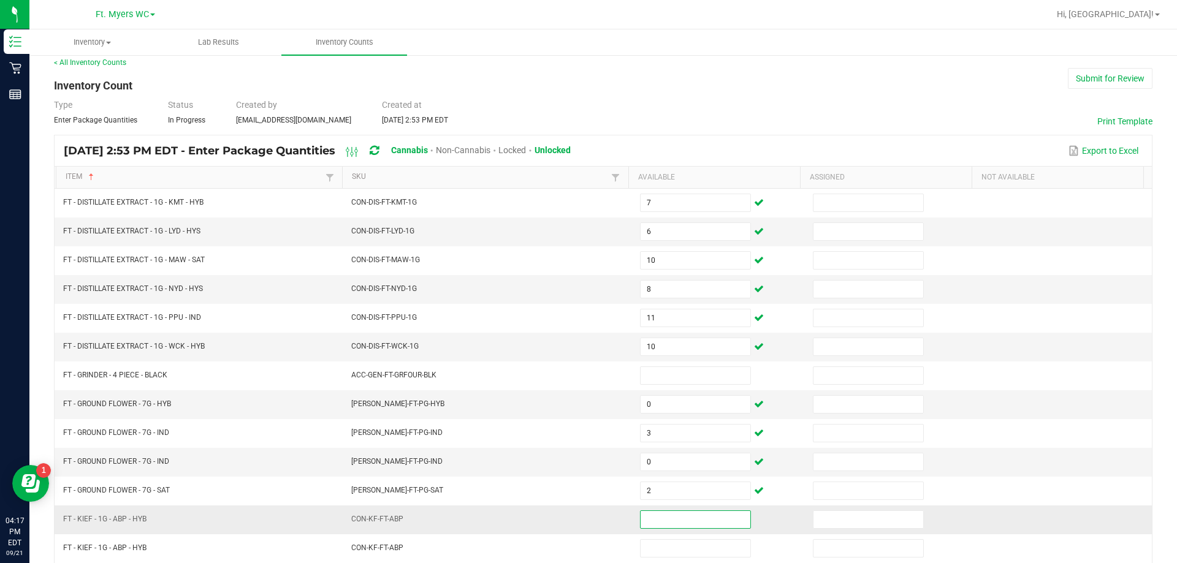
click at [587, 519] on input at bounding box center [696, 519] width 110 height 17
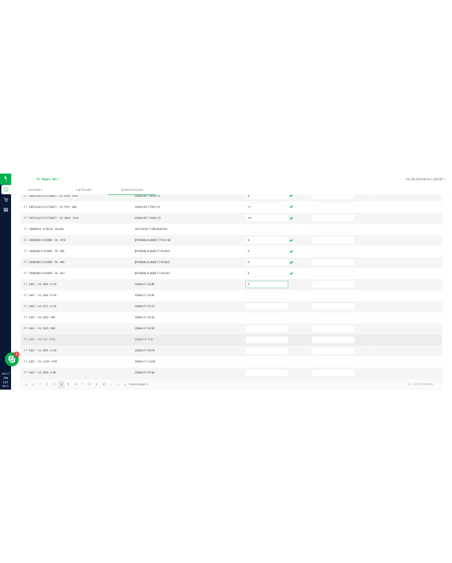
scroll to position [254, 0]
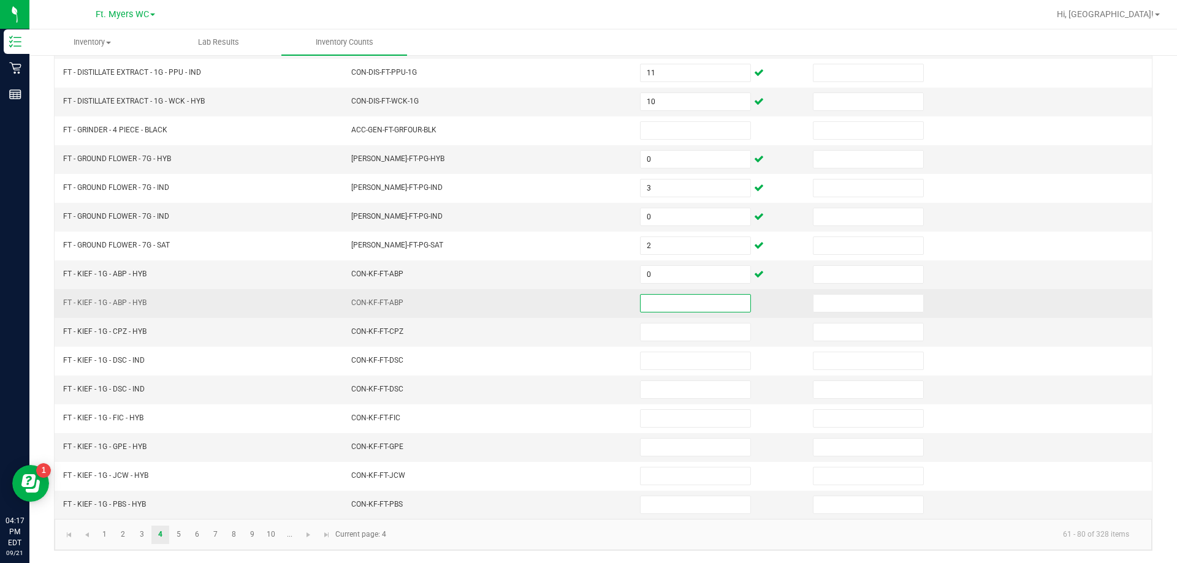
click at [587, 303] on input at bounding box center [696, 303] width 110 height 17
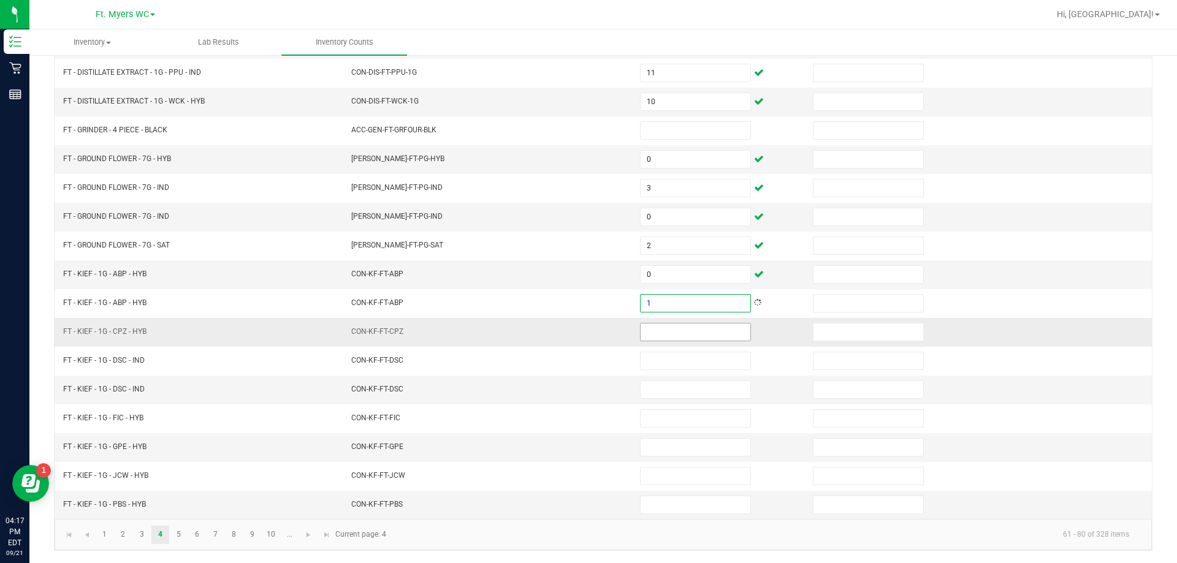
click at [587, 329] on input at bounding box center [696, 332] width 110 height 17
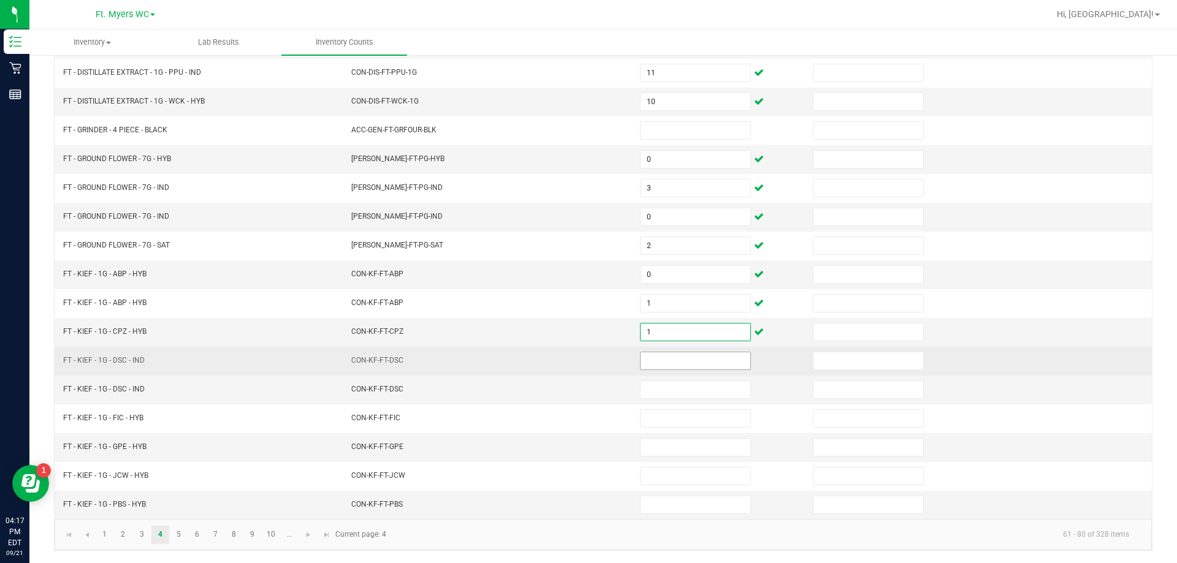
click at [587, 363] on input at bounding box center [696, 361] width 110 height 17
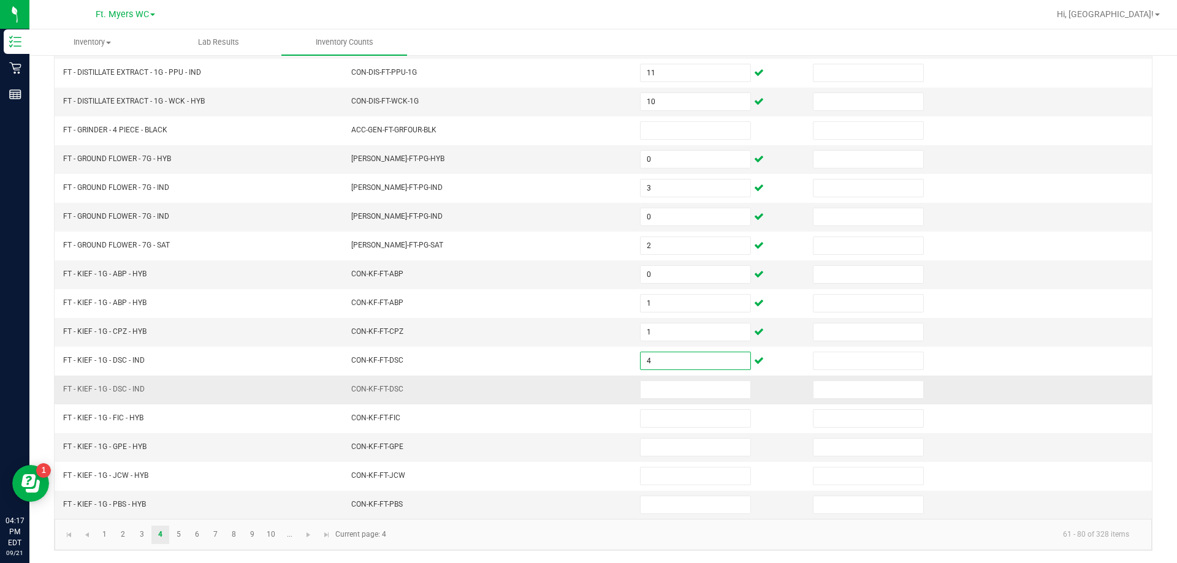
click at [587, 378] on td at bounding box center [719, 390] width 173 height 29
click at [587, 388] on input at bounding box center [696, 389] width 110 height 17
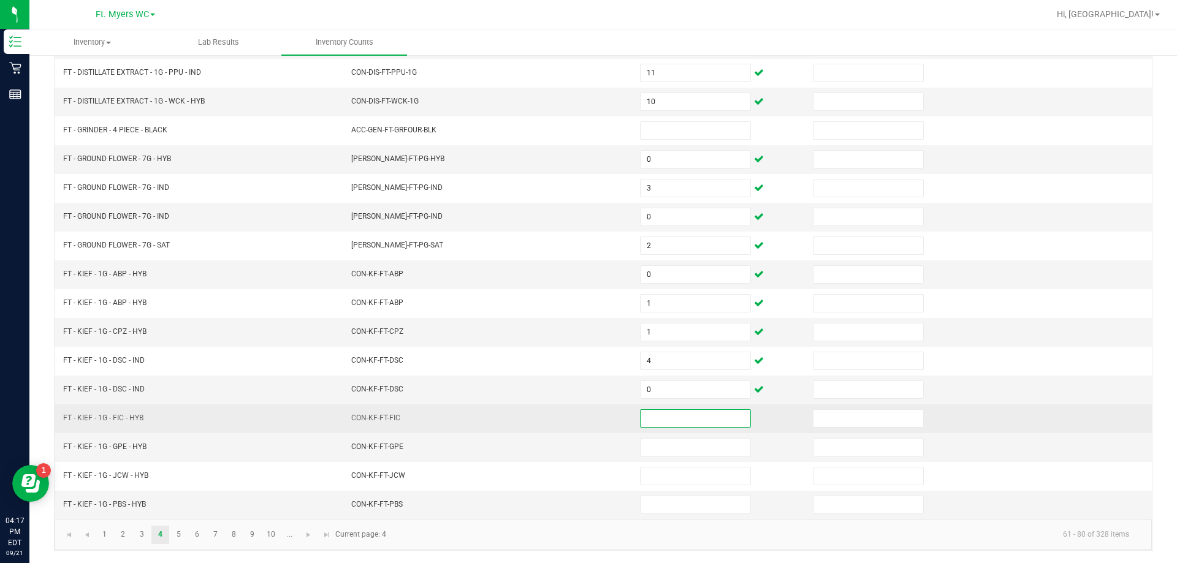
click at [587, 426] on input at bounding box center [696, 418] width 110 height 17
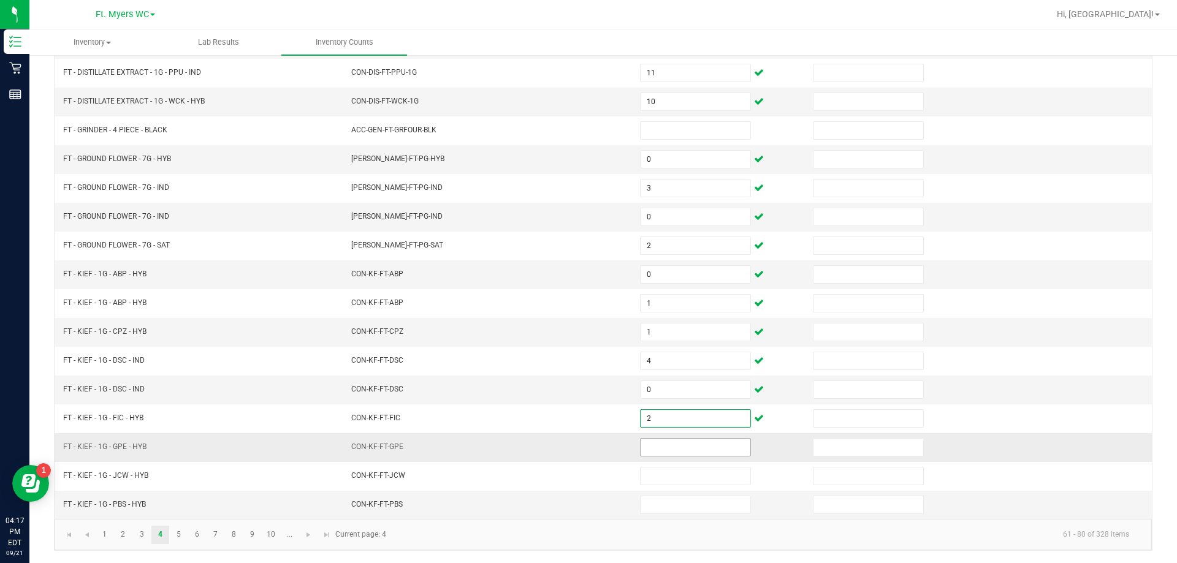
click at [587, 455] on input at bounding box center [696, 447] width 110 height 17
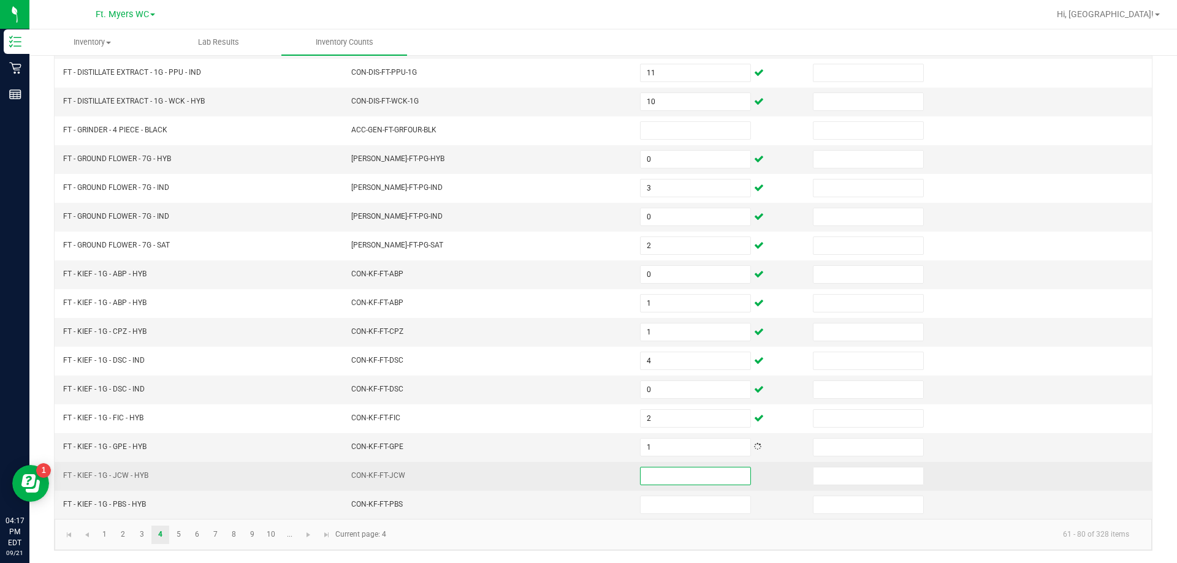
click at [587, 477] on input at bounding box center [696, 476] width 110 height 17
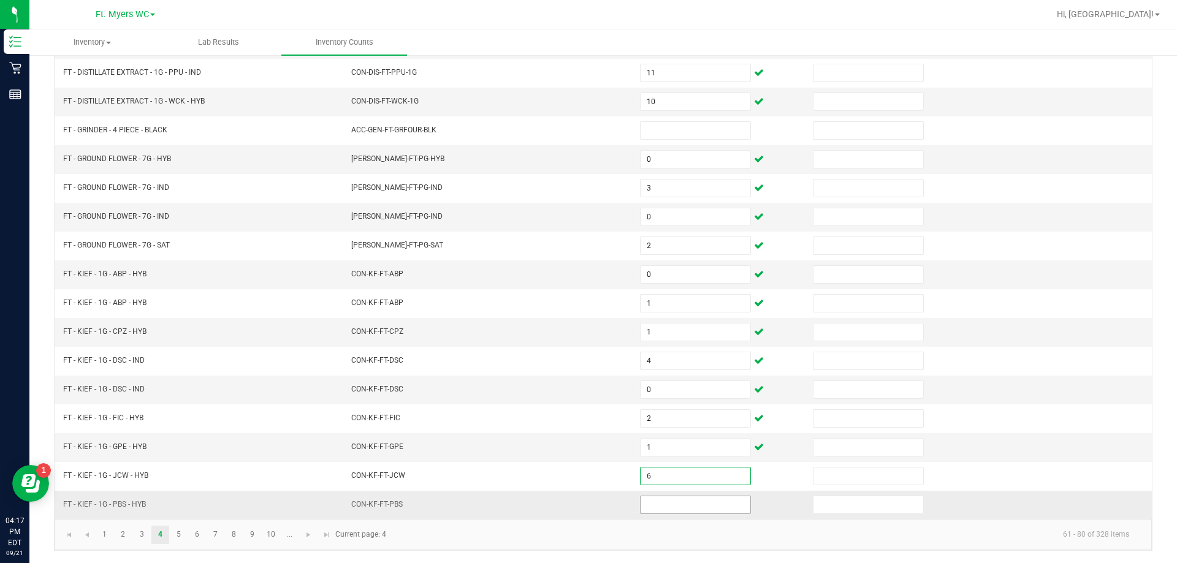
click at [587, 502] on input at bounding box center [696, 505] width 110 height 17
click at [587, 504] on input at bounding box center [696, 505] width 110 height 17
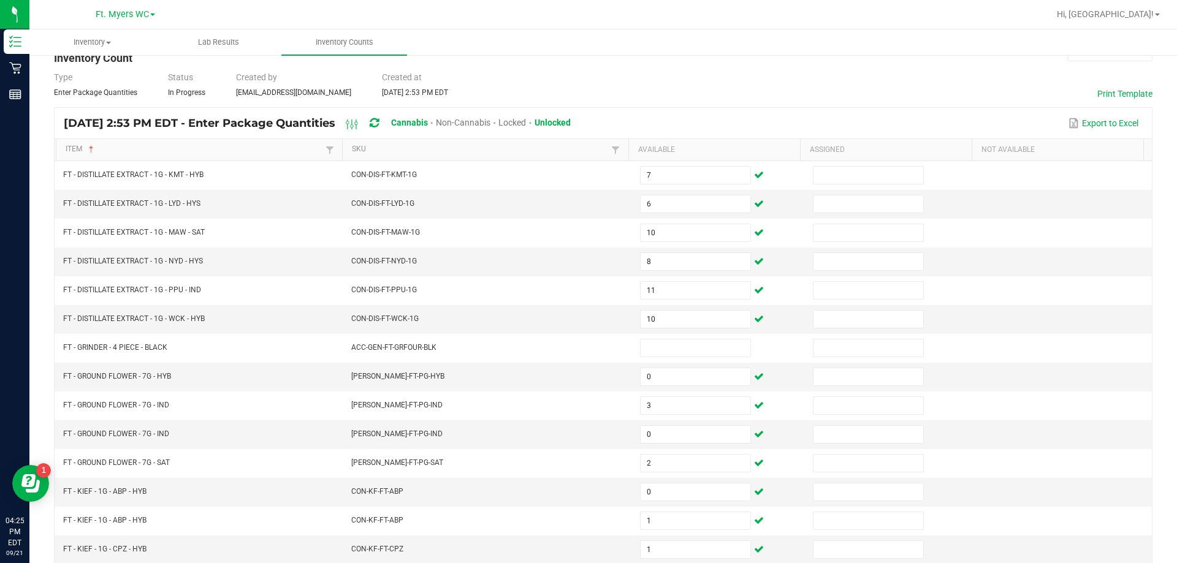
scroll to position [9, 0]
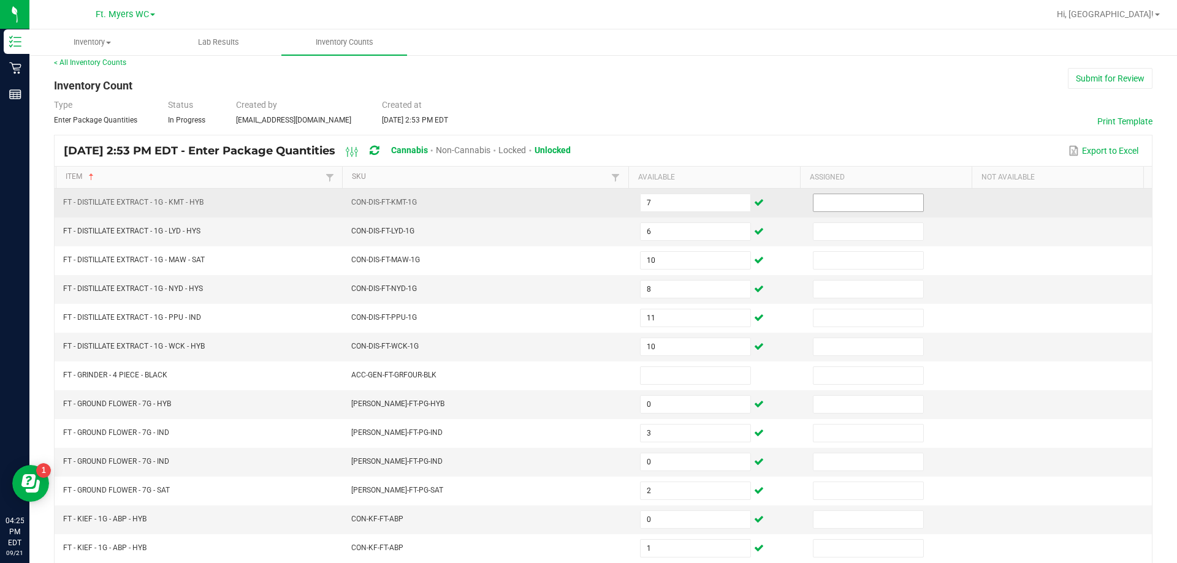
click at [587, 212] on span at bounding box center [868, 203] width 111 height 18
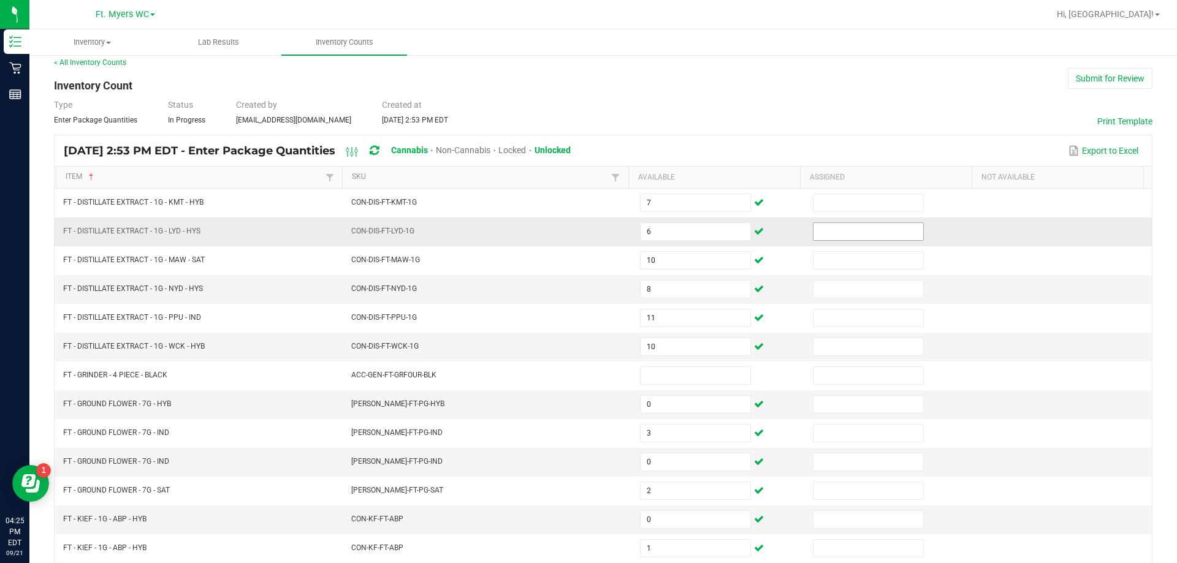
click at [587, 231] on input at bounding box center [869, 231] width 110 height 17
click at [587, 218] on td at bounding box center [892, 232] width 173 height 29
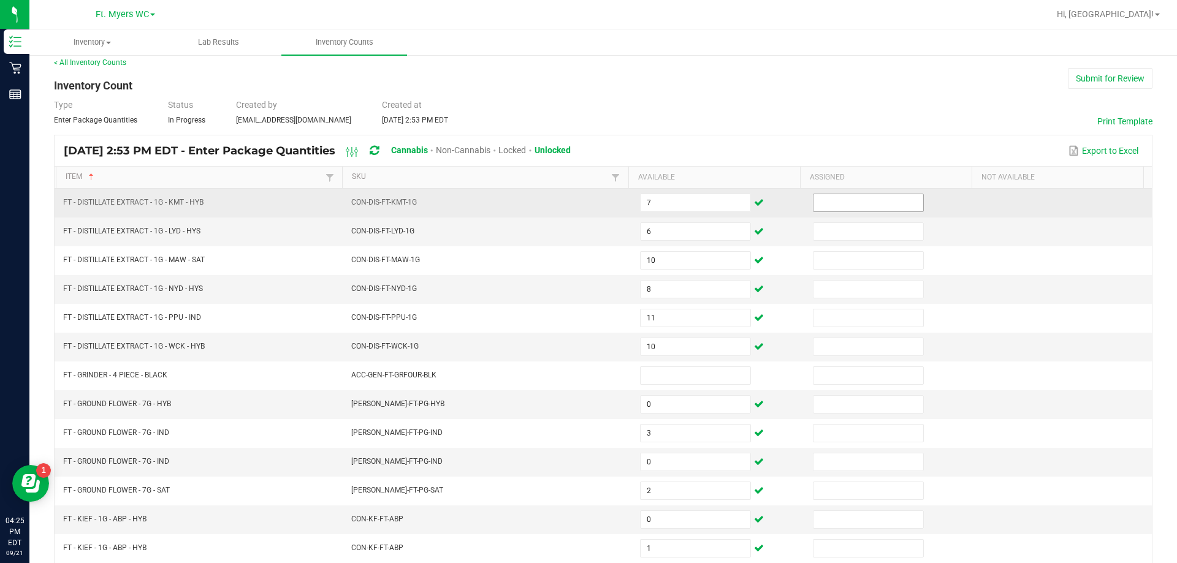
click at [587, 197] on input at bounding box center [869, 202] width 110 height 17
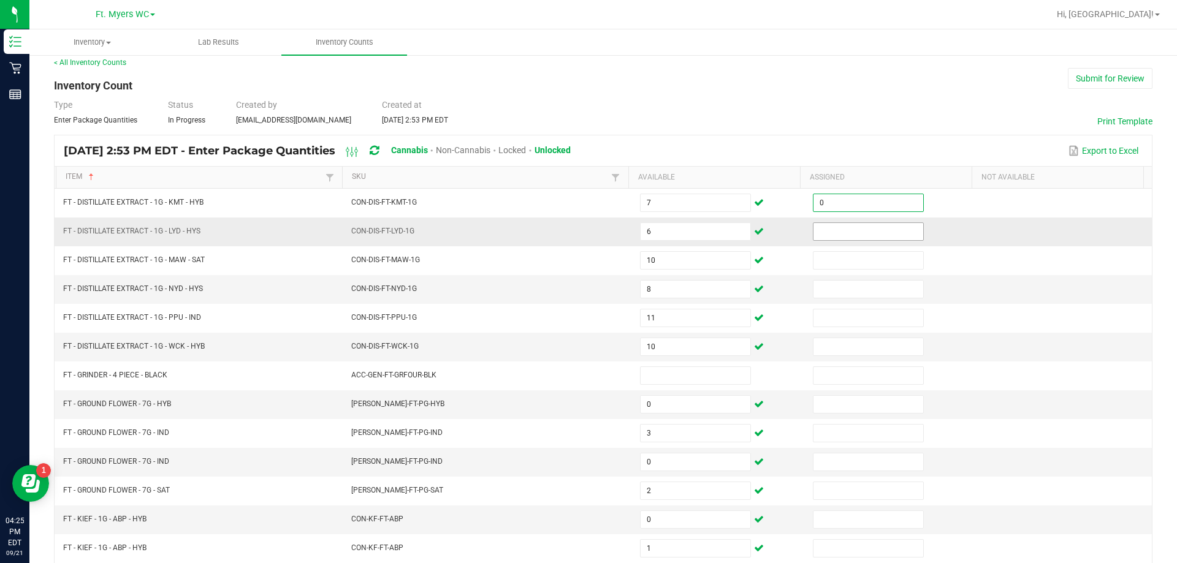
click at [587, 231] on input at bounding box center [869, 231] width 110 height 17
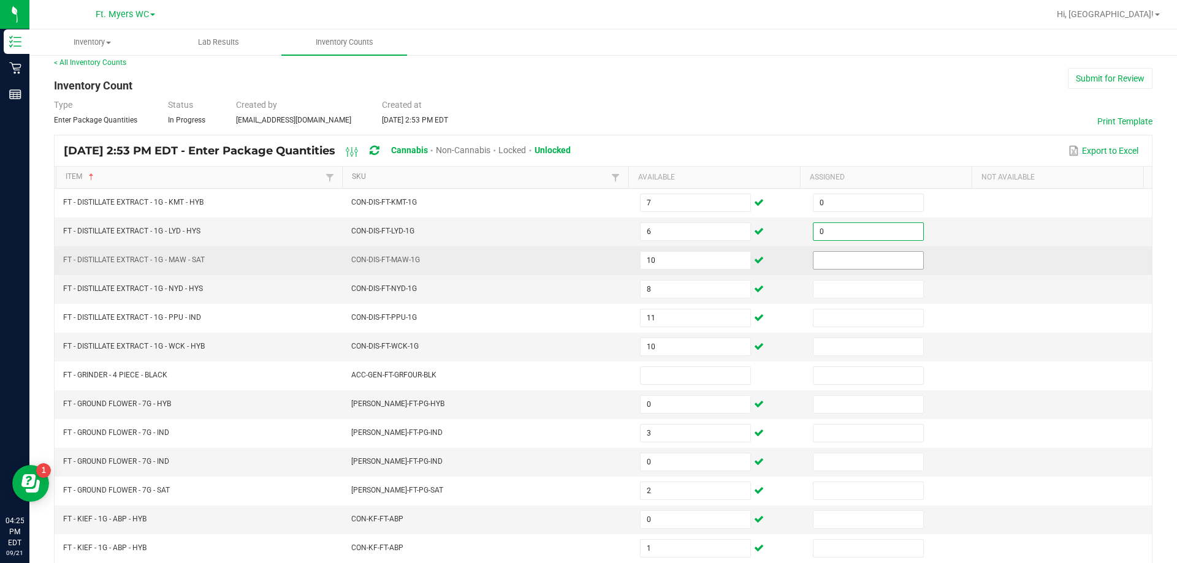
click at [587, 256] on input at bounding box center [869, 260] width 110 height 17
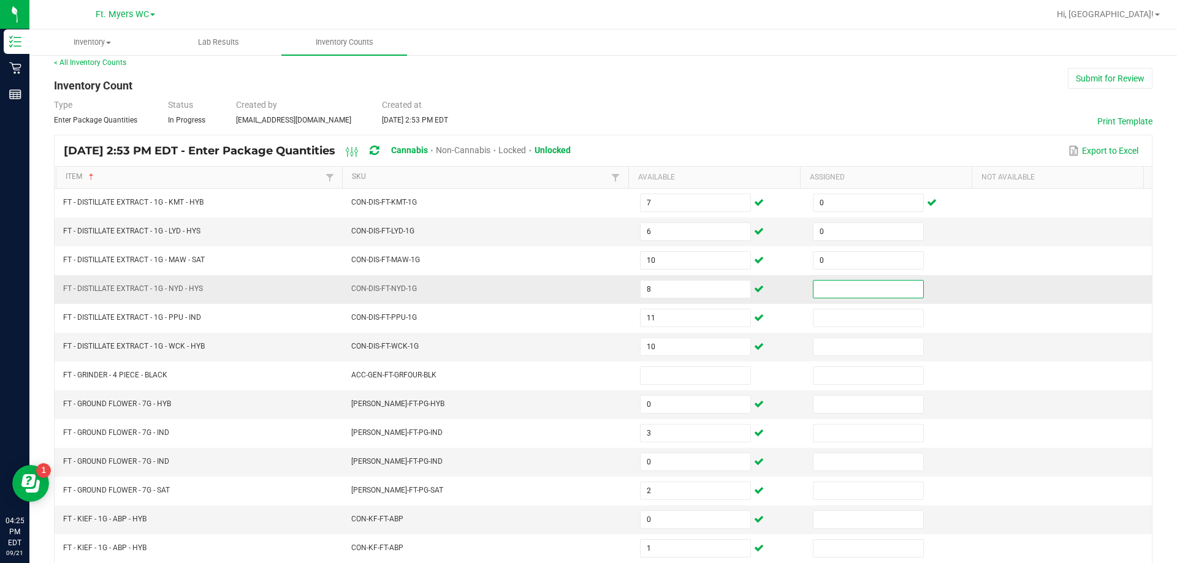
click at [587, 284] on input at bounding box center [869, 289] width 110 height 17
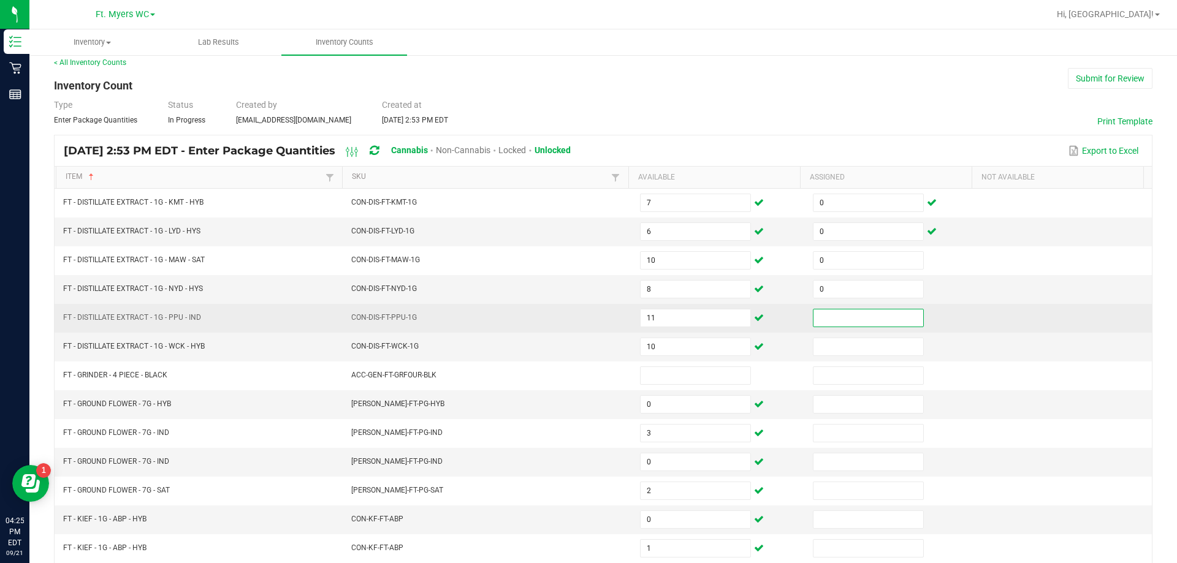
click at [587, 313] on input at bounding box center [869, 318] width 110 height 17
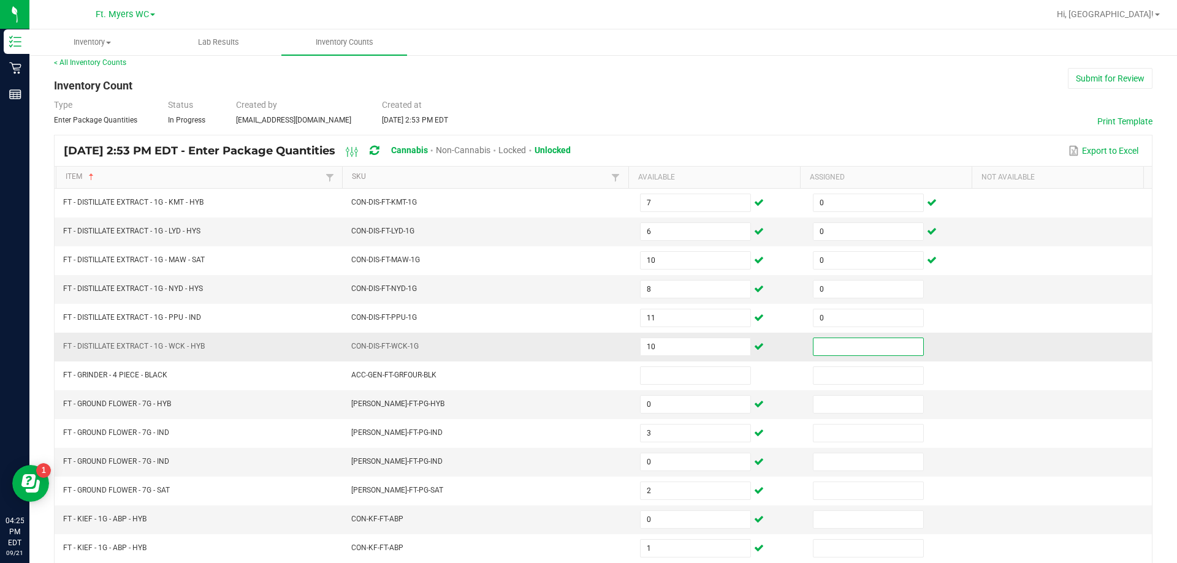
click at [587, 338] on input at bounding box center [869, 346] width 110 height 17
click at [587, 401] on input at bounding box center [869, 404] width 110 height 17
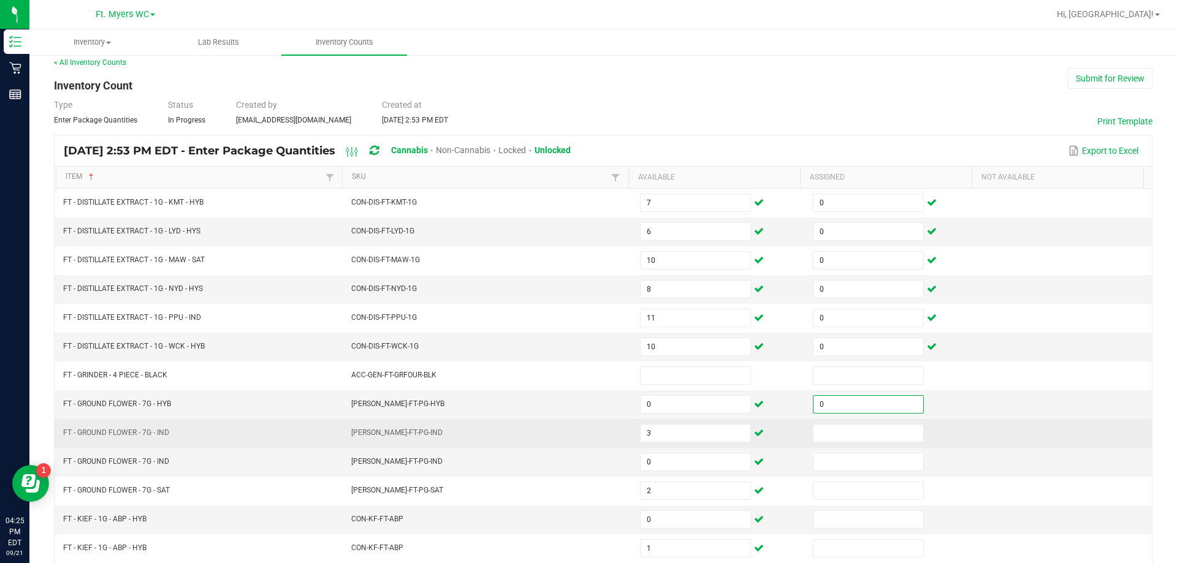
click at [587, 445] on td at bounding box center [892, 433] width 173 height 29
click at [587, 429] on input at bounding box center [869, 433] width 110 height 17
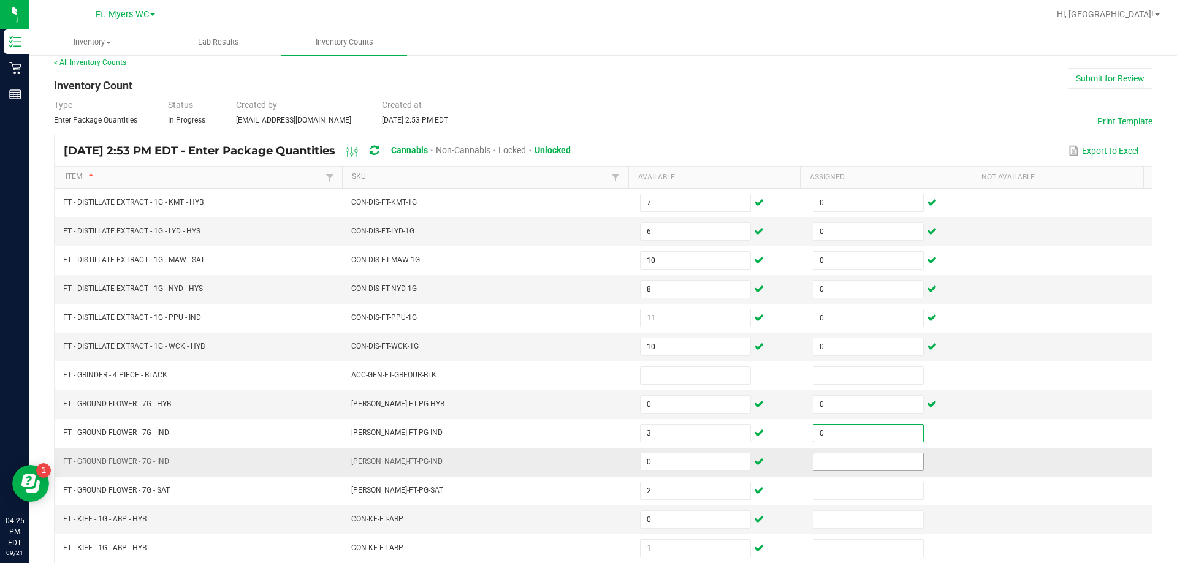
click at [587, 463] on input at bounding box center [869, 462] width 110 height 17
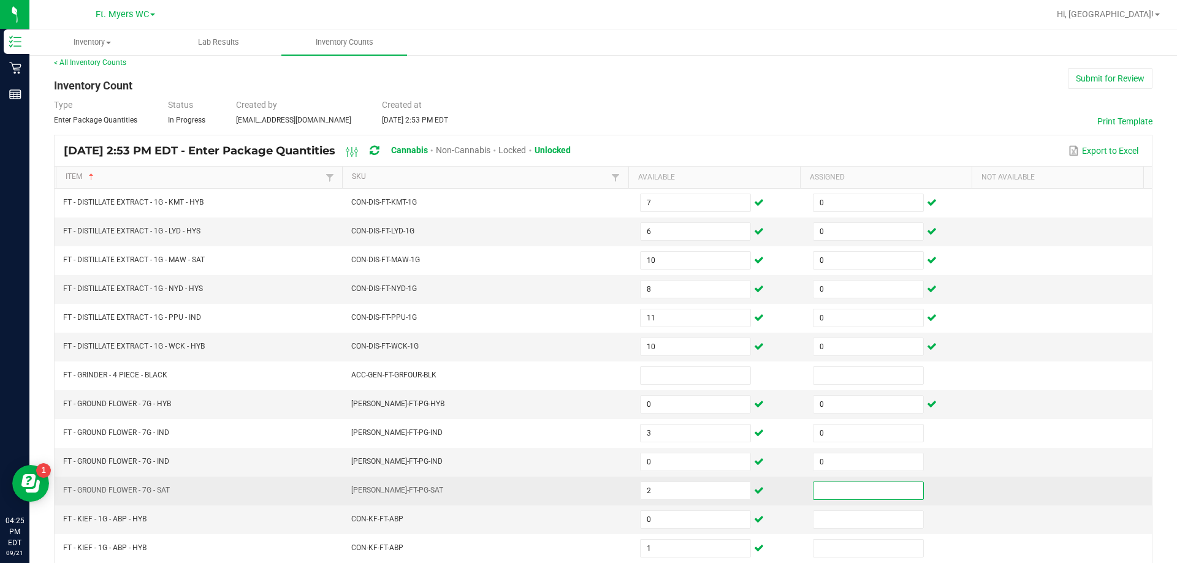
click at [587, 498] on input at bounding box center [869, 491] width 110 height 17
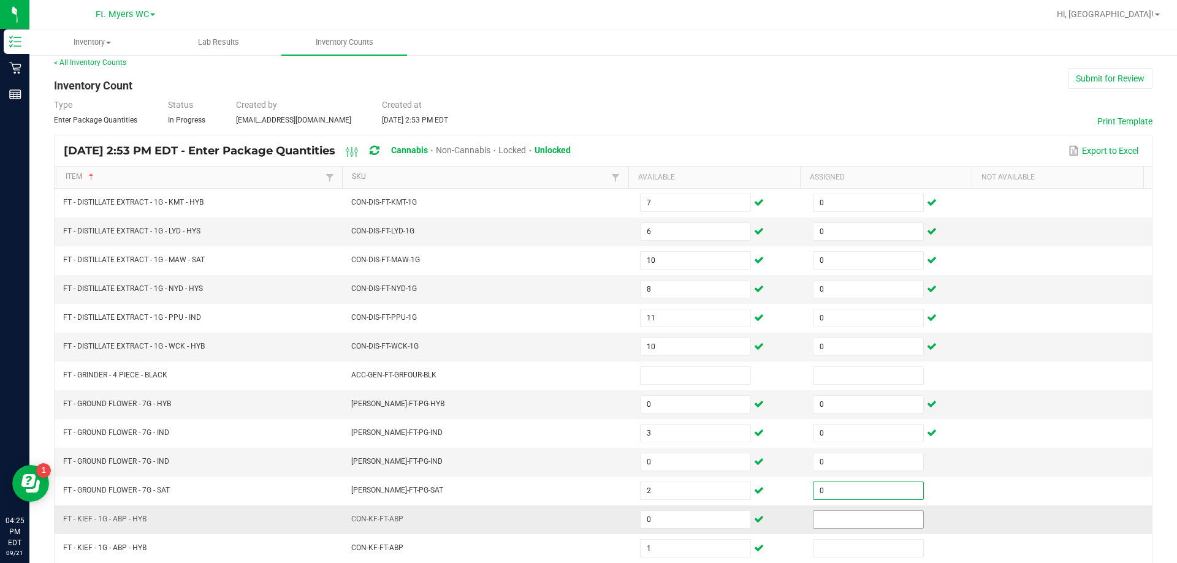
click at [587, 522] on input at bounding box center [869, 519] width 110 height 17
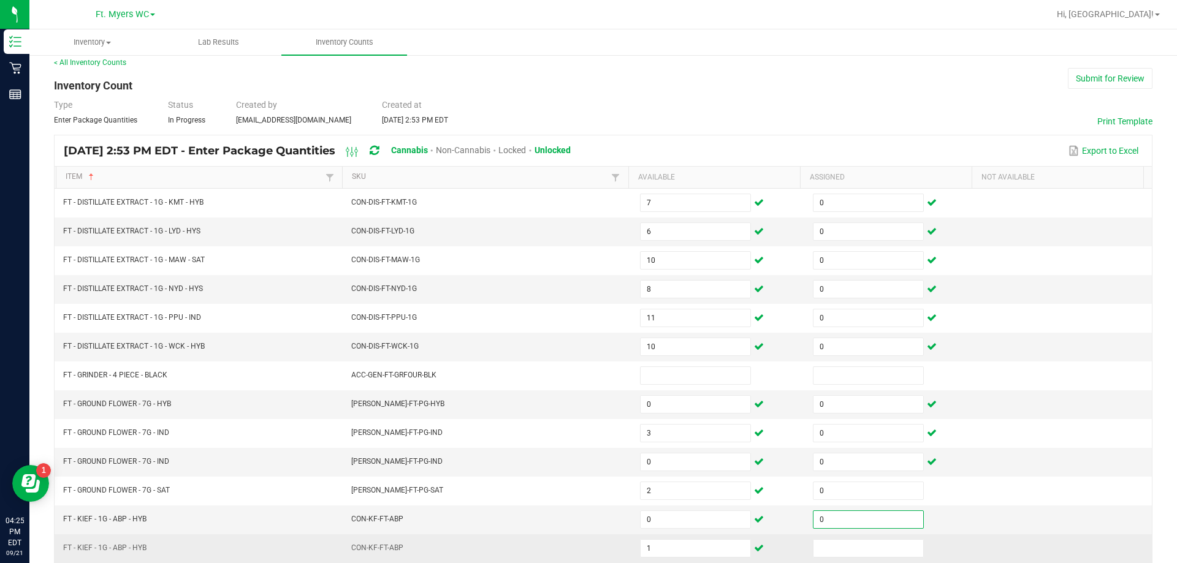
click at [587, 559] on td at bounding box center [892, 549] width 173 height 29
click at [587, 560] on td at bounding box center [892, 549] width 173 height 29
click at [587, 552] on input at bounding box center [869, 548] width 110 height 17
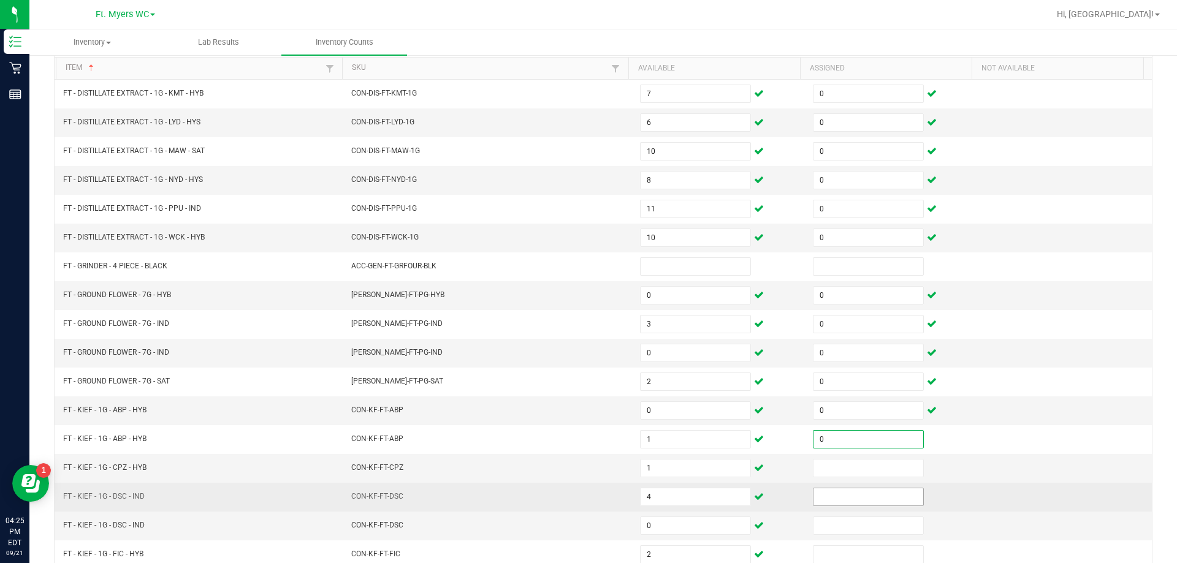
scroll to position [254, 0]
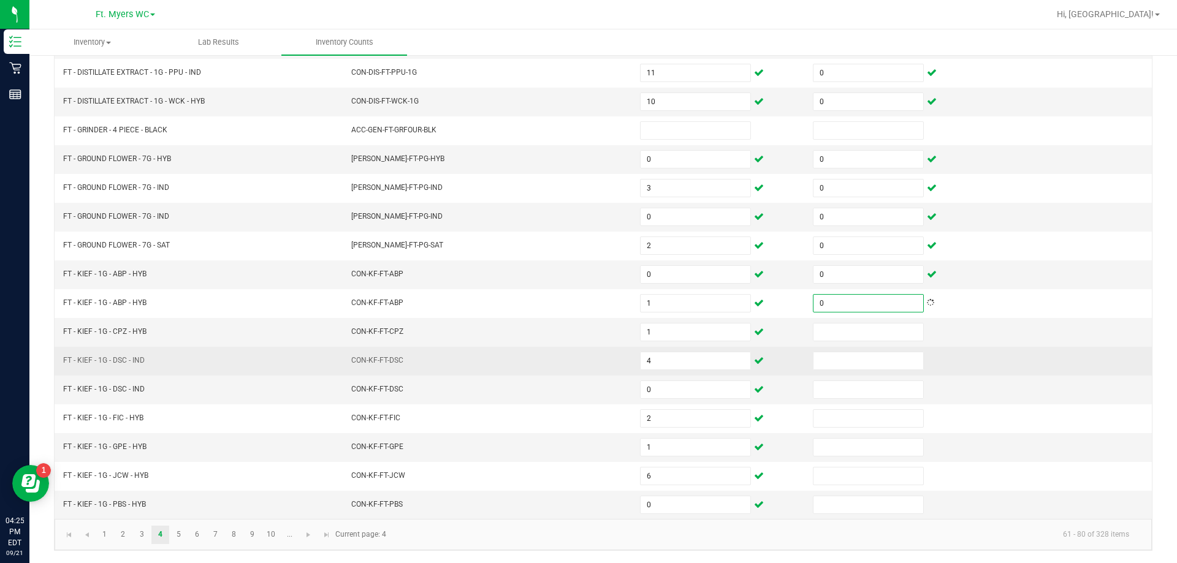
click at [587, 348] on td at bounding box center [892, 361] width 173 height 29
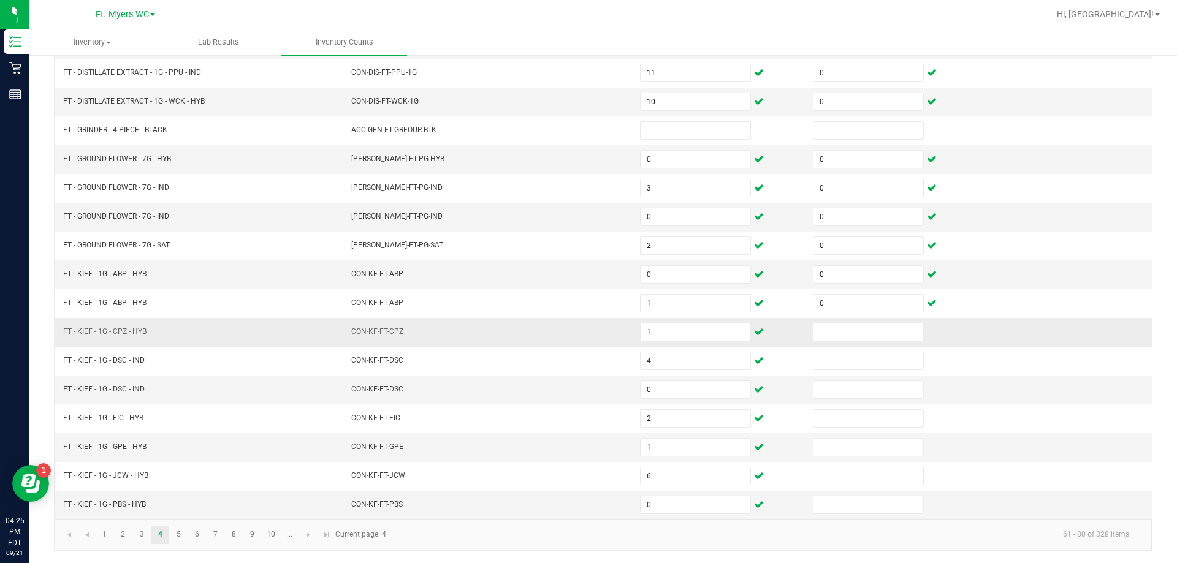
click at [587, 342] on td at bounding box center [892, 332] width 173 height 29
click at [587, 337] on input at bounding box center [869, 332] width 110 height 17
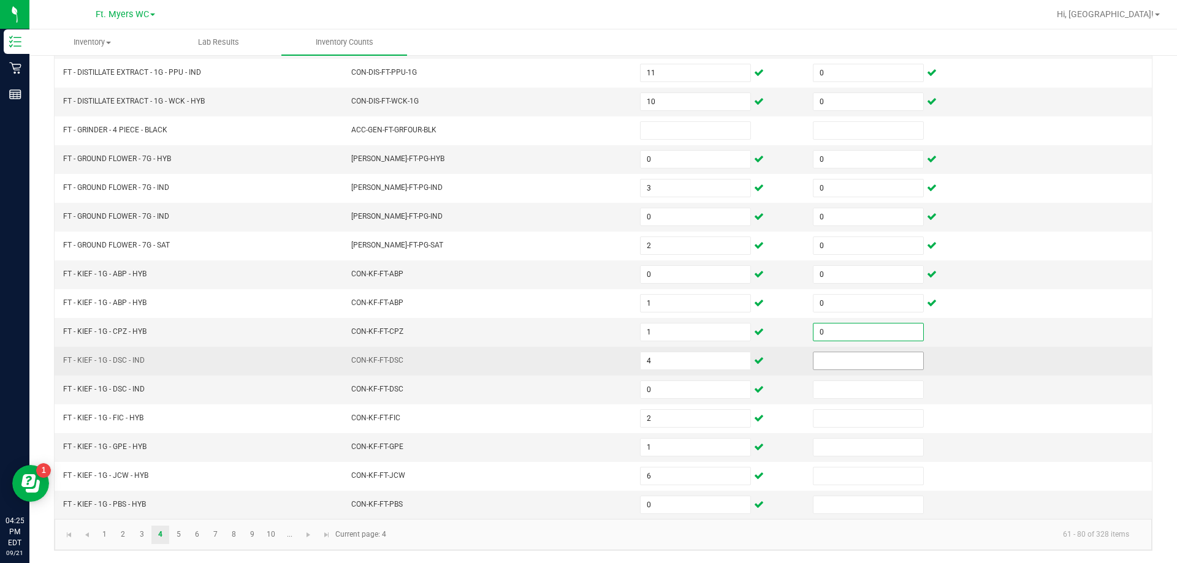
click at [587, 359] on input at bounding box center [869, 361] width 110 height 17
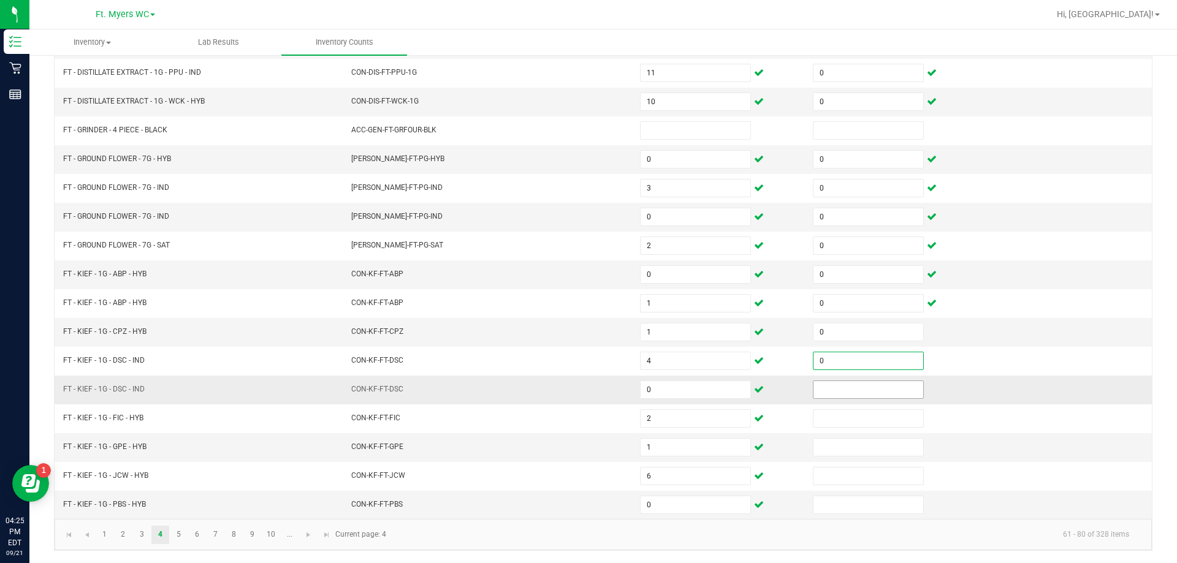
click at [587, 393] on input at bounding box center [869, 389] width 110 height 17
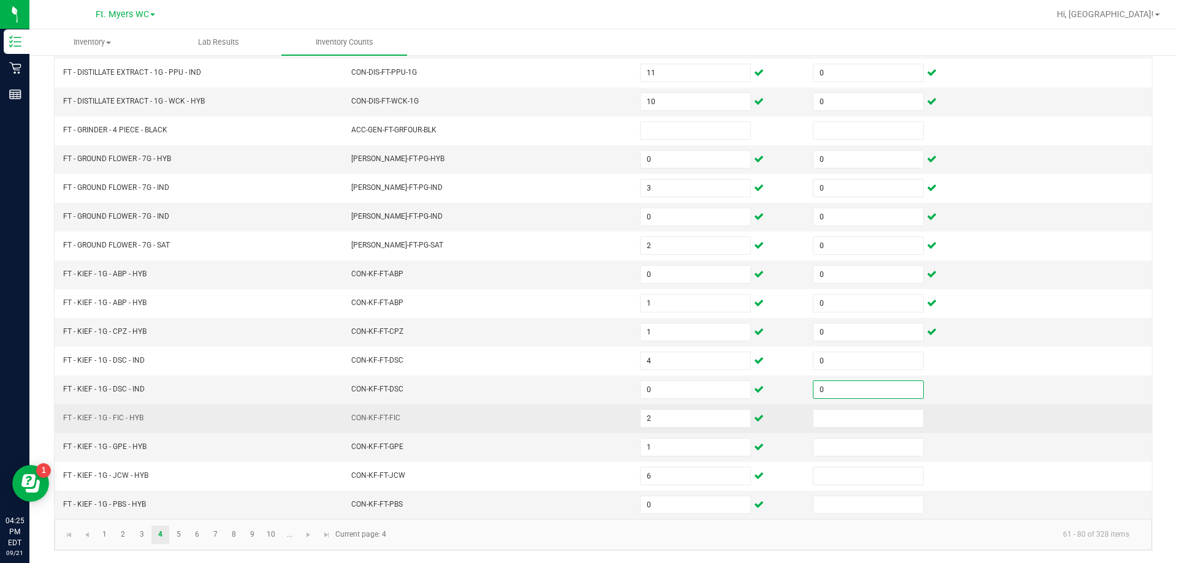
click at [587, 430] on td at bounding box center [892, 419] width 173 height 29
click at [587, 423] on input at bounding box center [869, 418] width 110 height 17
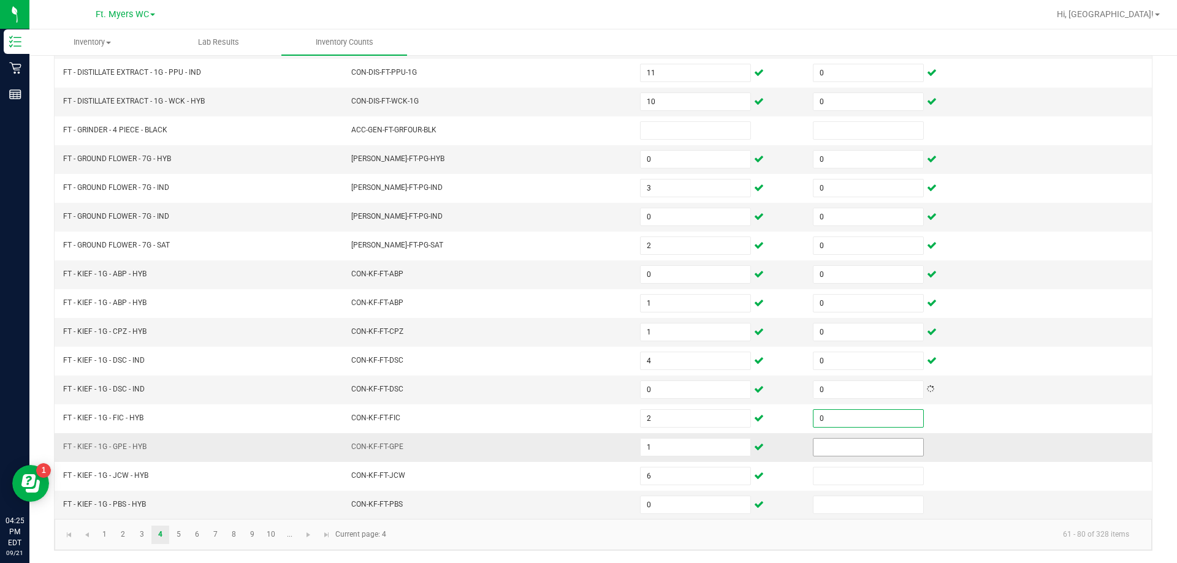
drag, startPoint x: 862, startPoint y: 439, endPoint x: 862, endPoint y: 447, distance: 8.0
click at [587, 441] on input at bounding box center [869, 447] width 110 height 17
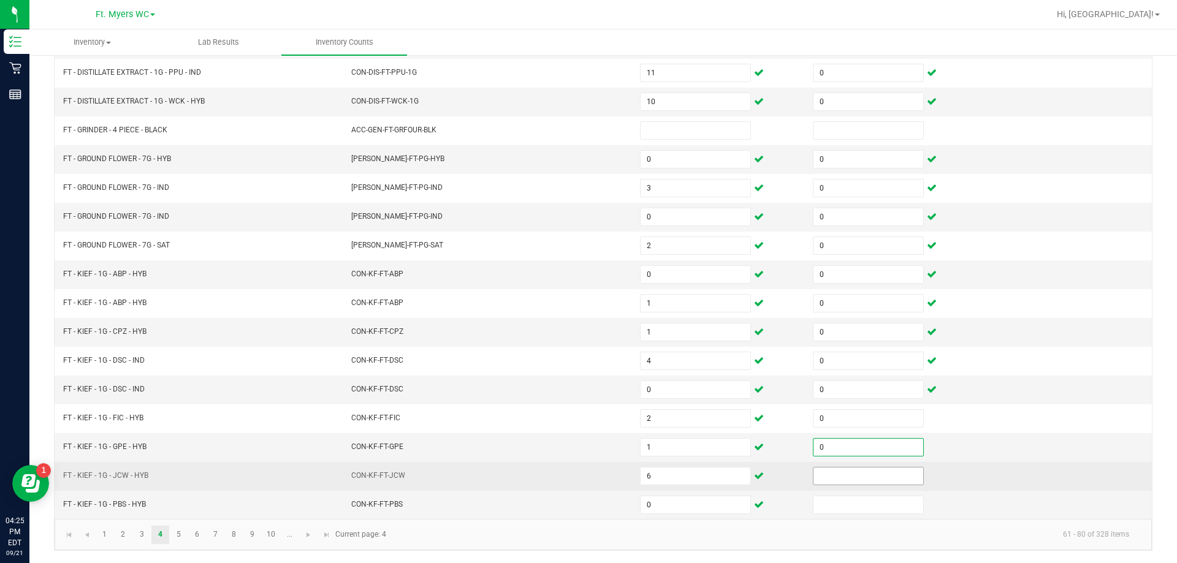
click at [587, 477] on input at bounding box center [869, 476] width 110 height 17
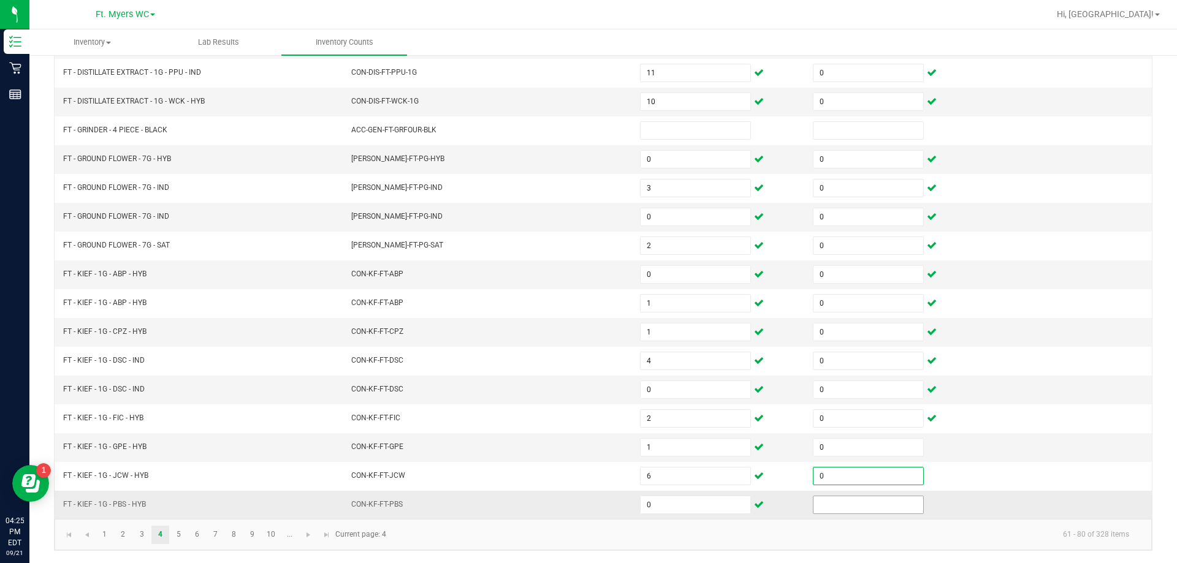
click at [587, 505] on input at bounding box center [869, 505] width 110 height 17
click at [181, 536] on link "5" at bounding box center [179, 535] width 18 height 18
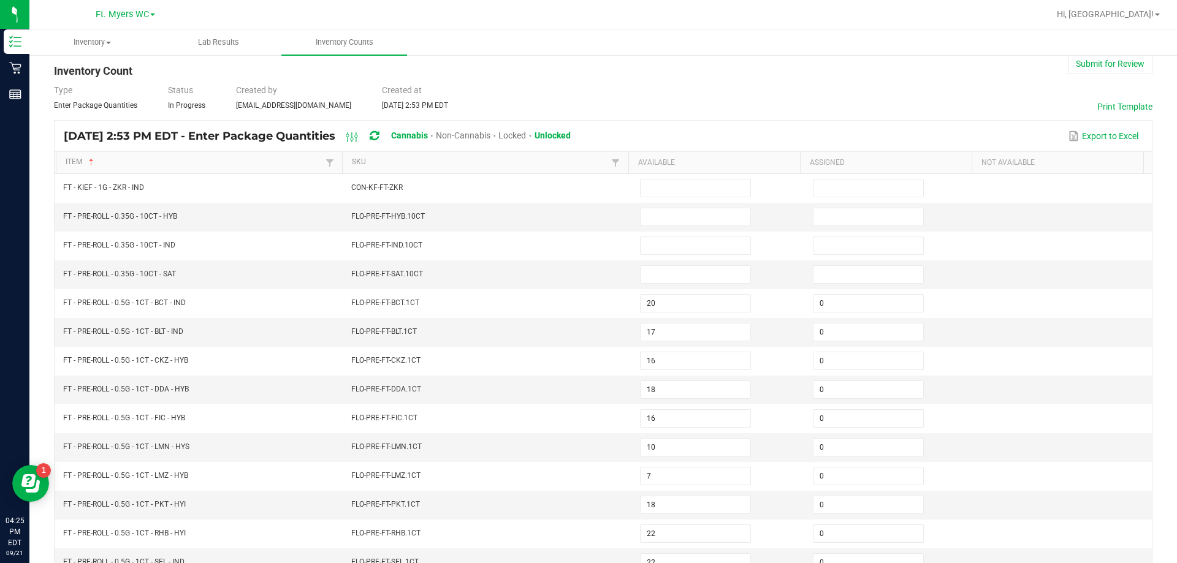
scroll to position [0, 0]
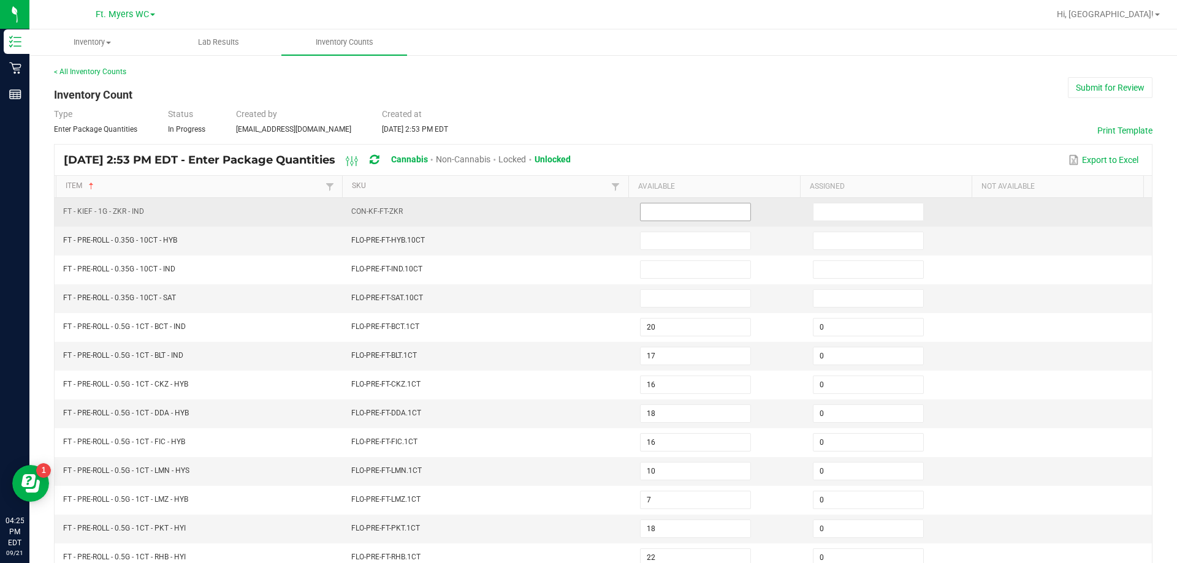
click at [587, 221] on span at bounding box center [695, 212] width 111 height 18
click at [587, 213] on input at bounding box center [696, 212] width 110 height 17
click at [587, 212] on input at bounding box center [869, 212] width 110 height 17
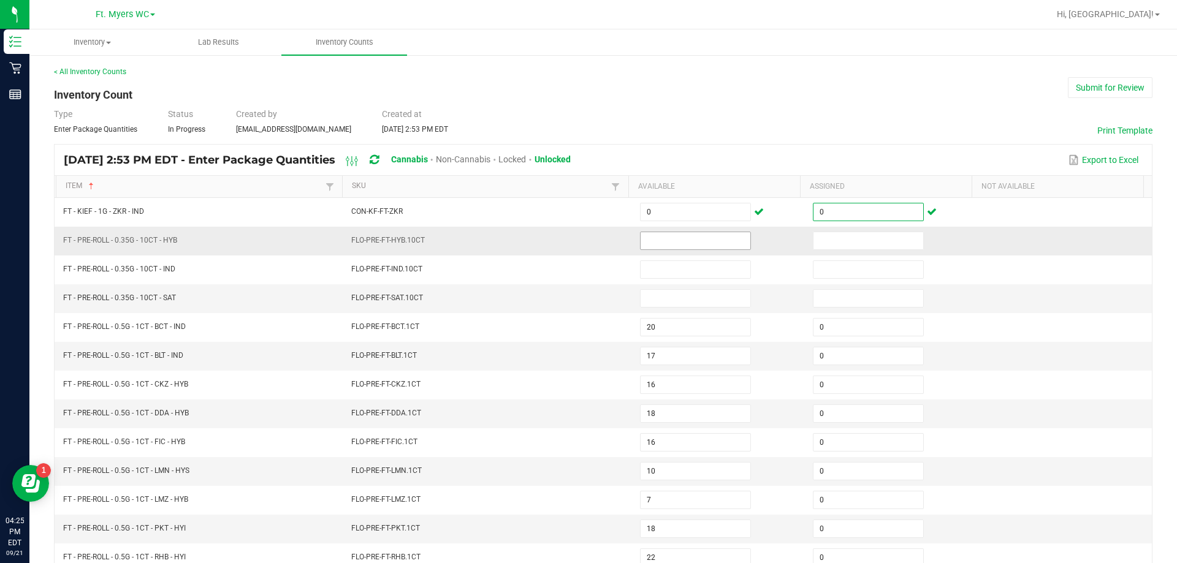
click at [587, 246] on input at bounding box center [696, 240] width 110 height 17
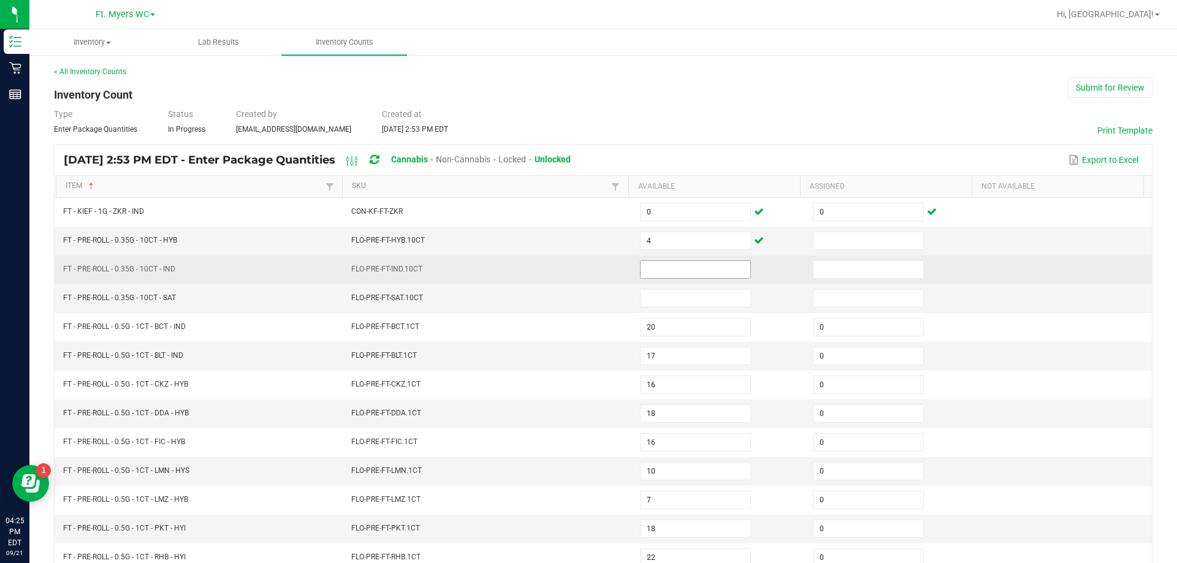
click at [587, 261] on span at bounding box center [695, 270] width 111 height 18
click at [587, 270] on input at bounding box center [696, 269] width 110 height 17
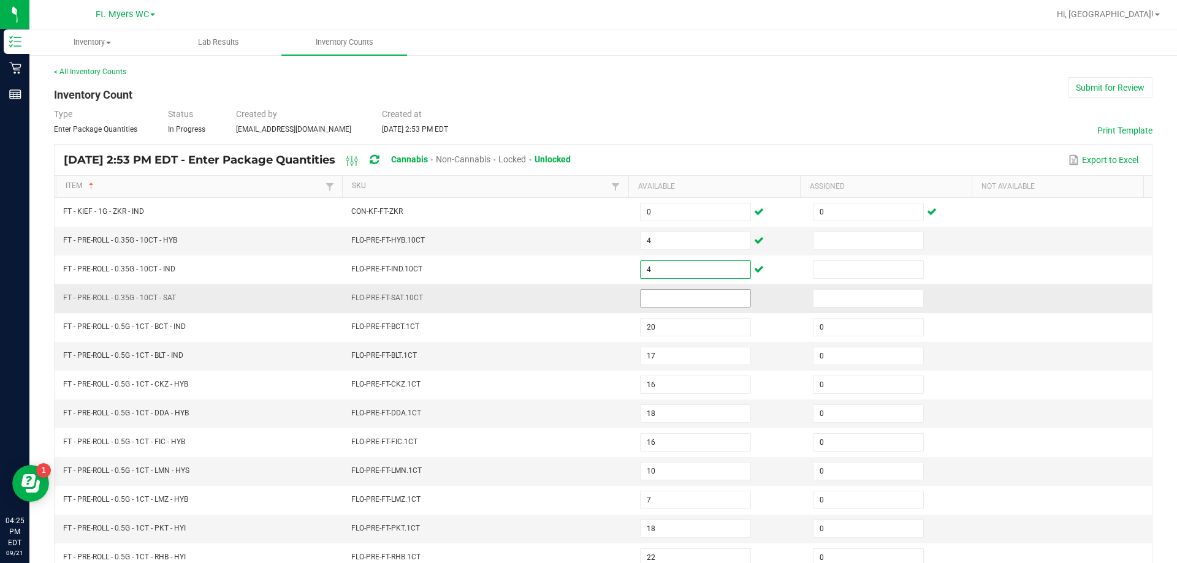
click at [587, 295] on input at bounding box center [696, 298] width 110 height 17
click at [587, 244] on input at bounding box center [869, 240] width 110 height 17
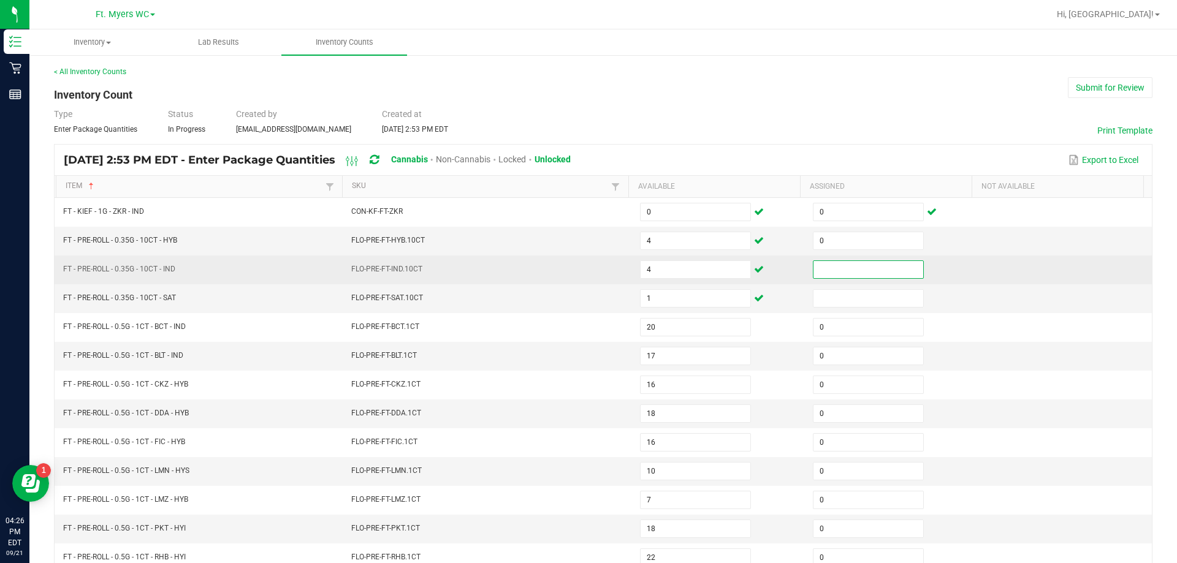
click at [587, 267] on input at bounding box center [869, 269] width 110 height 17
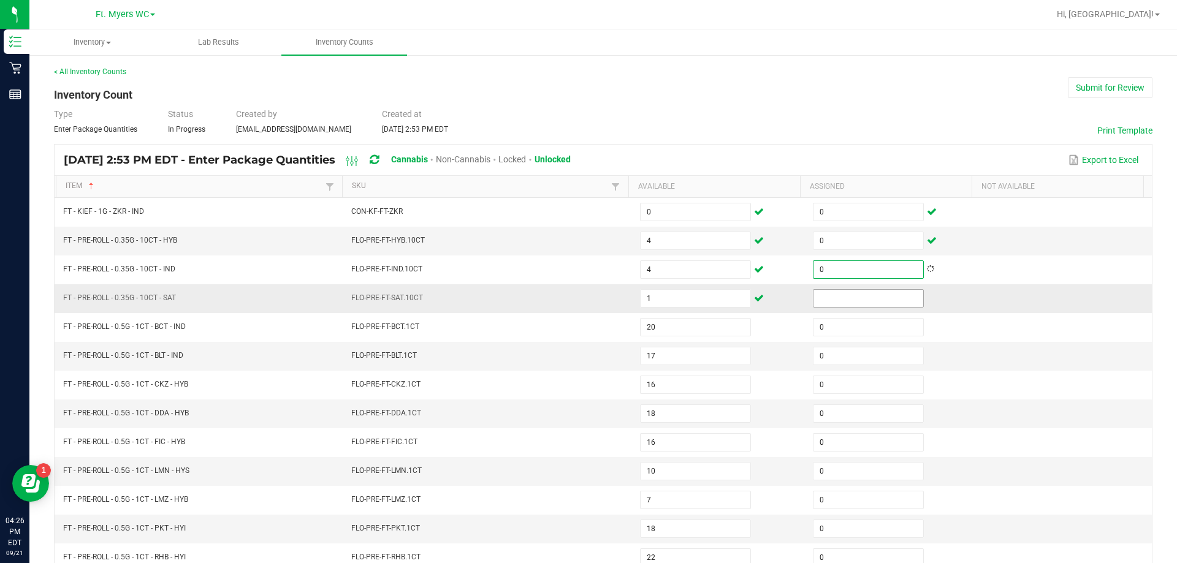
click at [587, 297] on input at bounding box center [869, 298] width 110 height 17
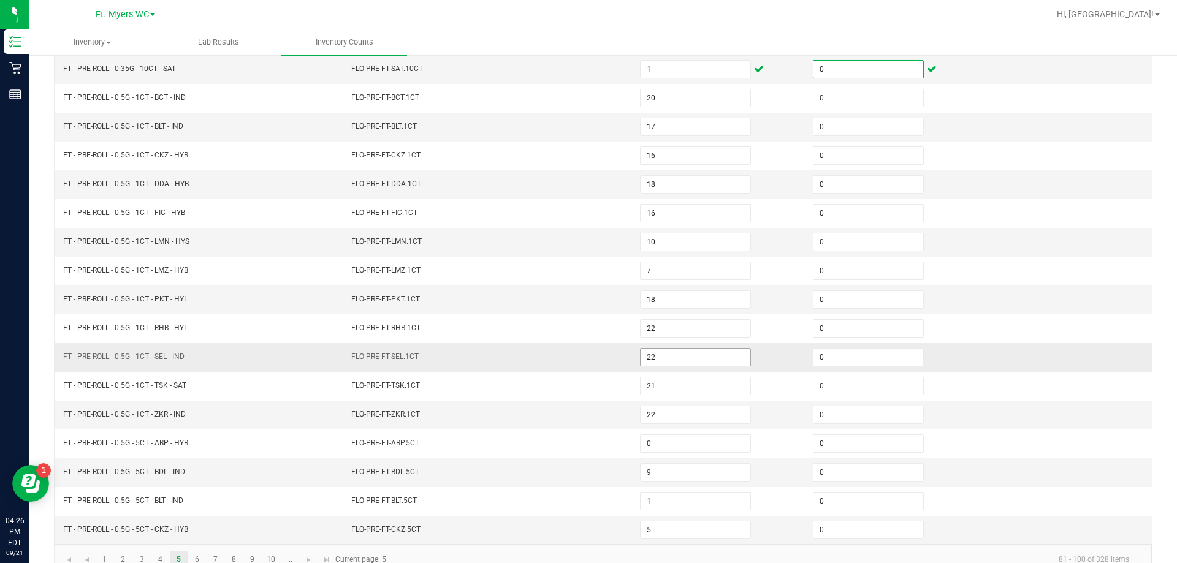
scroll to position [254, 0]
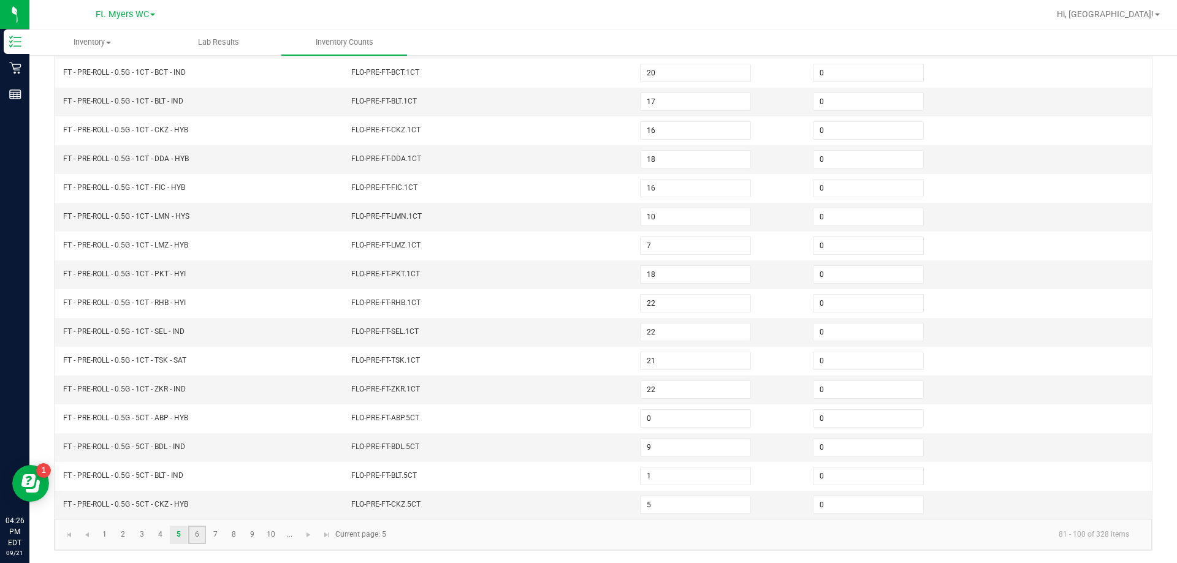
click at [200, 536] on link "6" at bounding box center [197, 535] width 18 height 18
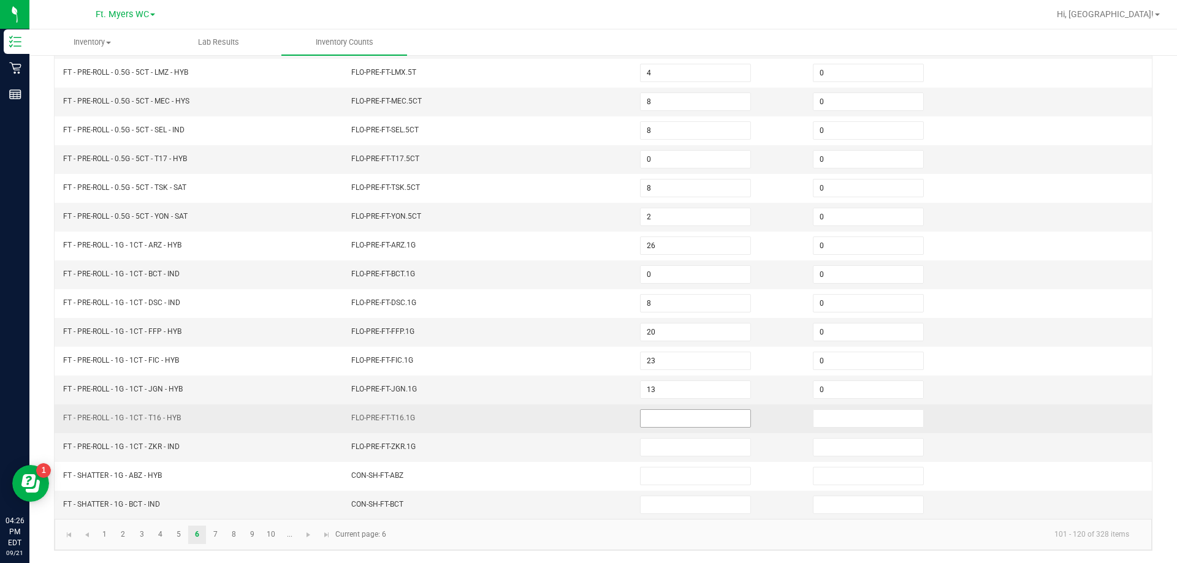
click at [587, 427] on span at bounding box center [695, 419] width 111 height 18
click at [587, 421] on input at bounding box center [696, 418] width 110 height 17
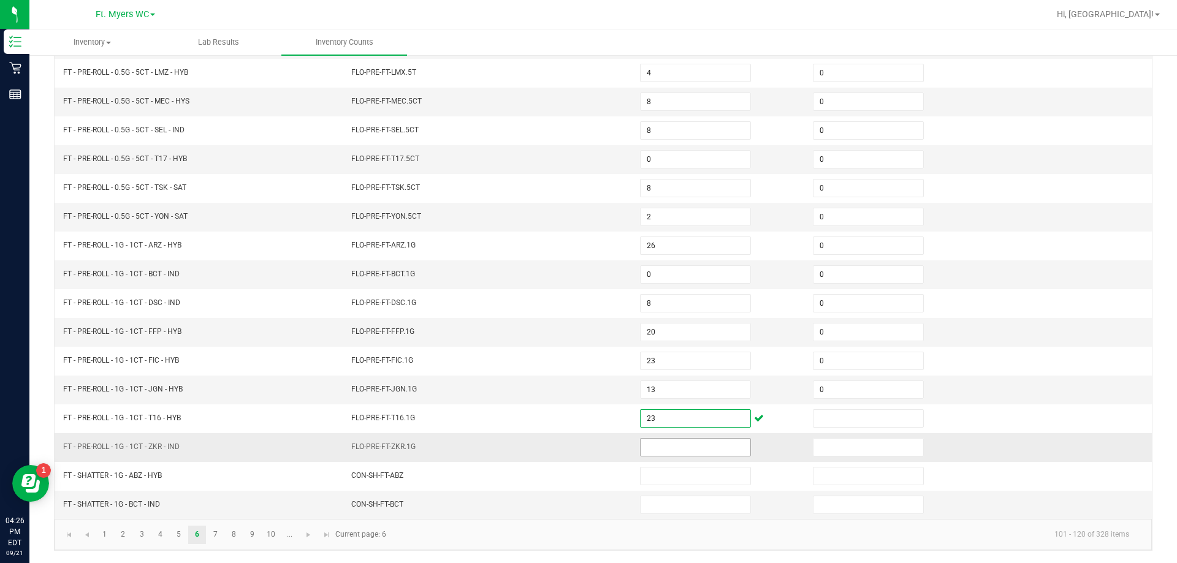
click at [587, 443] on input at bounding box center [696, 447] width 110 height 17
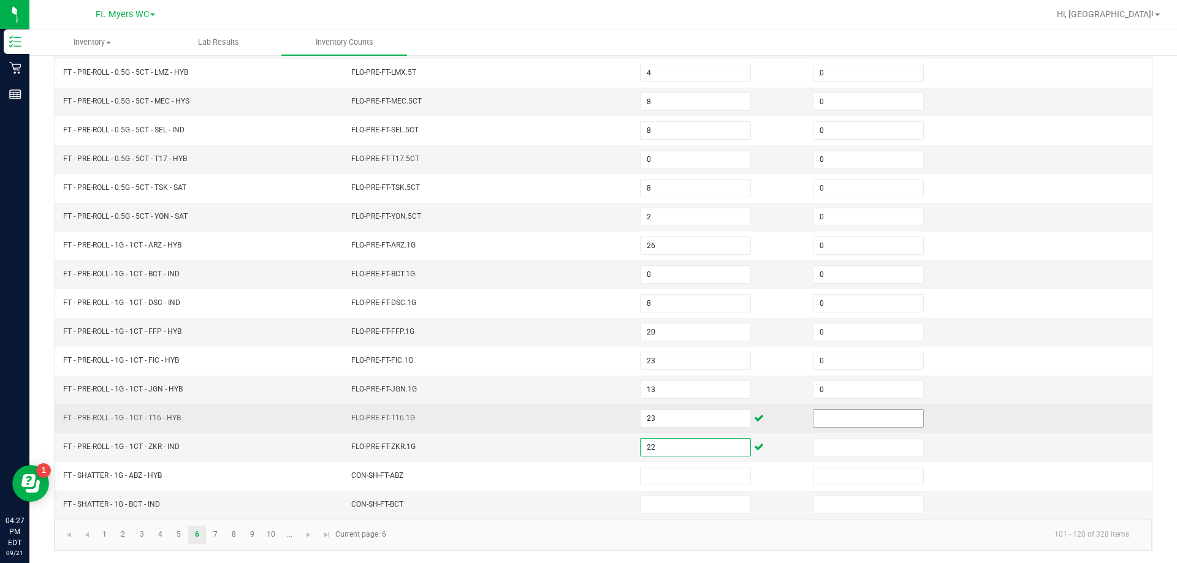
click at [587, 411] on input at bounding box center [869, 418] width 110 height 17
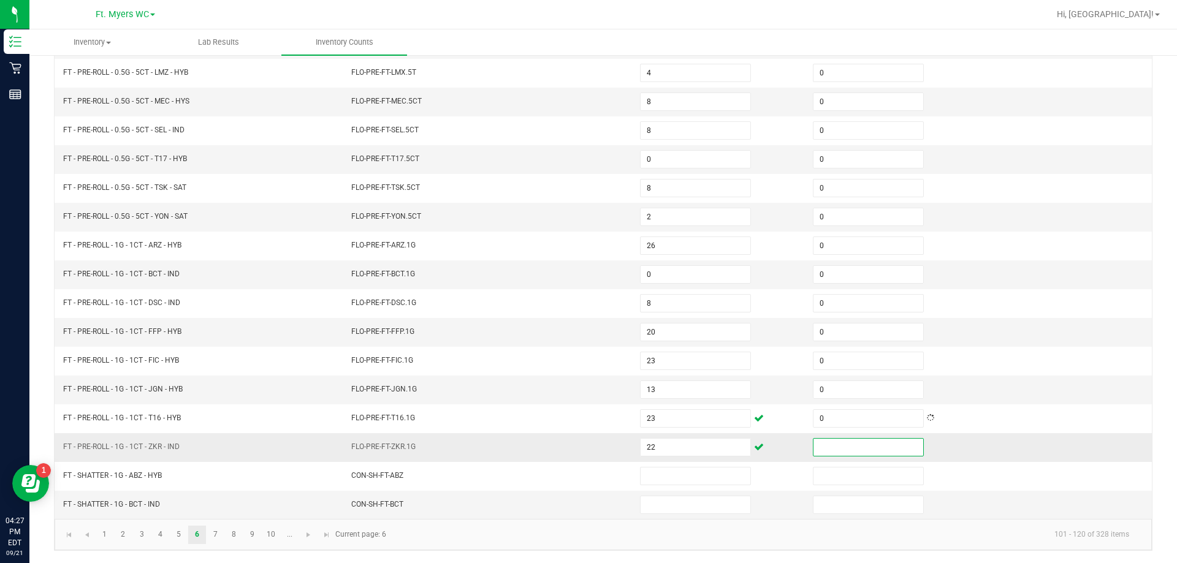
click at [587, 447] on input at bounding box center [869, 447] width 110 height 17
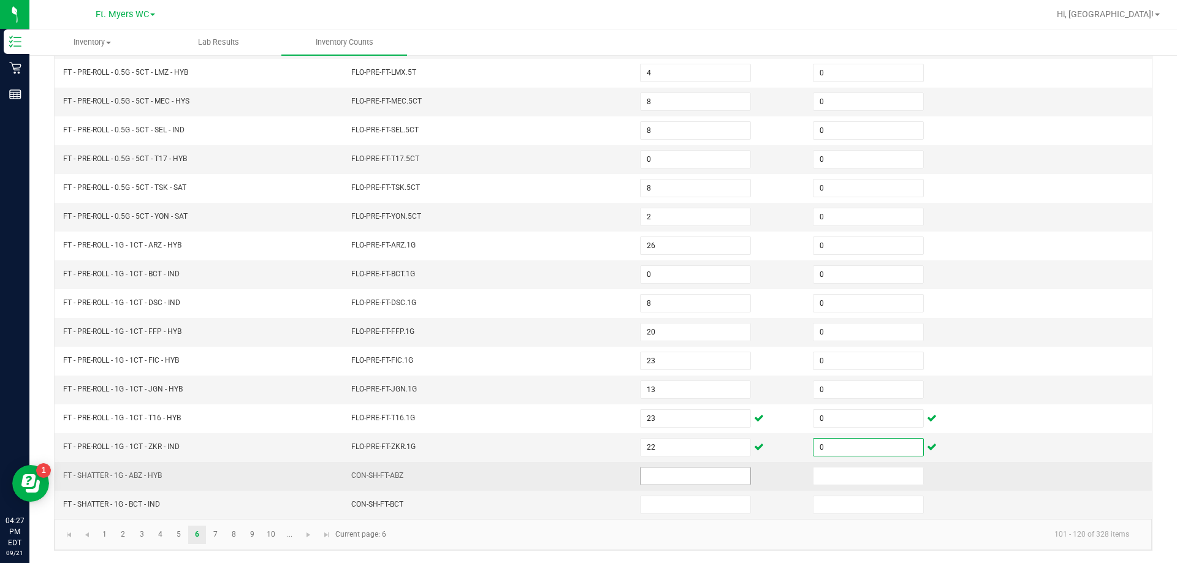
click at [587, 475] on input at bounding box center [696, 476] width 110 height 17
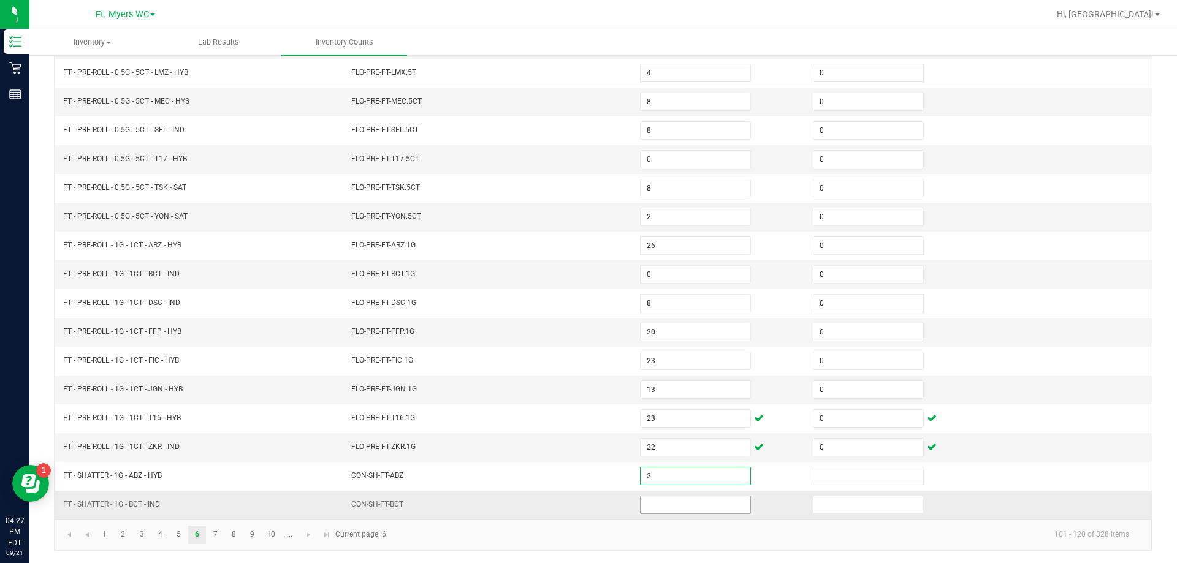
click at [587, 503] on input at bounding box center [696, 505] width 110 height 17
click at [587, 509] on input at bounding box center [869, 505] width 110 height 17
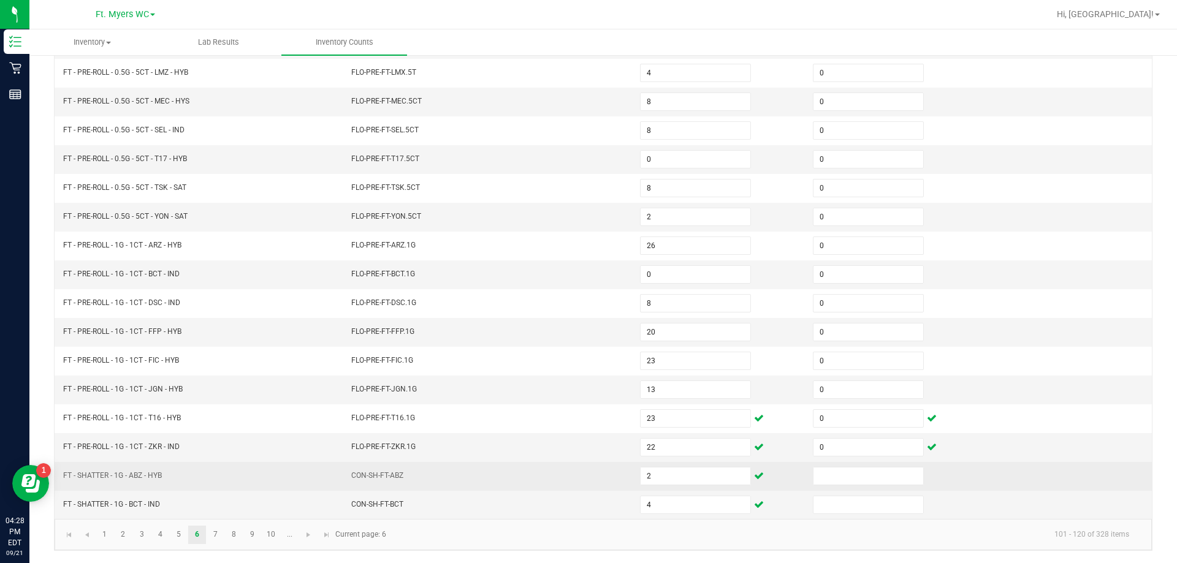
click at [587, 487] on td at bounding box center [892, 476] width 173 height 29
click at [587, 483] on input at bounding box center [869, 476] width 110 height 17
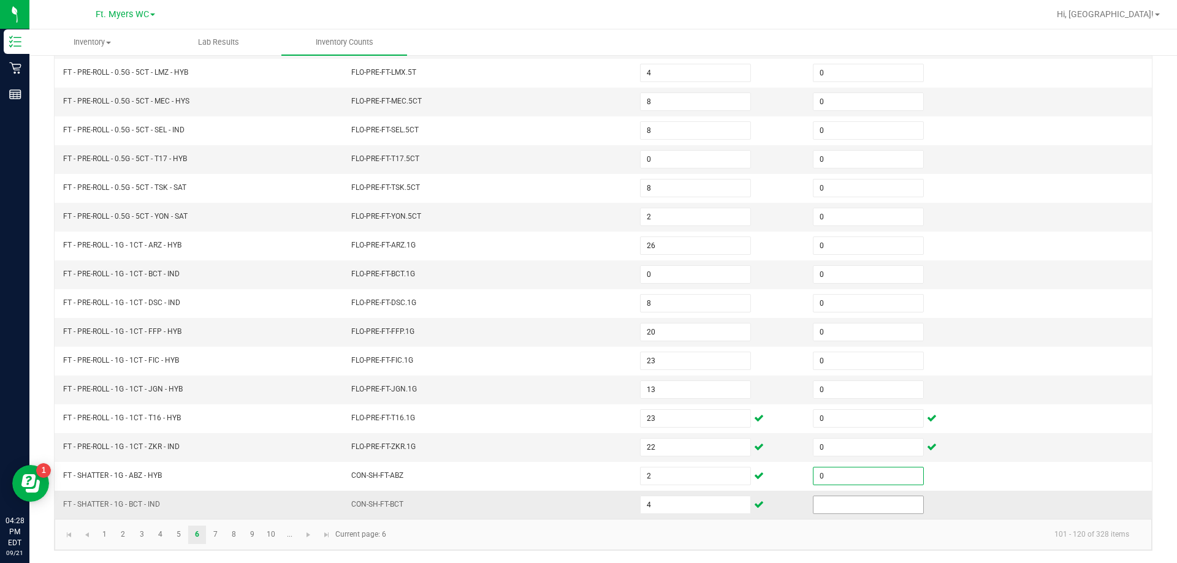
click at [587, 500] on input at bounding box center [869, 505] width 110 height 17
click at [210, 537] on link "7" at bounding box center [216, 535] width 18 height 18
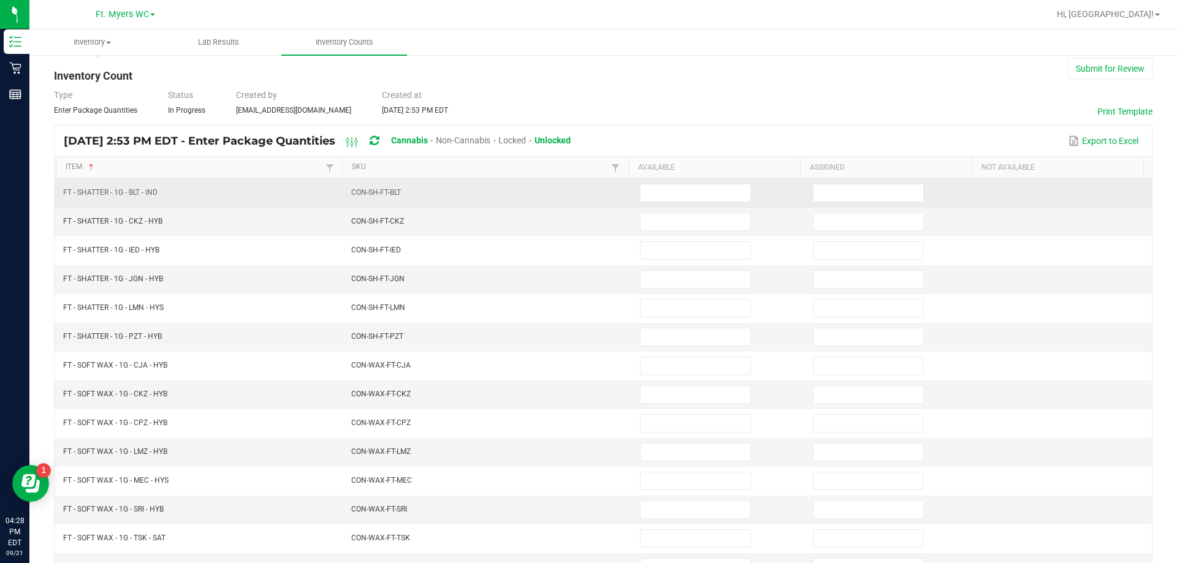
scroll to position [9, 0]
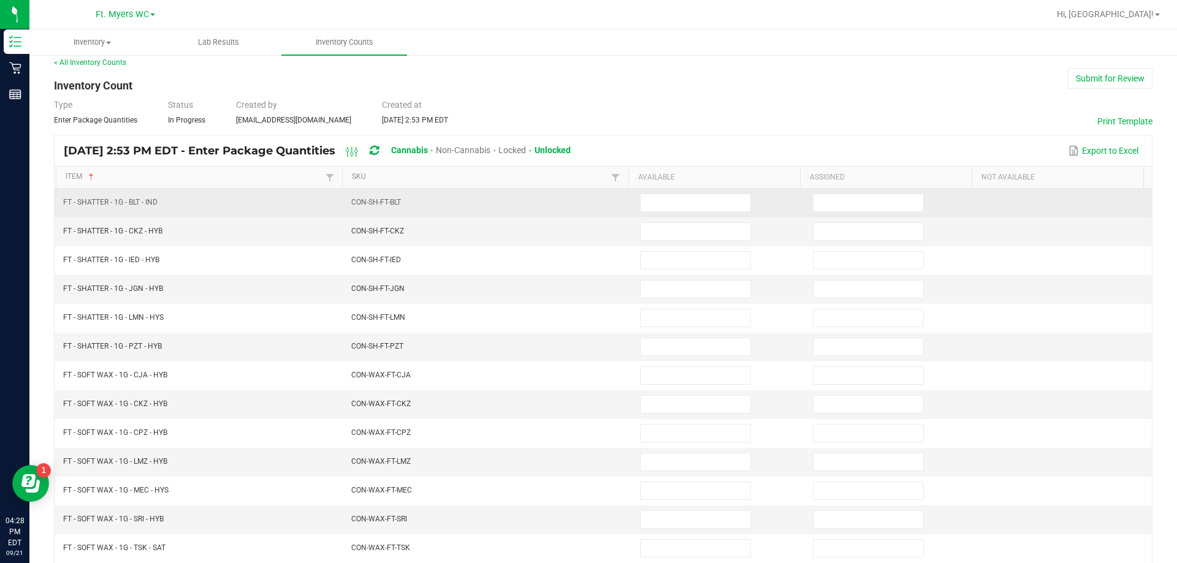
click at [587, 193] on td at bounding box center [719, 203] width 173 height 29
click at [587, 203] on input at bounding box center [696, 202] width 110 height 17
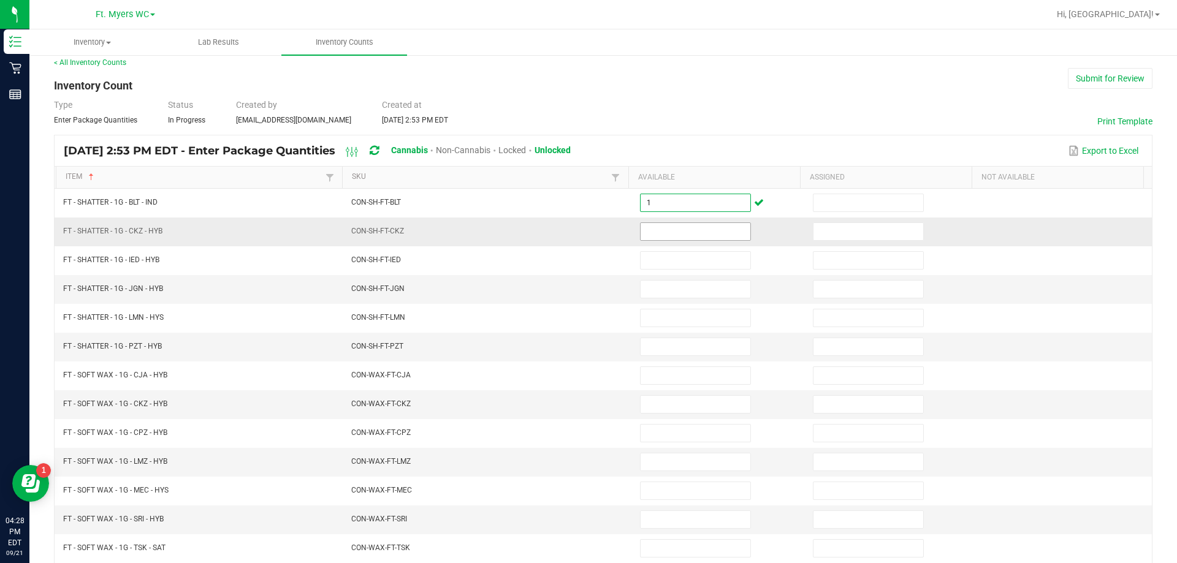
click at [587, 229] on input at bounding box center [696, 231] width 110 height 17
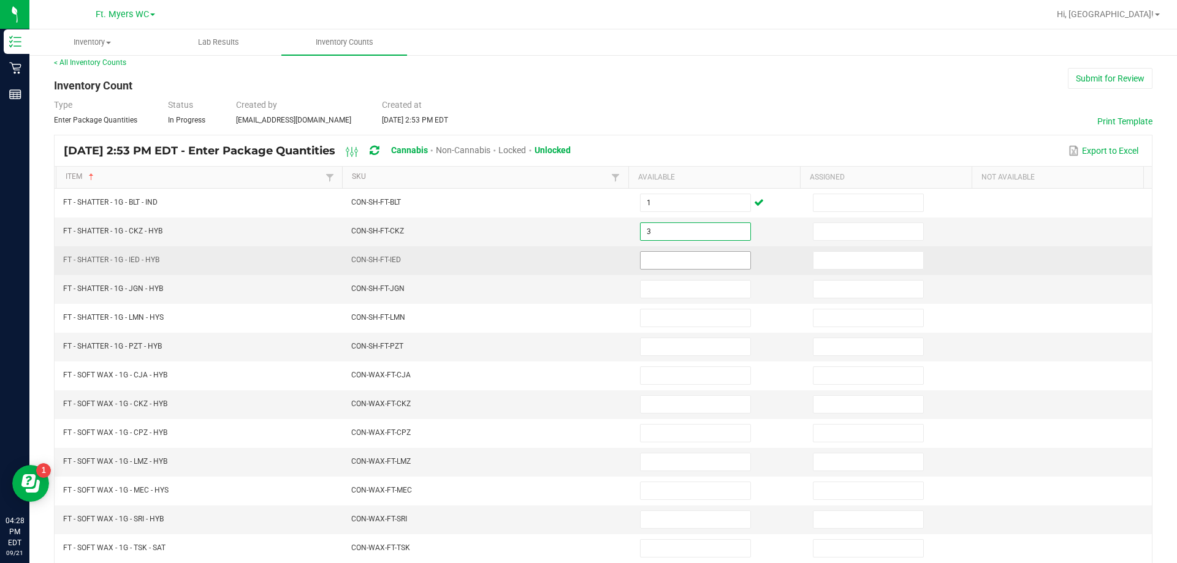
click at [587, 265] on input at bounding box center [696, 260] width 110 height 17
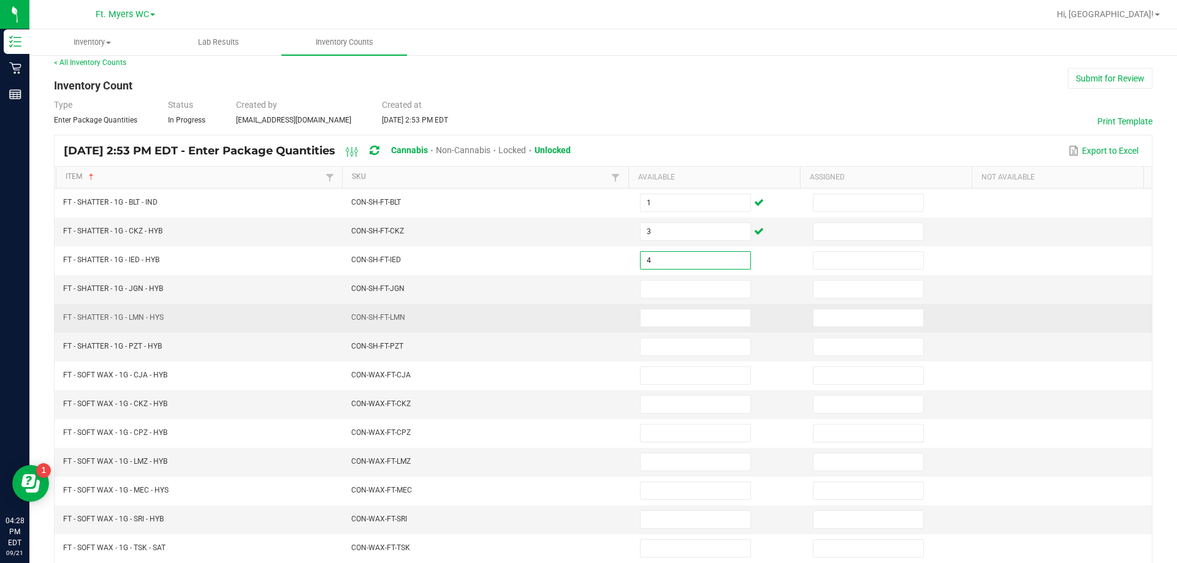
click at [587, 305] on td at bounding box center [719, 318] width 173 height 29
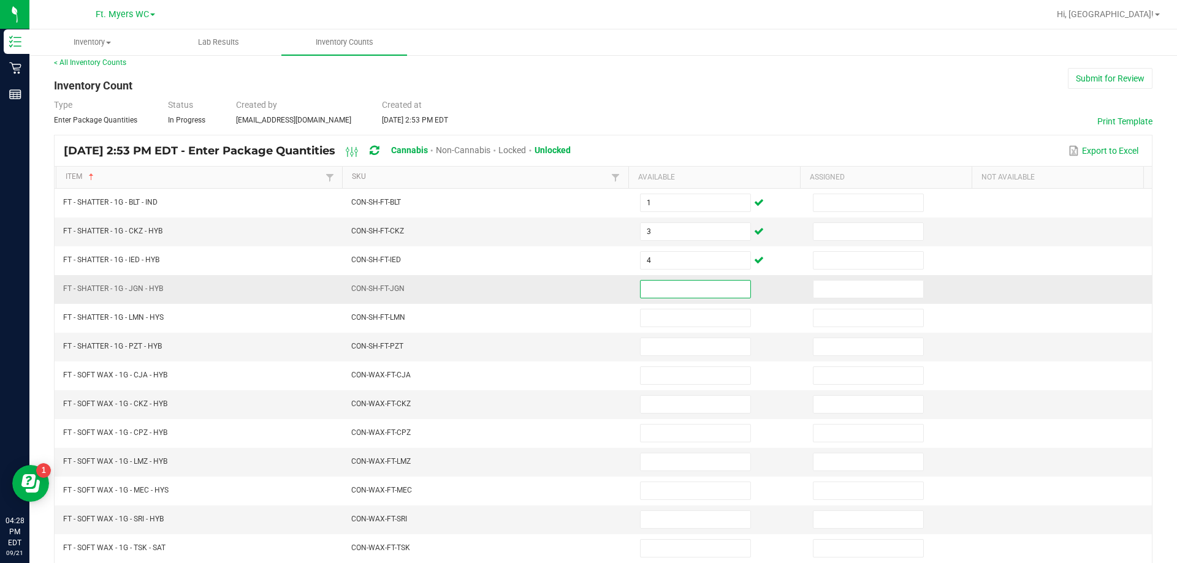
click at [587, 294] on input at bounding box center [696, 289] width 110 height 17
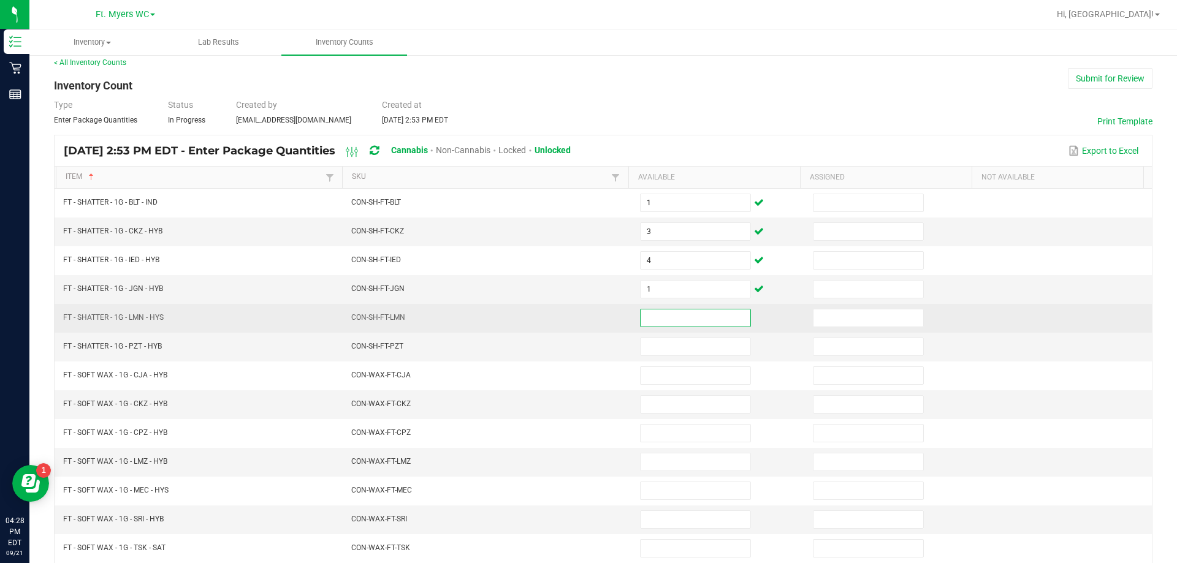
click at [587, 310] on input at bounding box center [696, 318] width 110 height 17
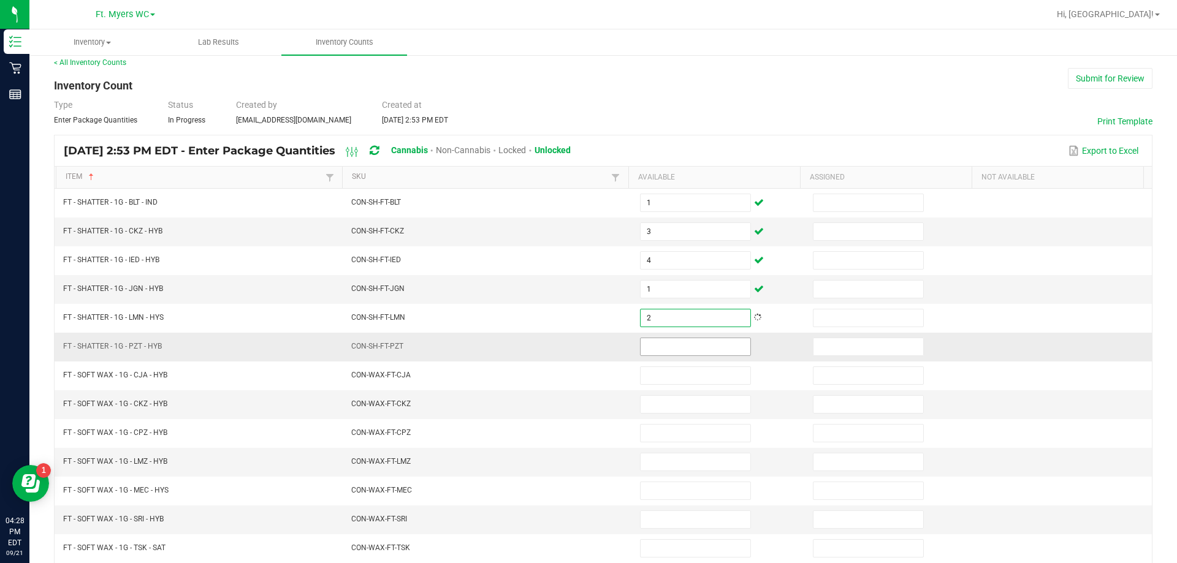
click at [587, 348] on input at bounding box center [696, 346] width 110 height 17
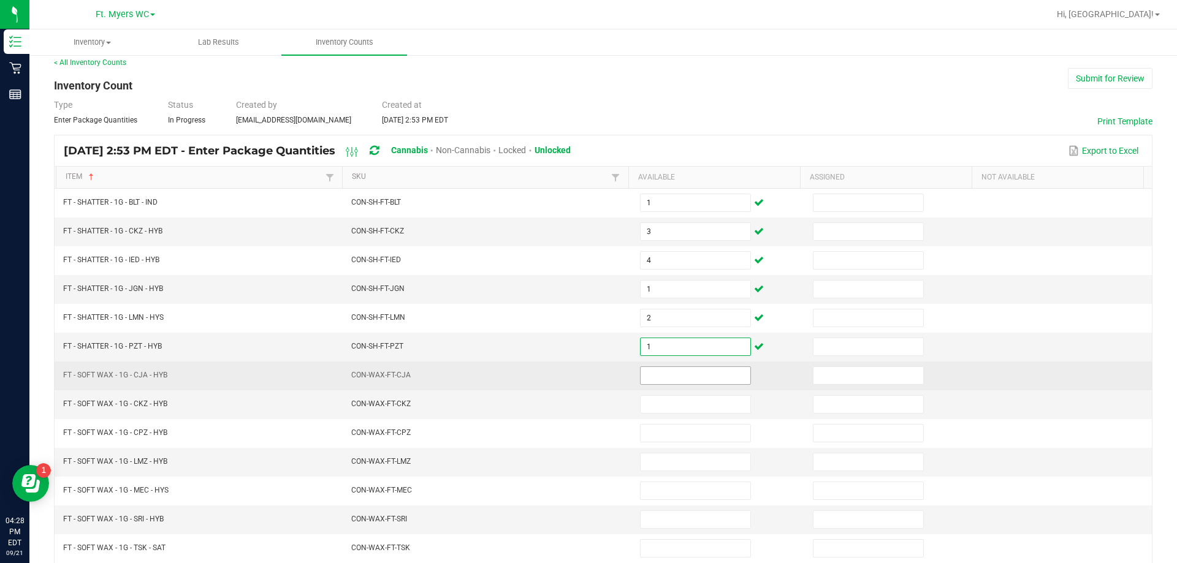
click at [587, 372] on input at bounding box center [696, 375] width 110 height 17
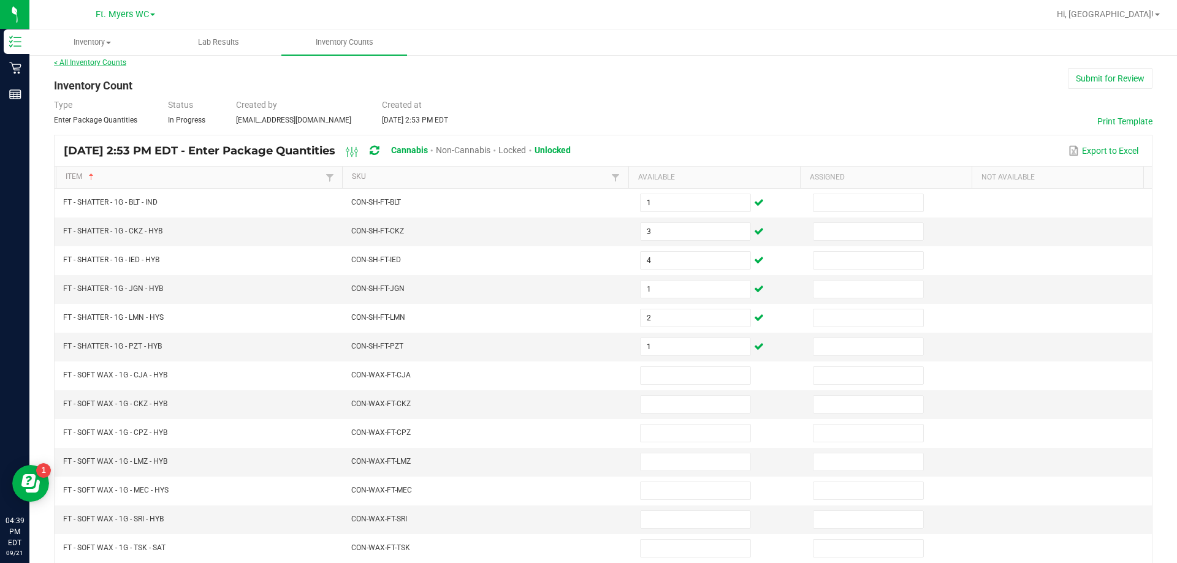
click at [95, 65] on link "< All Inventory Counts" at bounding box center [90, 62] width 72 height 9
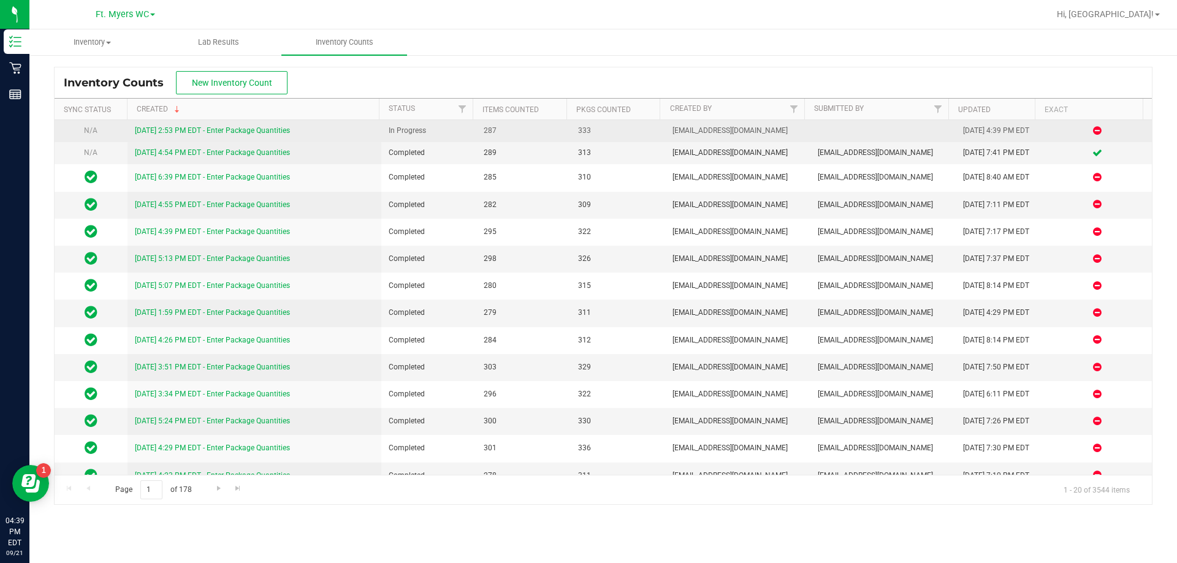
click at [245, 131] on link "9/21/25 2:53 PM EDT - Enter Package Quantities" at bounding box center [212, 130] width 155 height 9
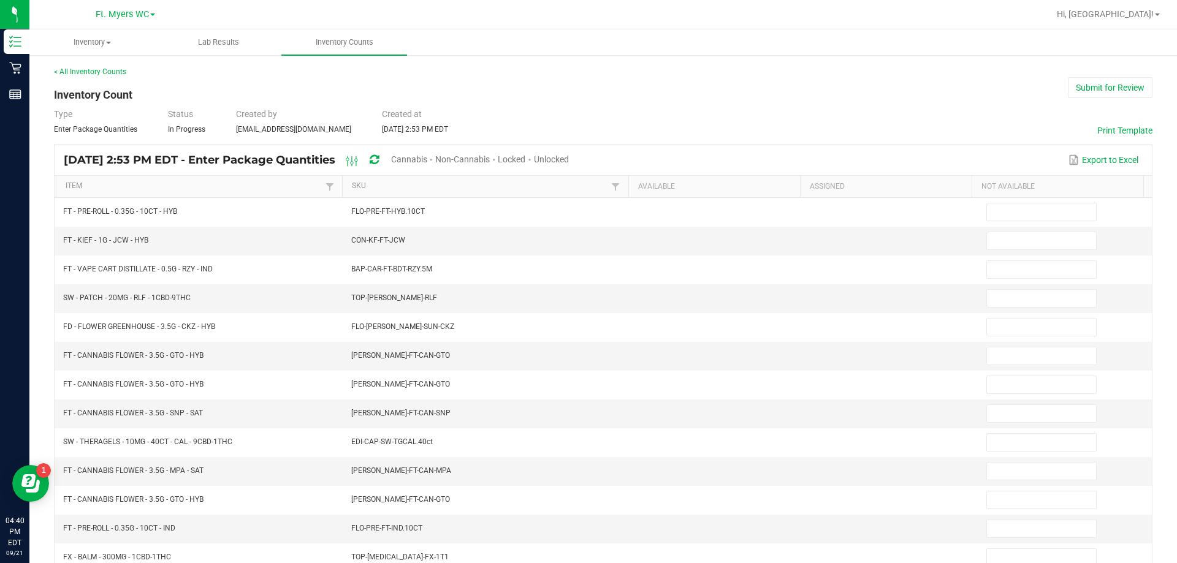
click at [569, 164] on span "Unlocked" at bounding box center [551, 160] width 35 height 10
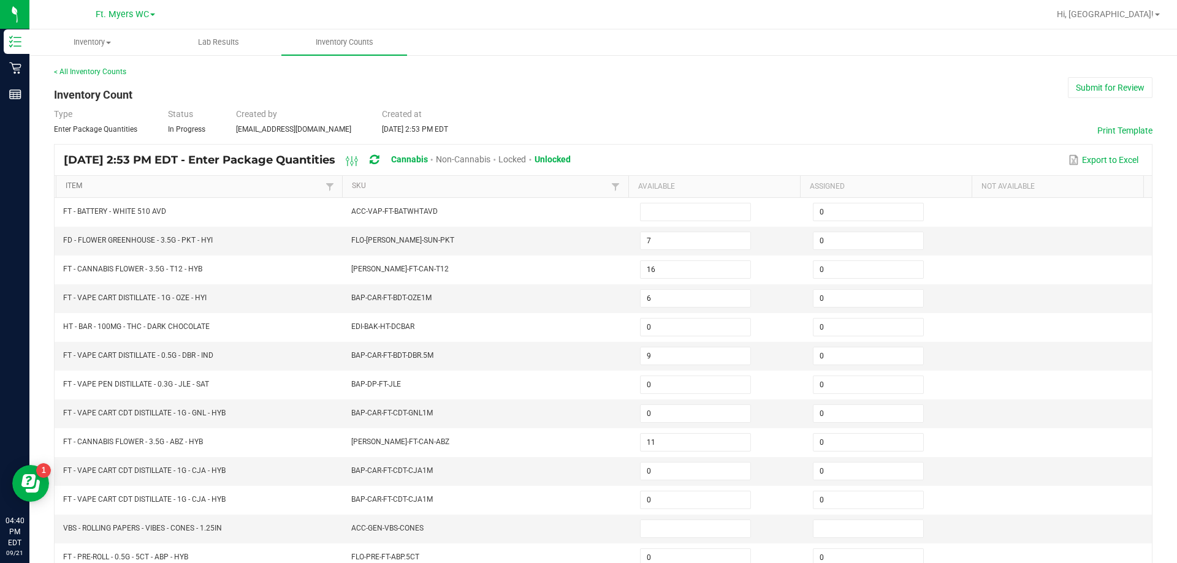
click at [82, 186] on link "Item" at bounding box center [194, 186] width 256 height 10
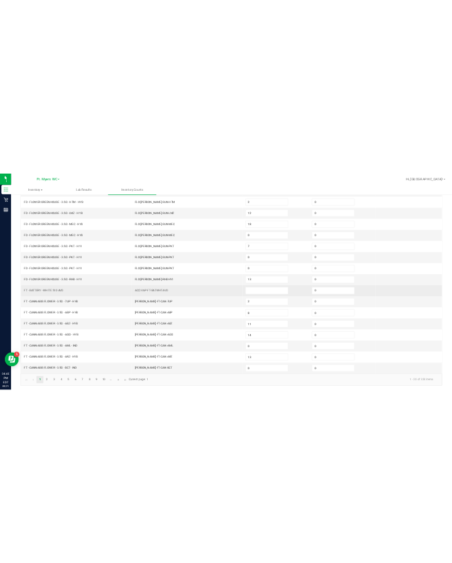
scroll to position [254, 0]
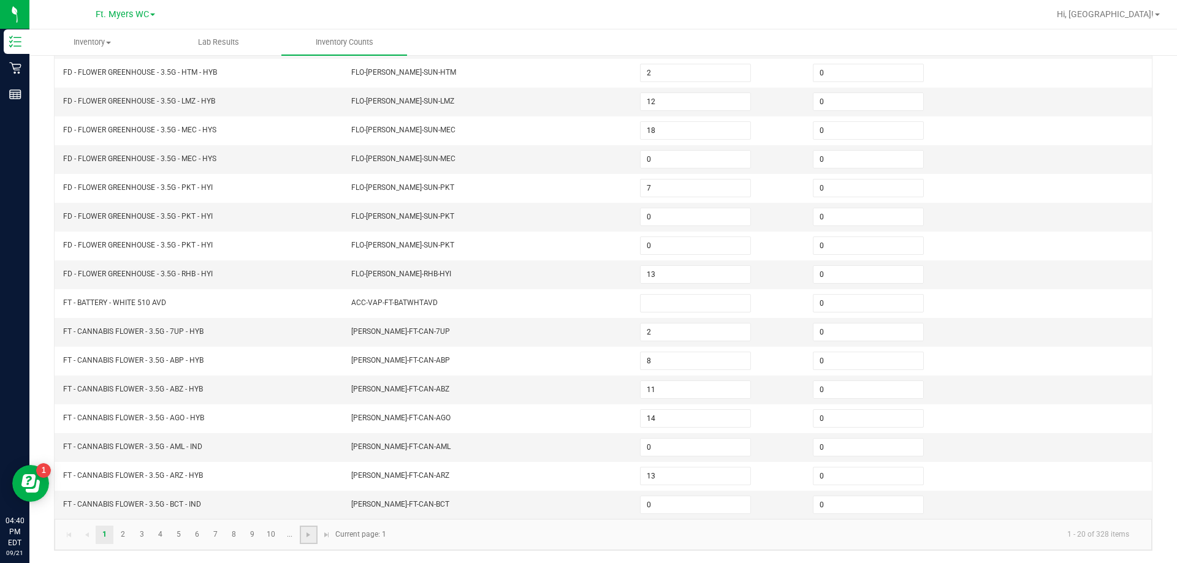
click at [313, 541] on link at bounding box center [309, 535] width 18 height 18
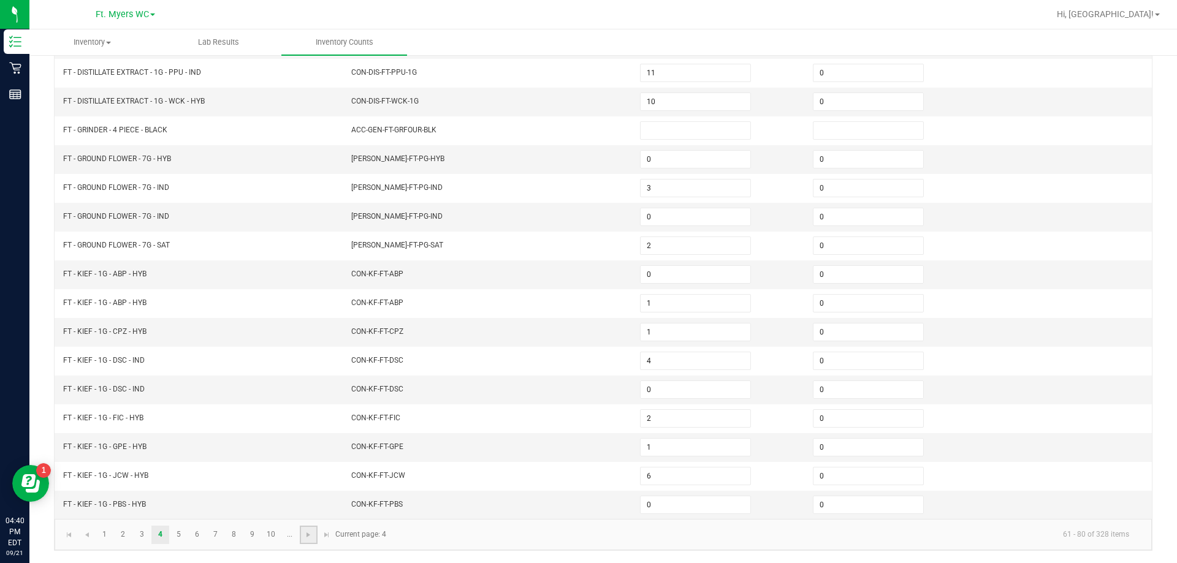
click at [313, 541] on link at bounding box center [309, 535] width 18 height 18
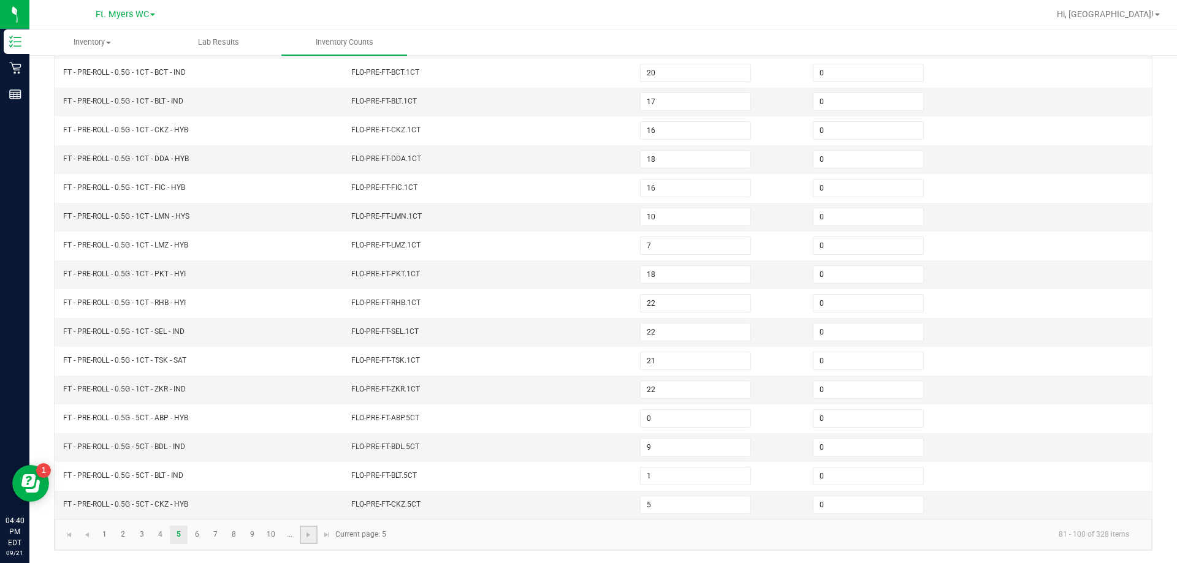
click at [313, 541] on link at bounding box center [309, 535] width 18 height 18
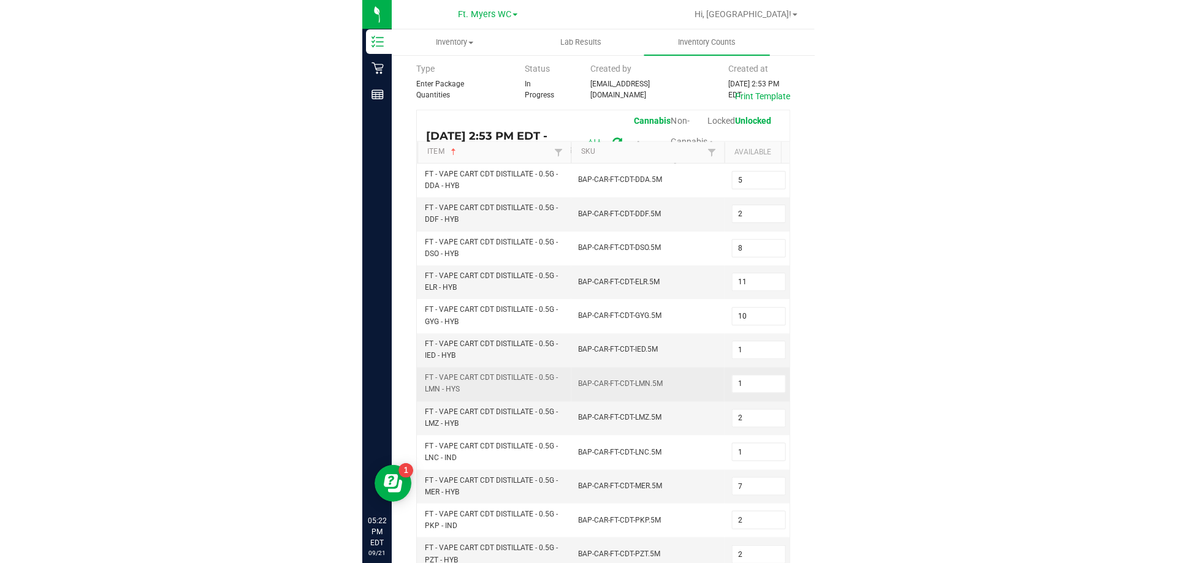
scroll to position [0, 0]
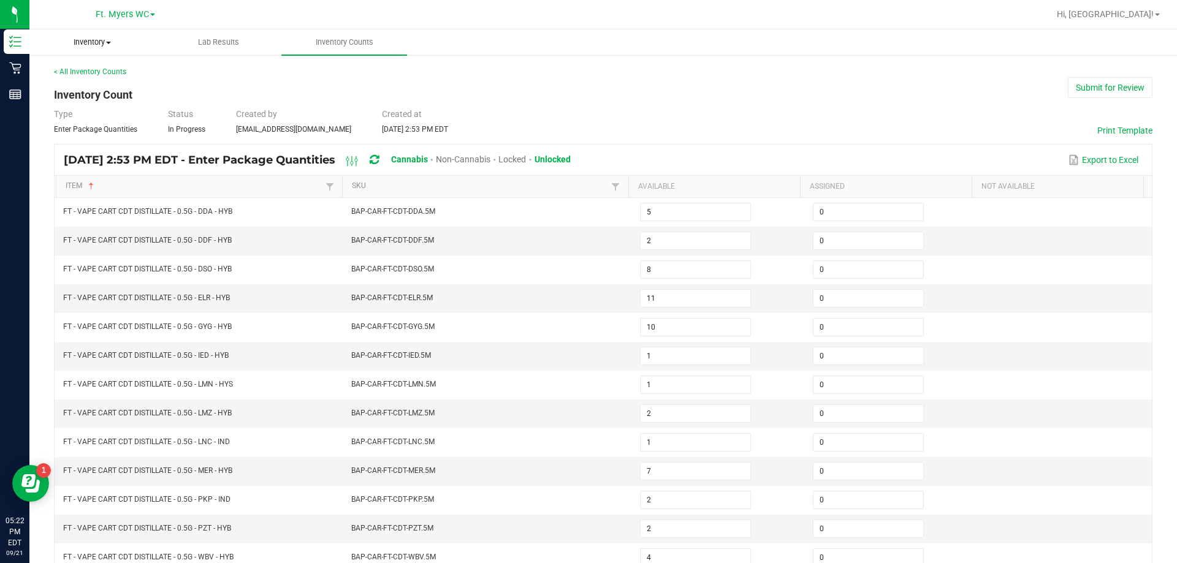
click at [87, 45] on span "Inventory" at bounding box center [92, 42] width 124 height 11
click at [90, 34] on uib-tab-heading "Inventory All packages All inventory Waste log" at bounding box center [92, 42] width 126 height 26
click at [342, 38] on span "Inventory Counts" at bounding box center [344, 42] width 91 height 11
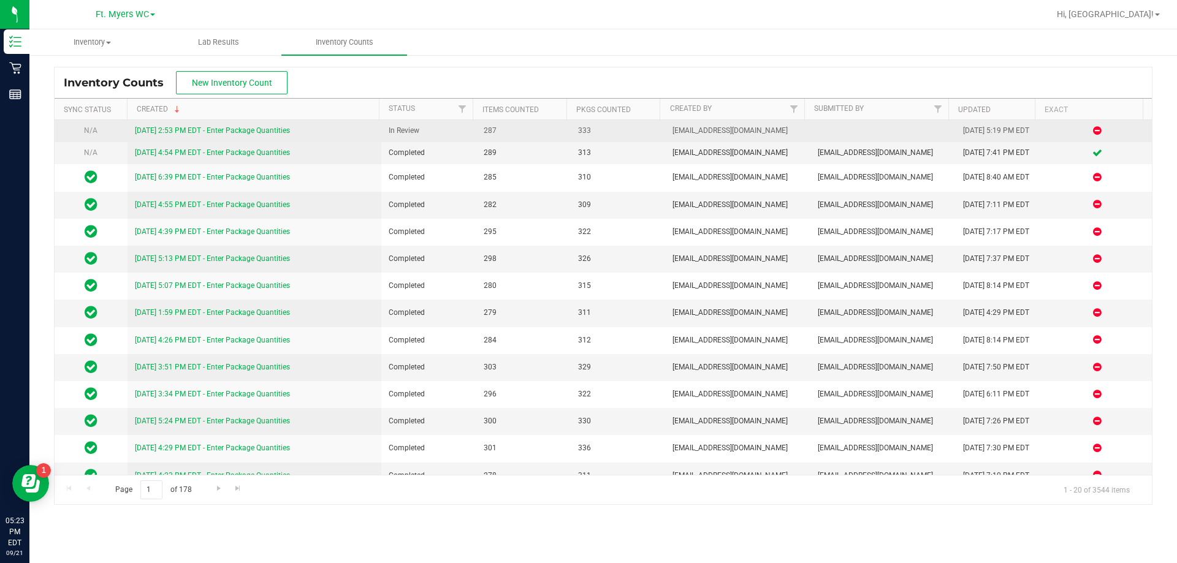
click at [259, 134] on link "9/21/25 2:53 PM EDT - Enter Package Quantities" at bounding box center [212, 130] width 155 height 9
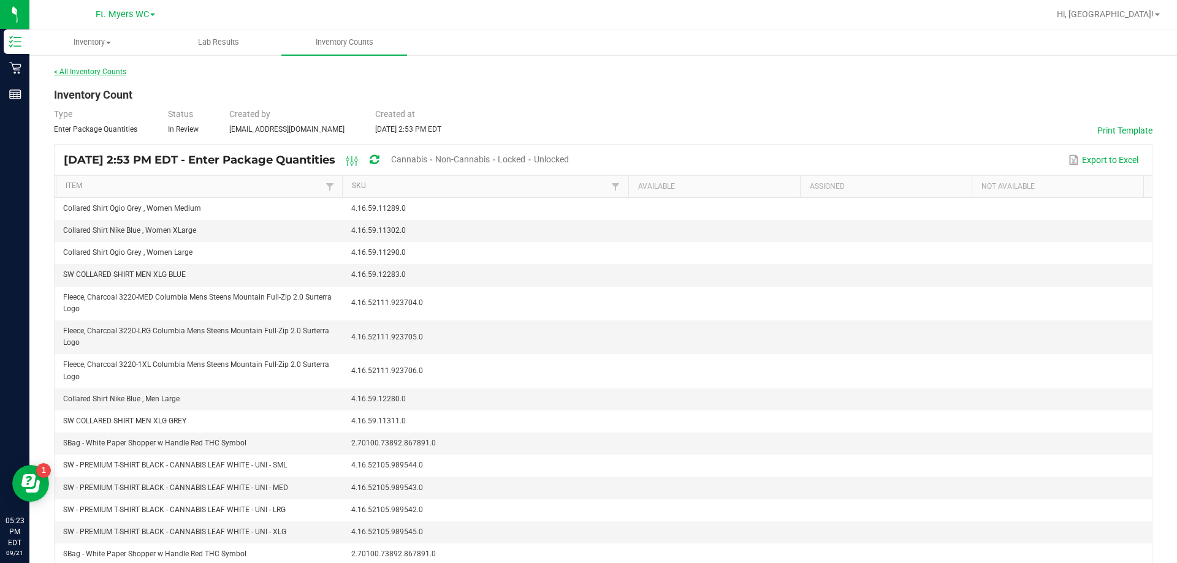
click at [98, 71] on link "< All Inventory Counts" at bounding box center [90, 71] width 72 height 9
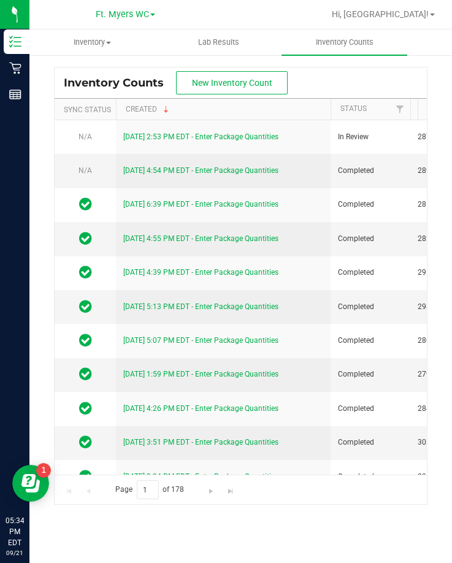
drag, startPoint x: -1, startPoint y: 151, endPoint x: -235, endPoint y: 152, distance: 234.2
click at [0, 152] on html "Inventory Retail Reports 05:34 PM EDT 09/21/2025 09/21 Ft. Myers WC Hi, Savanna…" at bounding box center [226, 281] width 452 height 563
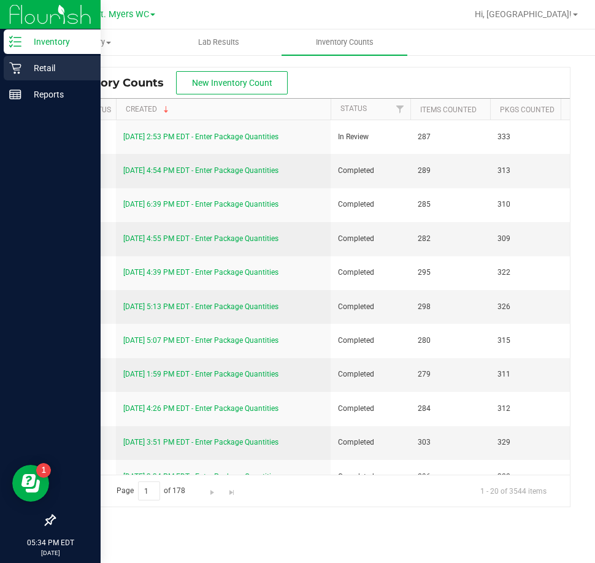
click at [34, 78] on div "Retail" at bounding box center [52, 68] width 97 height 25
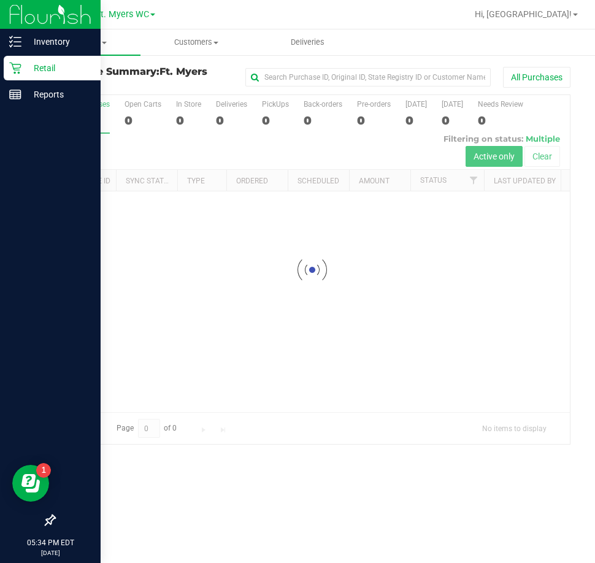
click at [23, 71] on p "Retail" at bounding box center [58, 68] width 74 height 15
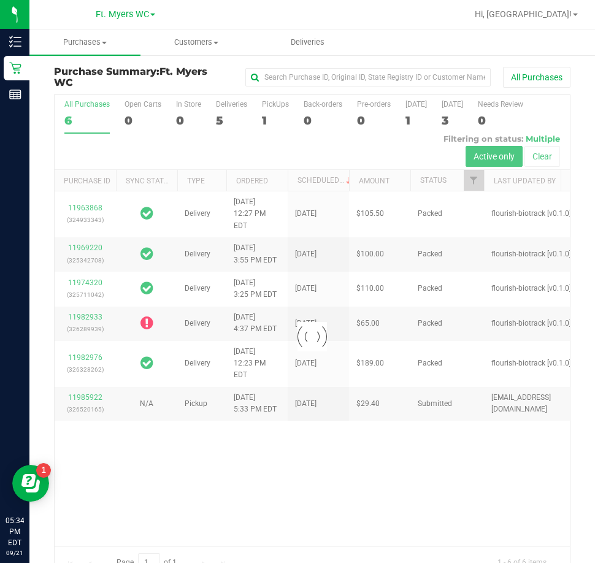
click at [278, 106] on div at bounding box center [312, 336] width 515 height 483
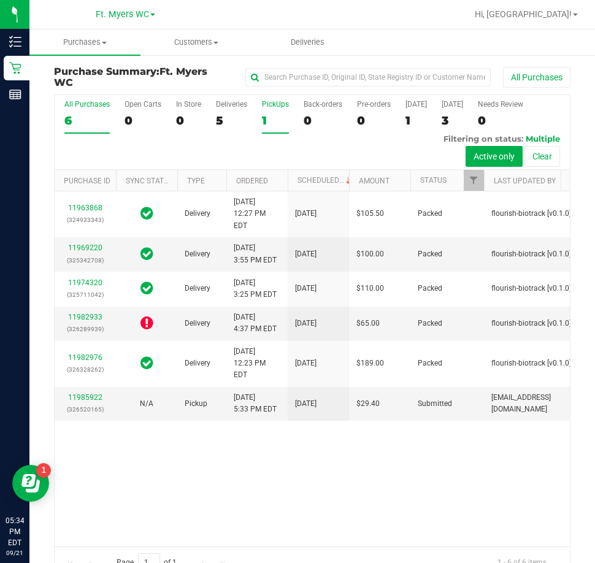
click at [275, 105] on div "PickUps" at bounding box center [275, 104] width 27 height 9
click at [0, 0] on input "PickUps 1" at bounding box center [0, 0] width 0 height 0
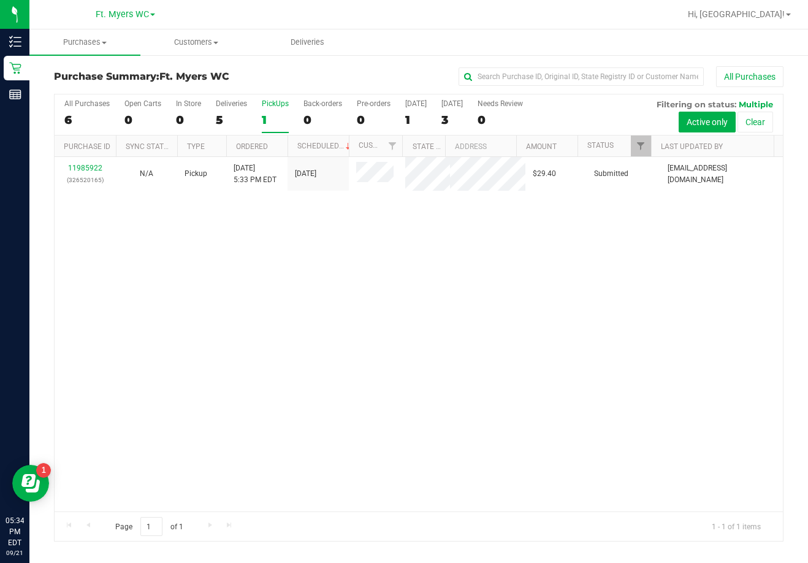
click at [367, 259] on div "11985922 (326520165) N/A Pickup 9/21/2025 5:33 PM EDT 9/21/2025 $29.40 Submitte…" at bounding box center [419, 334] width 728 height 354
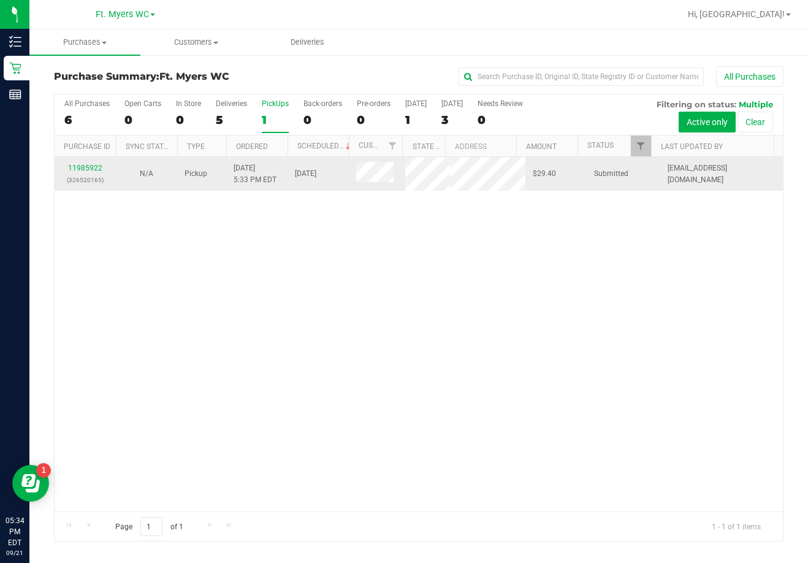
click at [84, 162] on div "11985922 (326520165)" at bounding box center [85, 173] width 47 height 23
click at [91, 168] on link "11985922" at bounding box center [85, 168] width 34 height 9
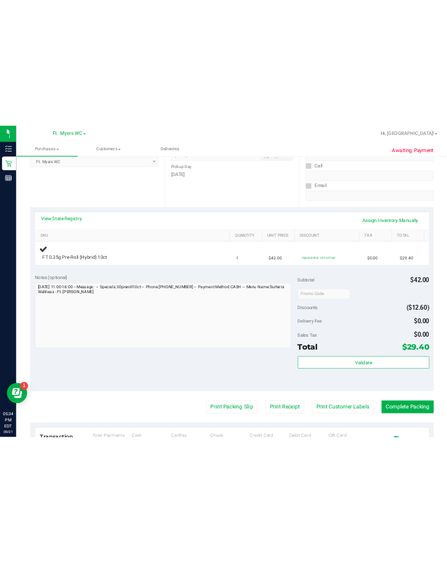
scroll to position [184, 0]
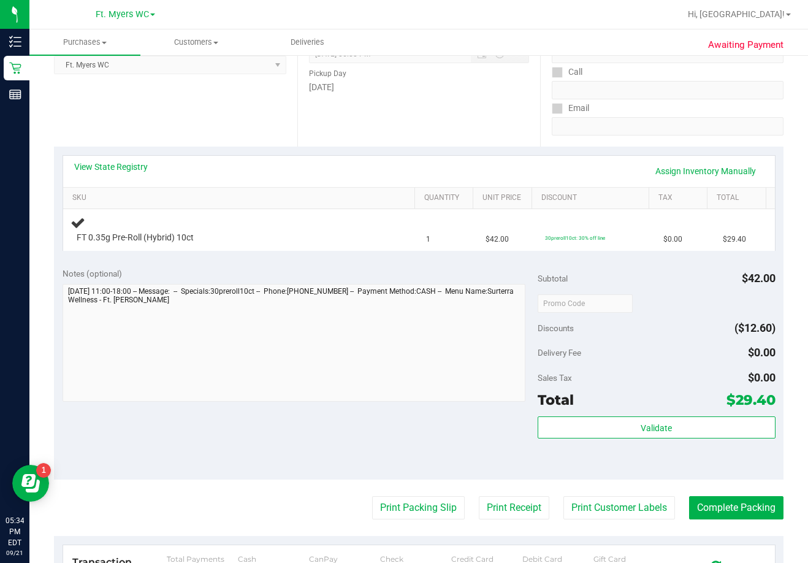
click at [324, 416] on div "Notes (optional) Subtotal $42.00 Discounts ($12.60) Delivery Fee $0.00 Sales Ta…" at bounding box center [419, 369] width 730 height 221
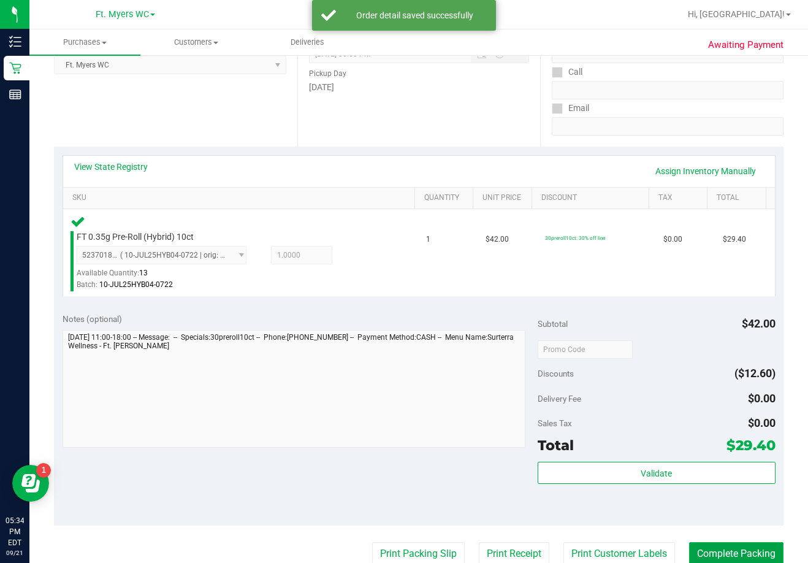
click at [587, 555] on button "Complete Packing" at bounding box center [736, 553] width 94 height 23
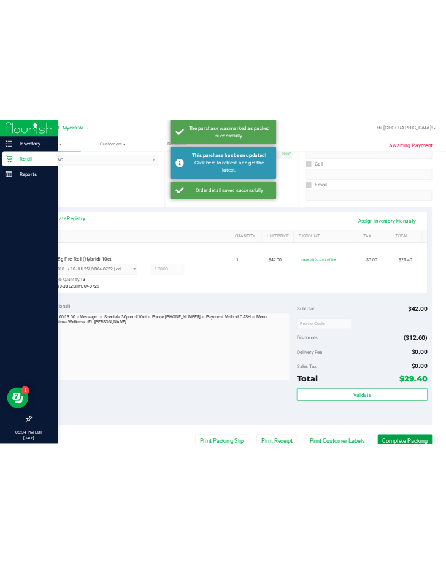
scroll to position [218, 0]
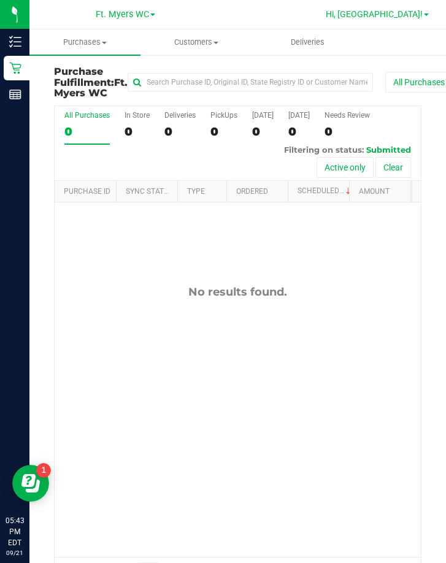
click at [393, 9] on span "Hi, [GEOGRAPHIC_DATA]!" at bounding box center [374, 14] width 97 height 10
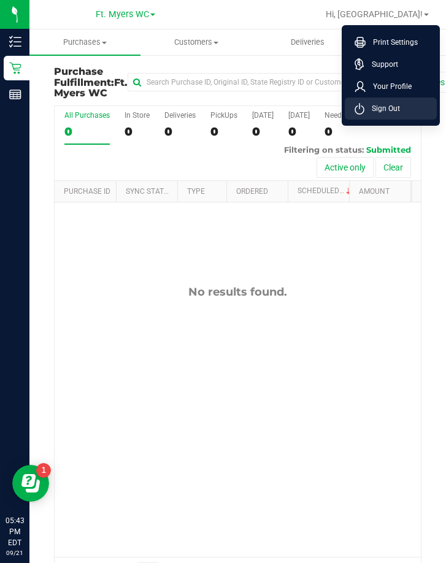
click at [387, 105] on span "Sign Out" at bounding box center [382, 108] width 36 height 12
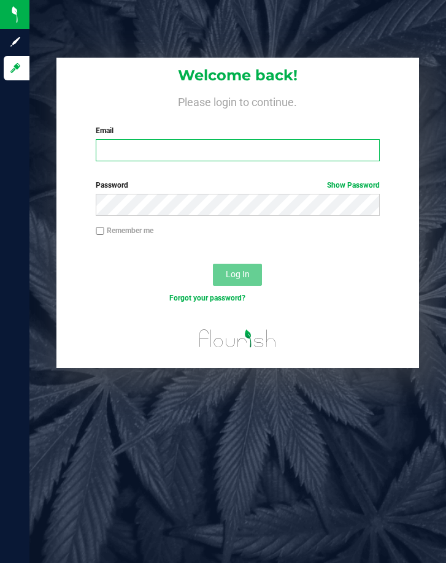
click at [128, 144] on input "Email" at bounding box center [237, 150] width 283 height 22
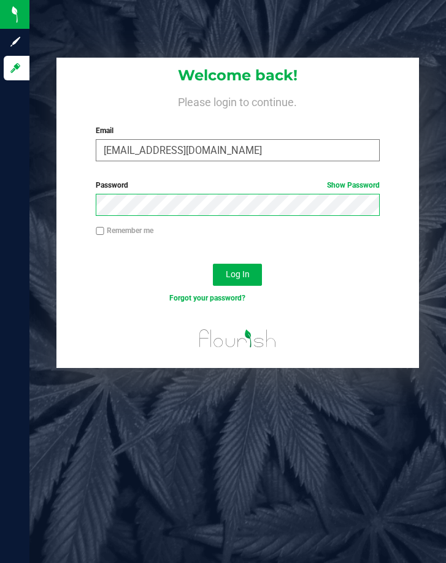
click at [213, 264] on button "Log In" at bounding box center [237, 275] width 49 height 22
